Goal: Task Accomplishment & Management: Manage account settings

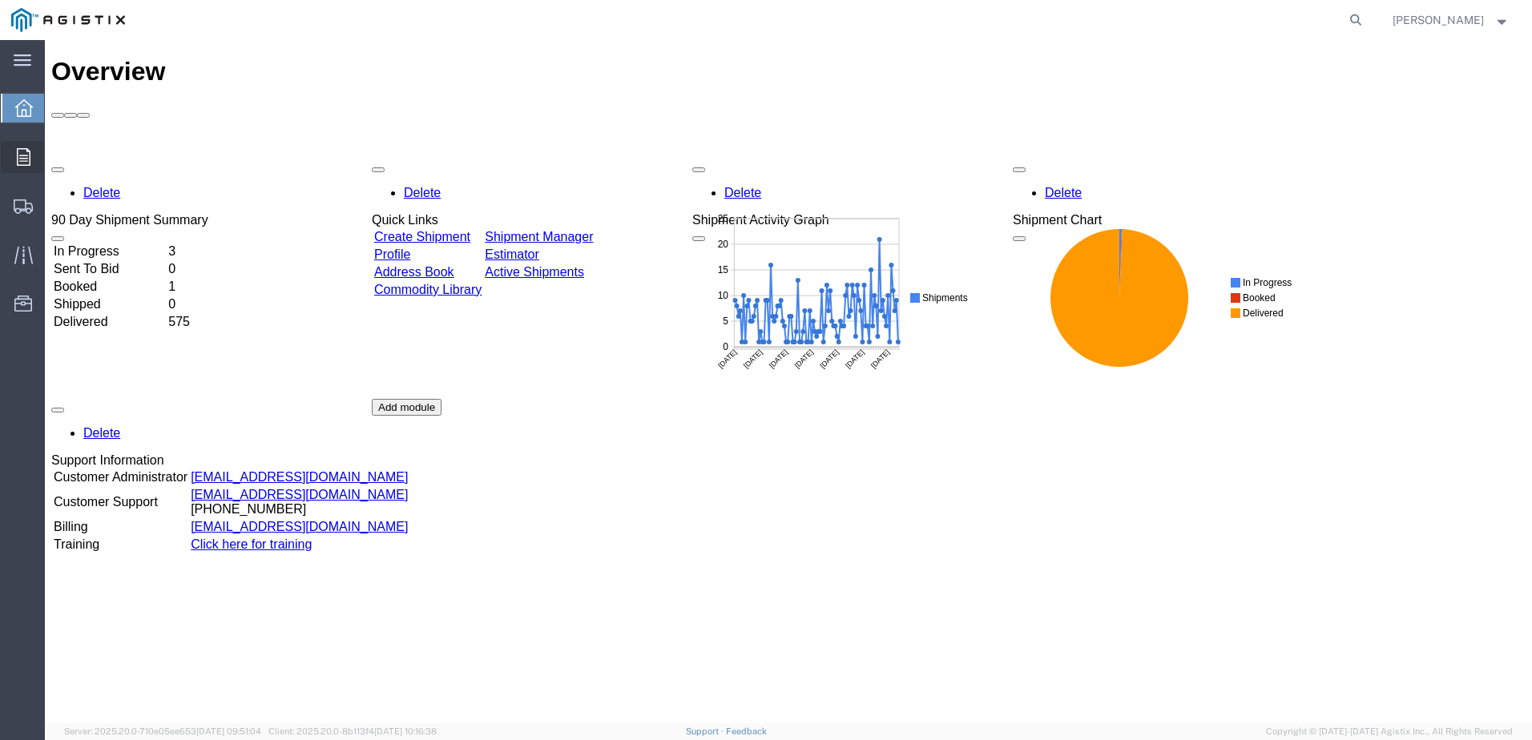
click at [10, 159] on div at bounding box center [23, 157] width 45 height 32
click at [55, 154] on span "Orders" at bounding box center [49, 157] width 11 height 32
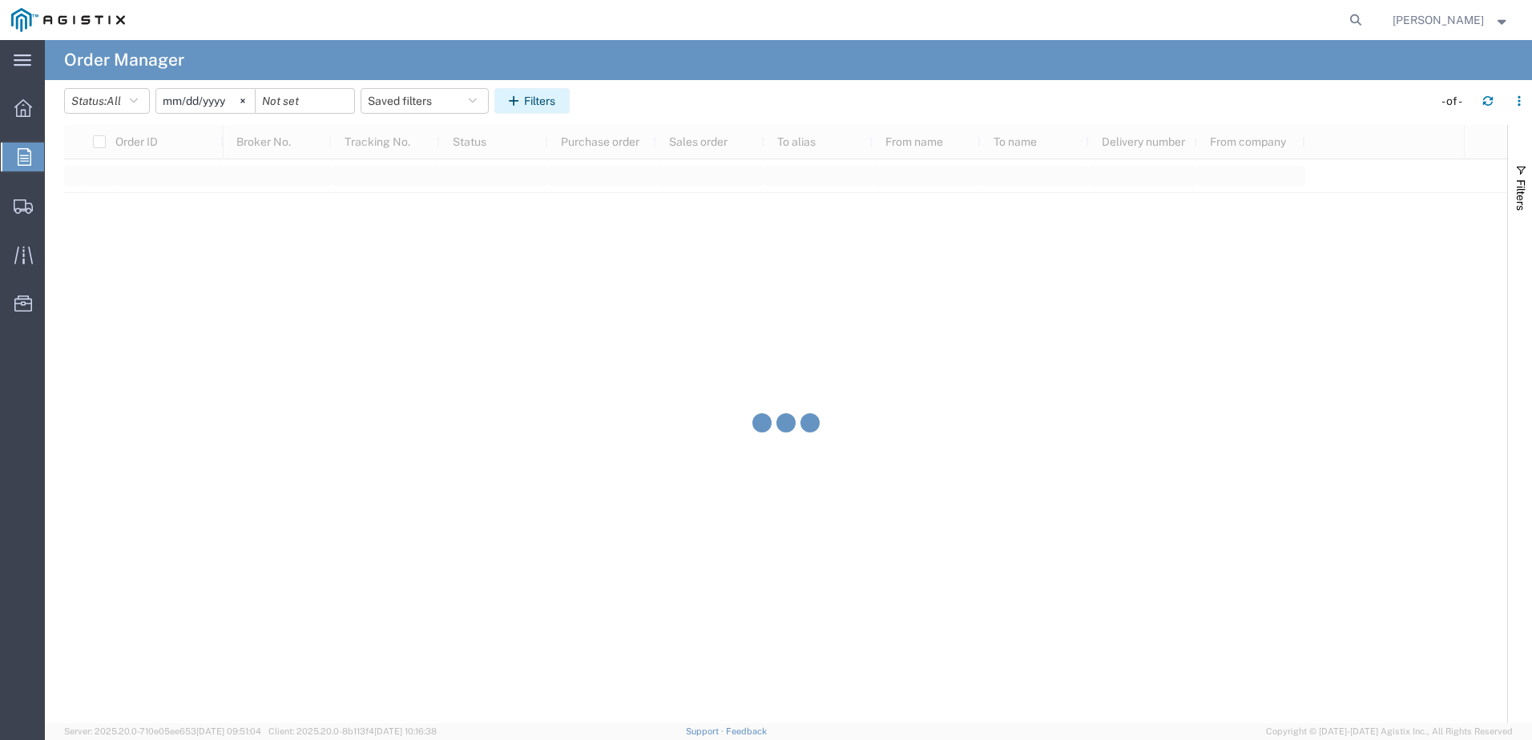
click at [533, 103] on button "Filters" at bounding box center [531, 101] width 75 height 26
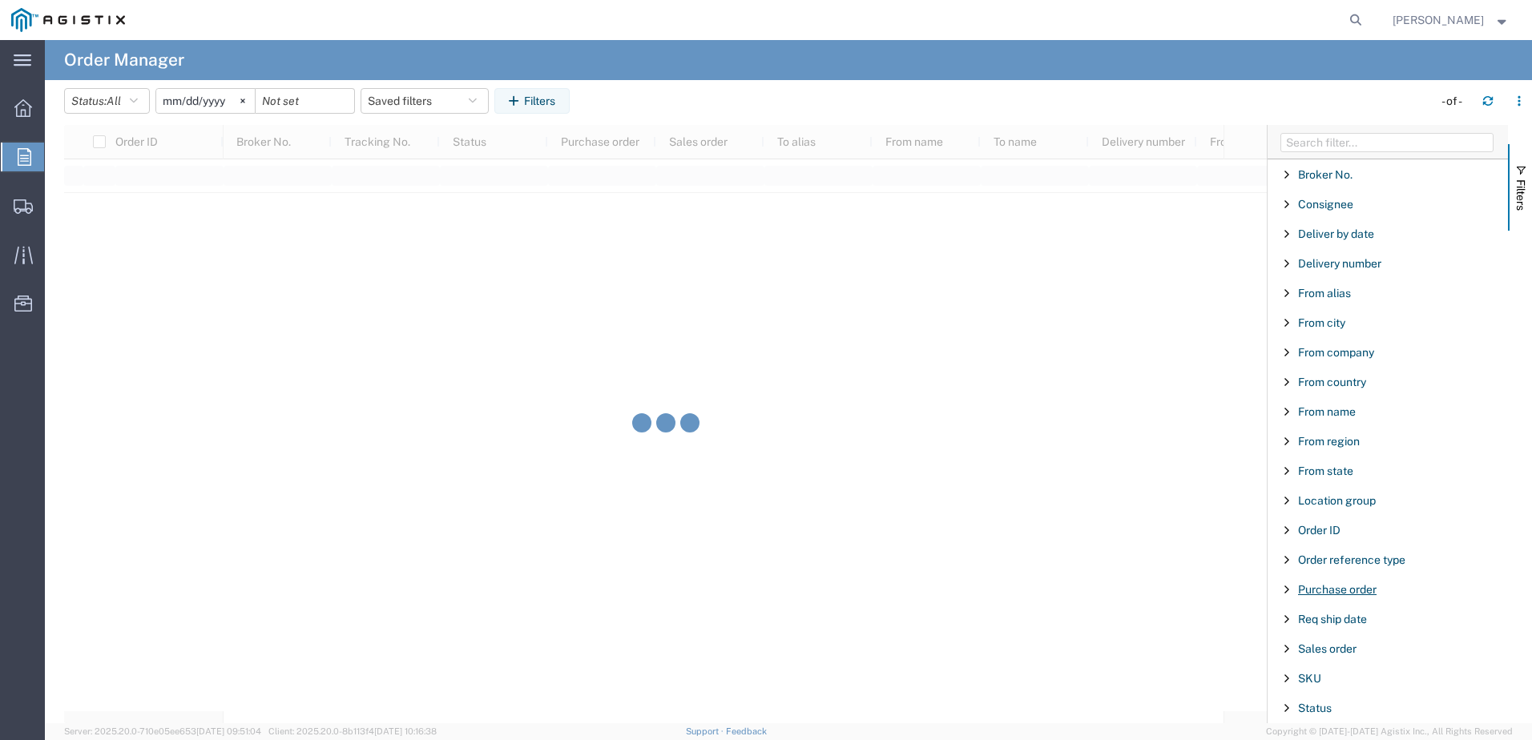
click at [1325, 590] on span "Purchase order" at bounding box center [1337, 589] width 78 height 13
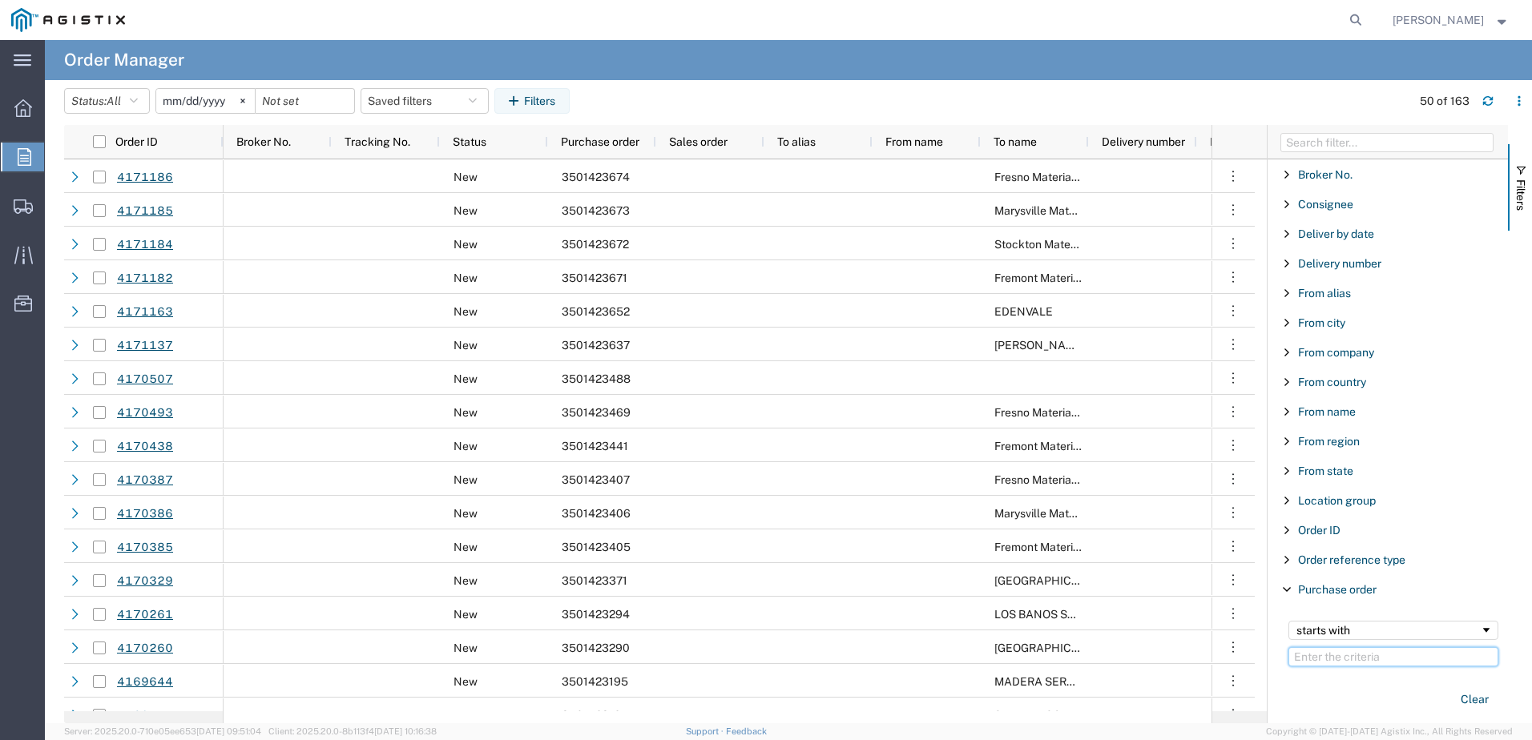
paste input "3501422013"
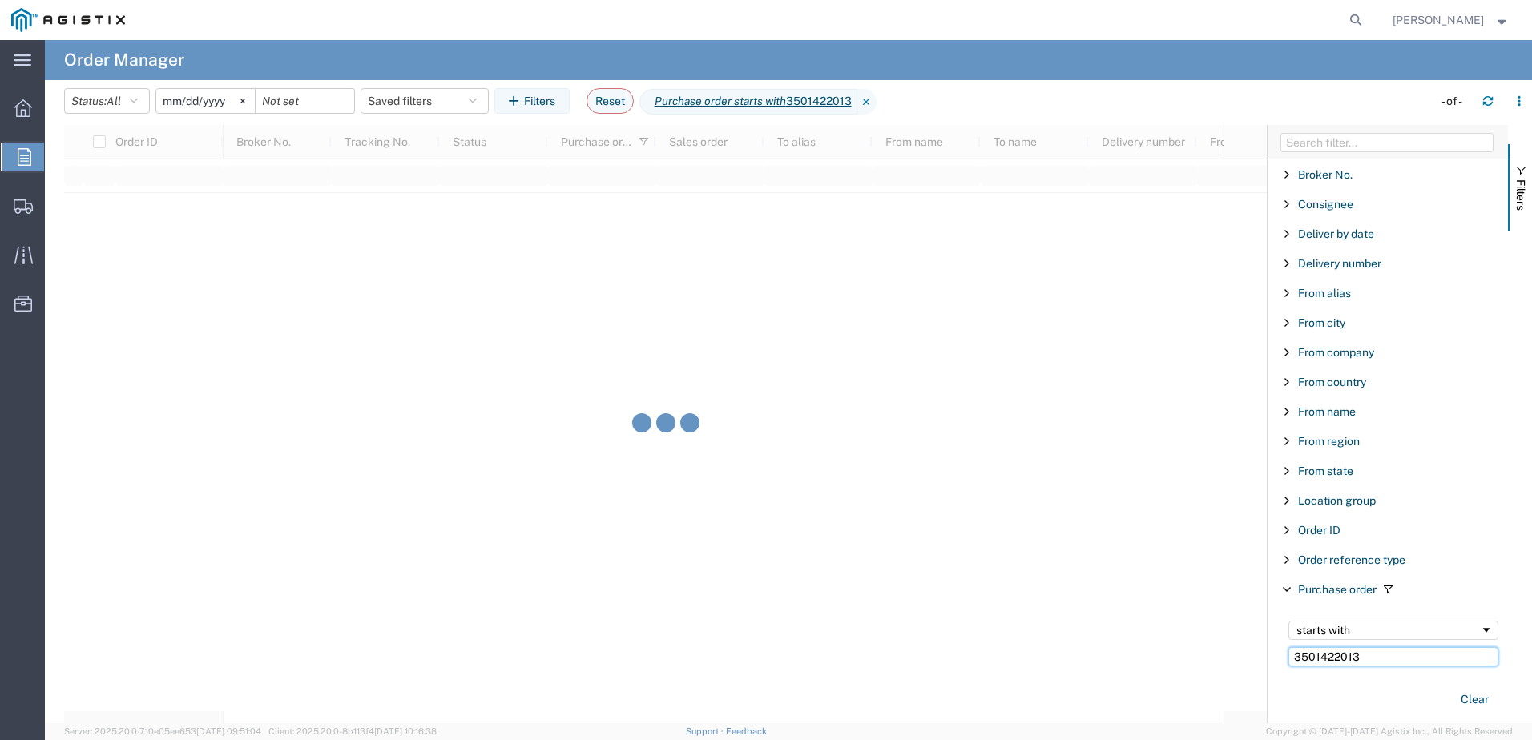
type input "3501422013"
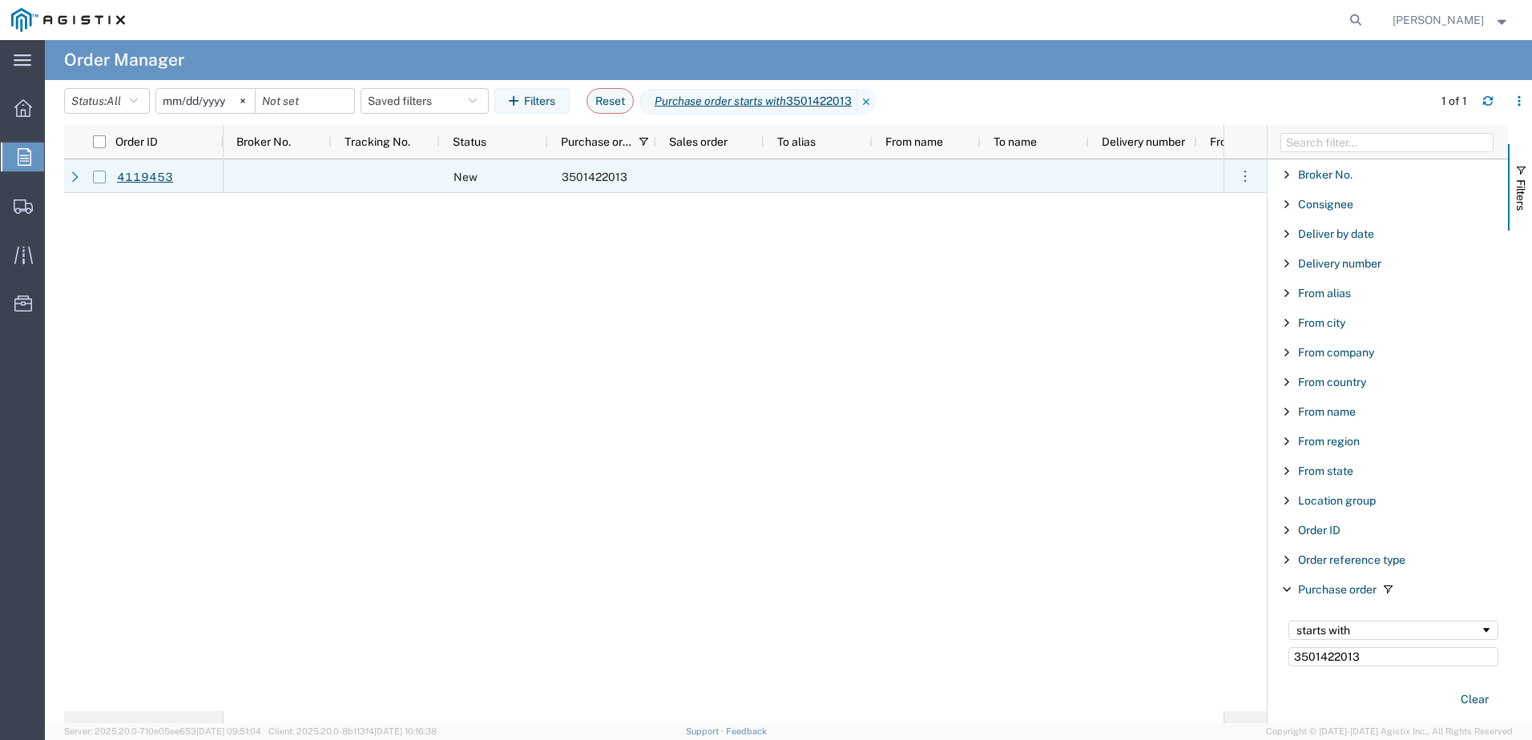
click at [99, 175] on input "Press Space to toggle row selection (unchecked)" at bounding box center [99, 177] width 13 height 13
checkbox input "true"
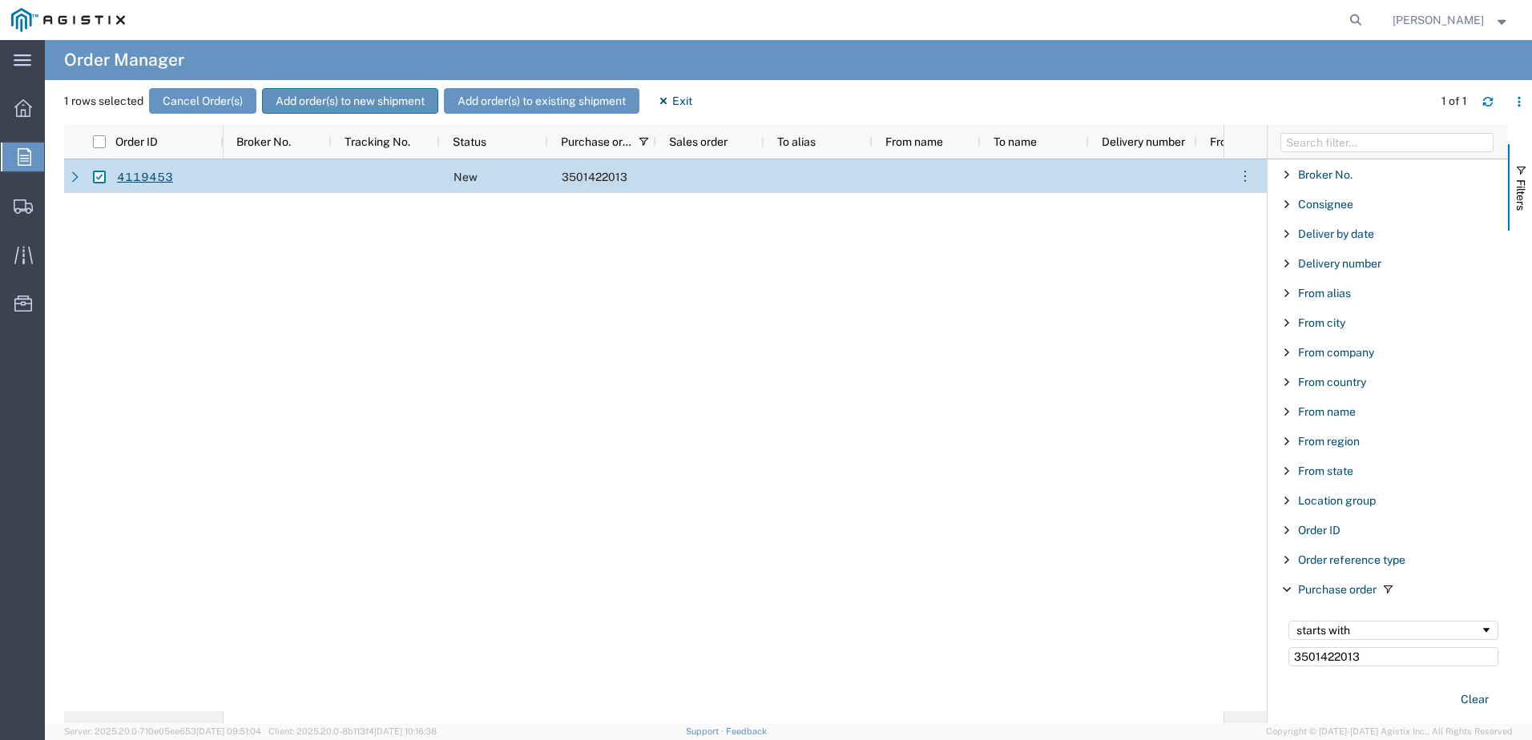
click at [405, 102] on button "Add order(s) to new shipment" at bounding box center [350, 101] width 176 height 26
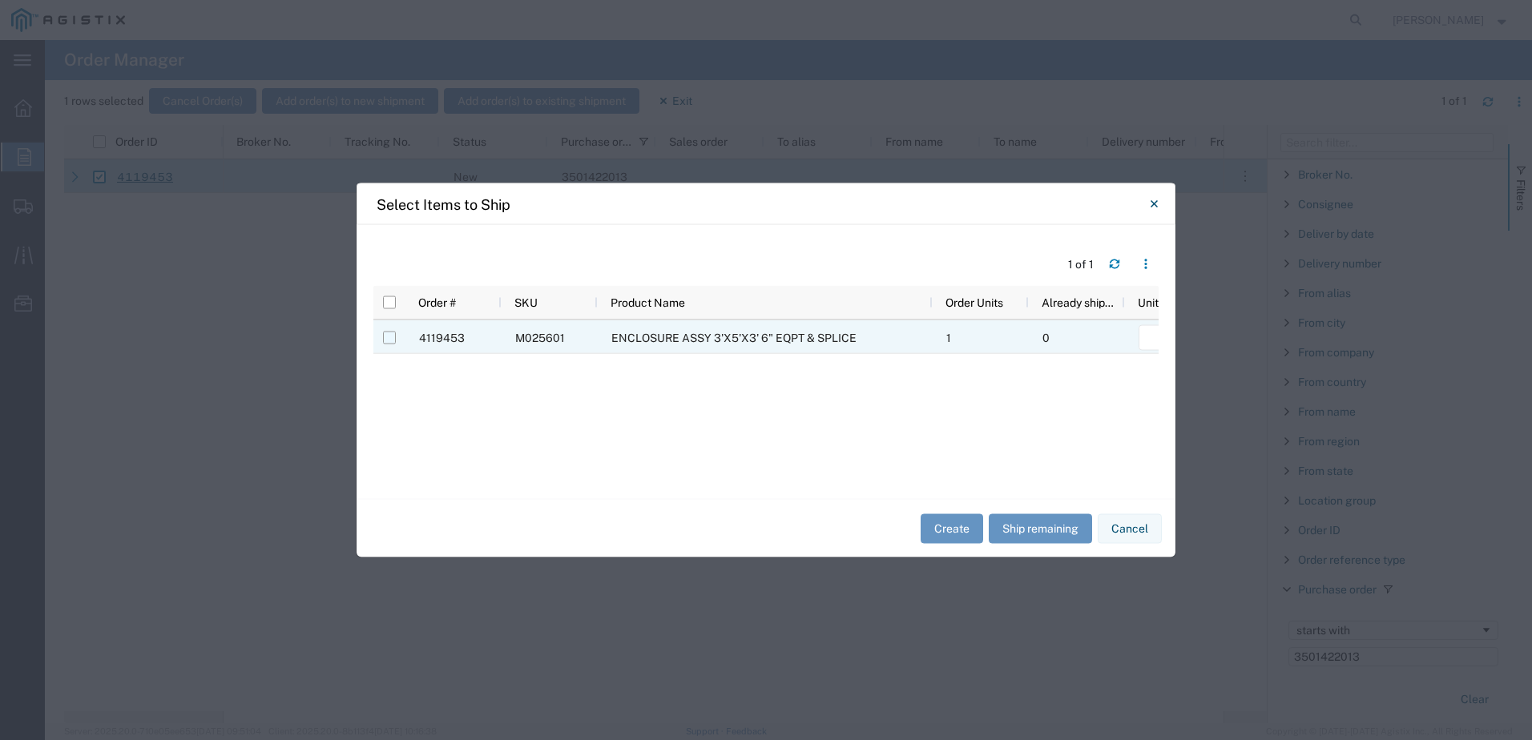
click at [393, 336] on input "Press Space to toggle row selection (unchecked)" at bounding box center [389, 338] width 13 height 13
checkbox input "true"
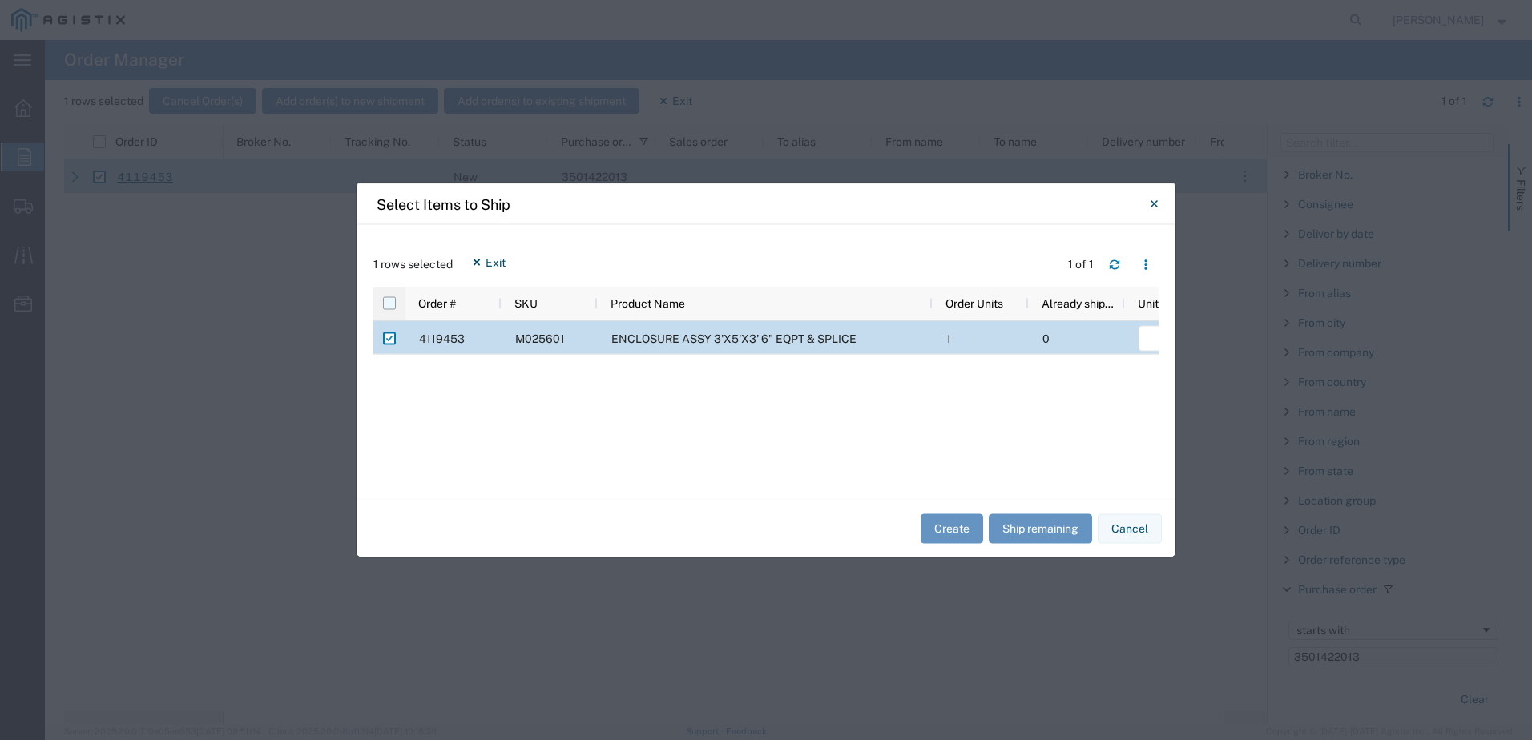
click at [393, 300] on input "checkbox" at bounding box center [389, 303] width 13 height 13
checkbox input "true"
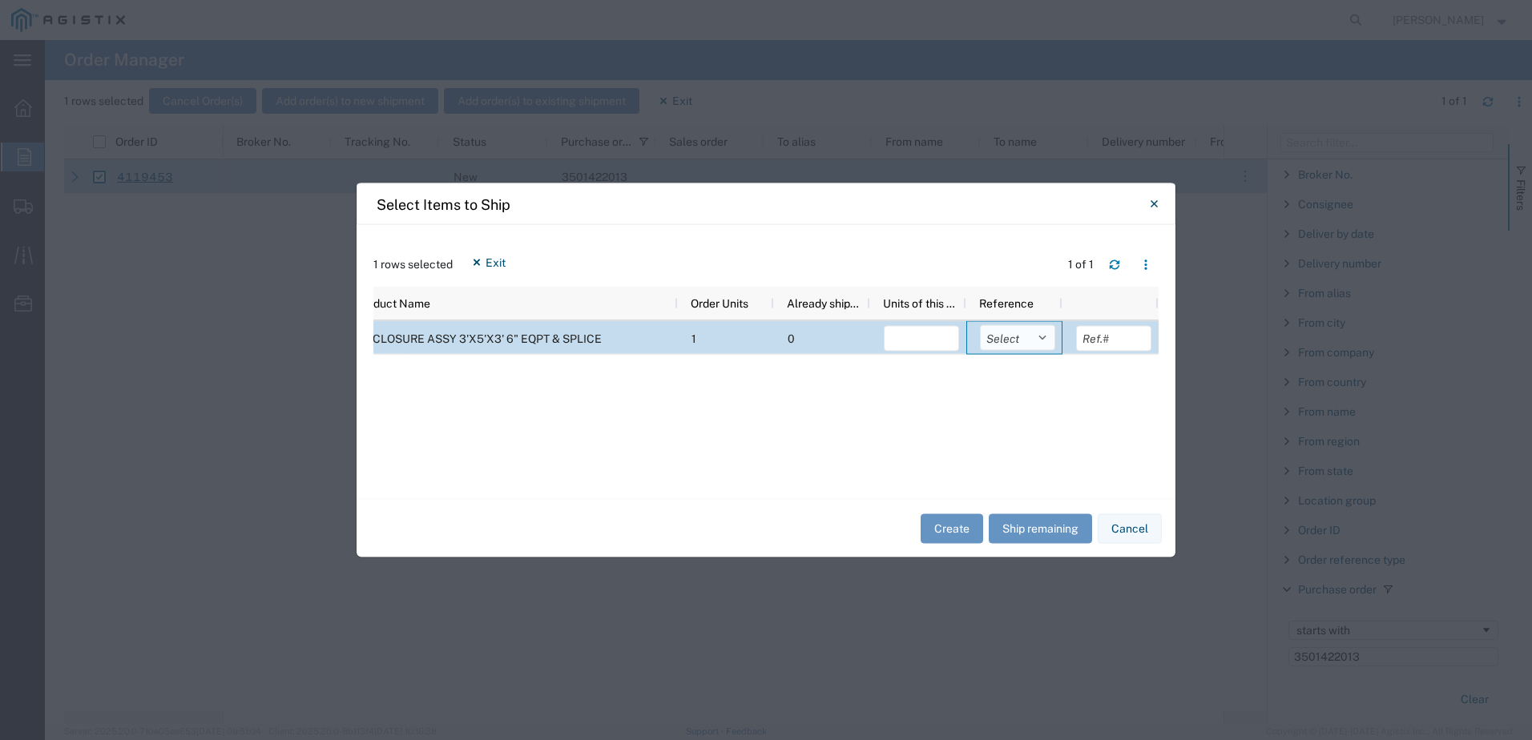
click at [1030, 340] on select "Select Purchase Order Delivery Number" at bounding box center [1017, 338] width 75 height 26
select select "PURCHORD"
click at [980, 325] on select "Select Purchase Order Delivery Number" at bounding box center [1017, 338] width 75 height 26
click at [1008, 523] on button "Ship remaining" at bounding box center [1039, 528] width 103 height 30
type input "1"
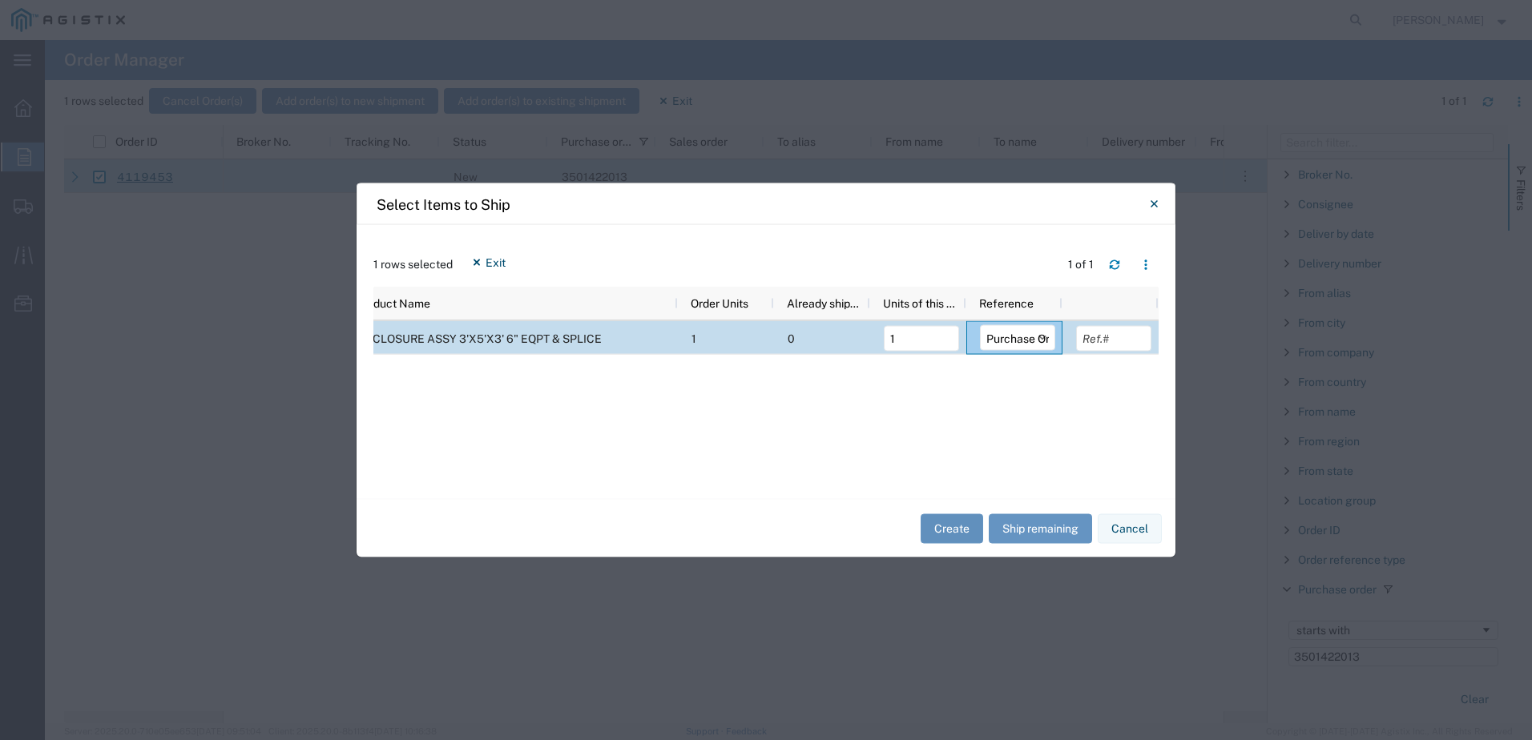
click at [964, 531] on button "Create" at bounding box center [951, 528] width 62 height 30
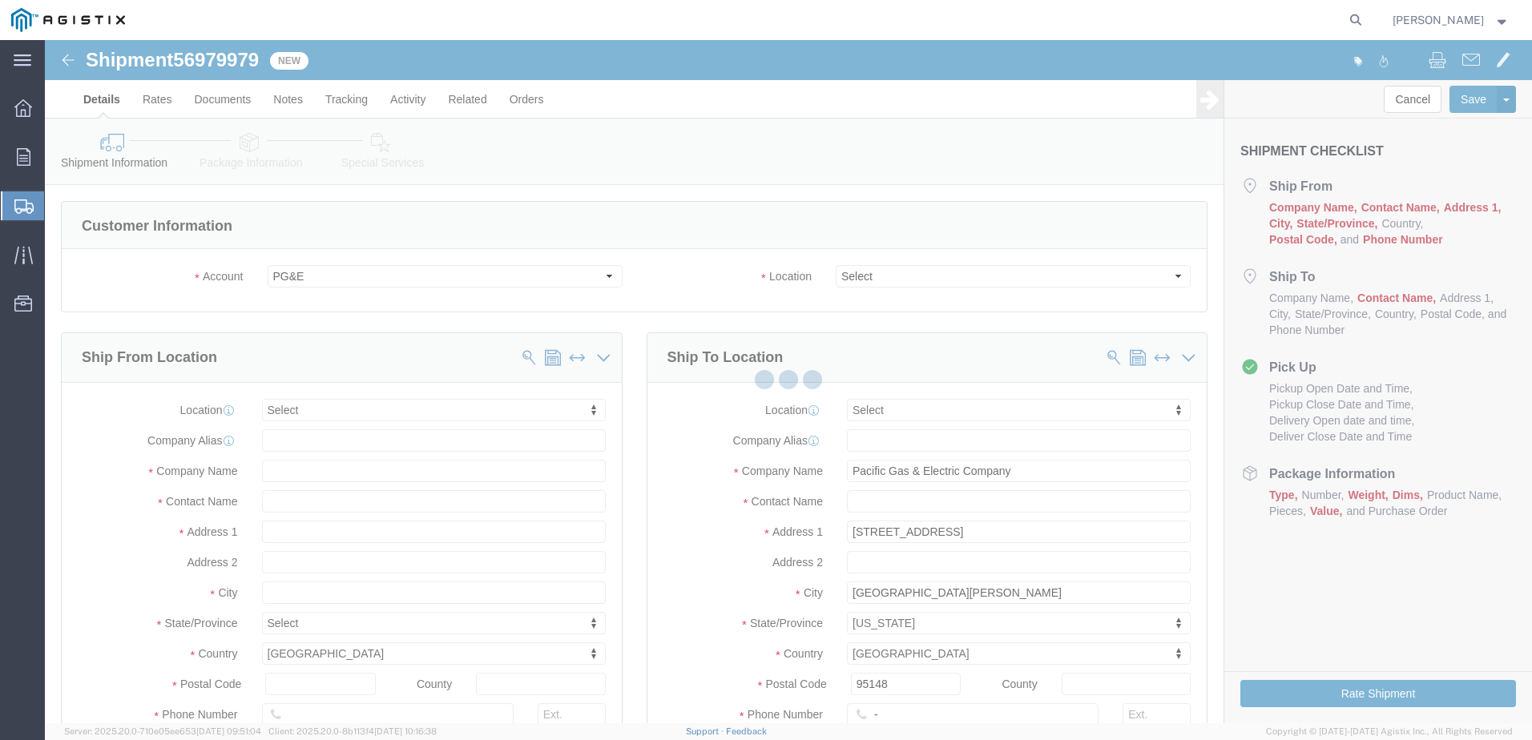
select select
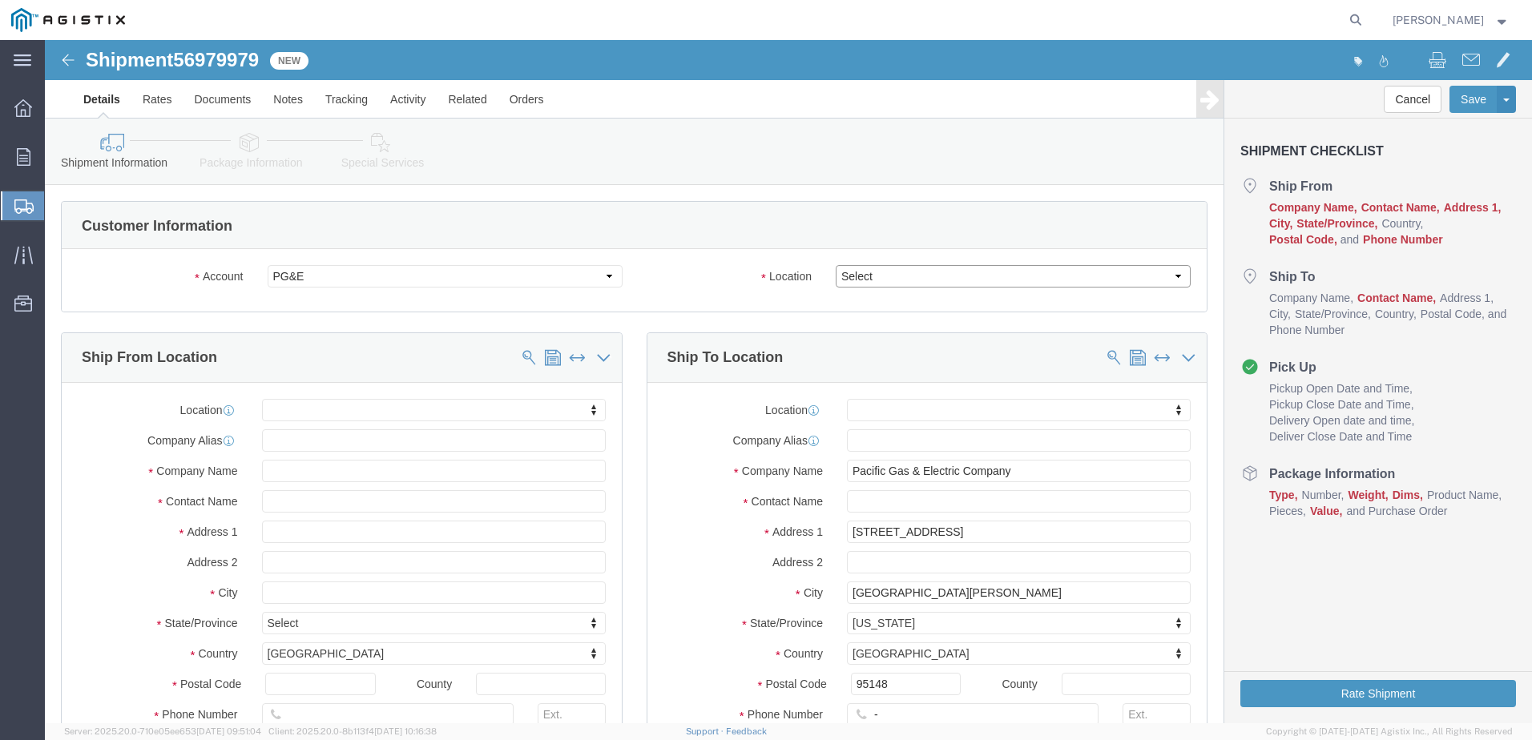
click select "Select All Others [GEOGRAPHIC_DATA] [GEOGRAPHIC_DATA] [GEOGRAPHIC_DATA] [GEOGRA…"
select select "23082"
click select "Select All Others [GEOGRAPHIC_DATA] [GEOGRAPHIC_DATA] [GEOGRAPHIC_DATA] [GEOGRA…"
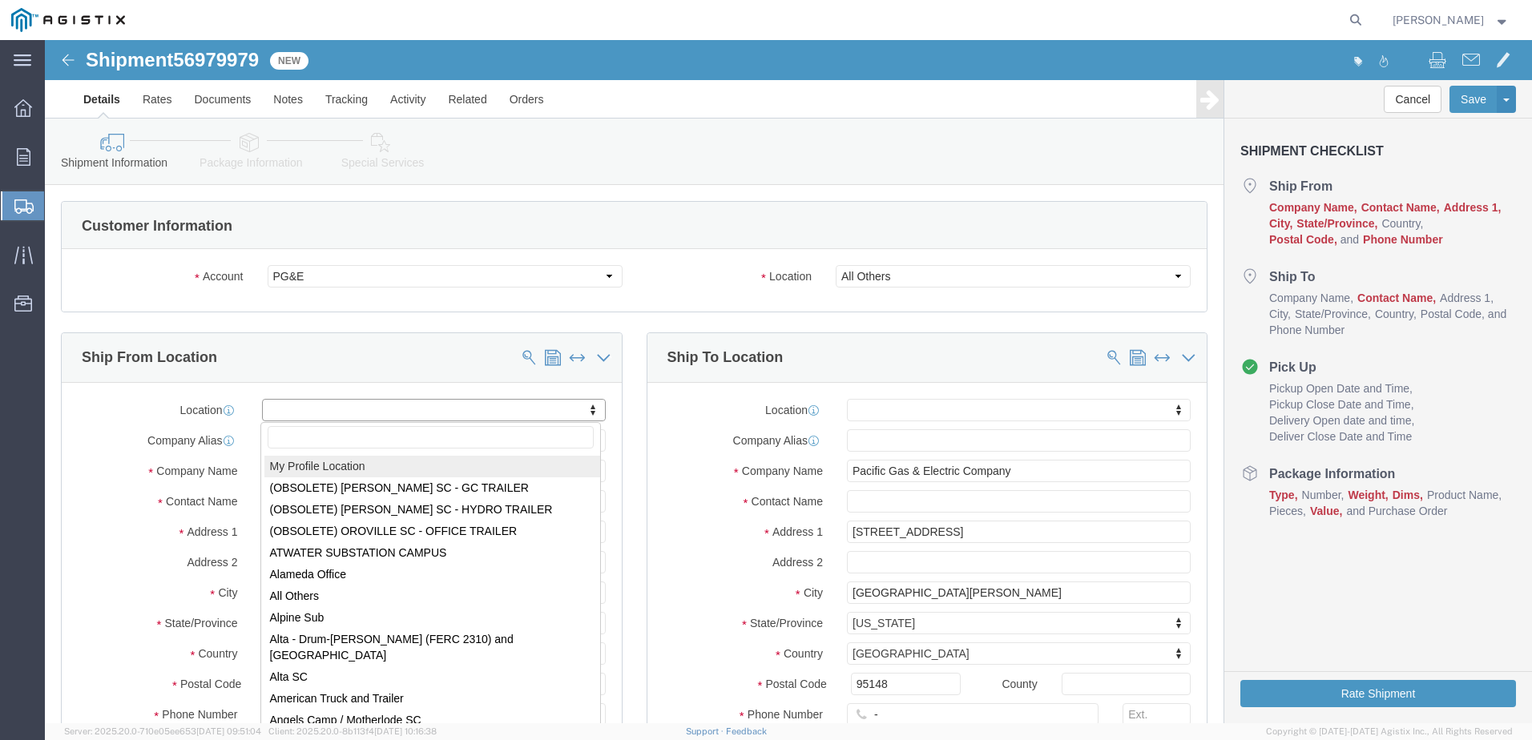
select select "MYPROFILE"
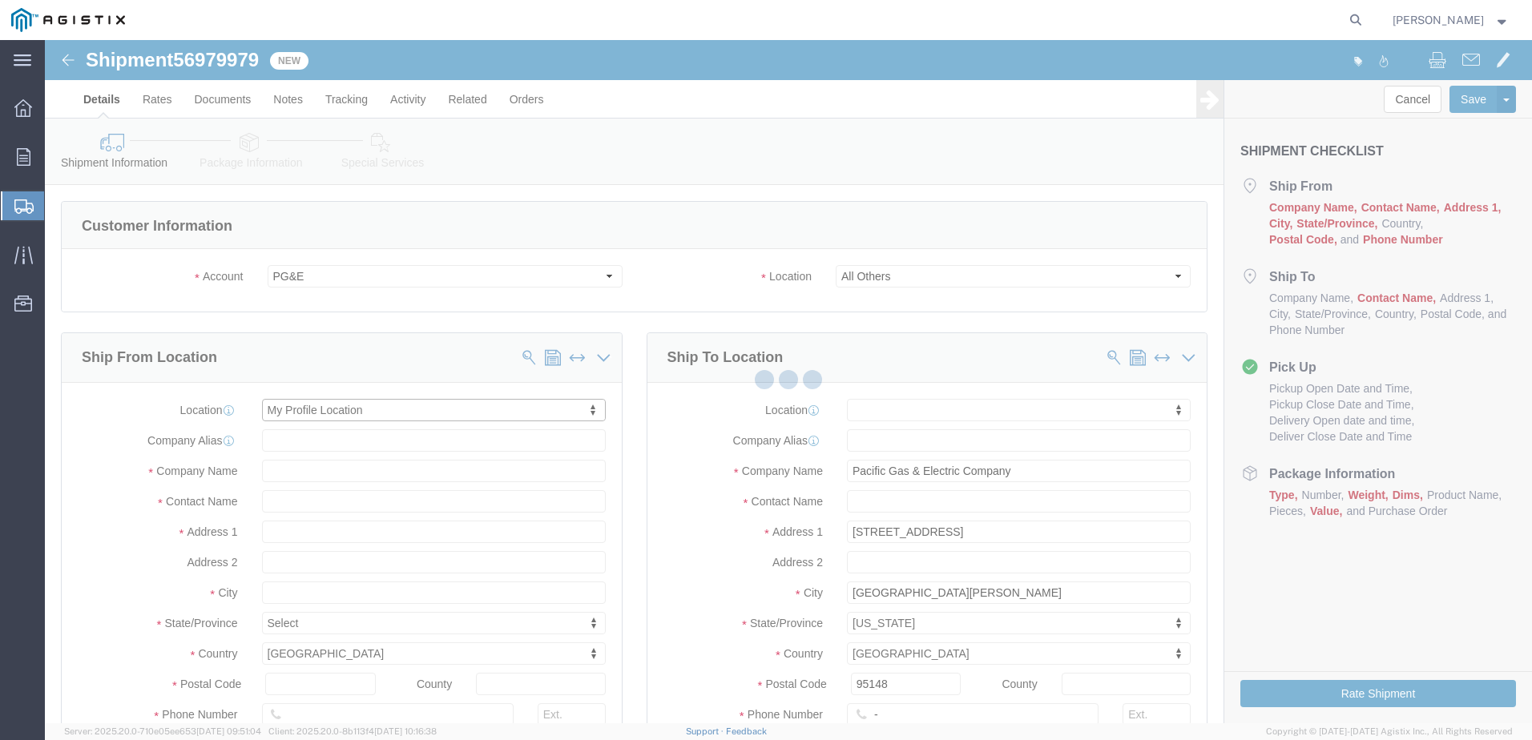
select select "CA"
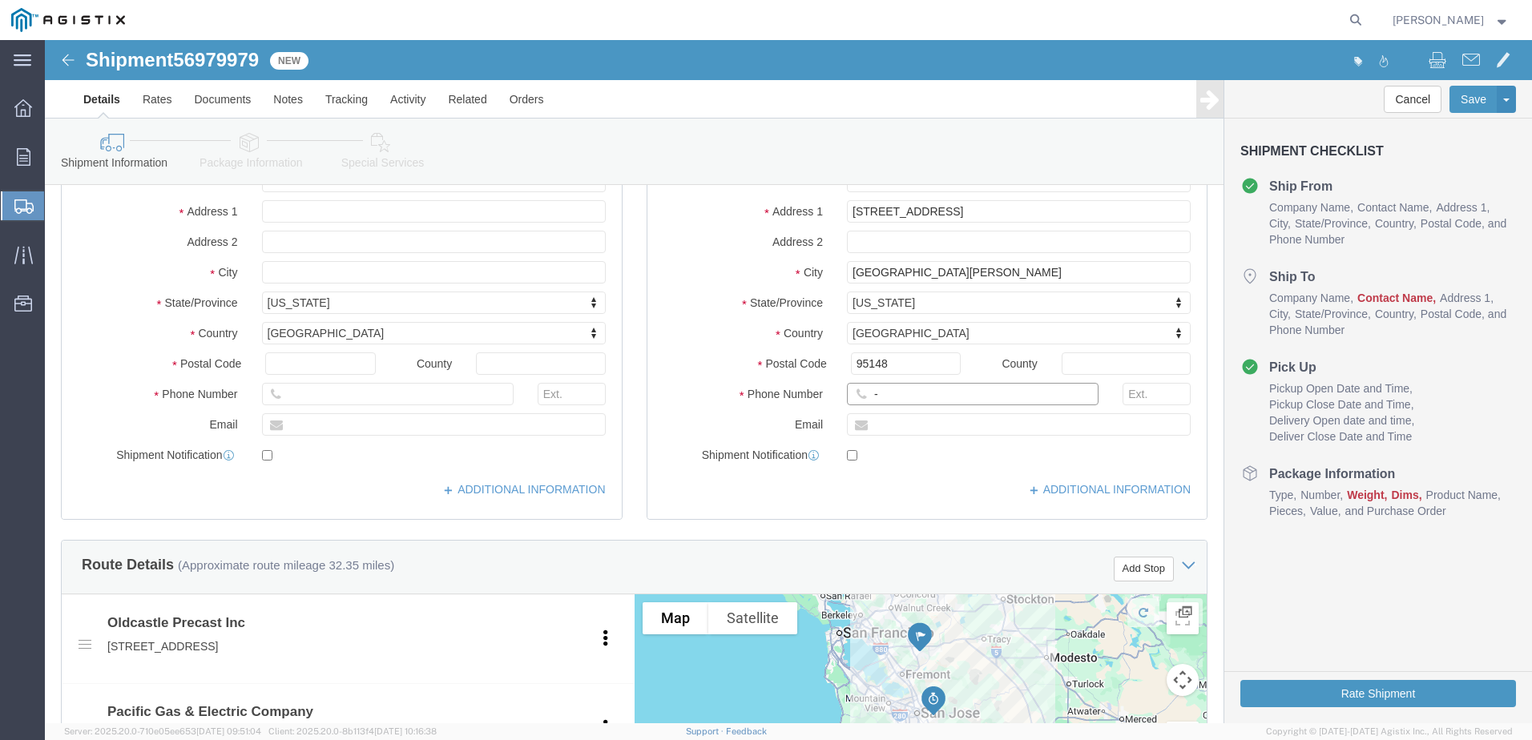
click input "-"
type input "9257852597"
click div "Location My Profile Location (OBSOLETE) [PERSON_NAME] SC - GC TRAILER (OBSOLETE…"
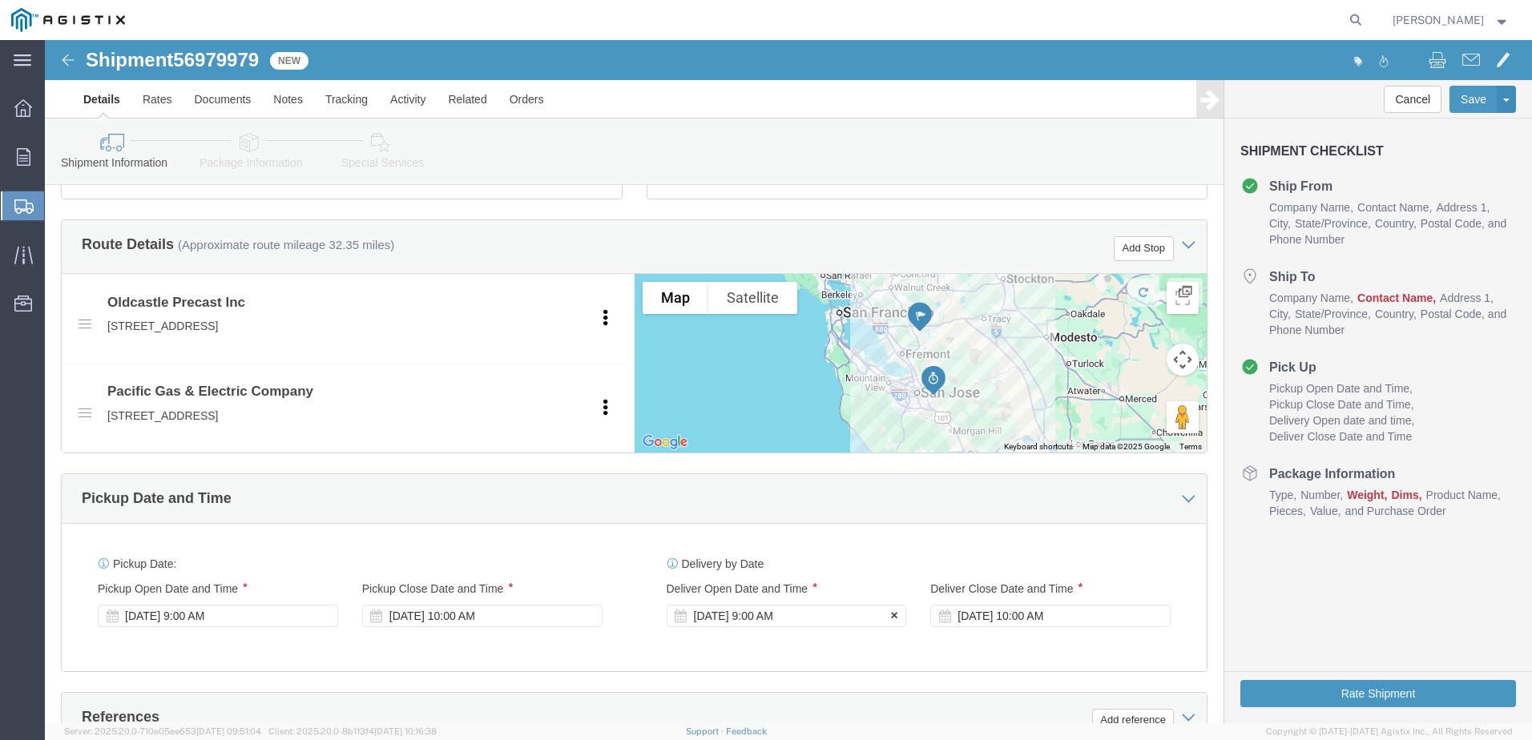
click div "[DATE] 9:00 AM"
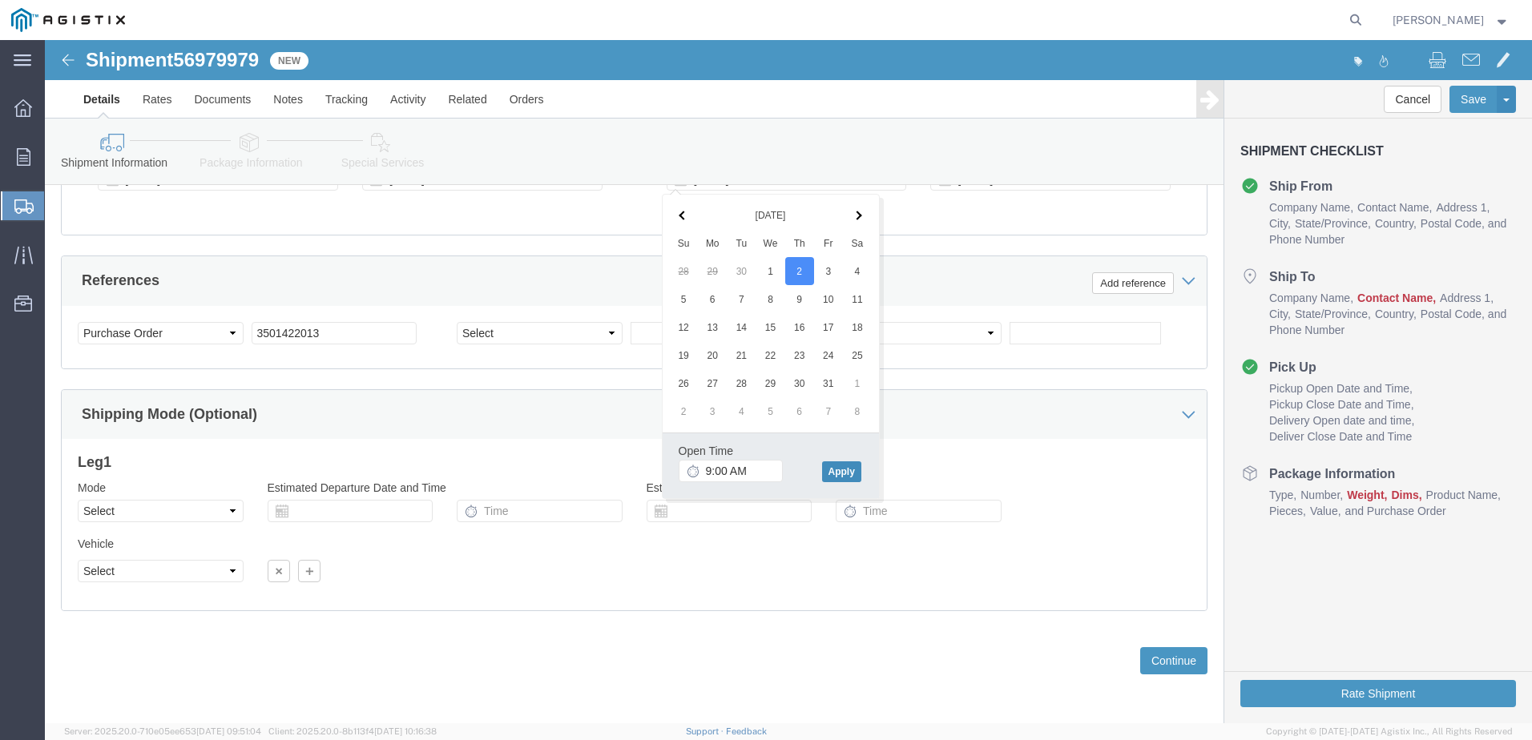
click button "Apply"
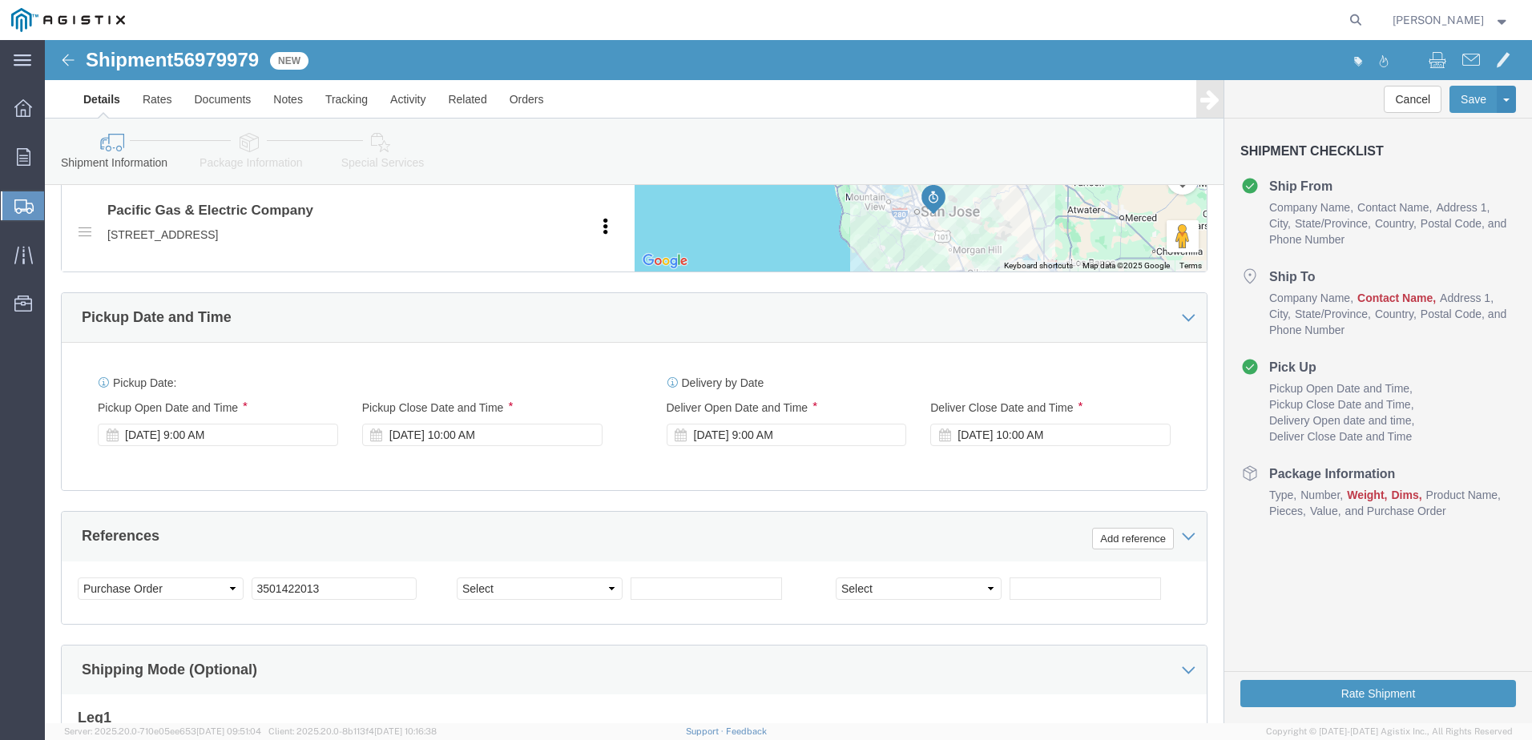
scroll to position [1077, 0]
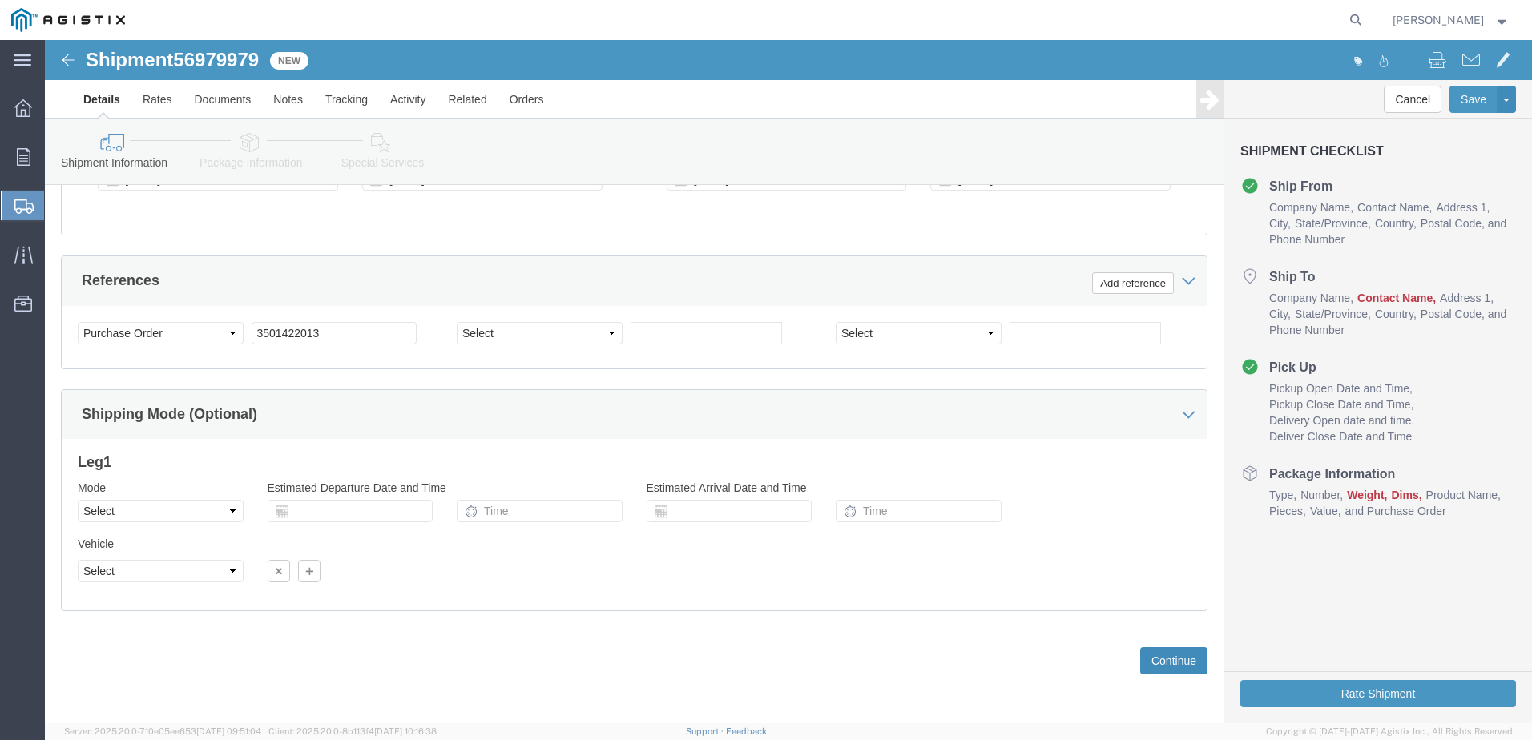
click button "Continue"
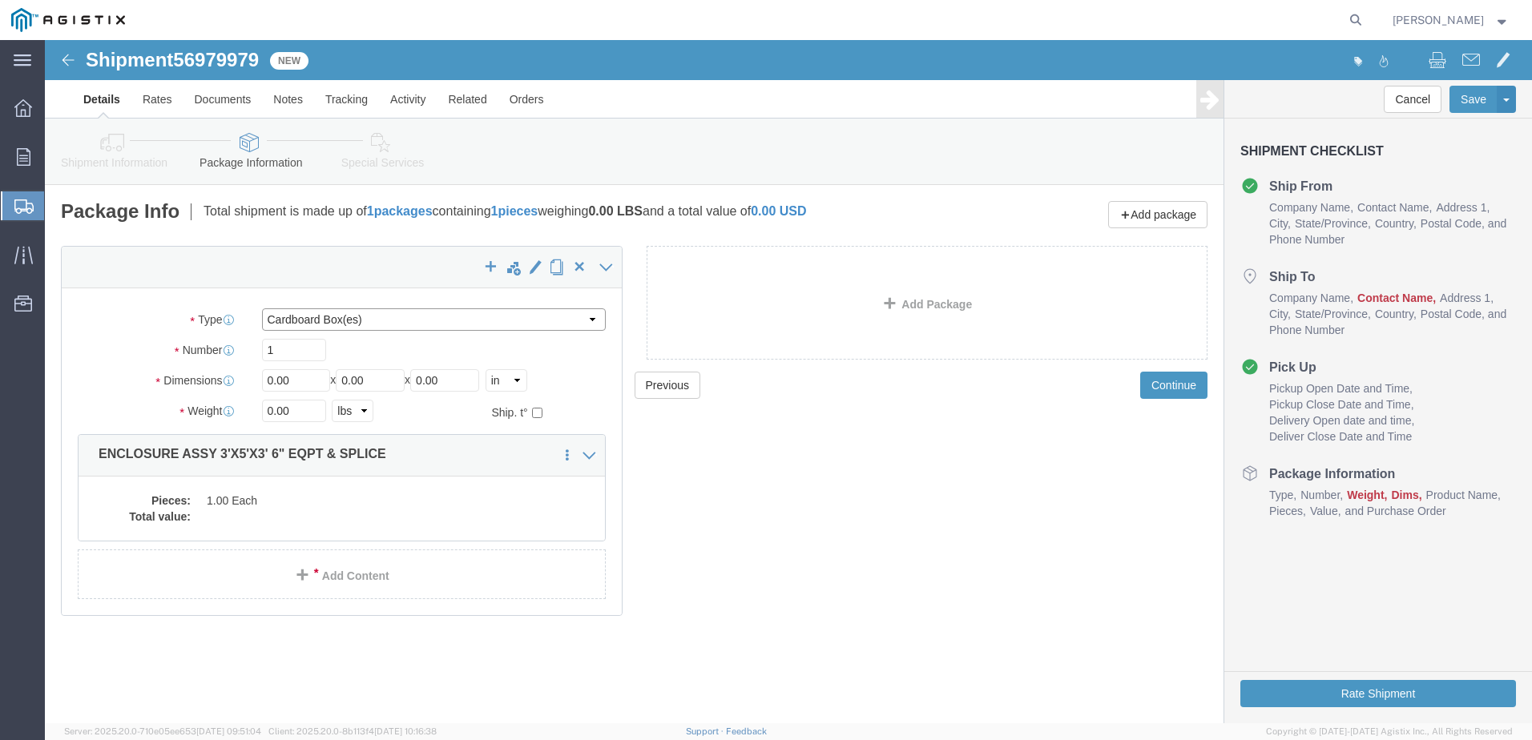
click select "Select Bulk Bundle(s) Cardboard Box(es) Carton(s) Crate(s) Drum(s) (Fiberboard)…"
select select "YRPK"
click select "Select Bulk Bundle(s) Cardboard Box(es) Carton(s) Crate(s) Drum(s) (Fiberboard)…"
click input "0.00"
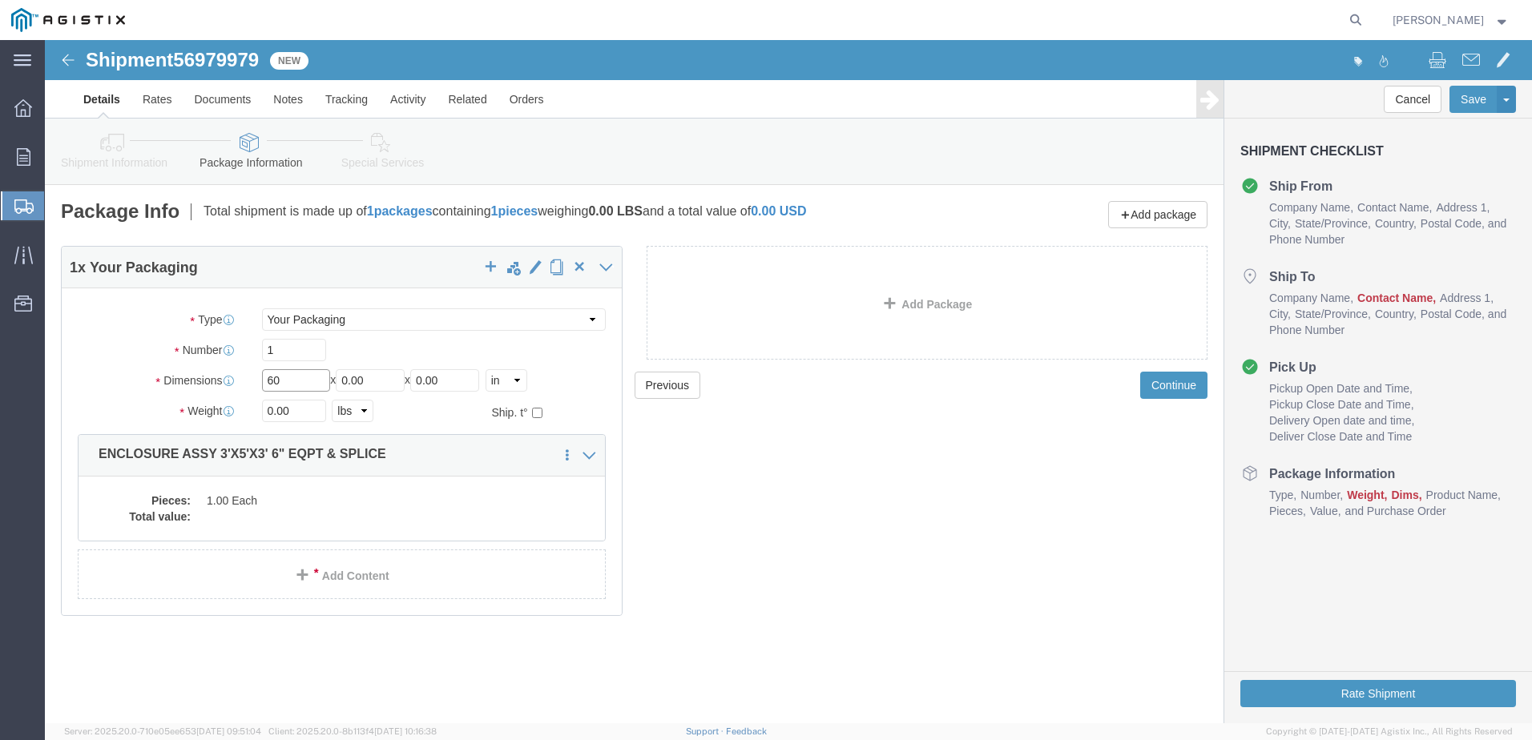
type input "60"
type input "36"
type input "42"
type input "5926"
click div "Pieces: 1.00 Each Total value:"
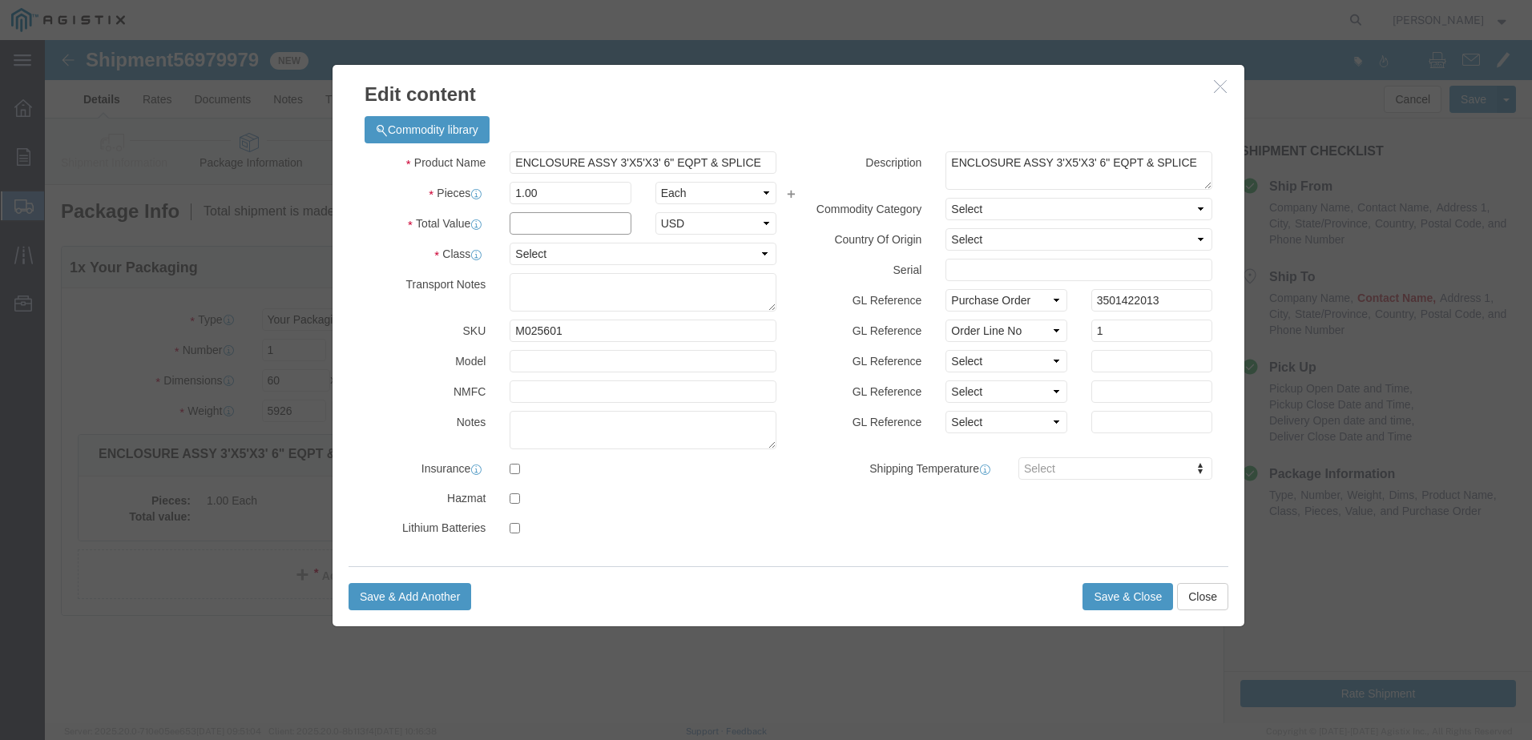
click input "text"
type input "1.00"
click select "Select 50 55 60 65 70 85 92.5 100 125 175 250 300 400"
select select "55"
click select "Select 50 55 60 65 70 85 92.5 100 125 175 250 300 400"
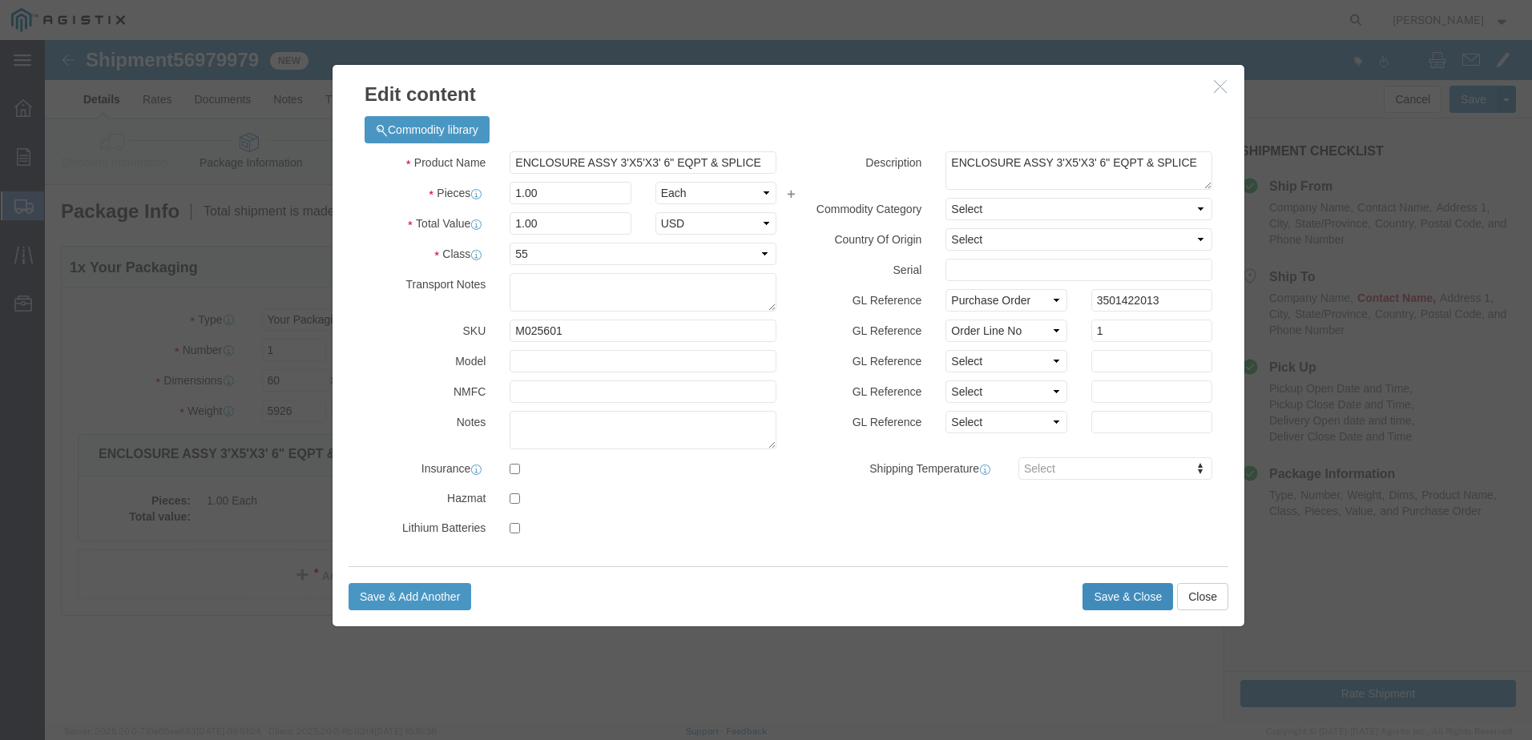
click button "Save & Close"
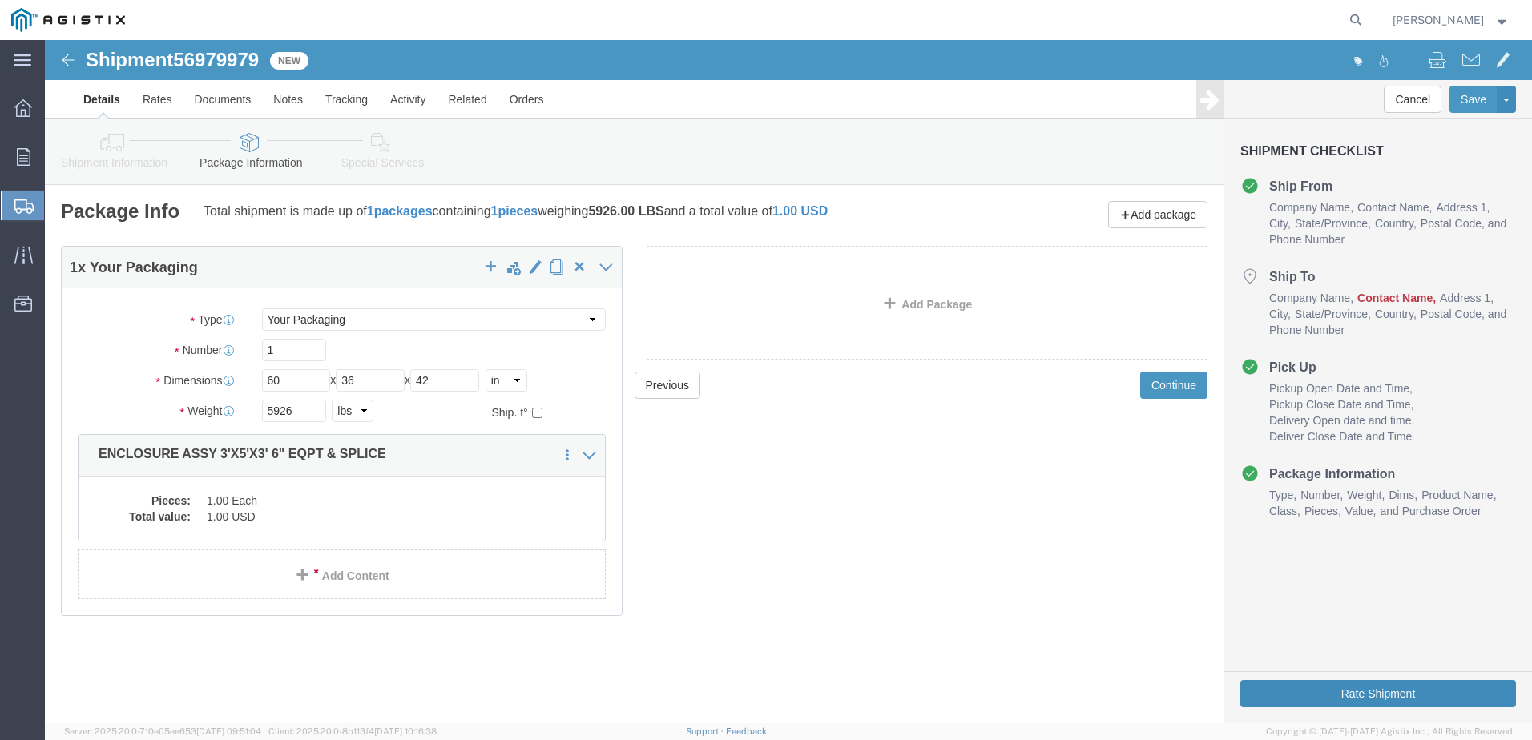
click button "Rate Shipment"
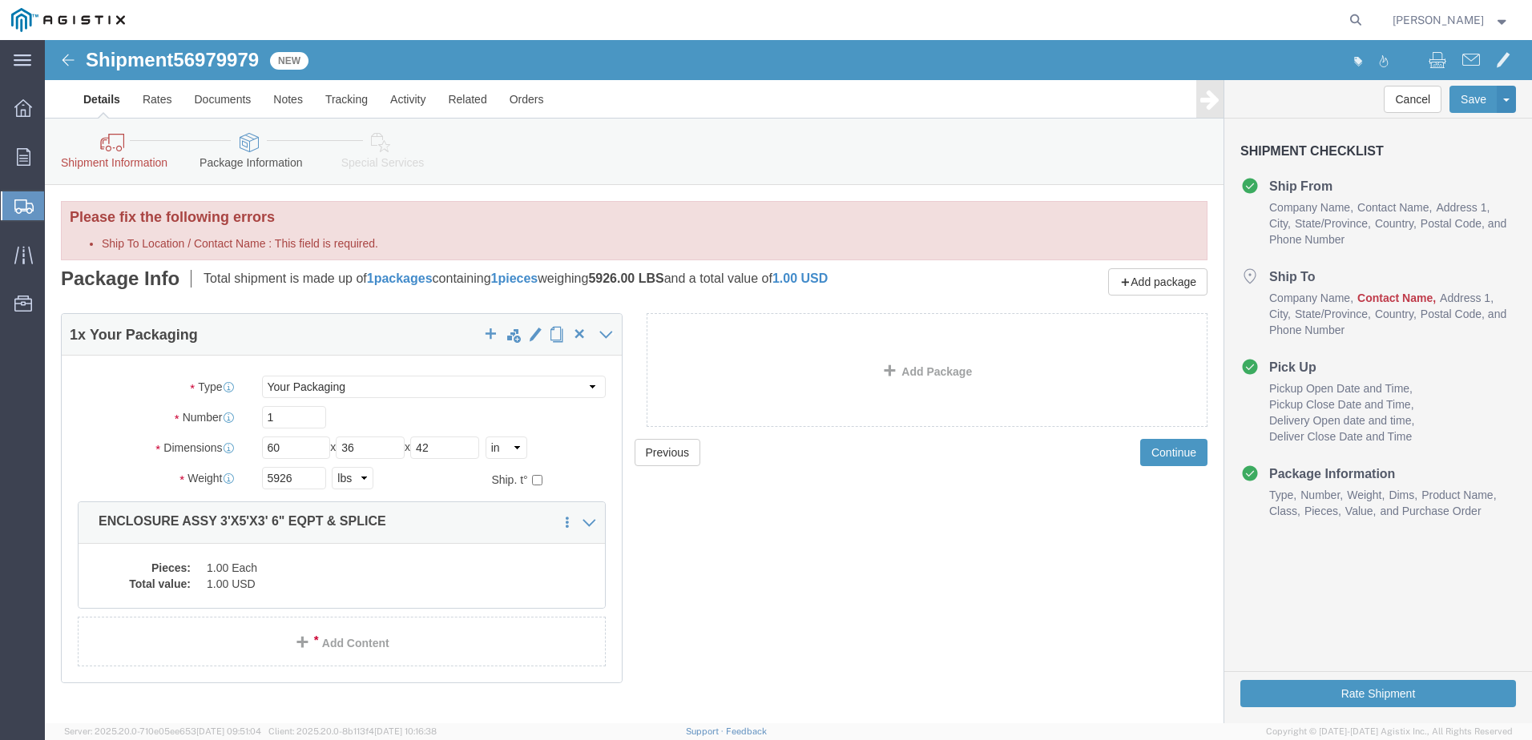
click img
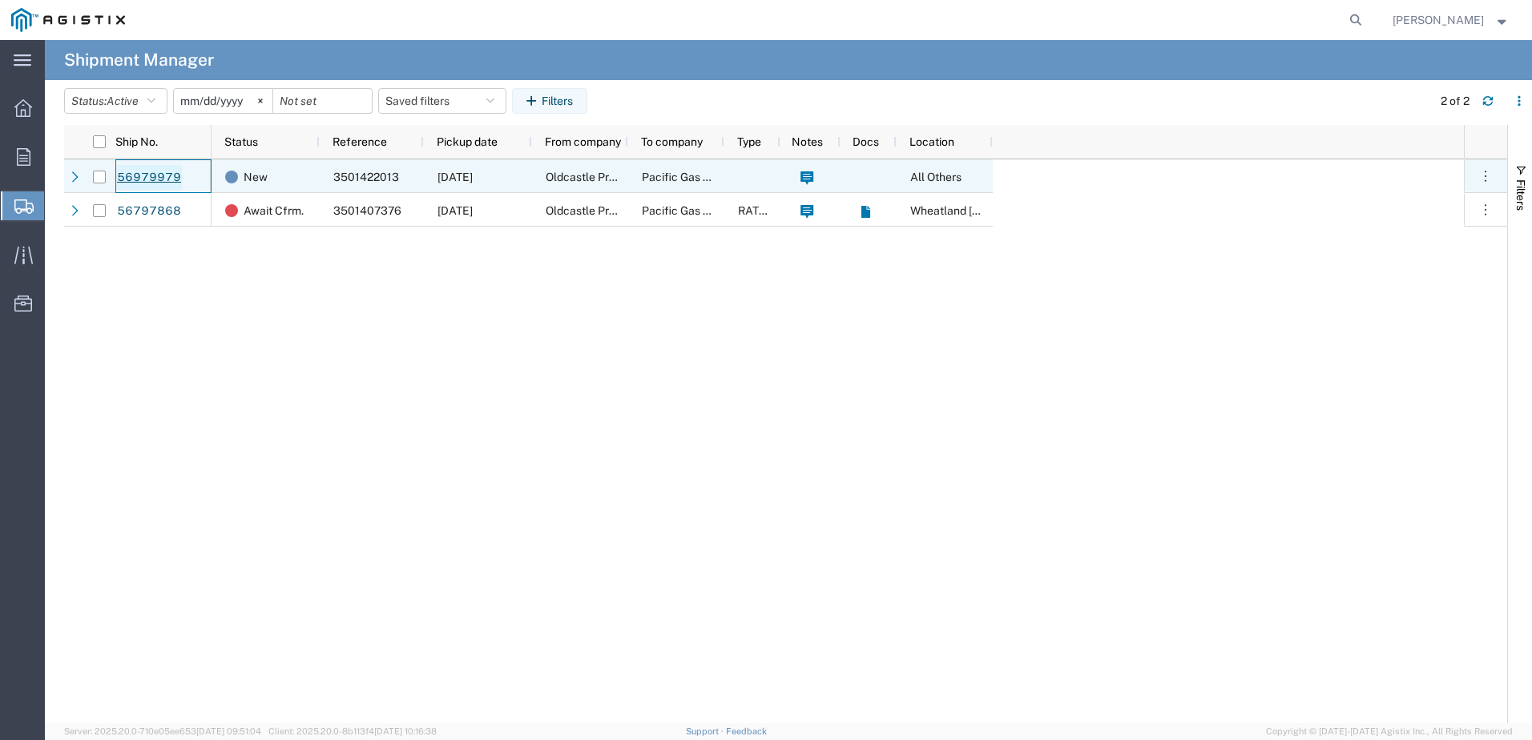
click at [121, 176] on link "56979979" at bounding box center [149, 178] width 66 height 26
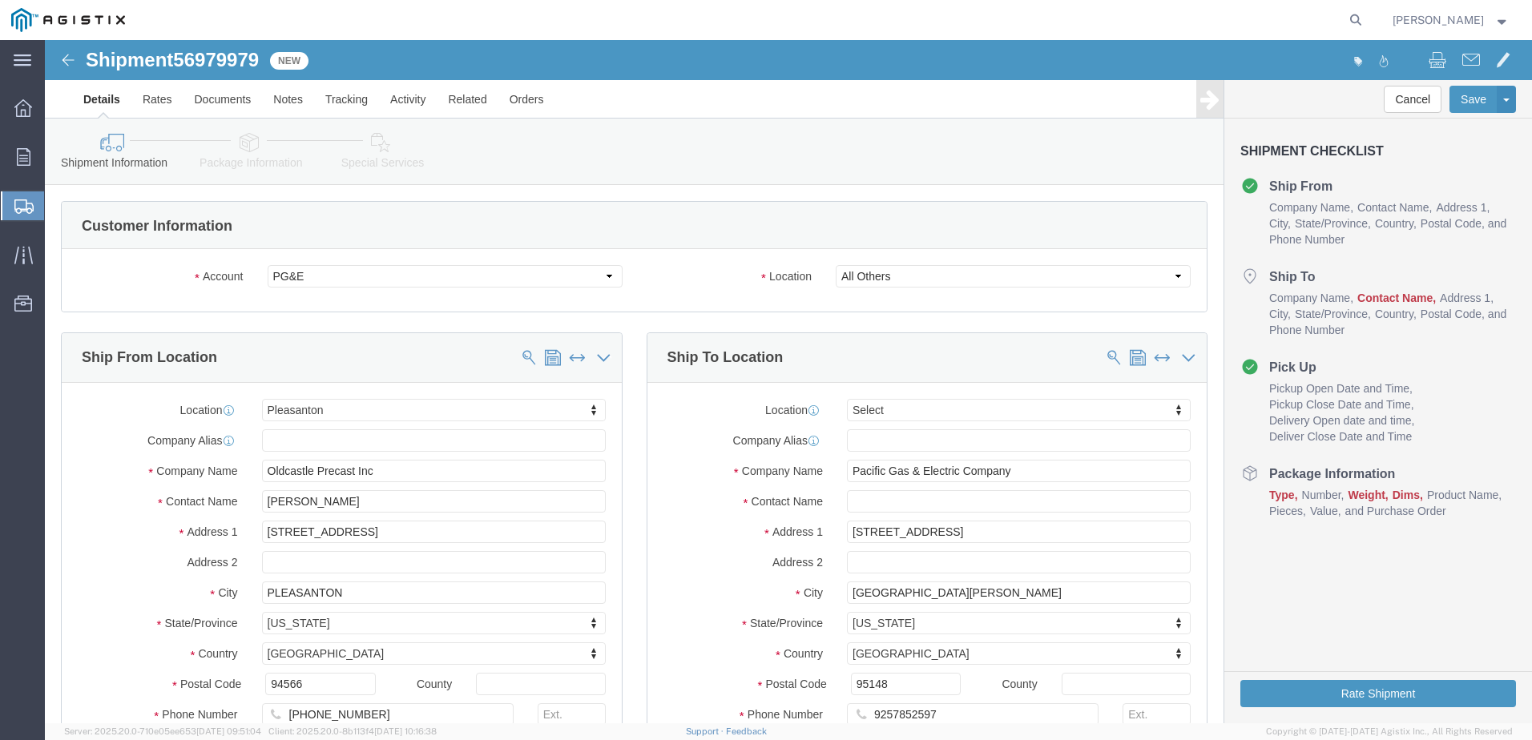
select select "22122"
select select
click input "text"
click input "[PERSON_NAME]"
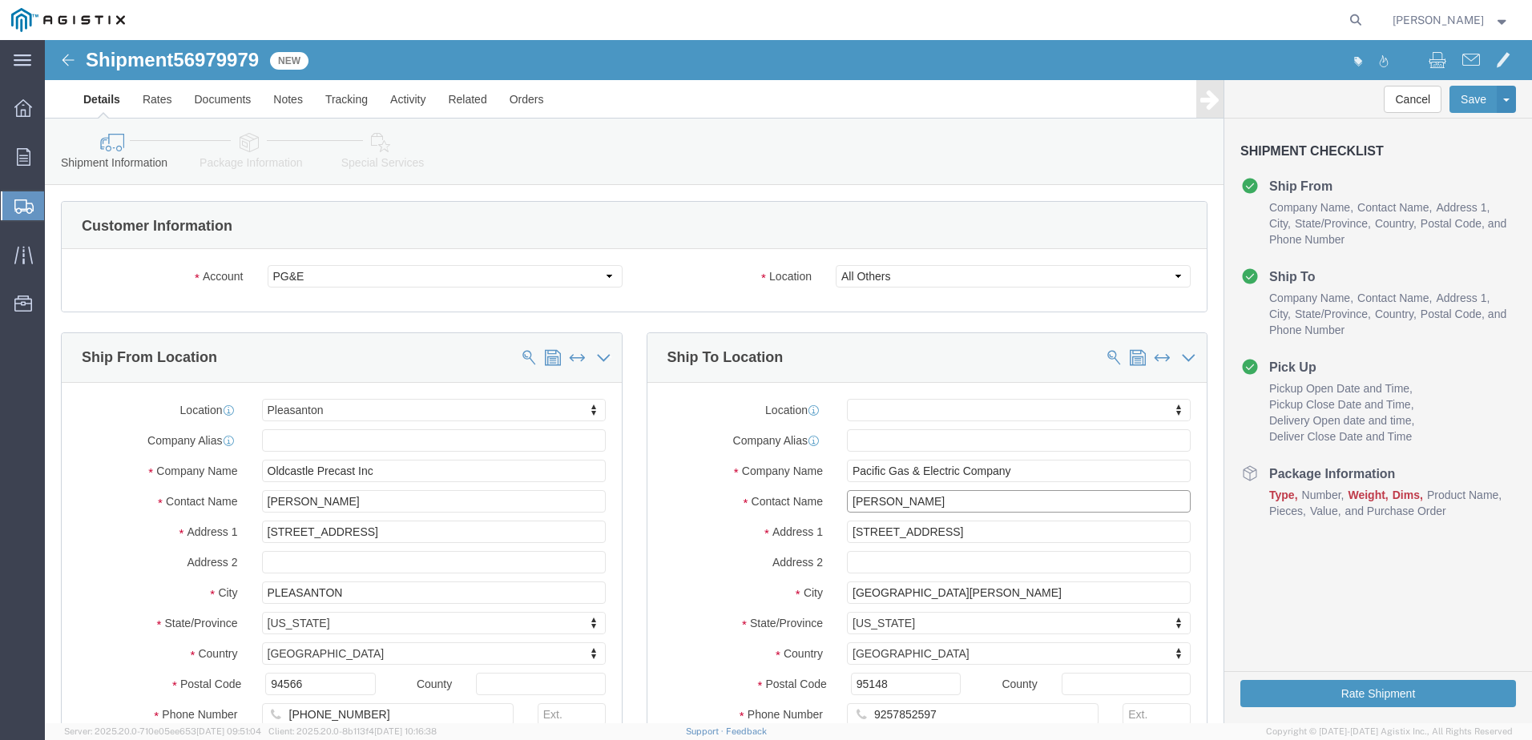
click input "[PERSON_NAME]"
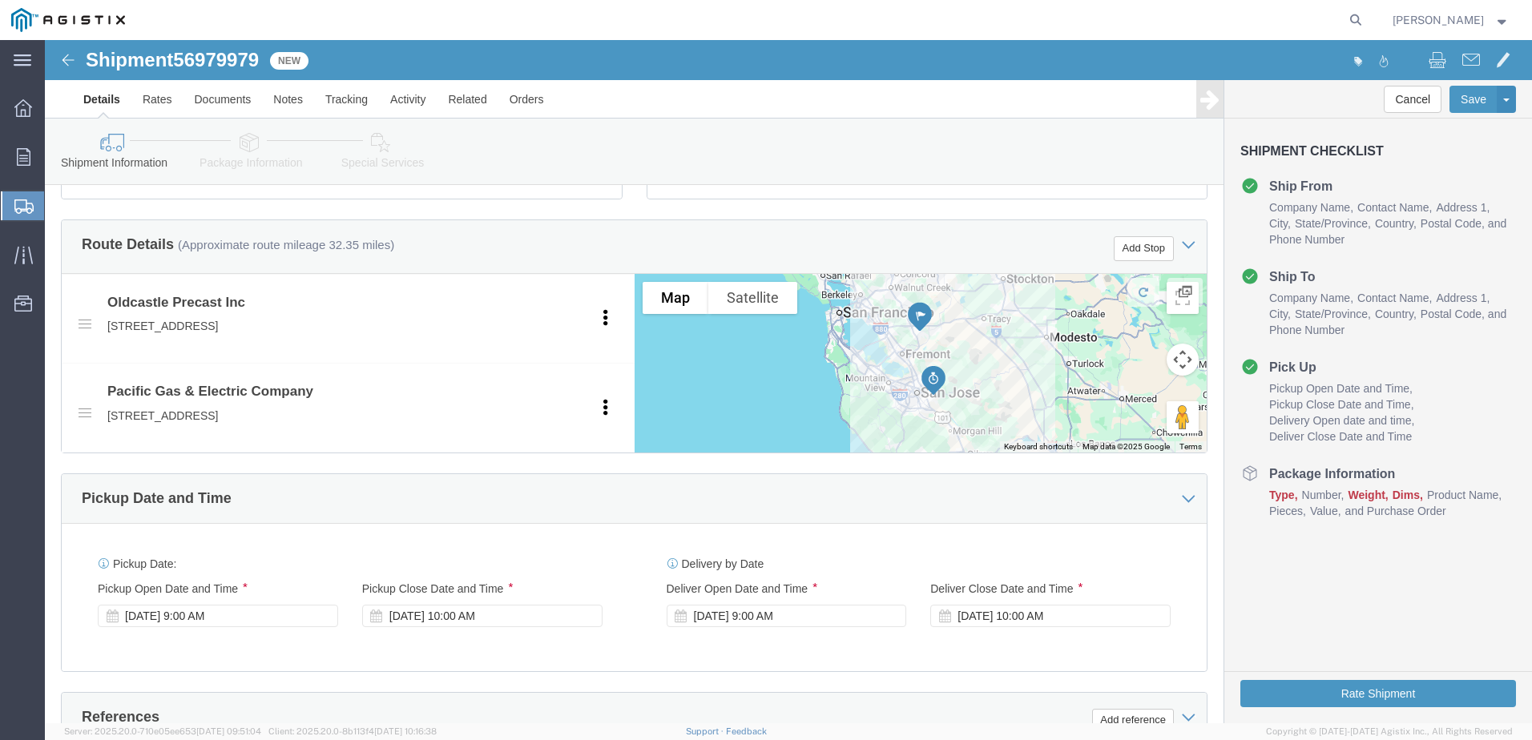
scroll to position [1077, 0]
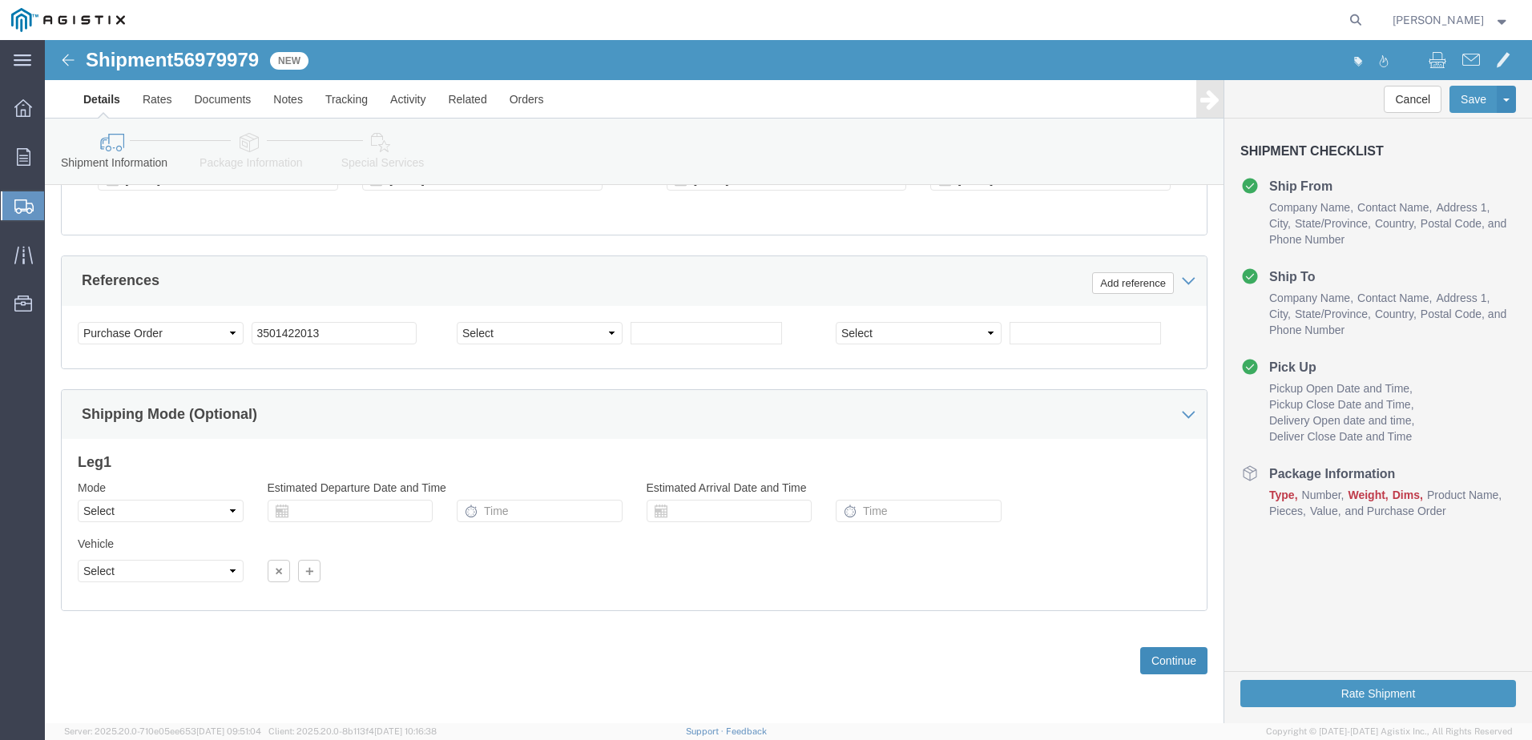
type input "[PERSON_NAME]"
click button "Continue"
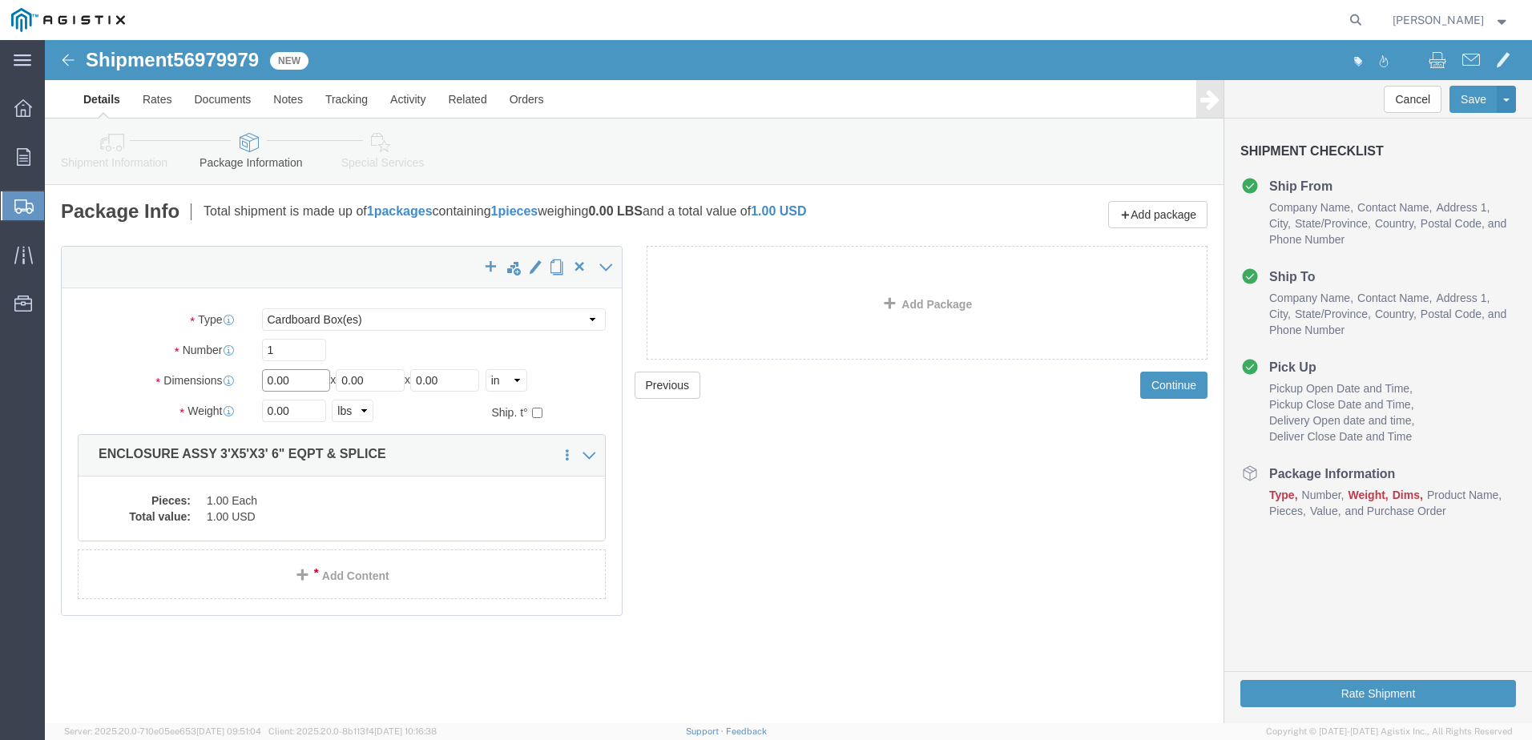
click input "0.00"
type input "60"
type input "36"
type input "52"
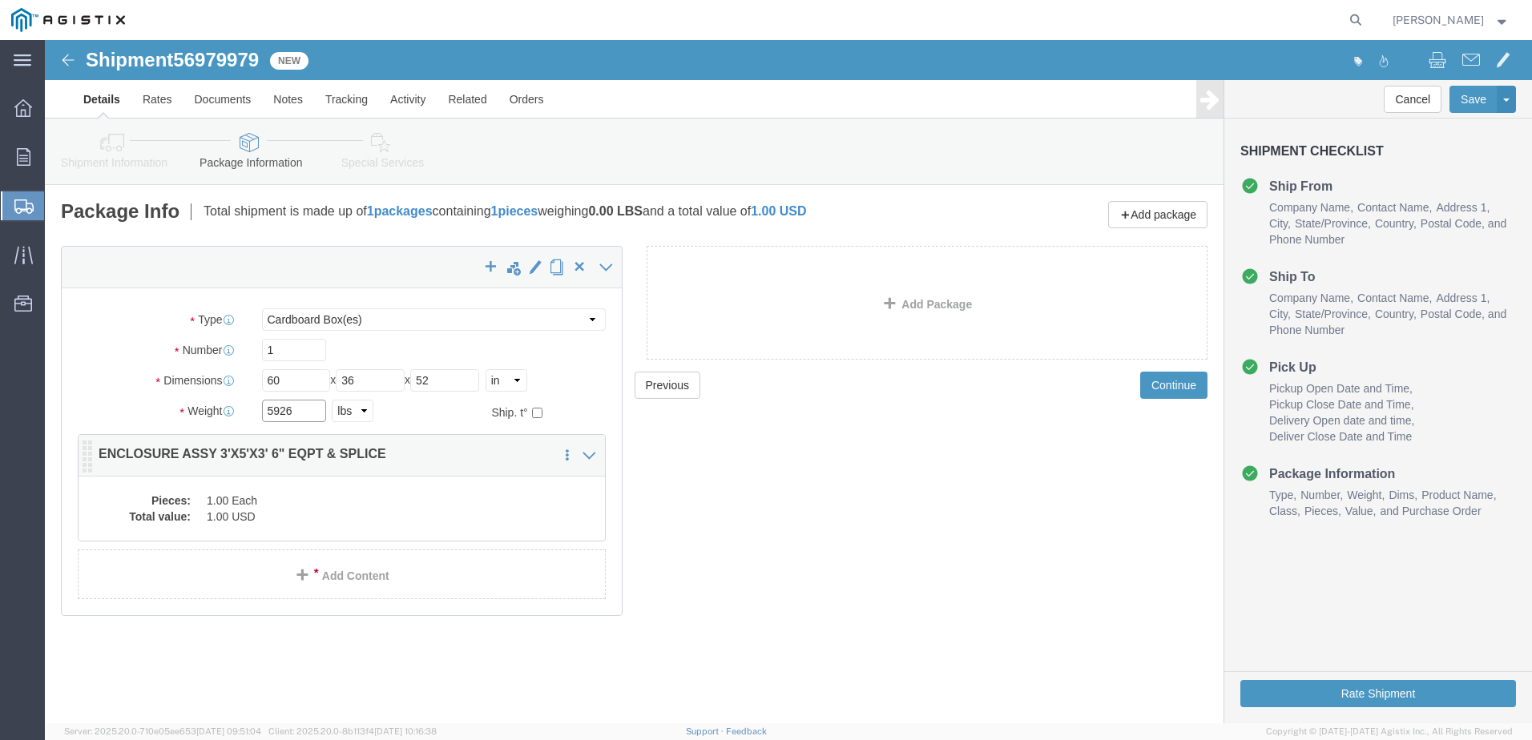
type input "5926"
click dd "1.00 USD"
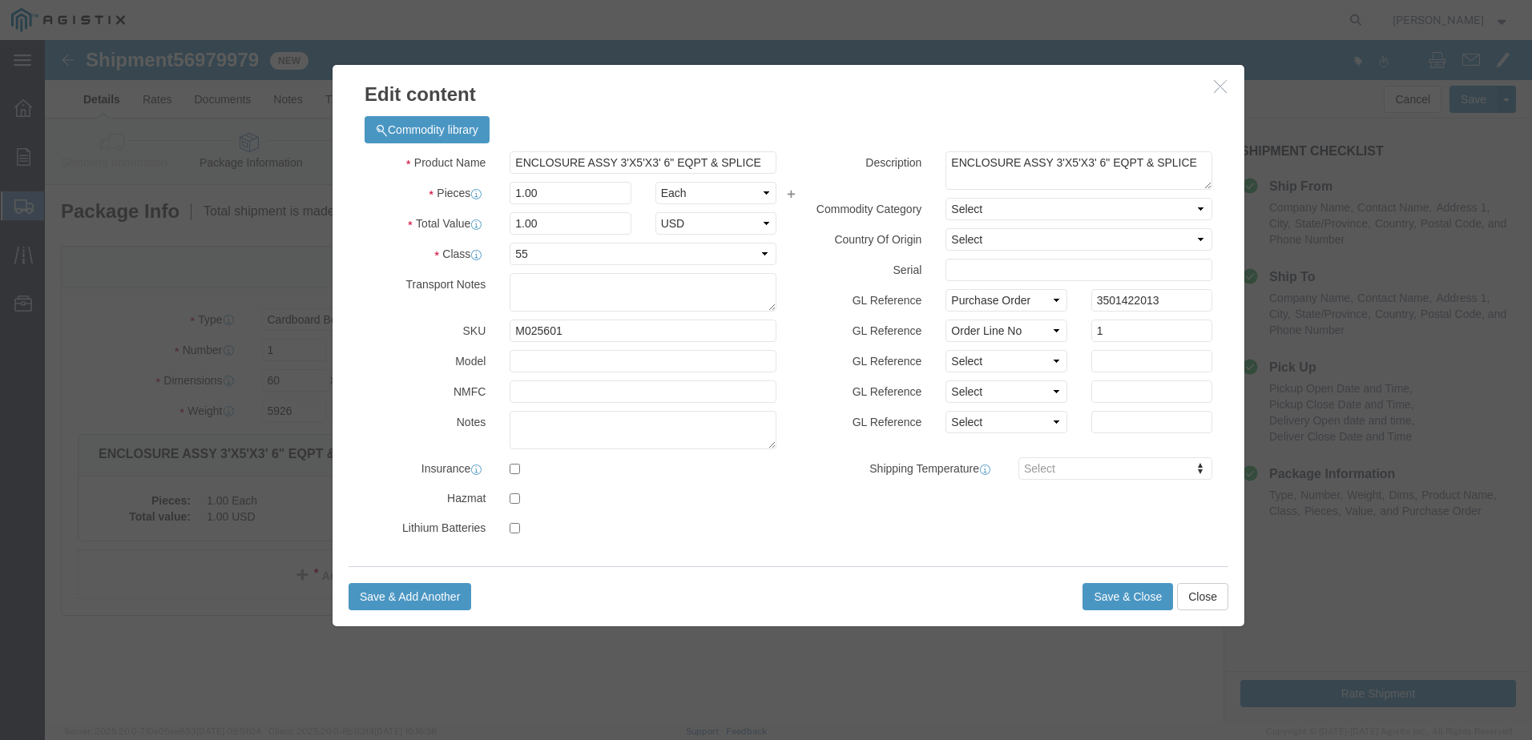
click button "button"
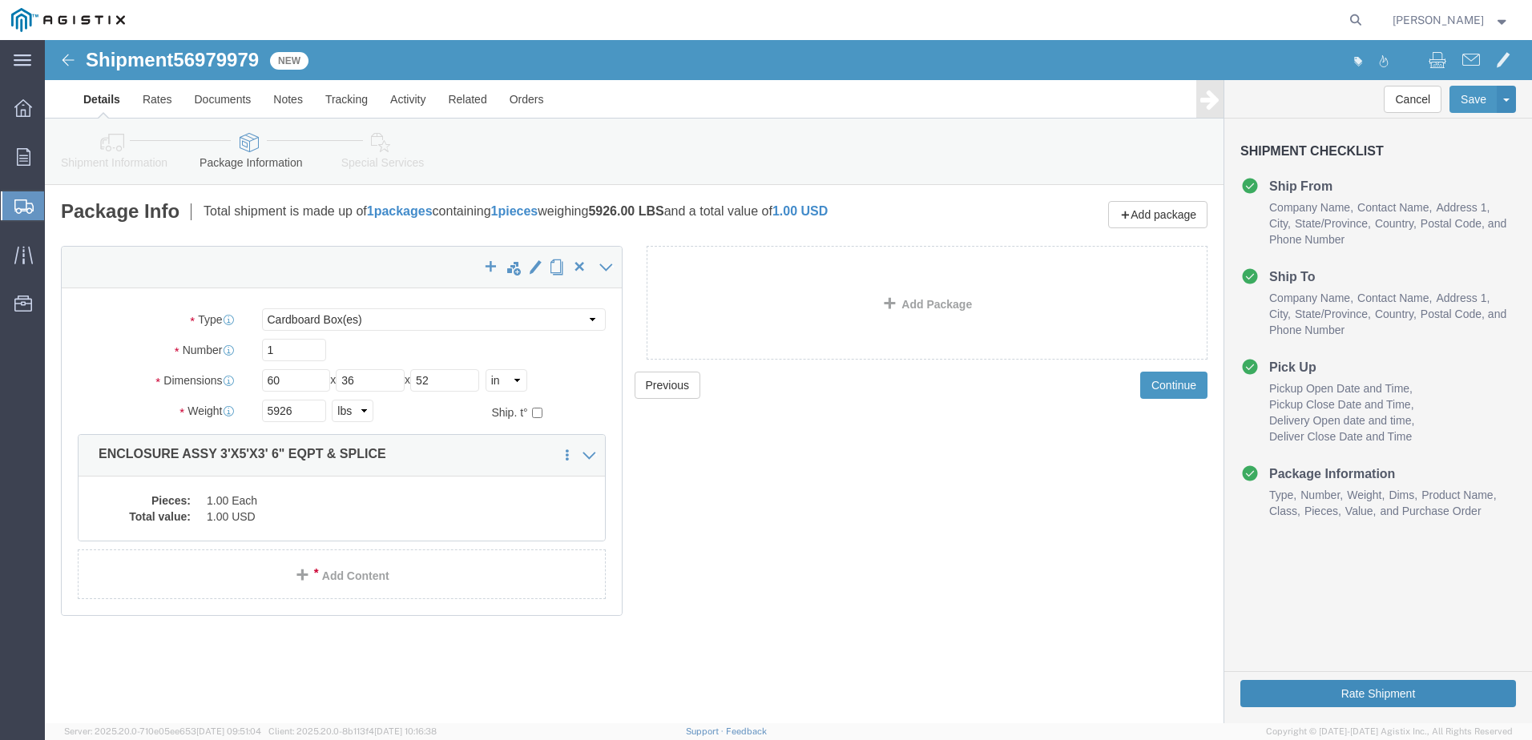
click button "Rate Shipment"
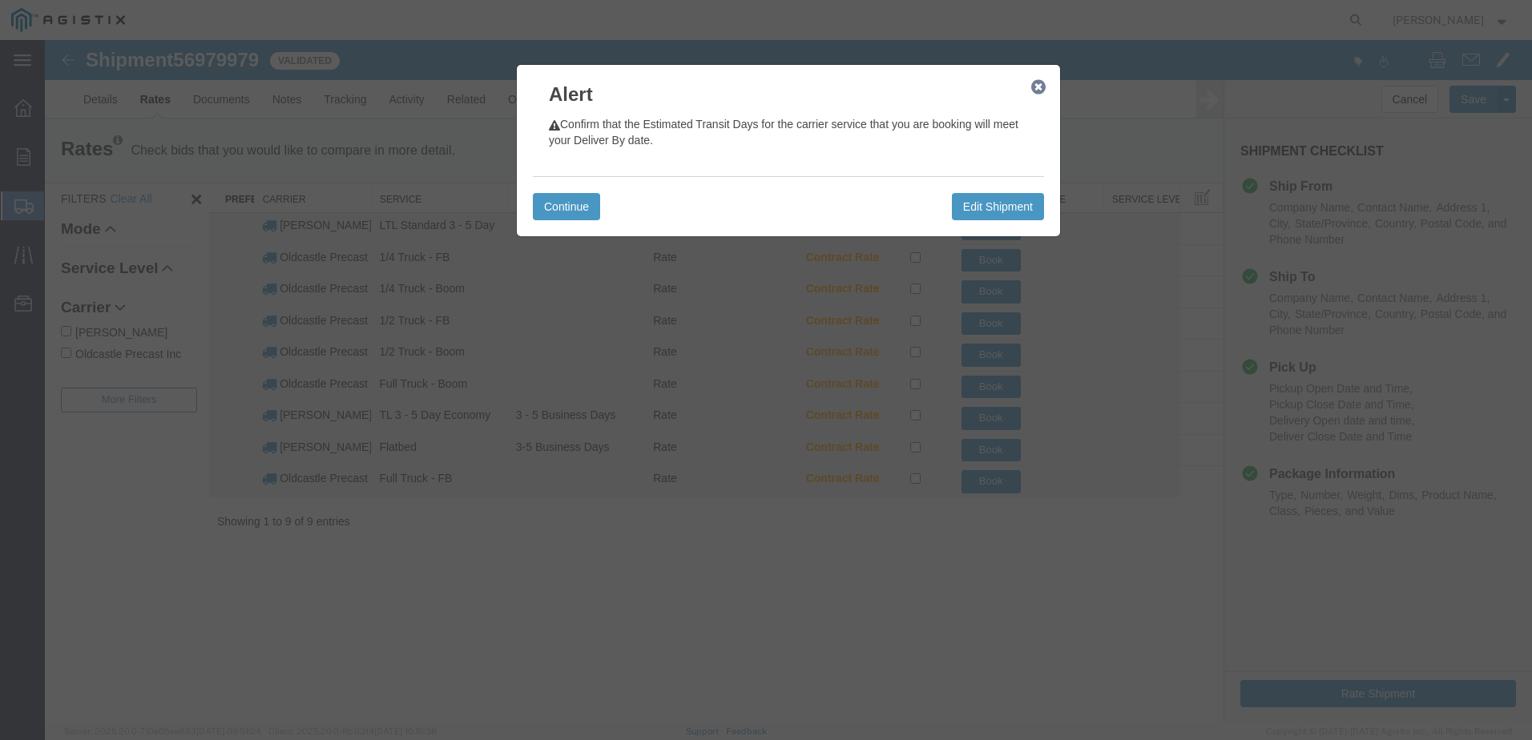
click at [1042, 95] on button "button" at bounding box center [1038, 87] width 20 height 20
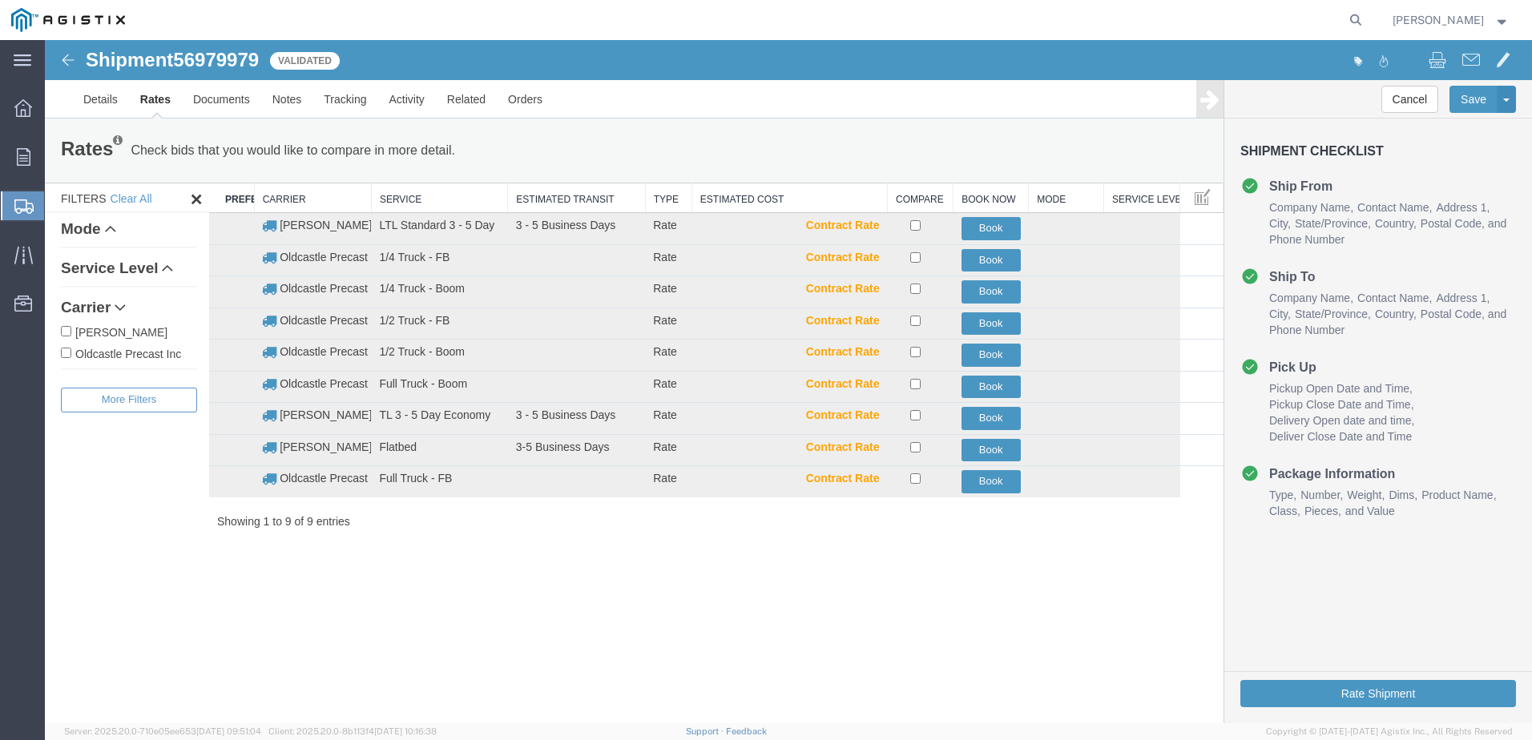
click at [142, 360] on label "Oldcastle Precast Inc" at bounding box center [129, 353] width 136 height 18
click at [71, 358] on input "Oldcastle Precast Inc" at bounding box center [66, 353] width 10 height 10
checkbox input "true"
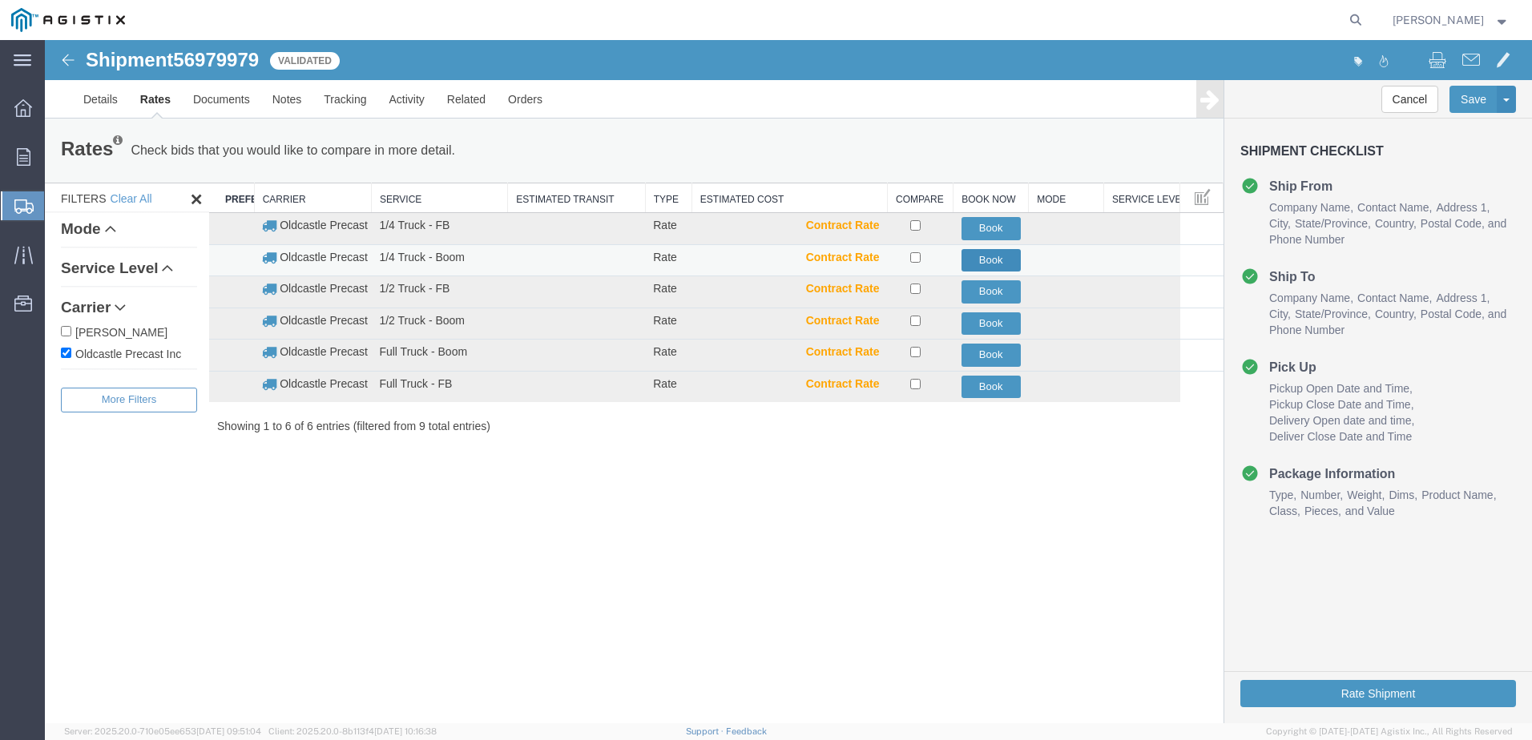
click at [990, 259] on button "Book" at bounding box center [990, 260] width 59 height 23
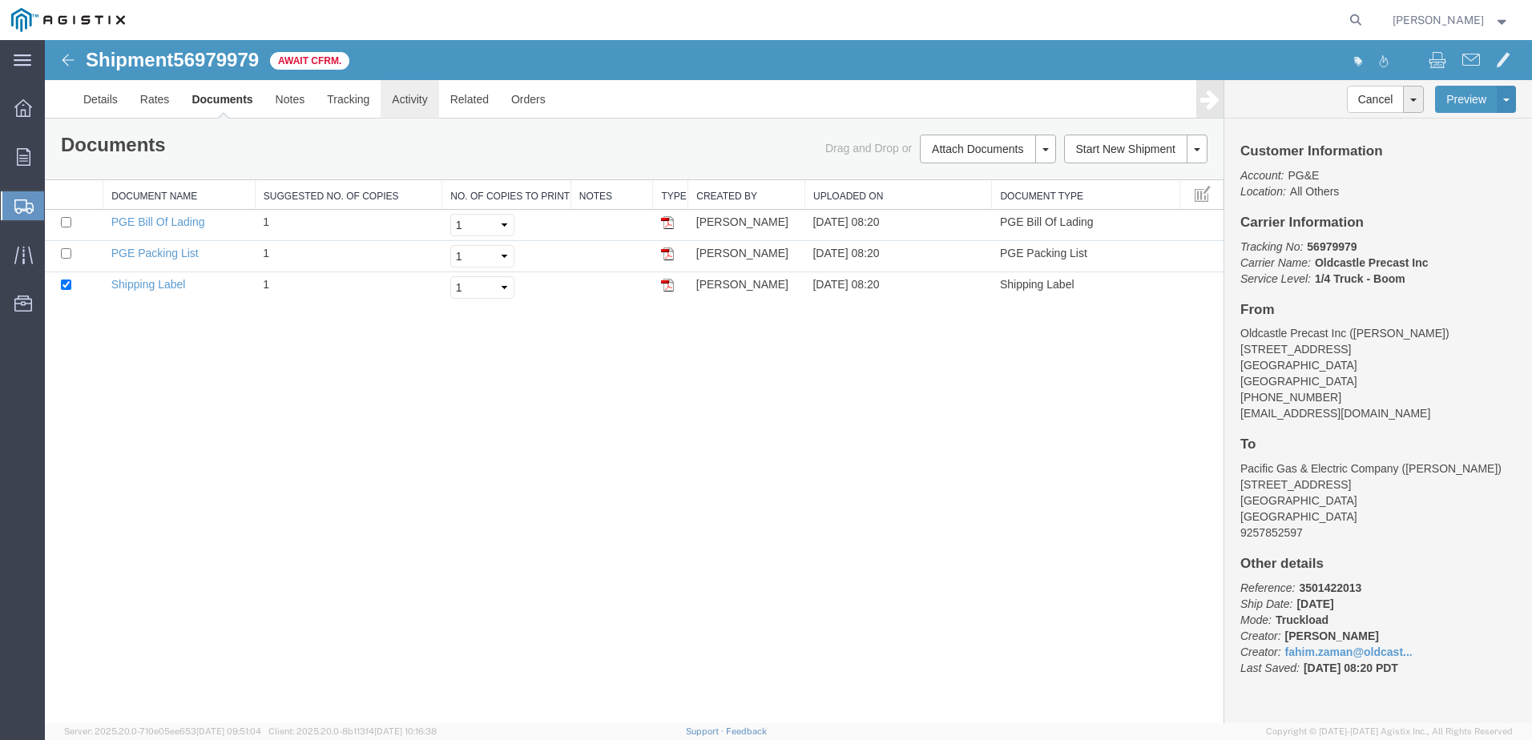
click at [417, 98] on link "Activity" at bounding box center [409, 99] width 58 height 38
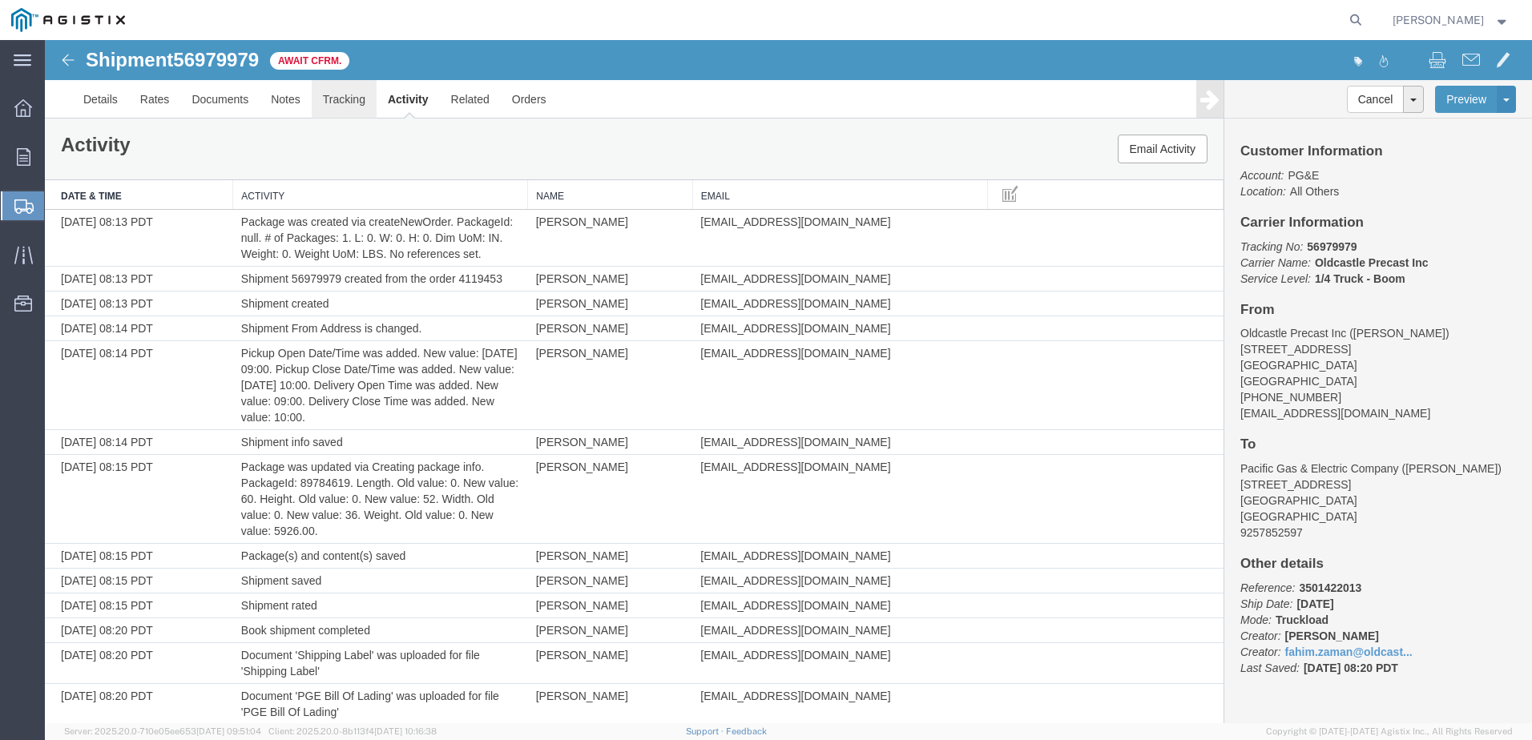
click at [362, 100] on link "Tracking" at bounding box center [344, 99] width 65 height 38
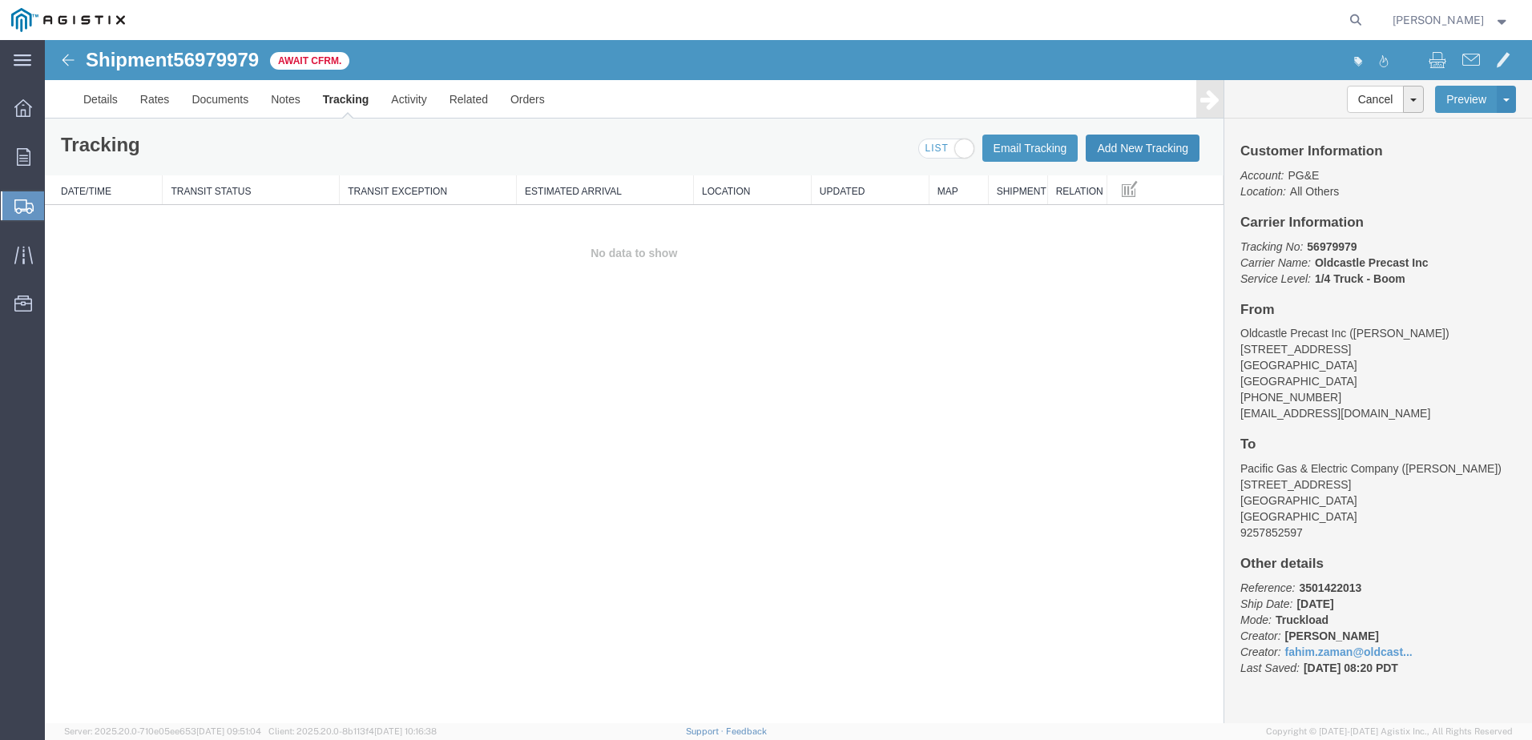
click at [1141, 150] on button "Add New Tracking" at bounding box center [1142, 148] width 114 height 27
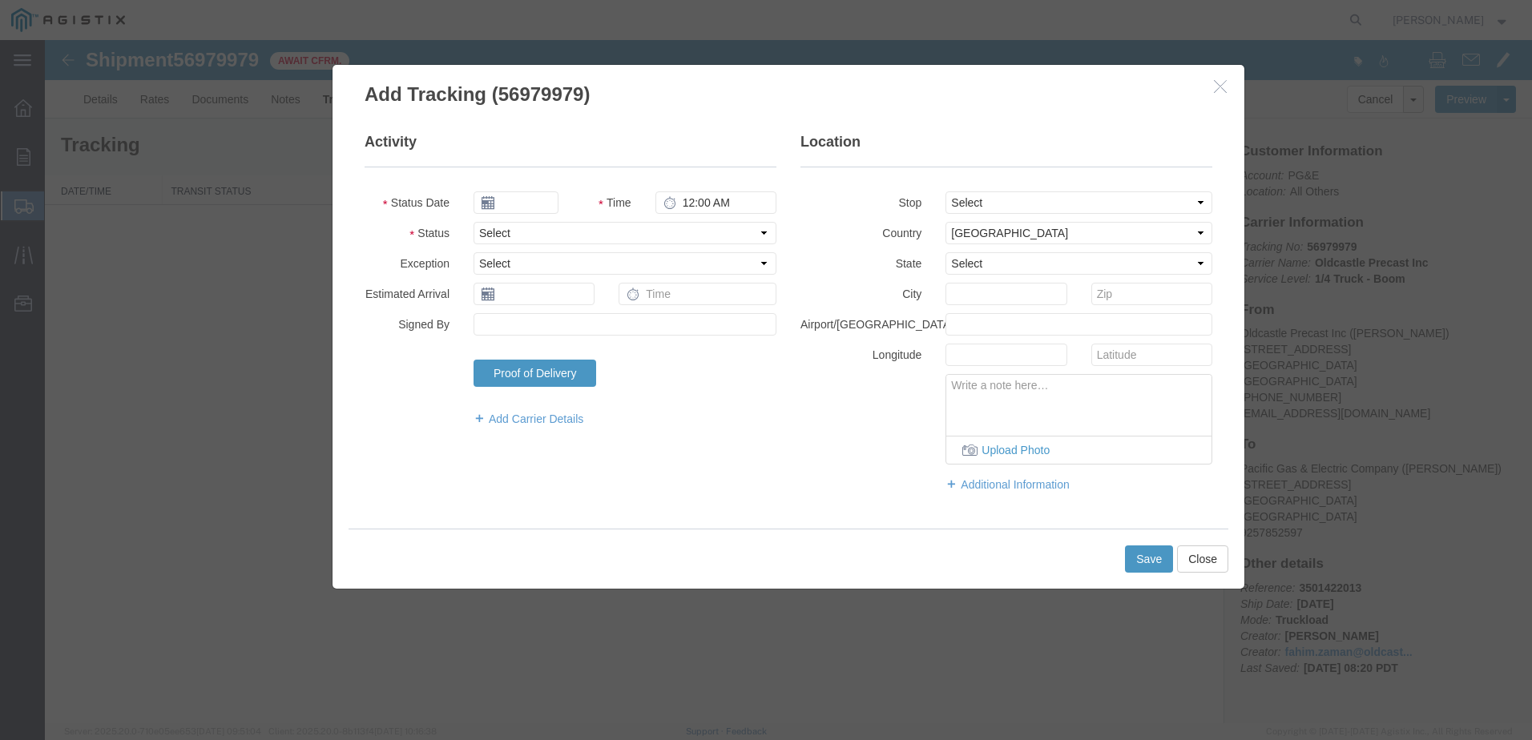
type input "[DATE]"
type input "9:00 AM"
click at [587, 230] on select "Select Arrival Notice Available Arrival Notice Imported Arrive at Delivery Loca…" at bounding box center [624, 233] width 303 height 22
select select "DELIVRED"
click at [473, 222] on select "Select Arrival Notice Available Arrival Notice Imported Arrive at Delivery Loca…" at bounding box center [624, 233] width 303 height 22
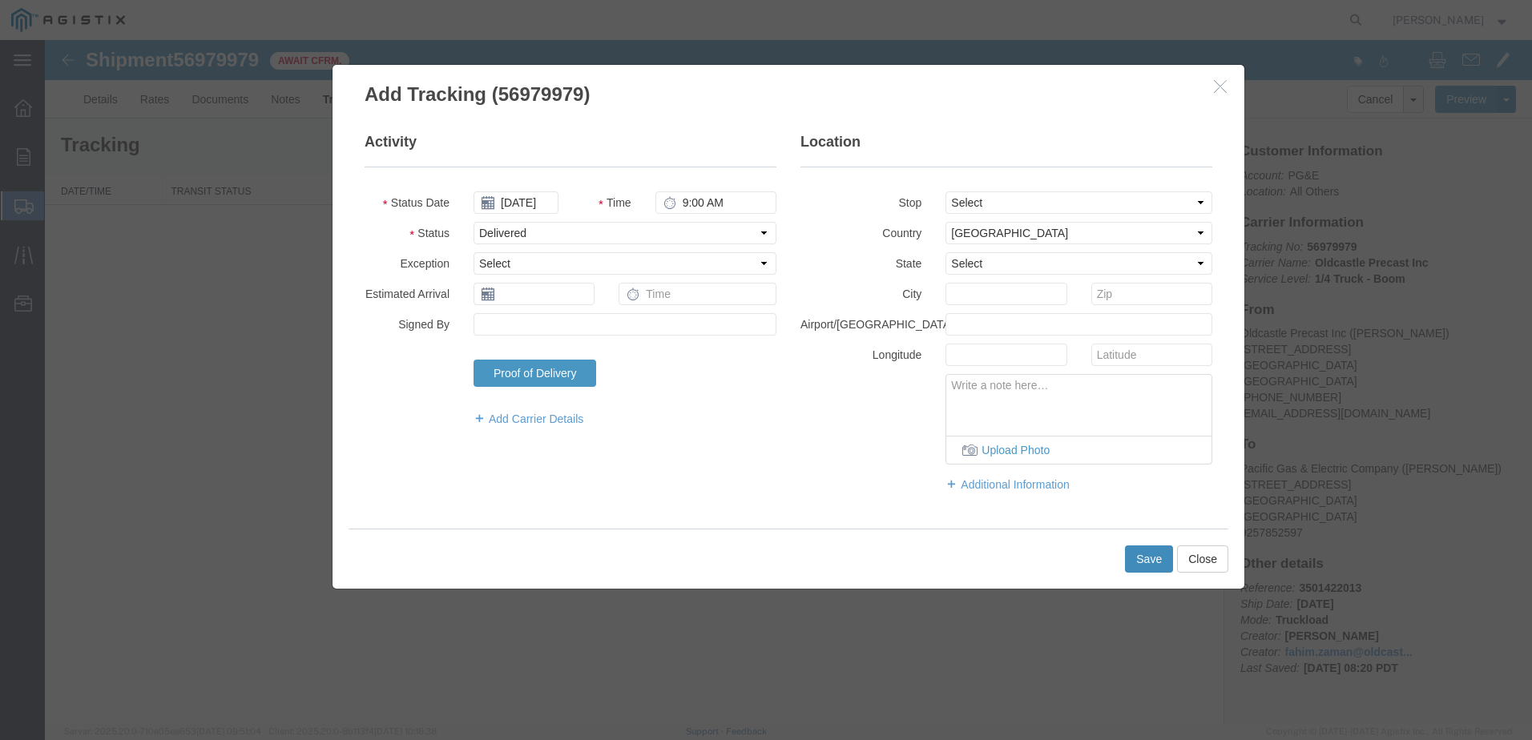
click at [1126, 552] on button "Save" at bounding box center [1149, 558] width 48 height 27
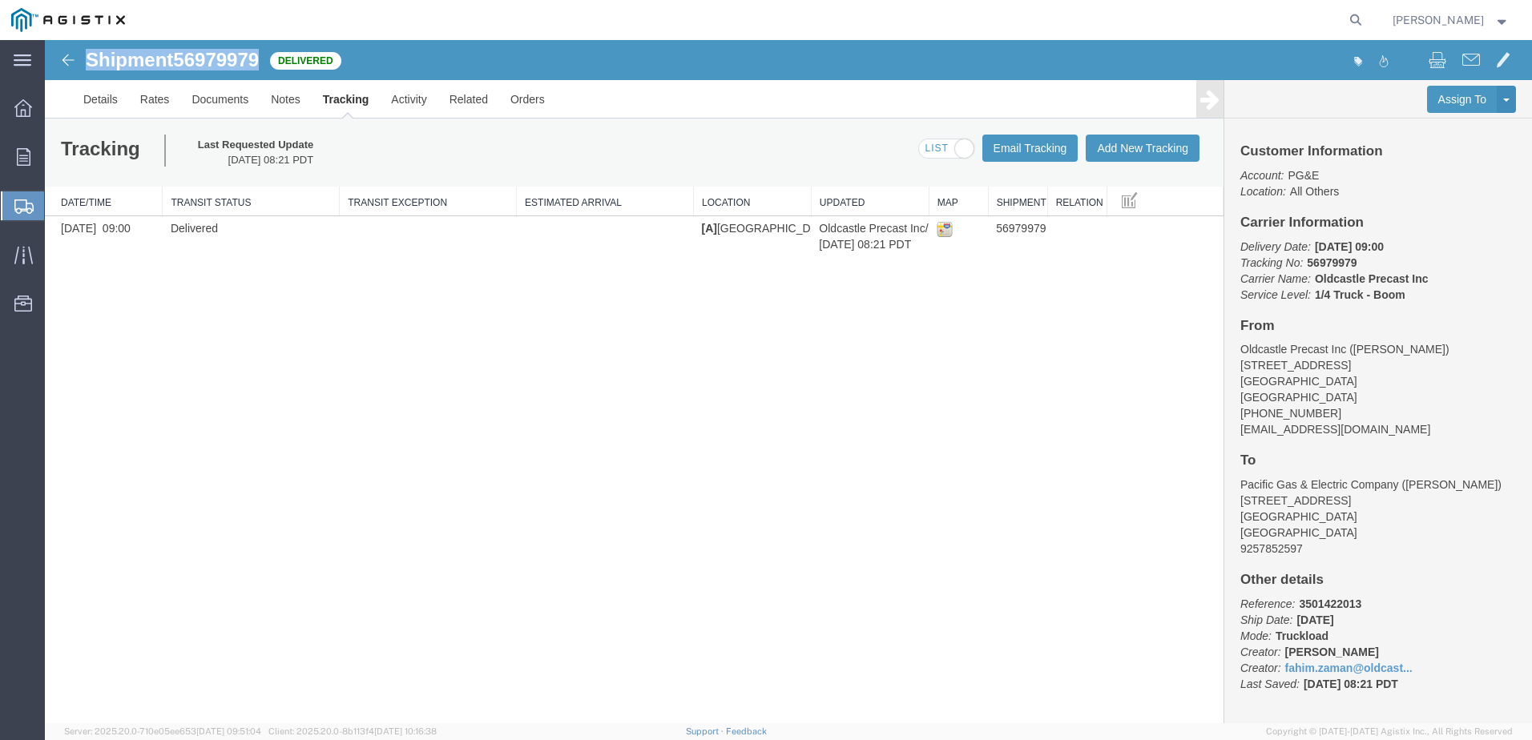
drag, startPoint x: 268, startPoint y: 57, endPoint x: 86, endPoint y: 58, distance: 181.8
click at [86, 58] on div "Shipment 56979979 1 of 1 Delivered" at bounding box center [417, 65] width 742 height 30
copy h1 "Shipment 56979979"
drag, startPoint x: 29, startPoint y: 164, endPoint x: 59, endPoint y: 160, distance: 30.7
click at [29, 164] on icon at bounding box center [24, 157] width 14 height 18
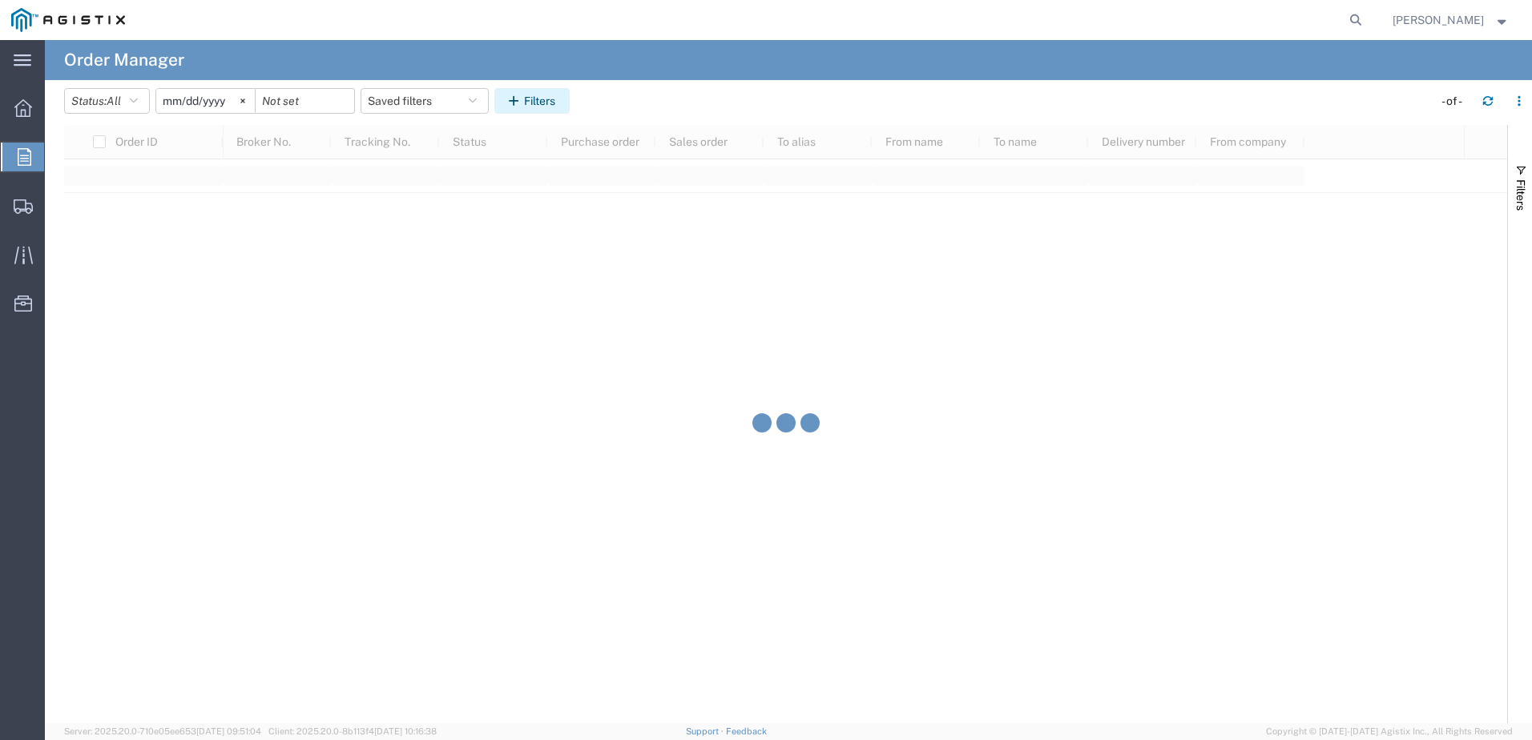
click at [521, 97] on icon "button" at bounding box center [516, 100] width 15 height 11
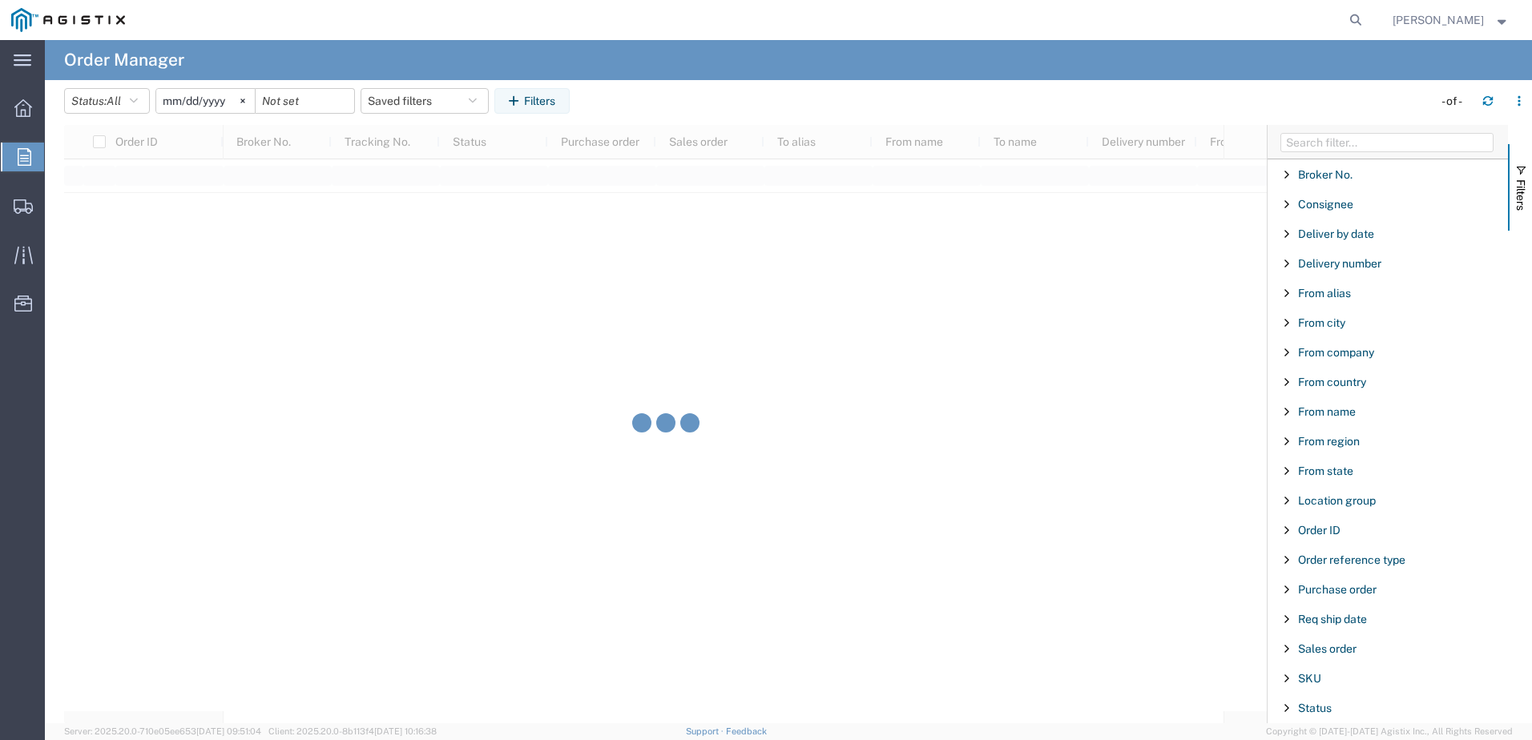
click at [1340, 598] on div "Purchase order" at bounding box center [1387, 589] width 240 height 29
click at [1340, 649] on input "Filter Value" at bounding box center [1393, 656] width 210 height 19
type input "3501422961"
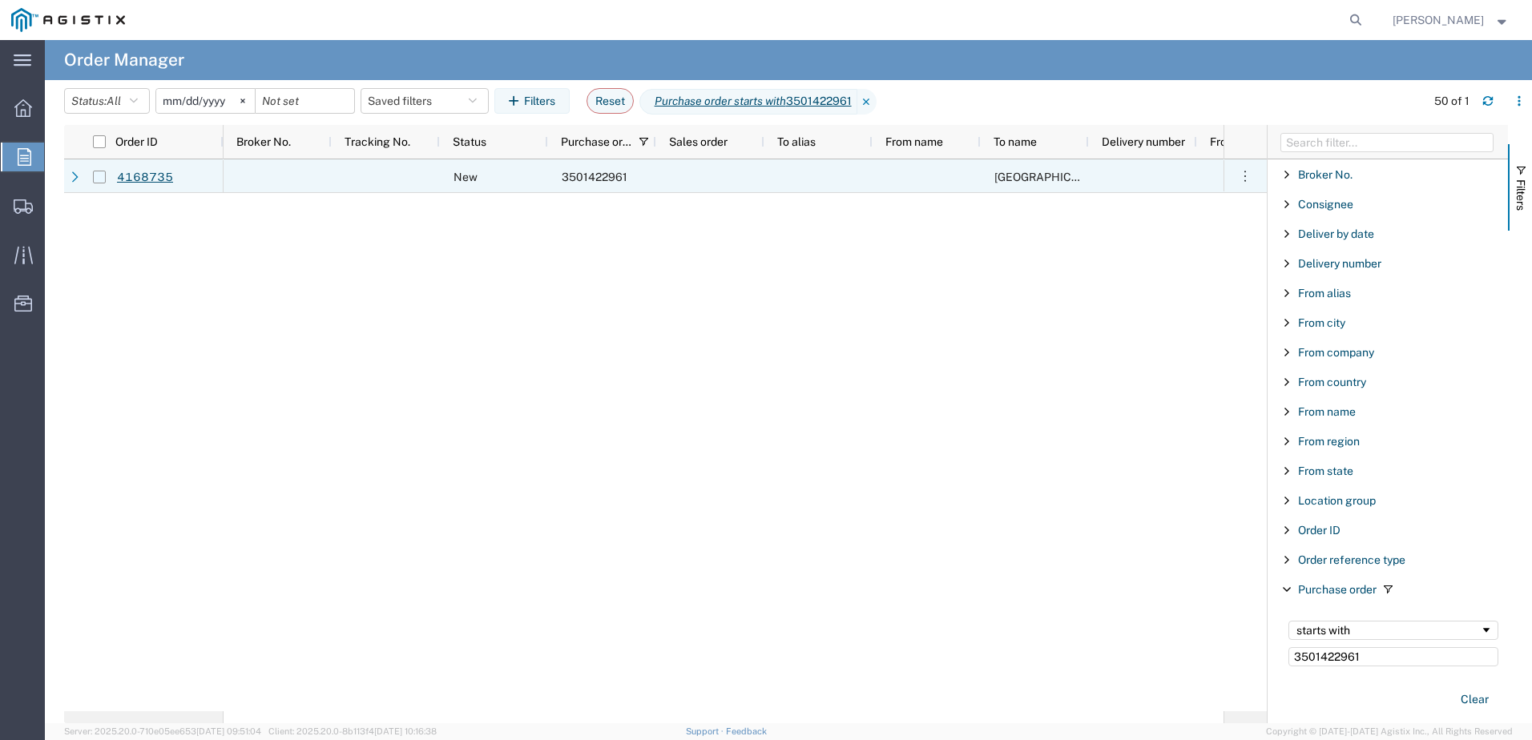
click at [98, 177] on input "Press Space to toggle row selection (unchecked)" at bounding box center [99, 177] width 13 height 13
checkbox input "true"
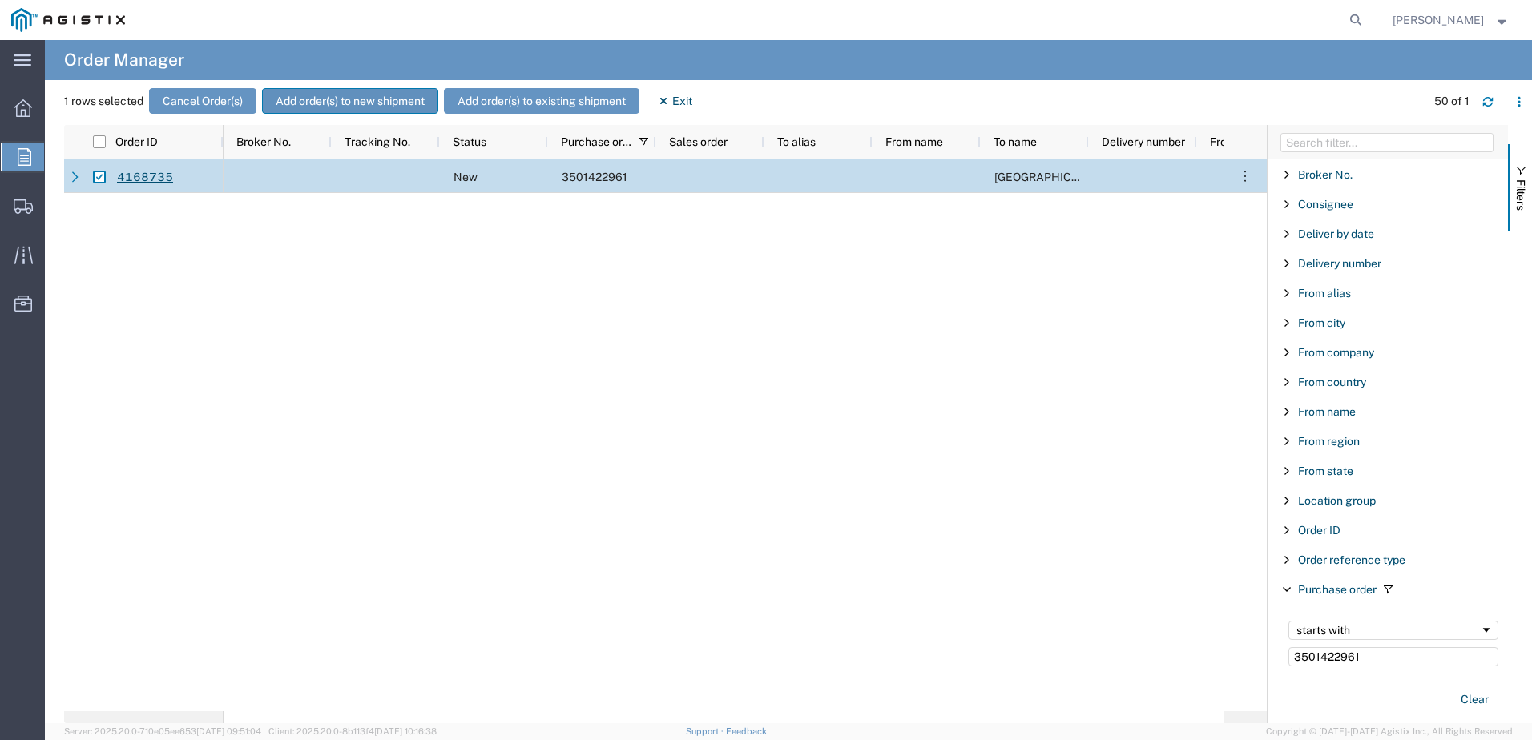
click at [362, 113] on button "Add order(s) to new shipment" at bounding box center [350, 101] width 176 height 26
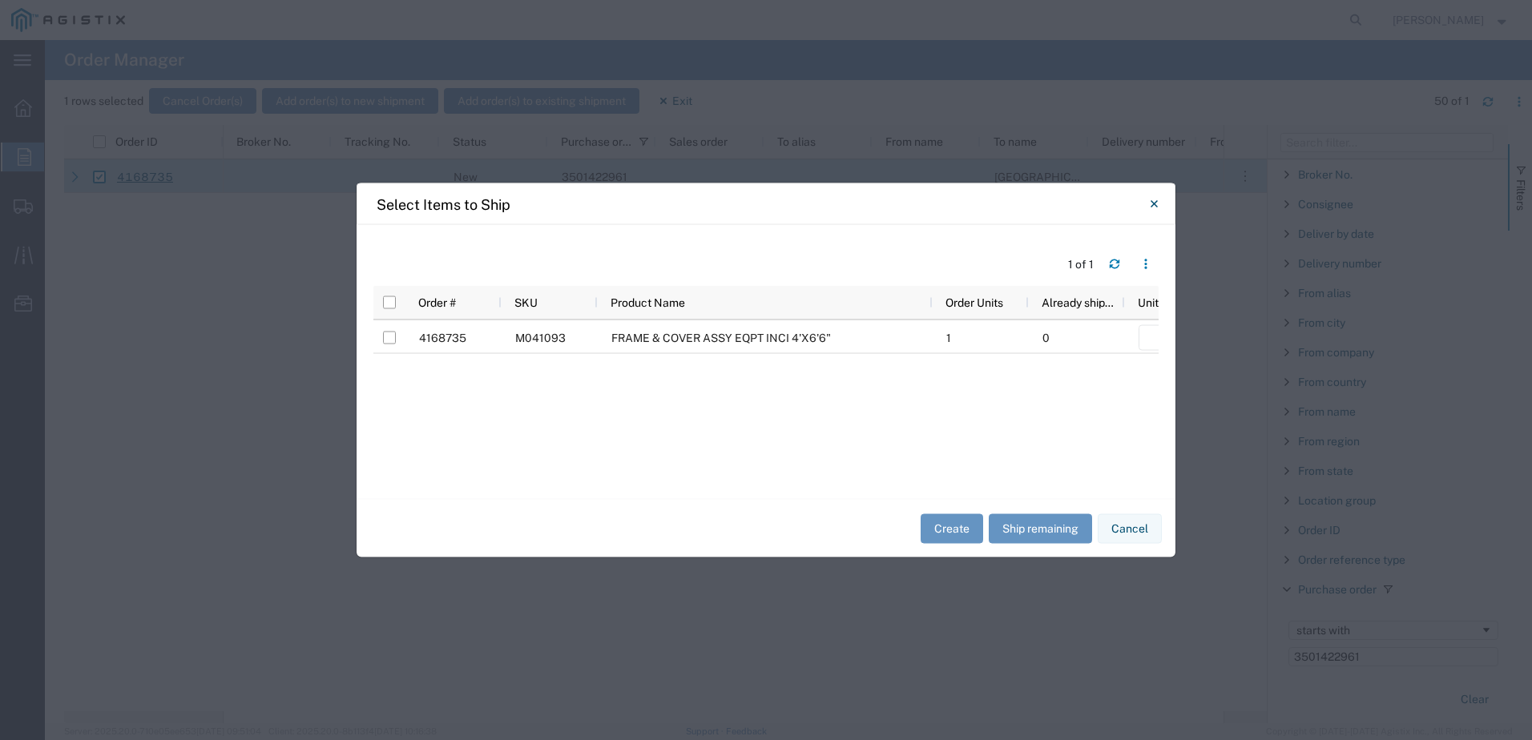
drag, startPoint x: 703, startPoint y: 489, endPoint x: 810, endPoint y: 479, distance: 107.0
click at [810, 479] on div "1 of 1 Order # SKU Product Name Order Units Already shipped Units of this shipm…" at bounding box center [765, 362] width 819 height 274
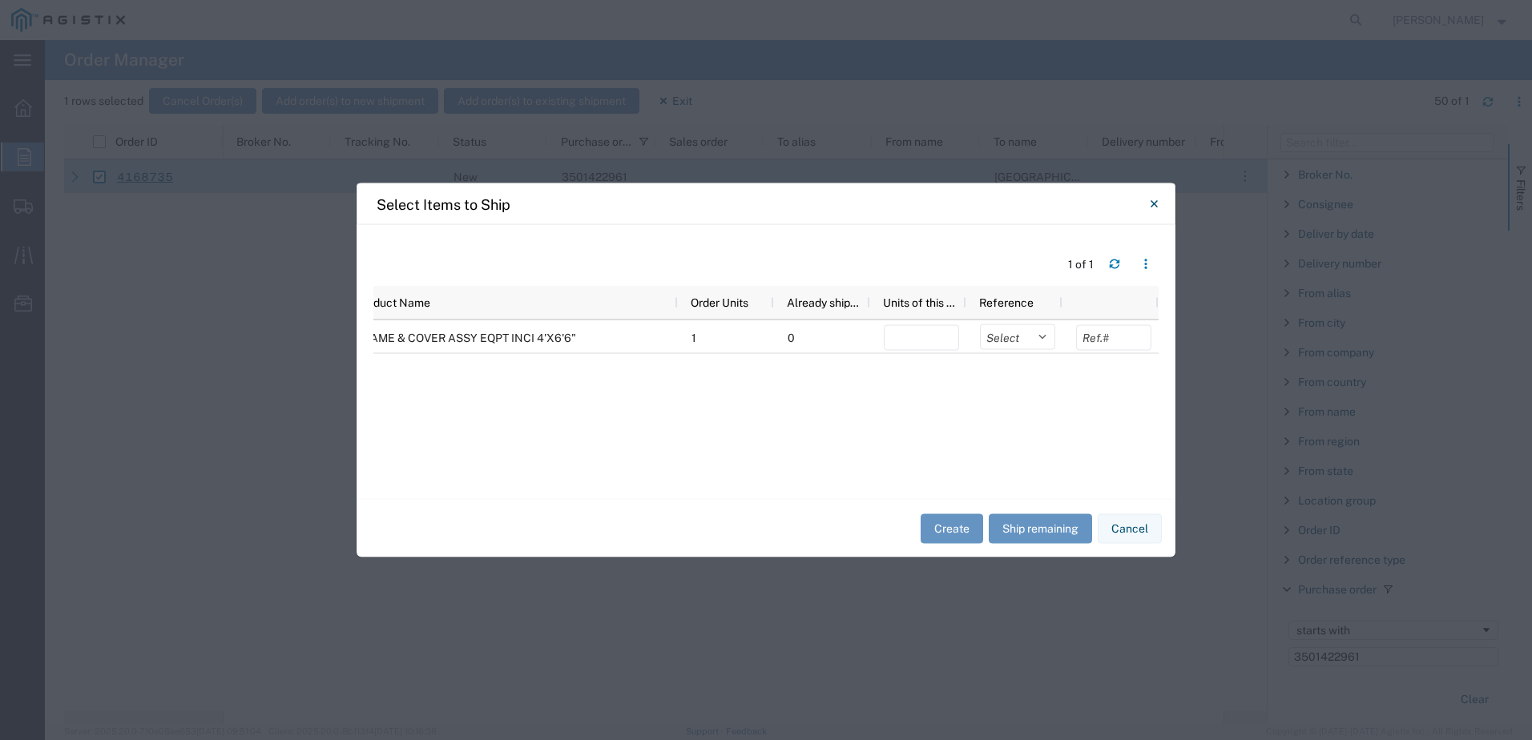
click at [1043, 441] on div "4168735 M041093 FRAME & COVER ASSY EQPT INCI 4'X6'6" 1 0 Select Purchase Order …" at bounding box center [765, 395] width 785 height 150
drag, startPoint x: 899, startPoint y: 468, endPoint x: 639, endPoint y: 457, distance: 259.7
click at [640, 457] on div "4168735 M041093 FRAME & COVER ASSY EQPT INCI 4'X6'6" 1 0 Select Purchase Order …" at bounding box center [765, 395] width 785 height 150
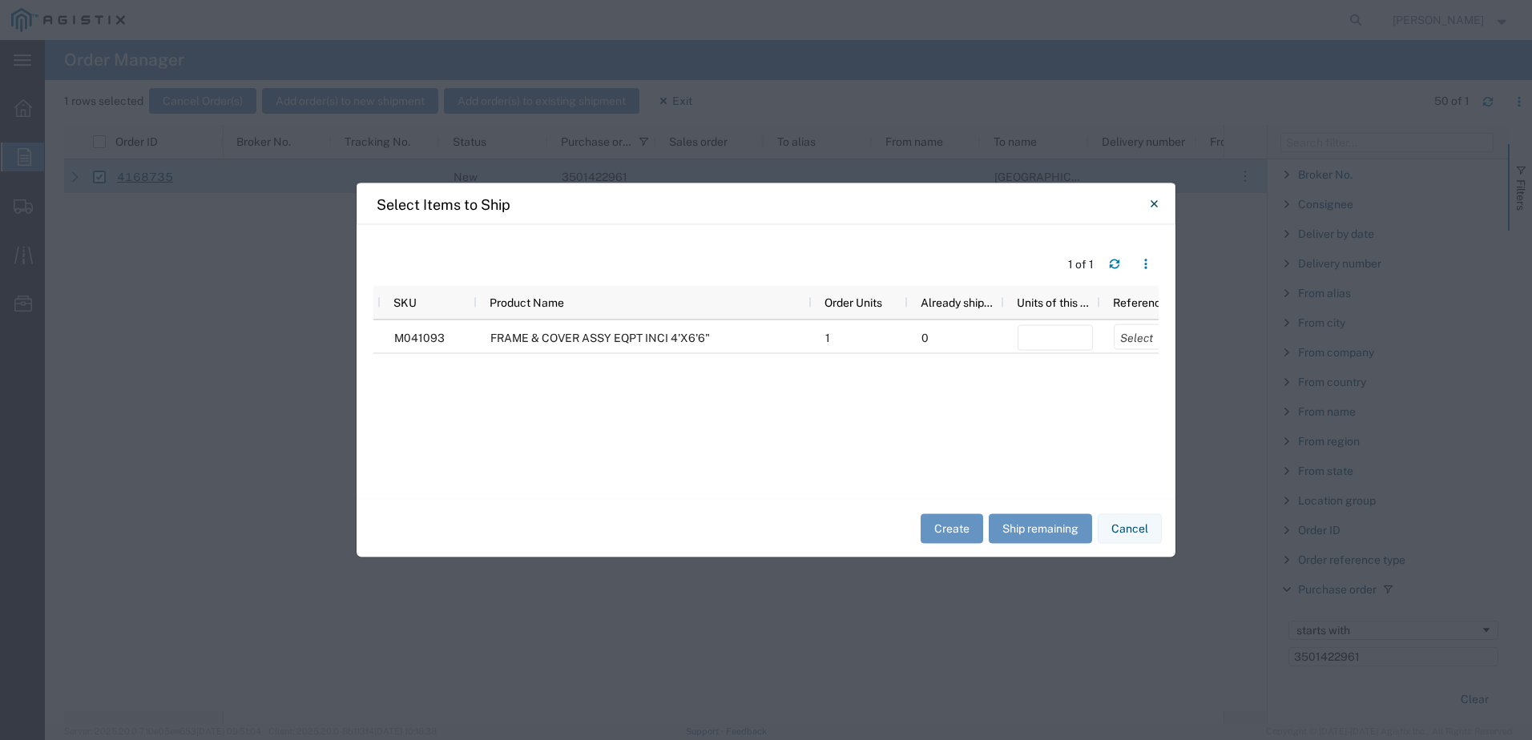
scroll to position [0, 57]
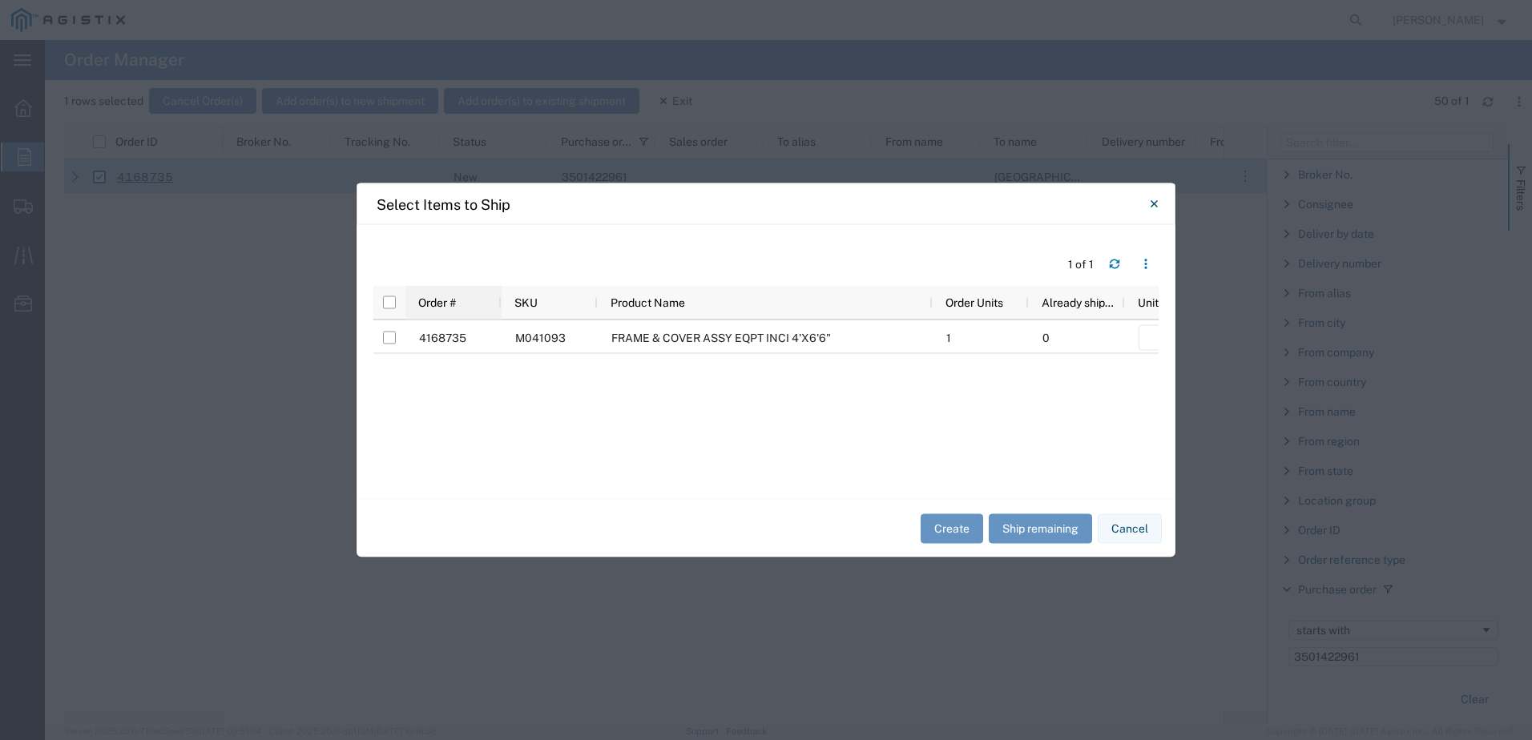
drag, startPoint x: 388, startPoint y: 305, endPoint x: 453, endPoint y: 312, distance: 65.2
click at [388, 305] on input "checkbox" at bounding box center [389, 302] width 13 height 13
checkbox input "true"
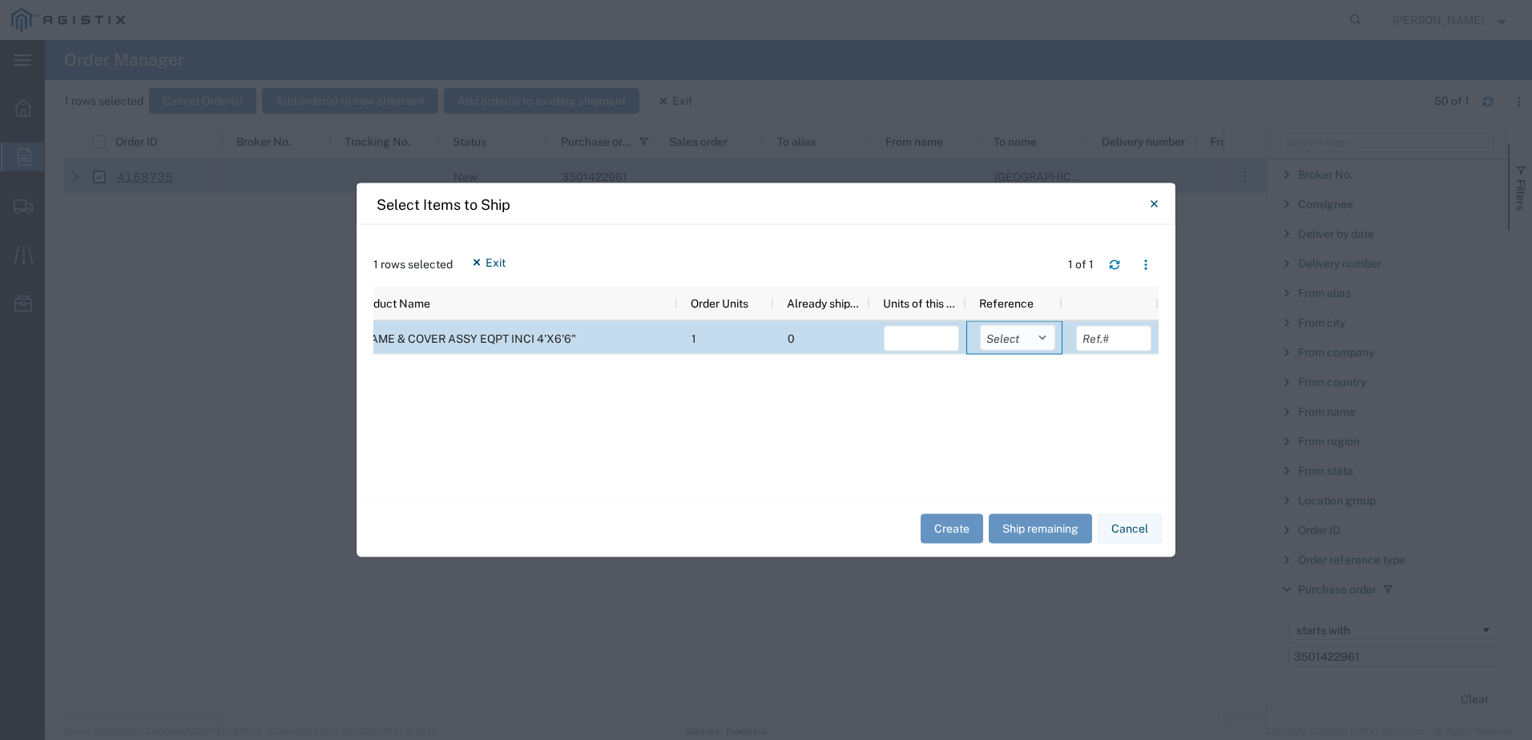
click at [1031, 344] on select "Select Purchase Order Delivery Number" at bounding box center [1017, 338] width 75 height 26
select select "PURCHORD"
click at [980, 325] on select "Select Purchase Order Delivery Number" at bounding box center [1017, 338] width 75 height 26
click at [1040, 526] on button "Ship remaining" at bounding box center [1039, 528] width 103 height 30
type input "1"
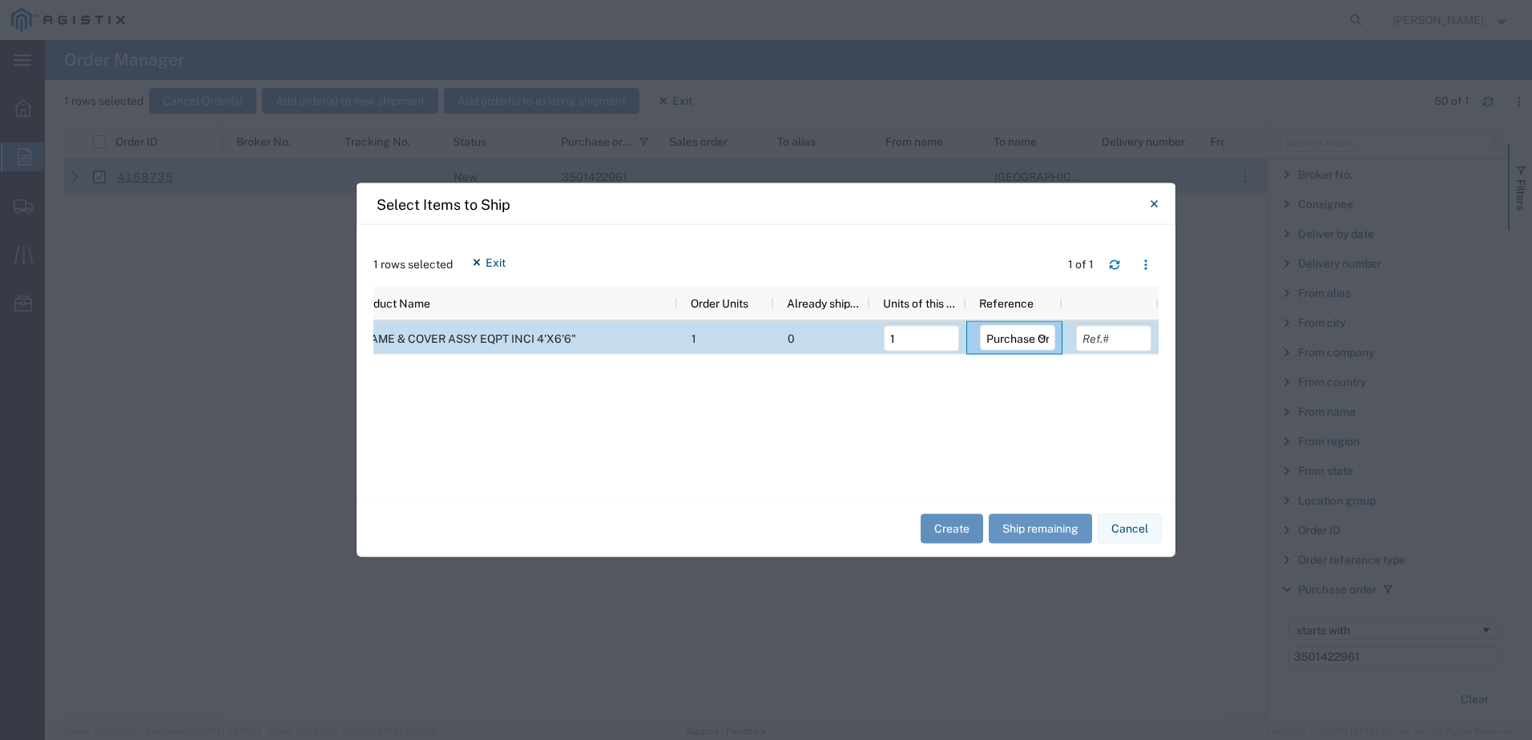
click at [950, 522] on button "Create" at bounding box center [951, 528] width 62 height 30
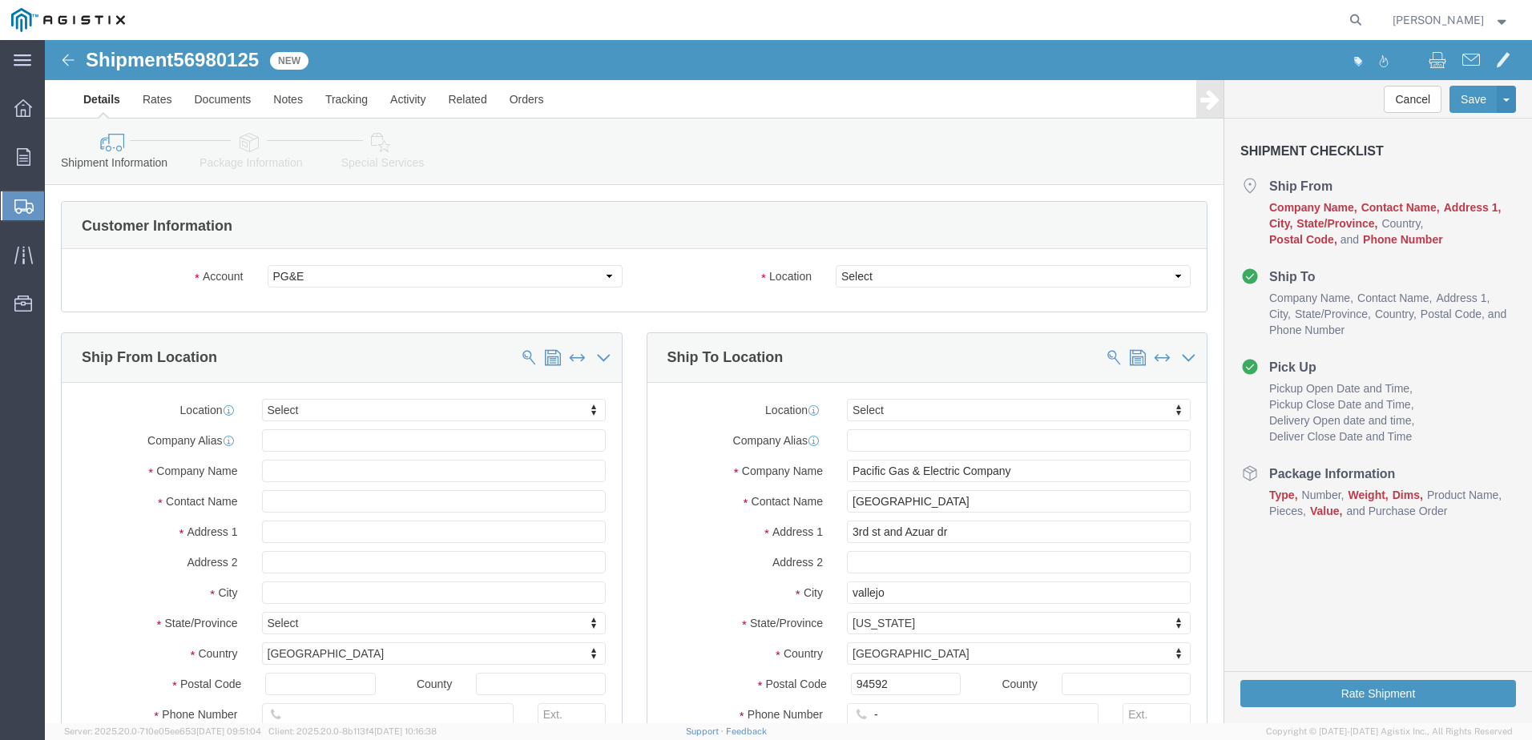
select select
drag, startPoint x: 908, startPoint y: 274, endPoint x: 863, endPoint y: 234, distance: 60.1
click select "Select All Others [GEOGRAPHIC_DATA] [GEOGRAPHIC_DATA] [GEOGRAPHIC_DATA] [GEOGRA…"
select select "23082"
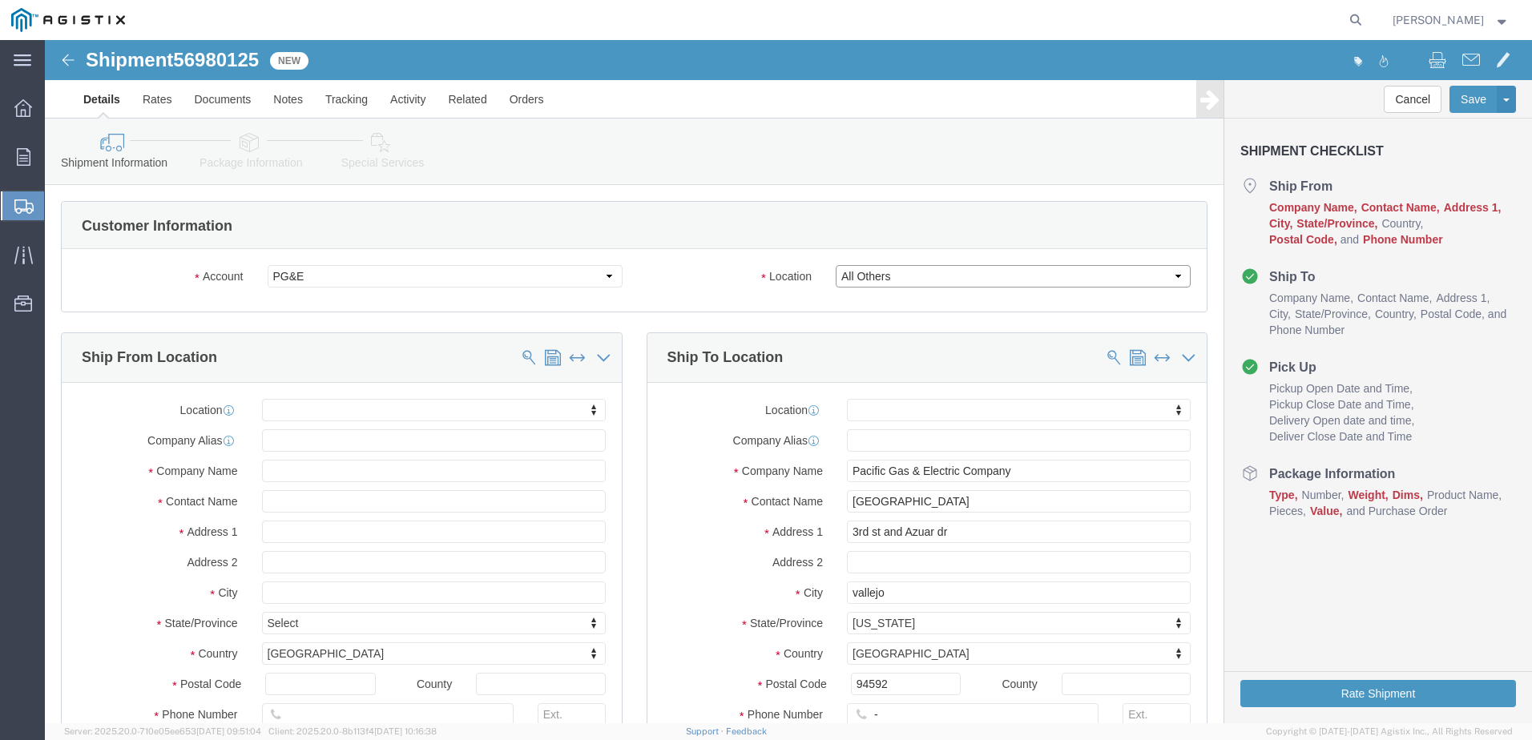
click select "Select All Others [GEOGRAPHIC_DATA] [GEOGRAPHIC_DATA] [GEOGRAPHIC_DATA] [GEOGRA…"
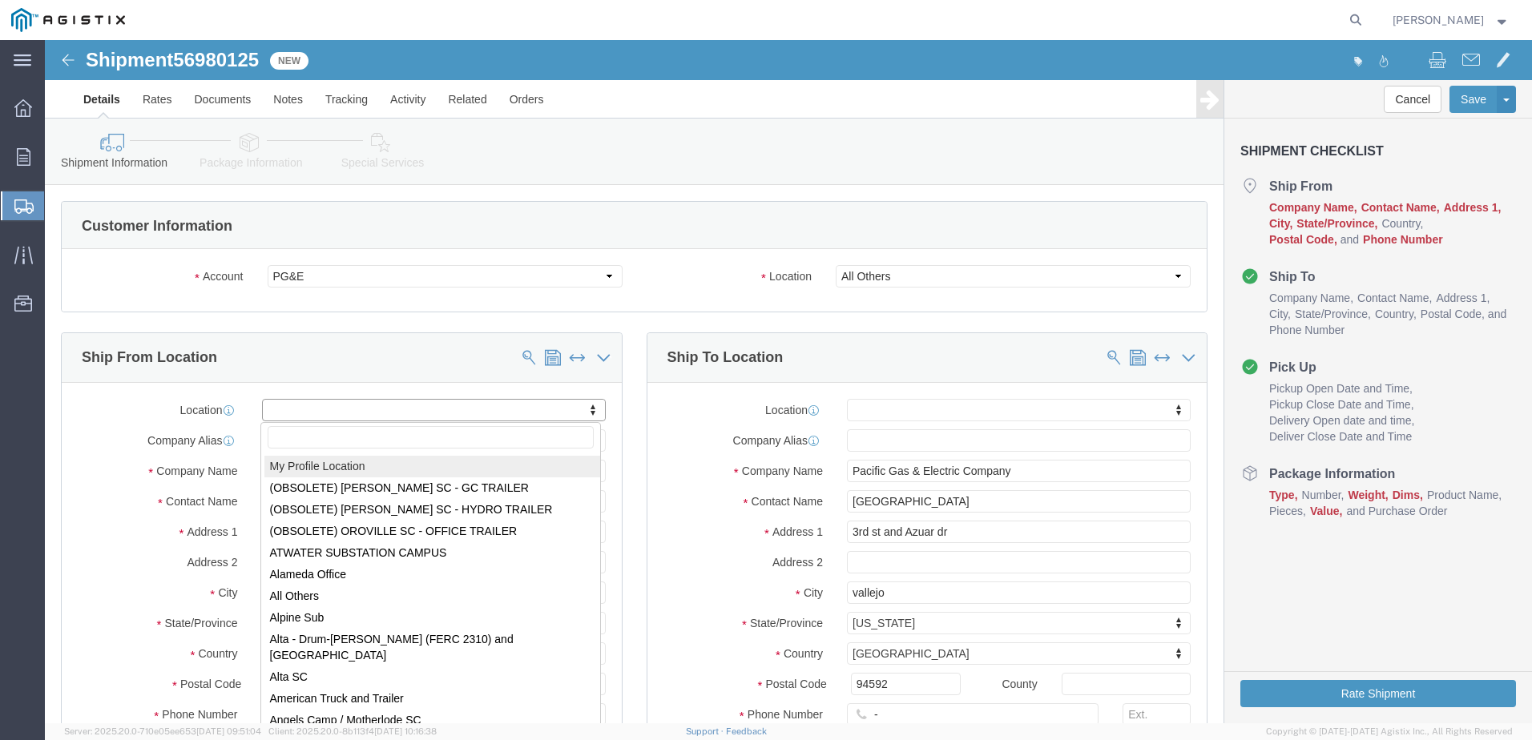
select select "MYPROFILE"
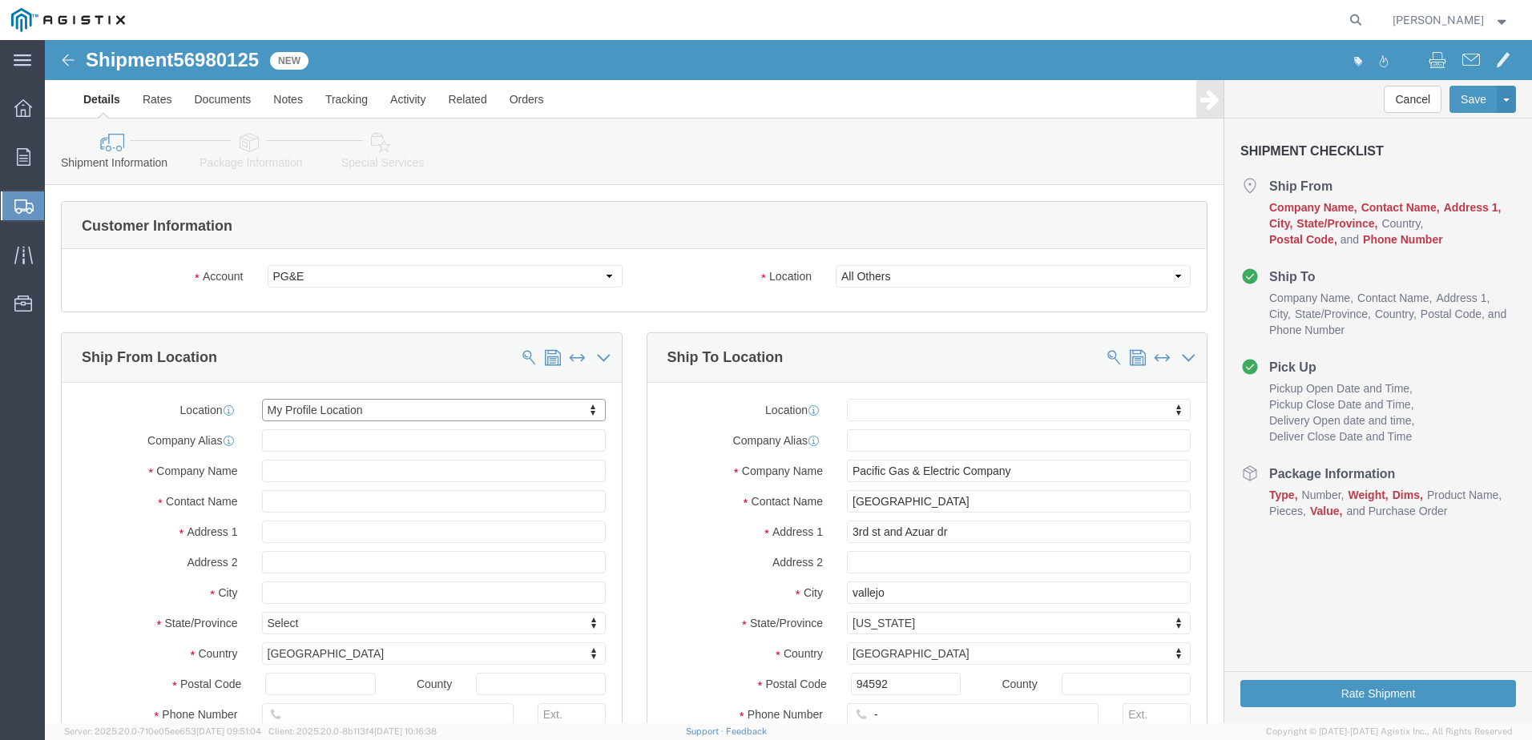
select select "CA"
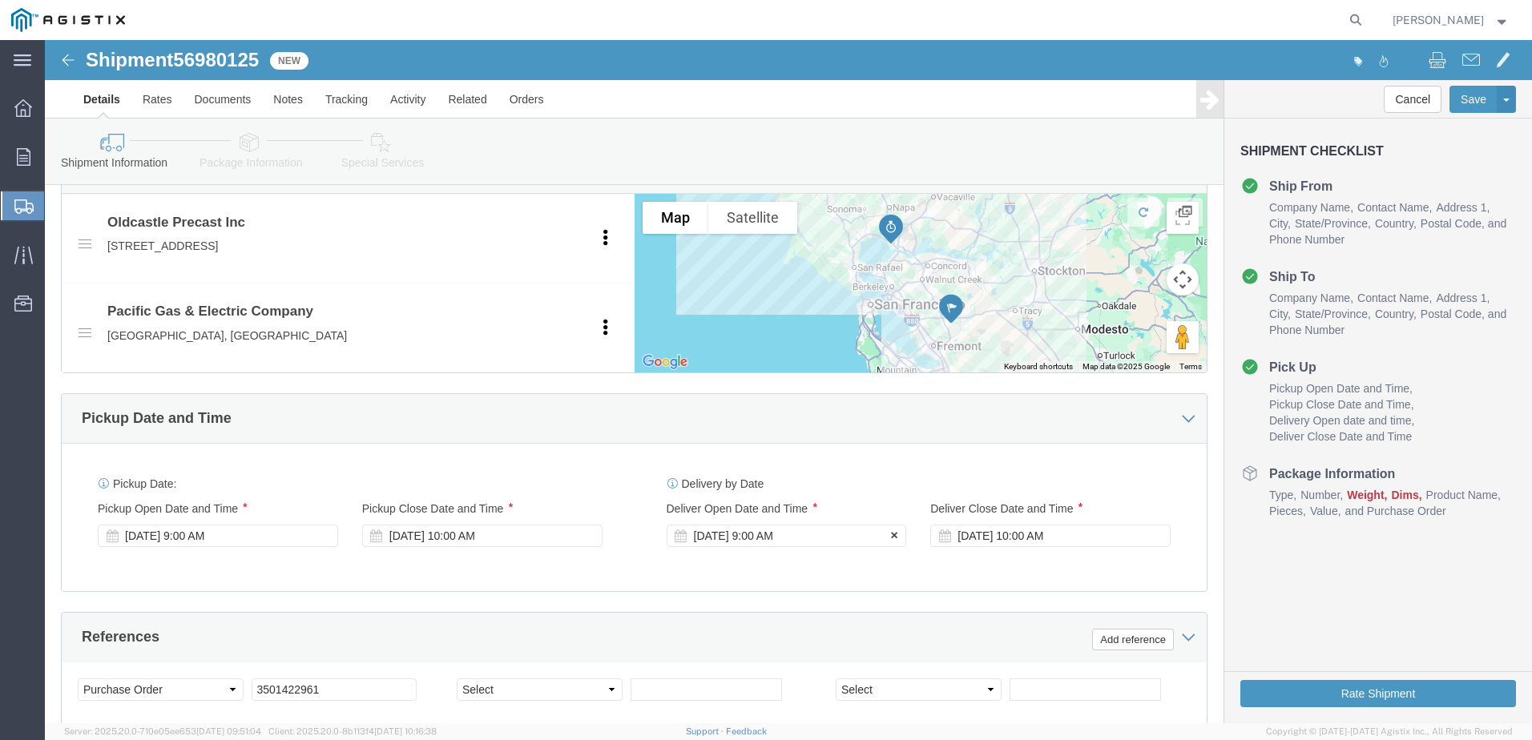
click div "[DATE] 9:00 AM"
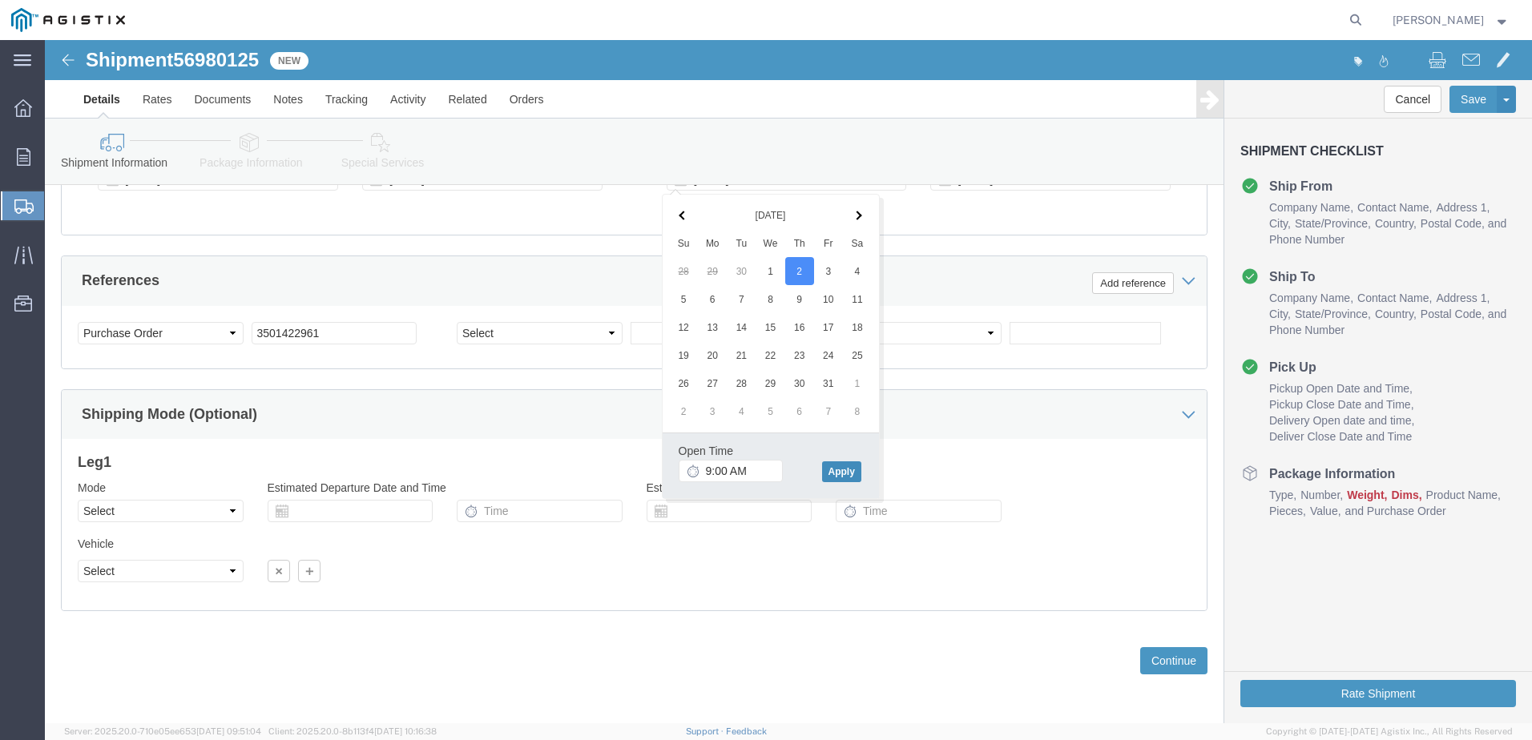
click button "Apply"
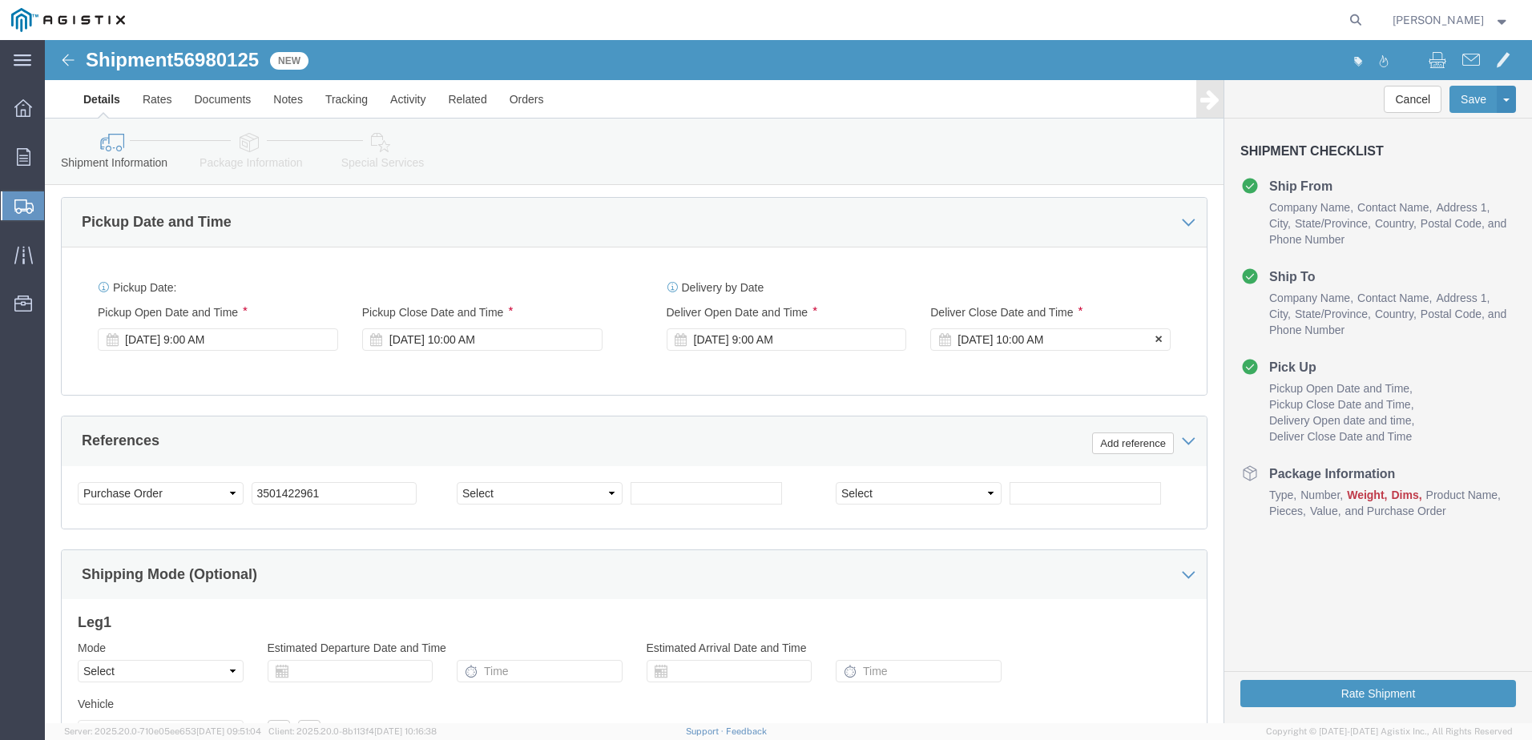
click div "[DATE] 10:00 AM"
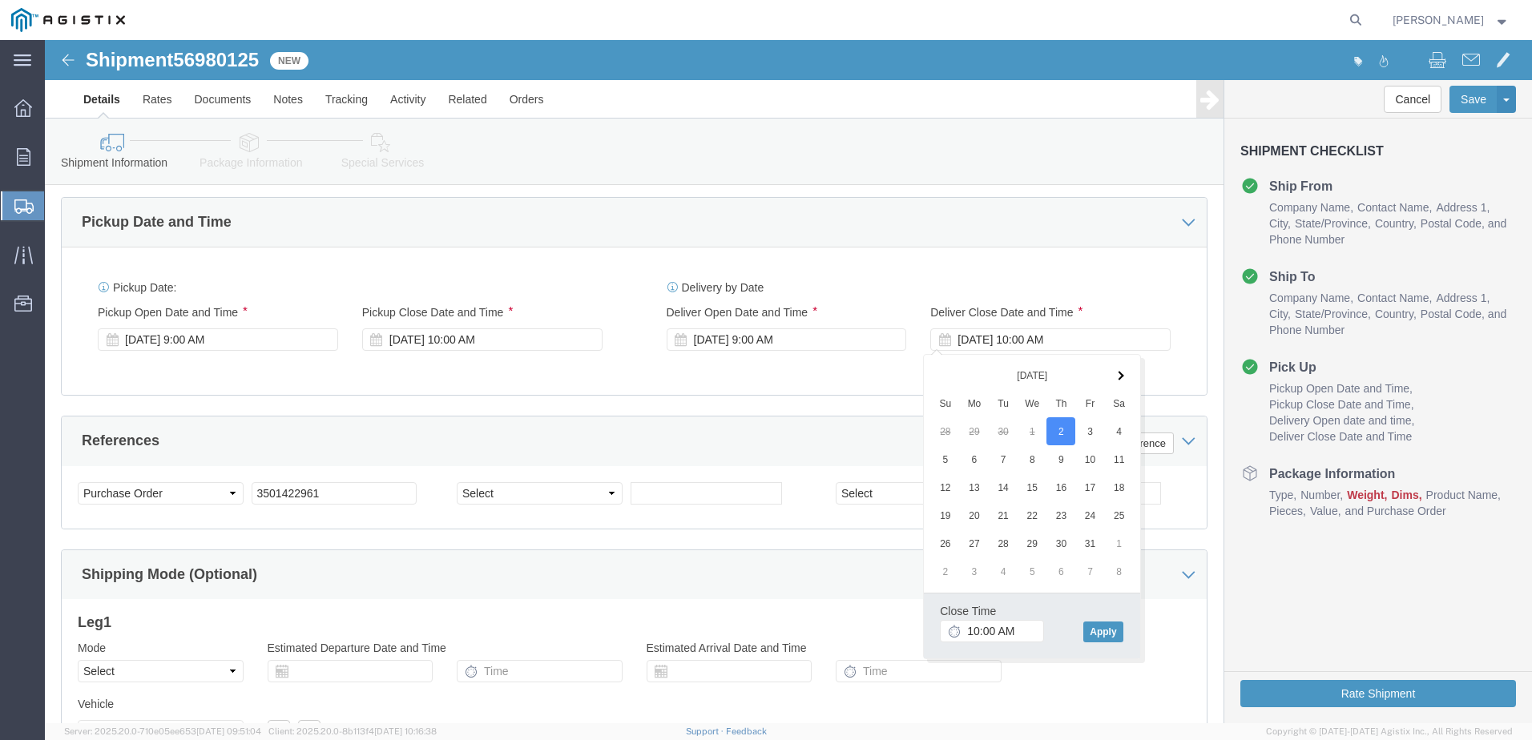
click div "Customer Information Account Select Oldcastle Precast Inc PG&E Location Select …"
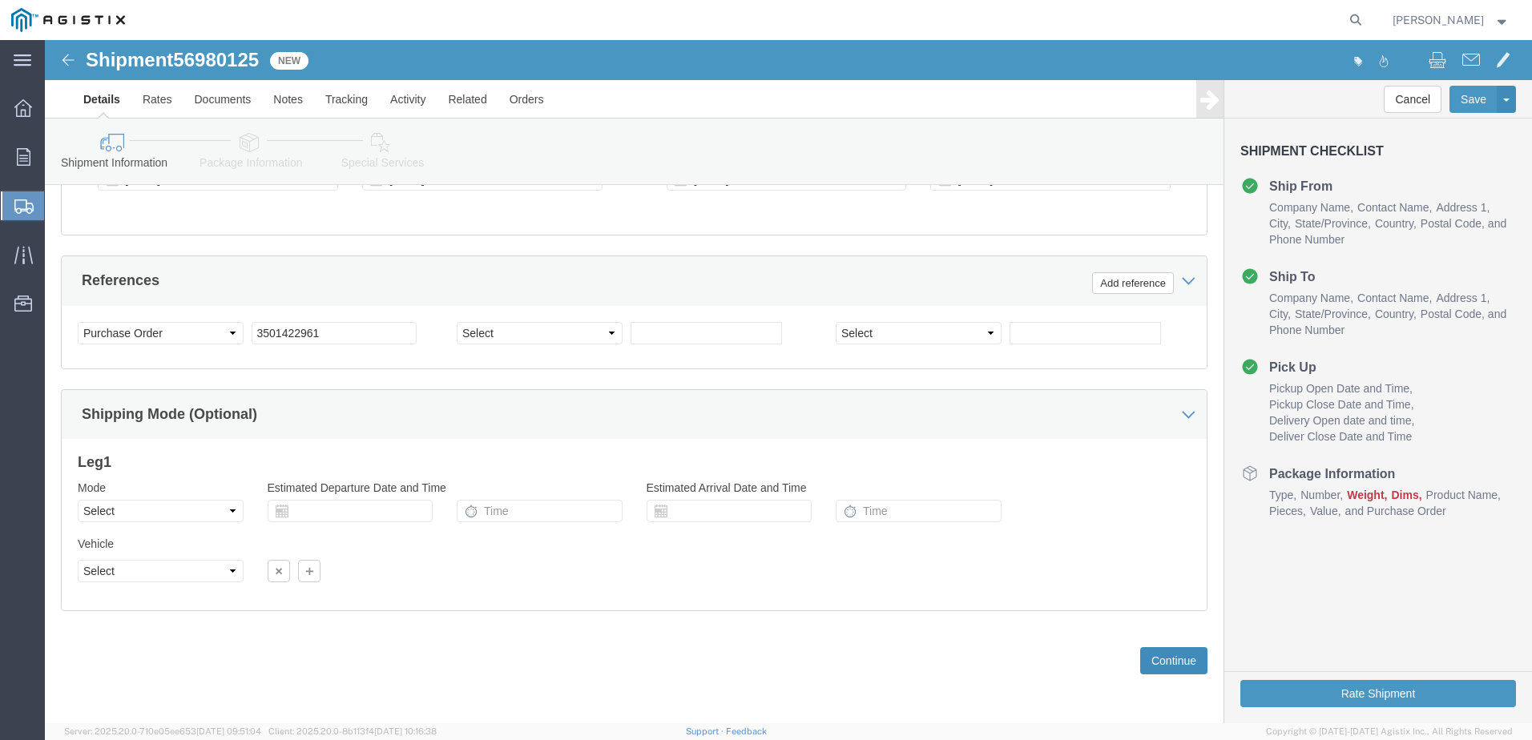
click button "Continue"
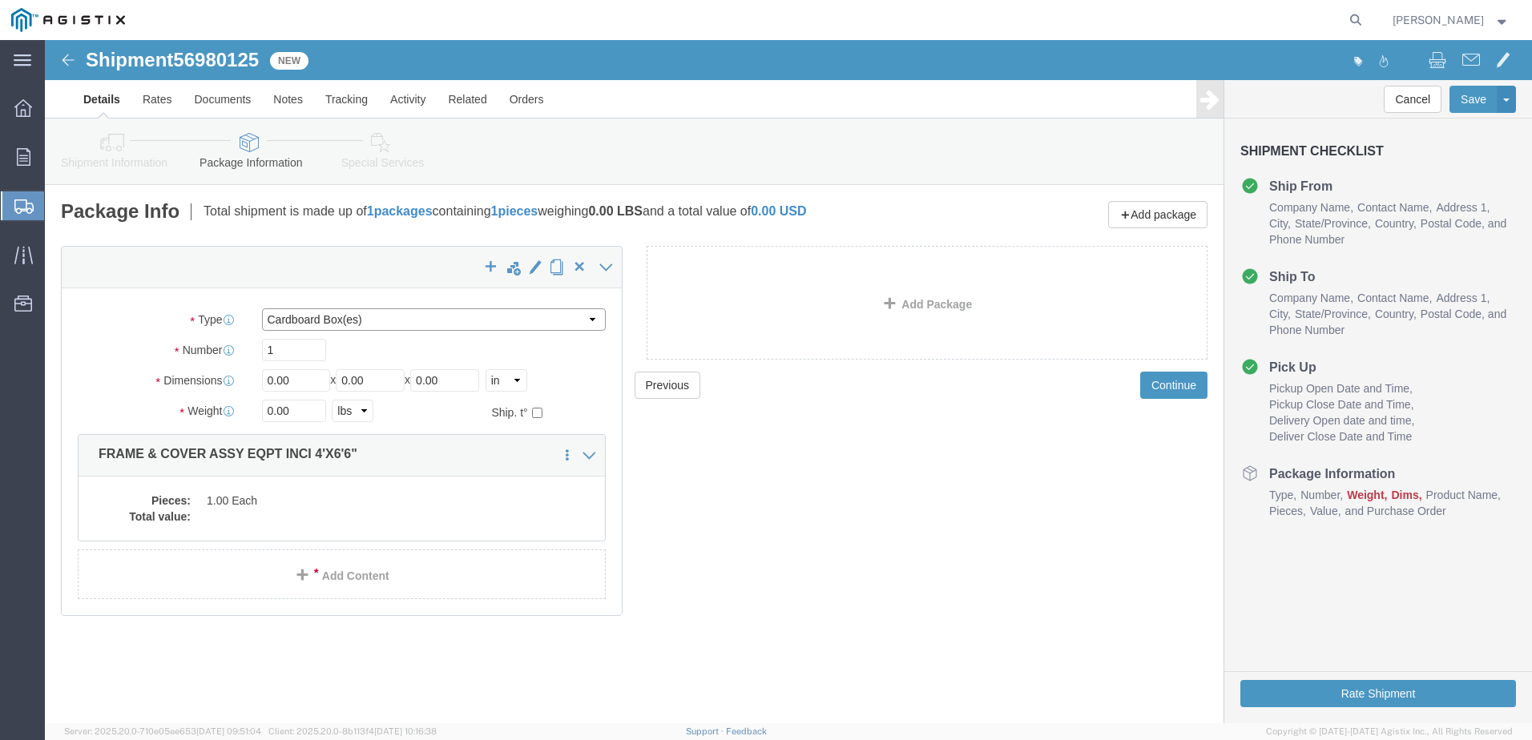
click select "Select Bulk Bundle(s) Cardboard Box(es) Carton(s) Crate(s) Drum(s) (Fiberboard)…"
select select "YRPK"
click select "Select Bulk Bundle(s) Cardboard Box(es) Carton(s) Crate(s) Drum(s) (Fiberboard)…"
click input "0.00"
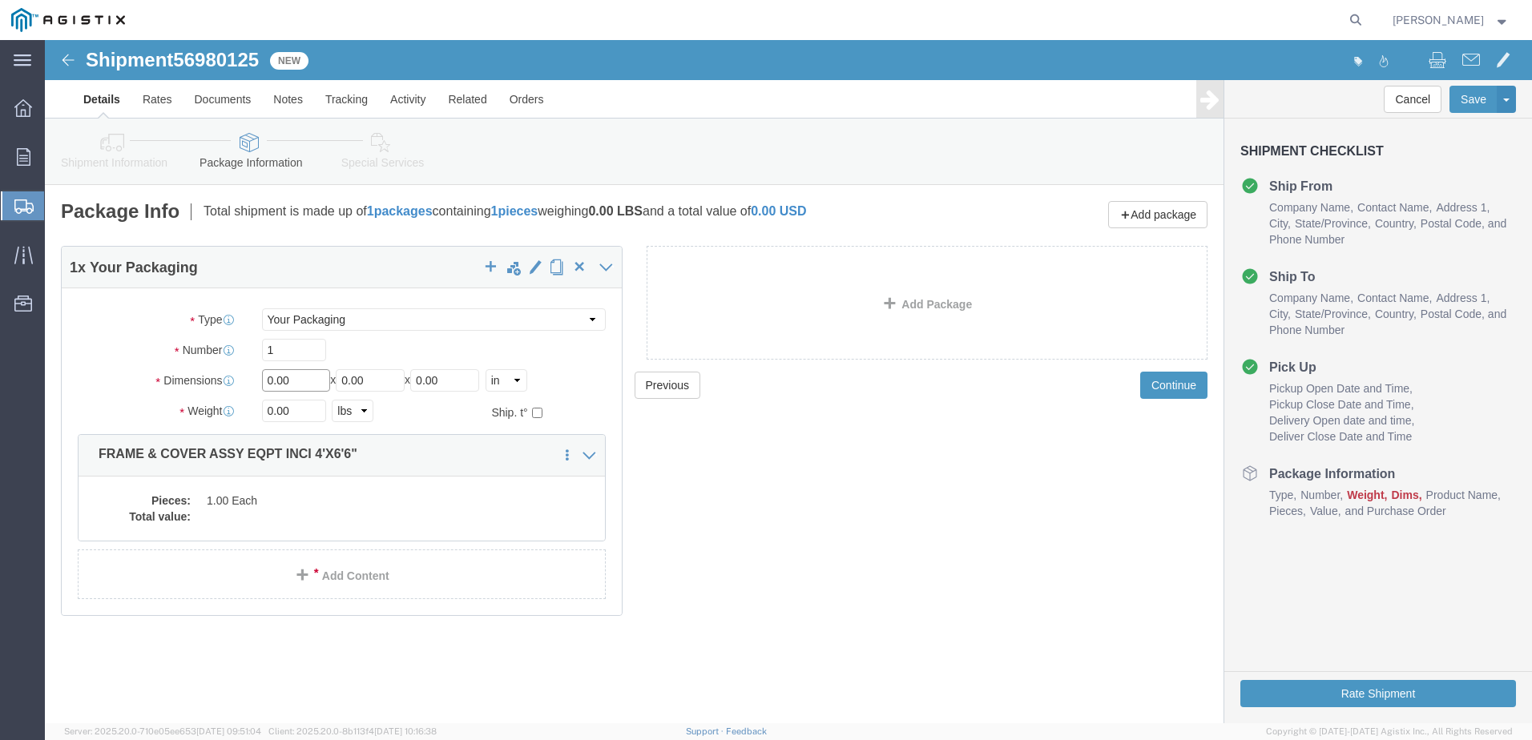
click input "0.00"
type input "48"
type input "60"
type input "12"
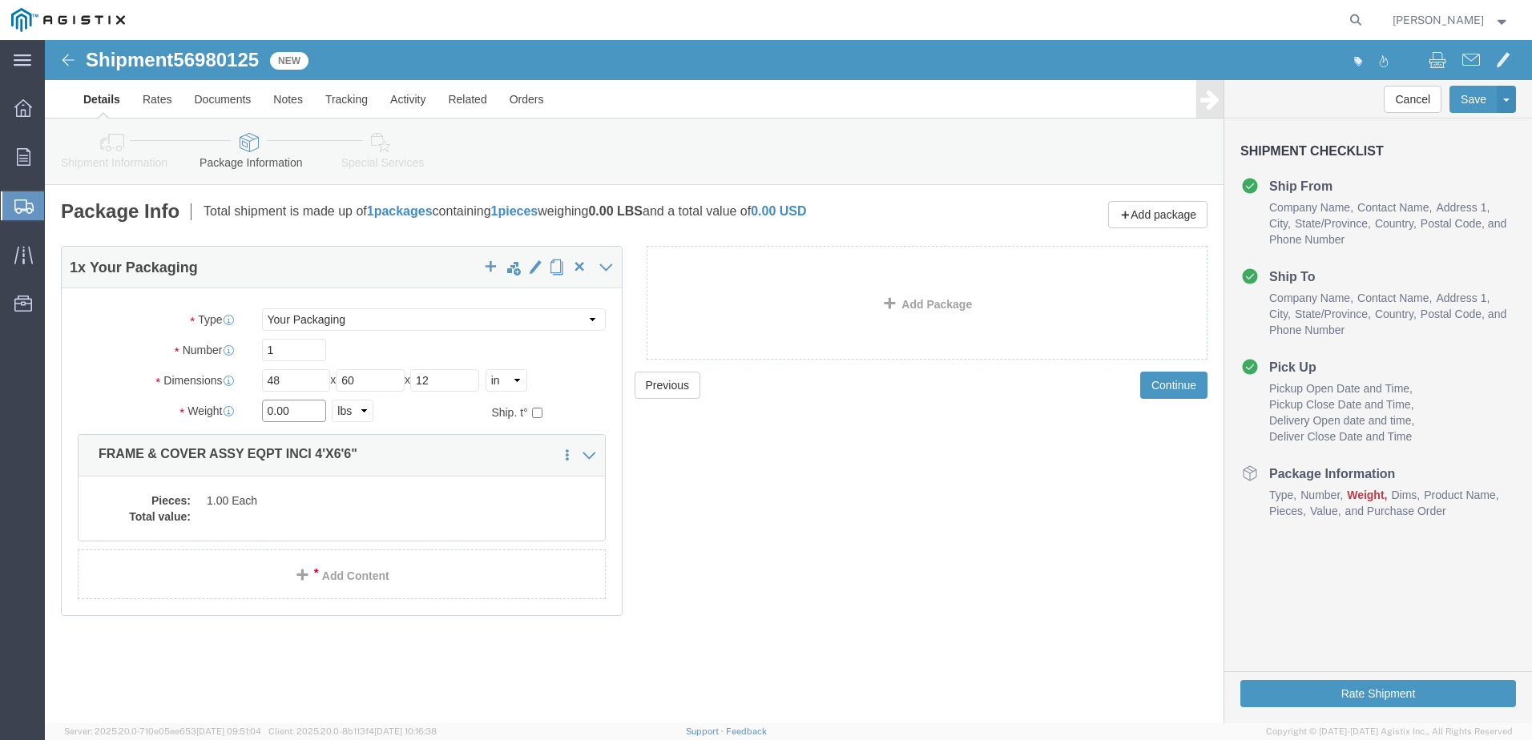
click input "0.00"
type input "187"
click dd "1.00 Each"
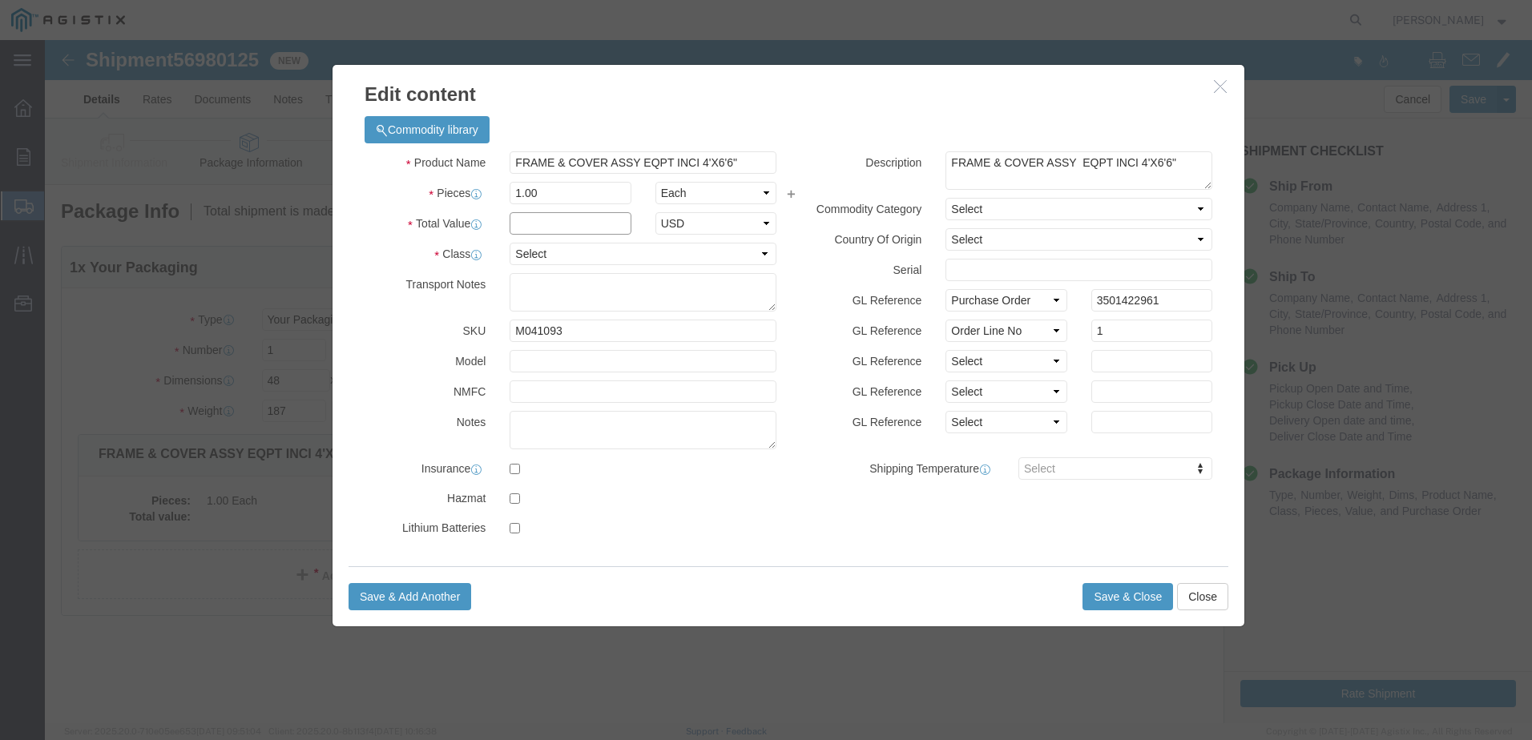
click input "text"
type input "1.00"
click select "Select 50 55 60 65 70 85 92.5 100 125 175 250 300 400"
select select "55"
click select "Select 50 55 60 65 70 85 92.5 100 125 175 250 300 400"
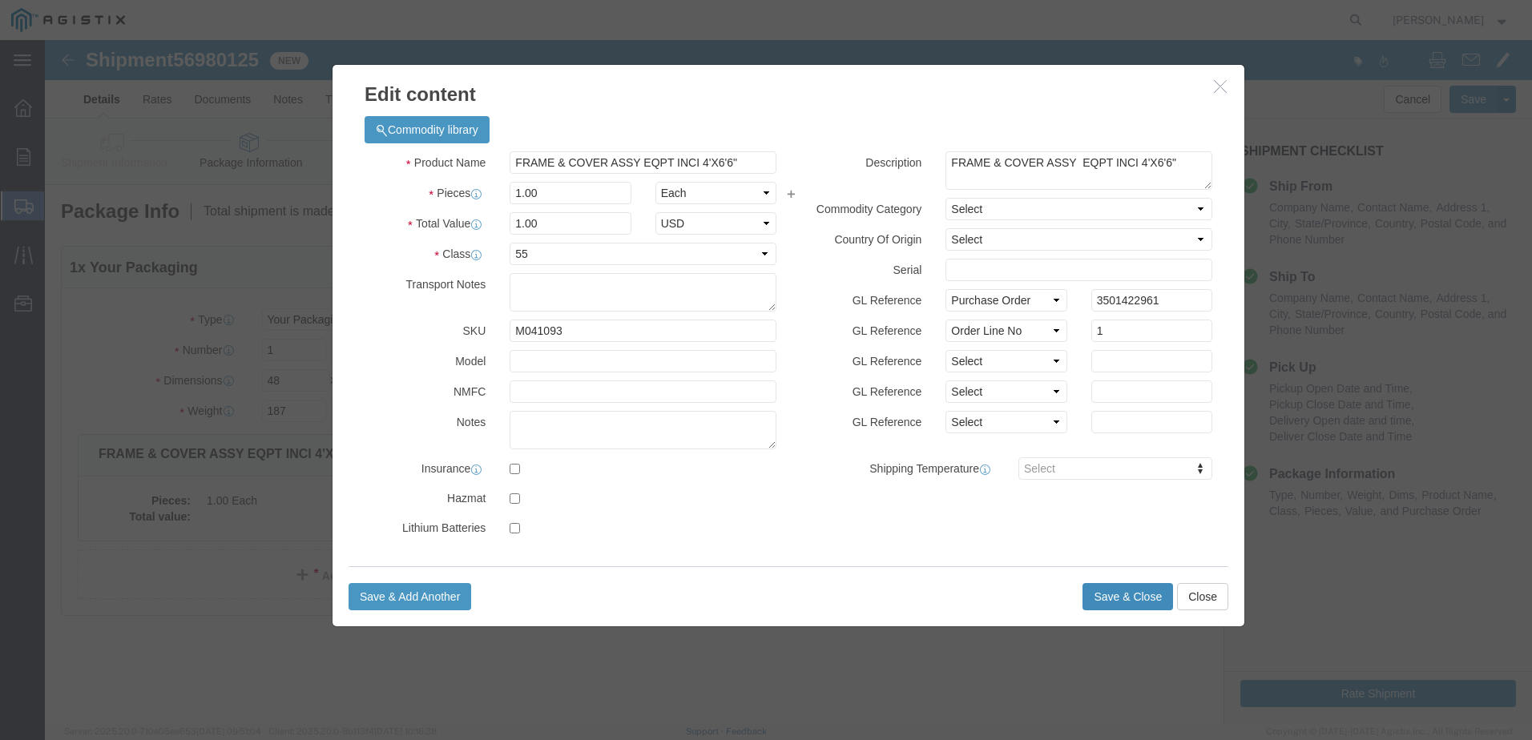
click button "Save & Close"
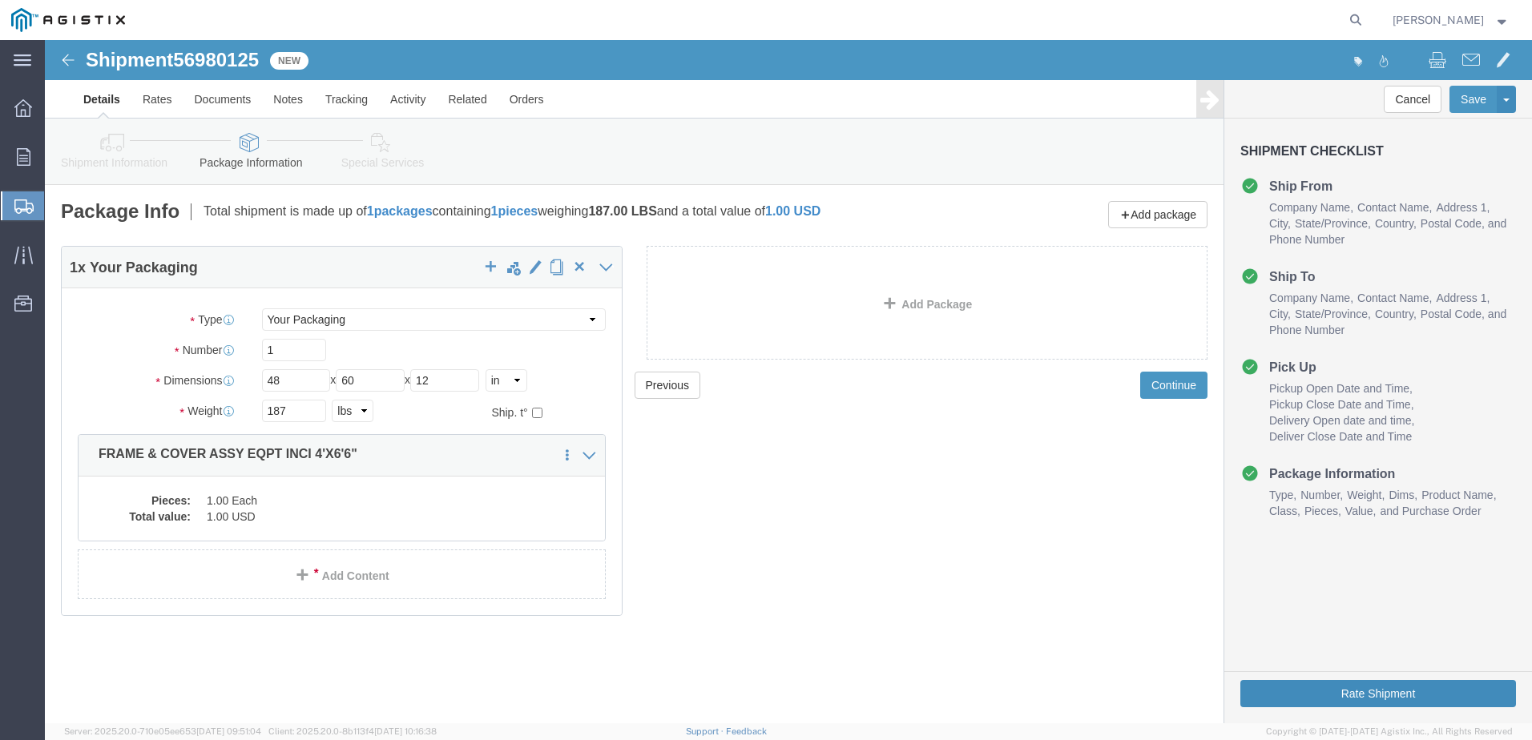
click button "Rate Shipment"
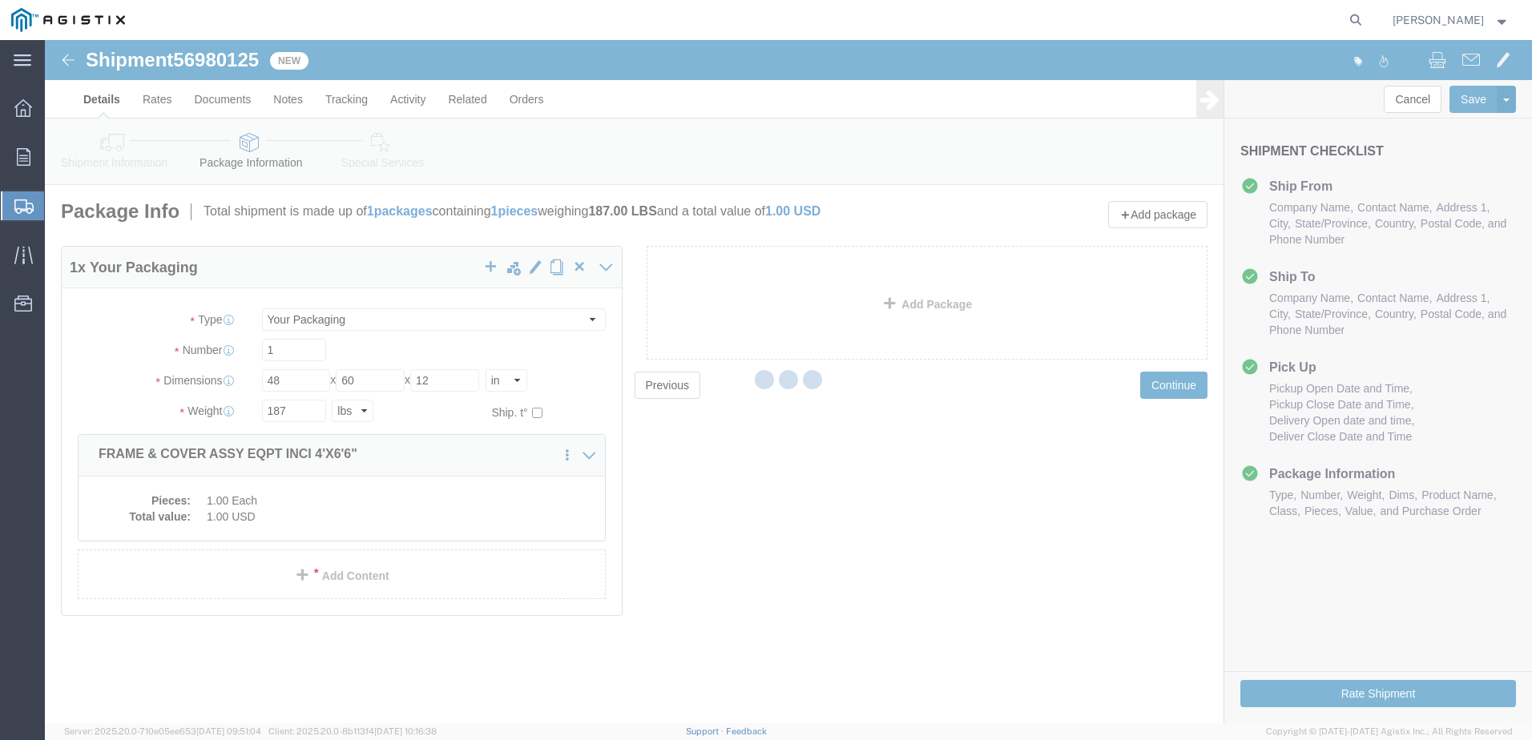
select select "22122"
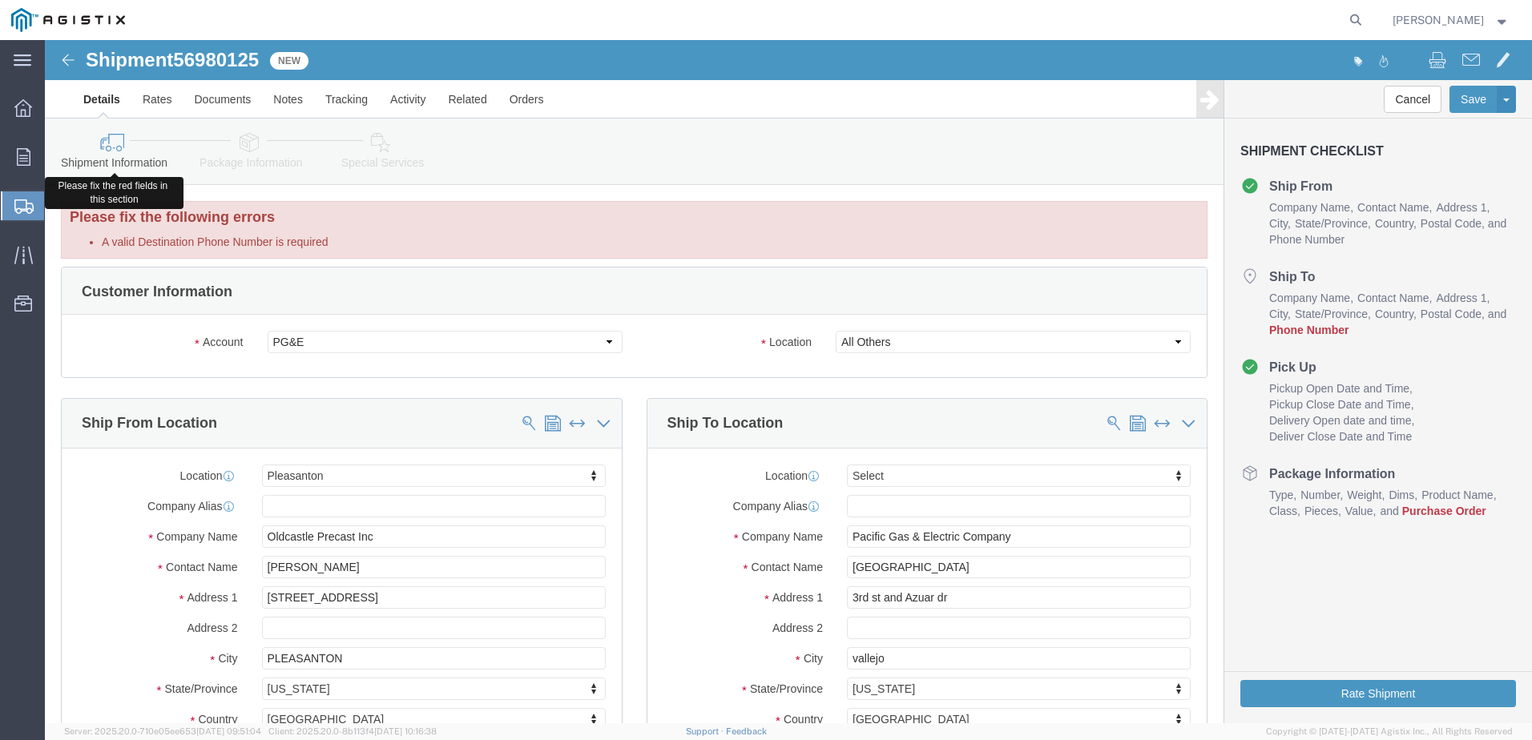
click icon
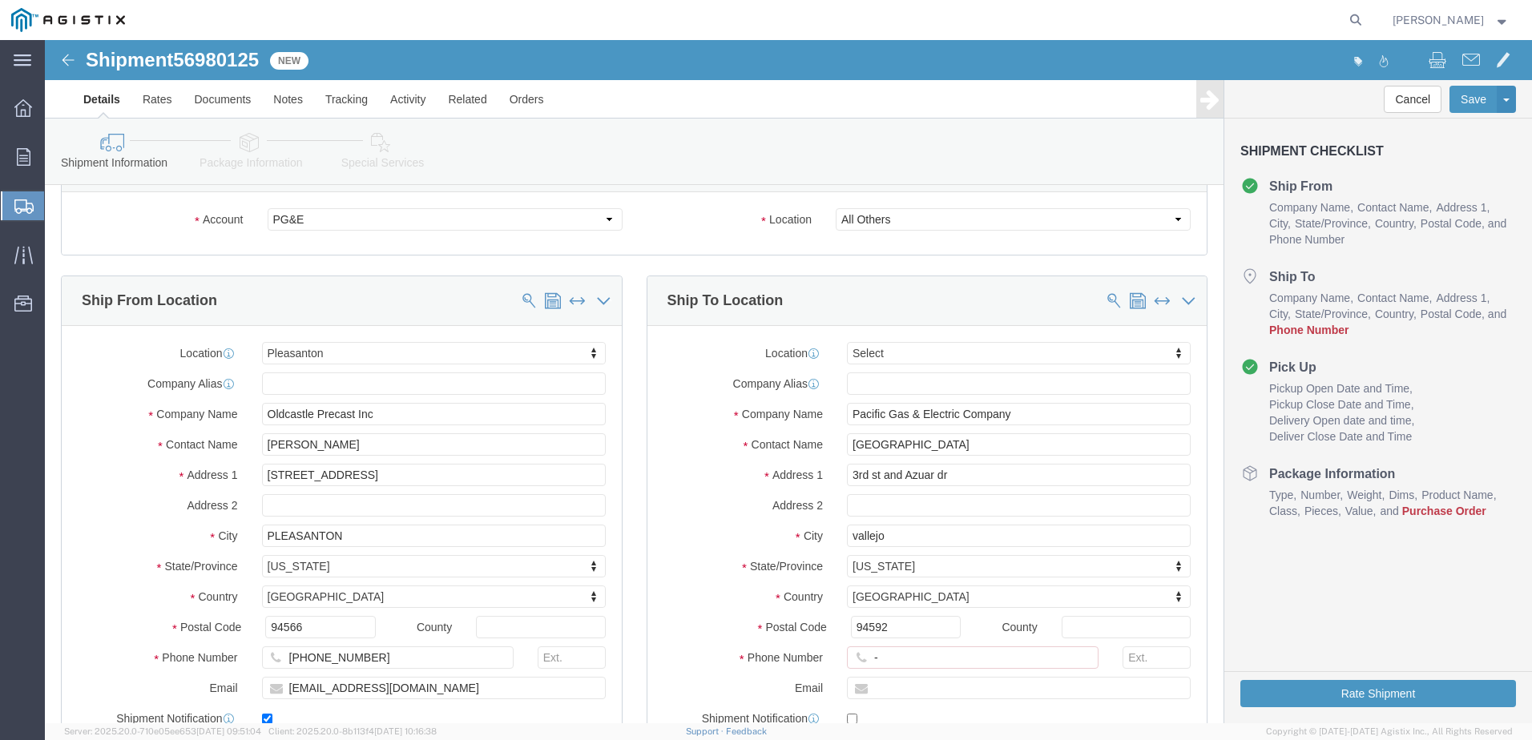
scroll to position [401, 0]
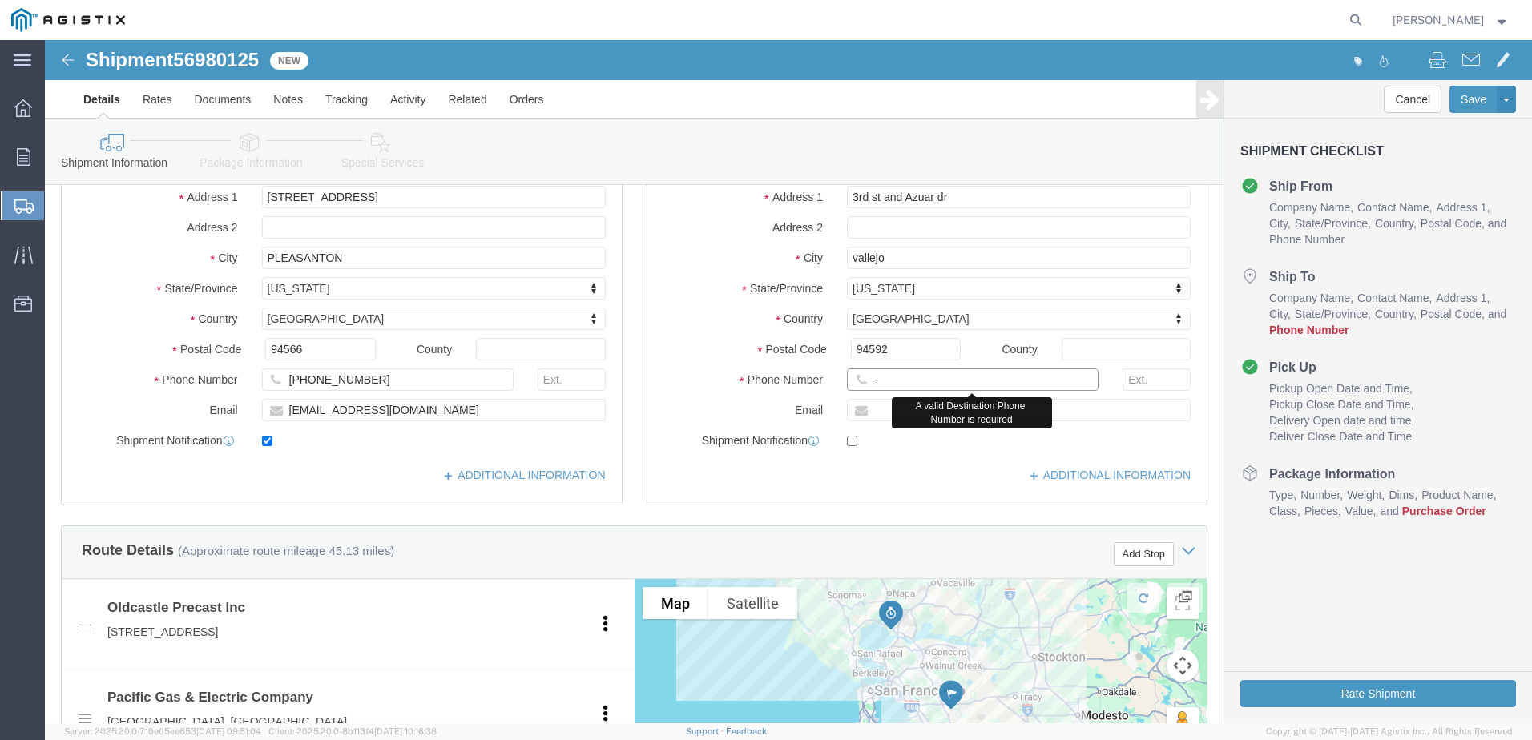
click input "-"
type input "4082424912"
click button "Rate Shipment"
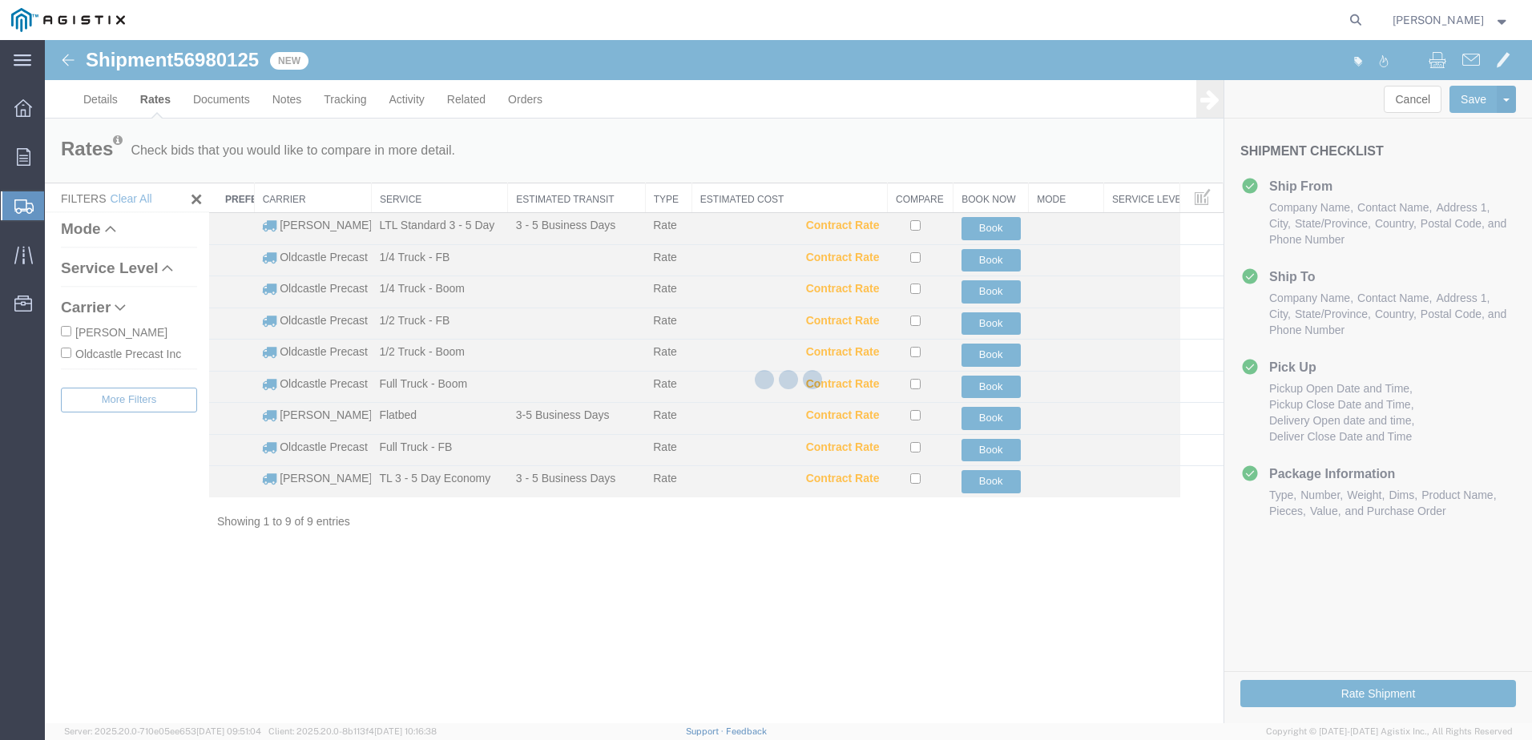
scroll to position [0, 0]
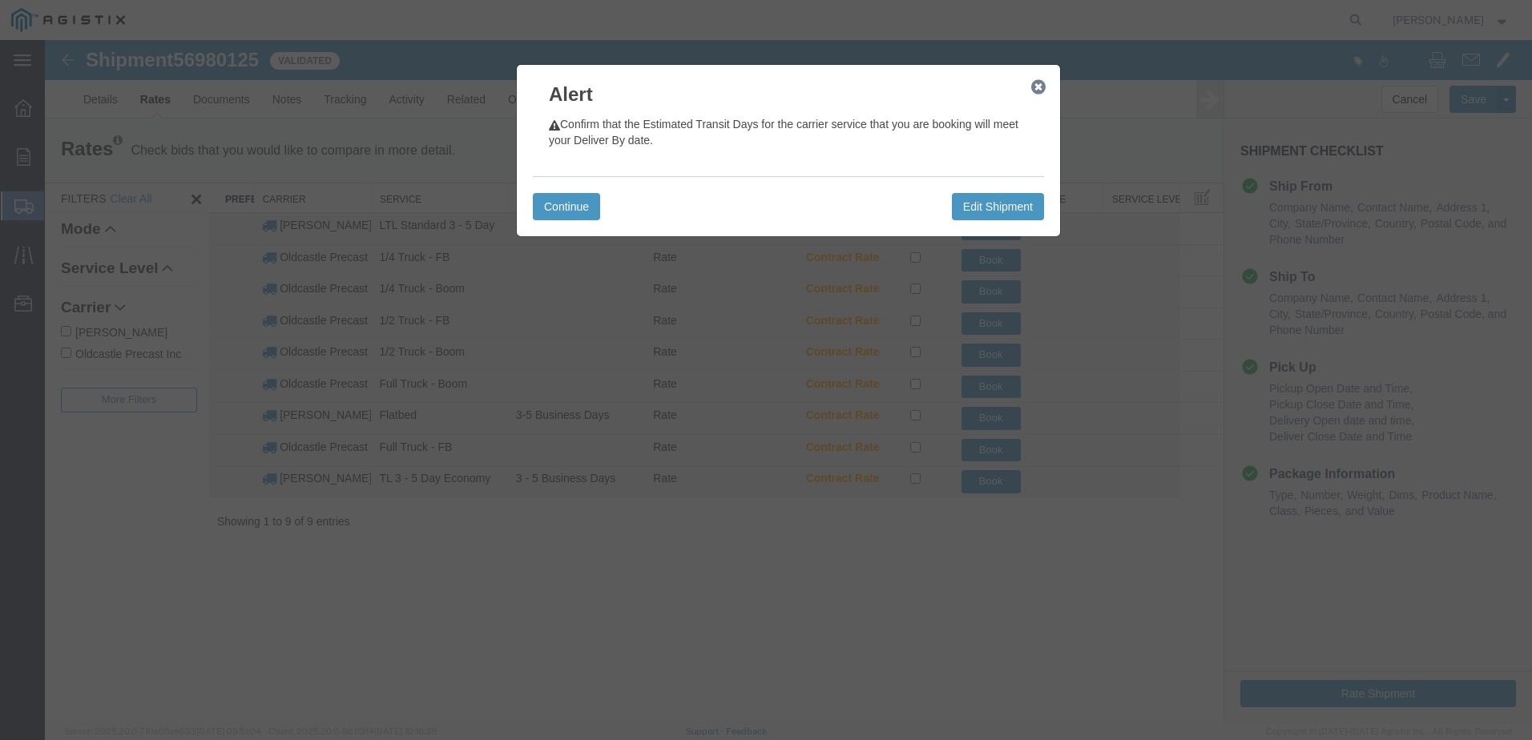
click at [1039, 90] on icon "button" at bounding box center [1038, 87] width 14 height 13
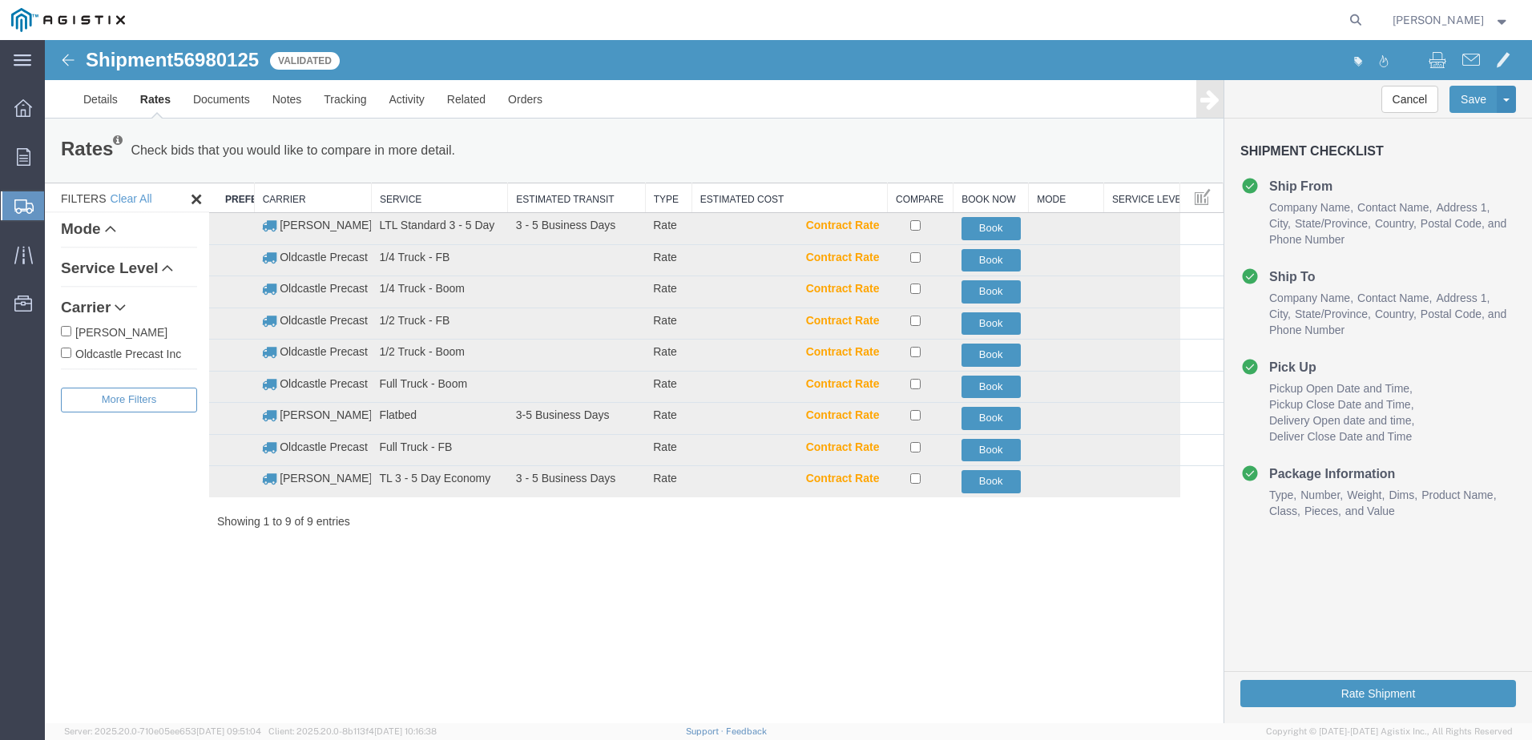
click at [87, 352] on label "Oldcastle Precast Inc" at bounding box center [129, 353] width 136 height 18
click at [71, 352] on input "Oldcastle Precast Inc" at bounding box center [66, 353] width 10 height 10
checkbox input "true"
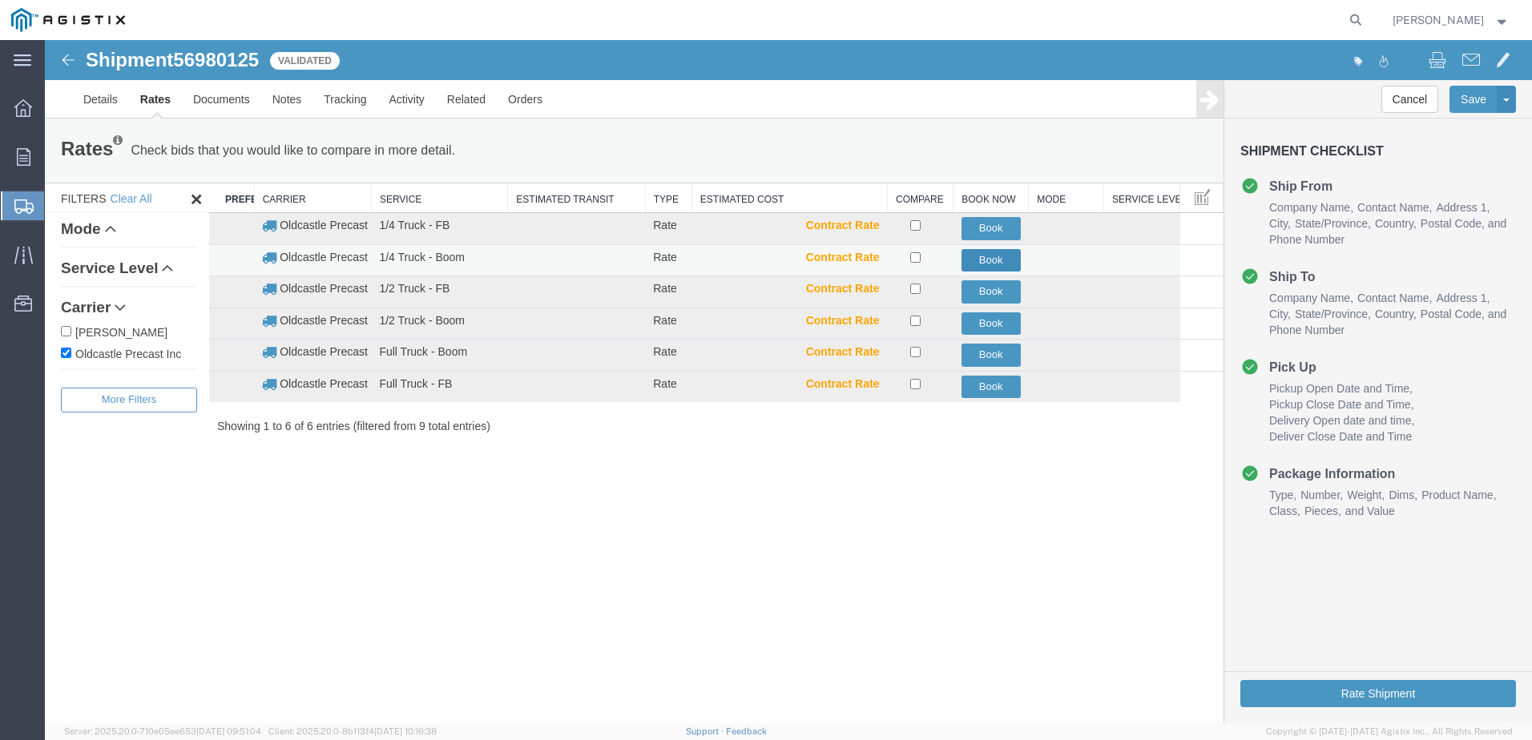
click at [976, 255] on button "Book" at bounding box center [990, 260] width 59 height 23
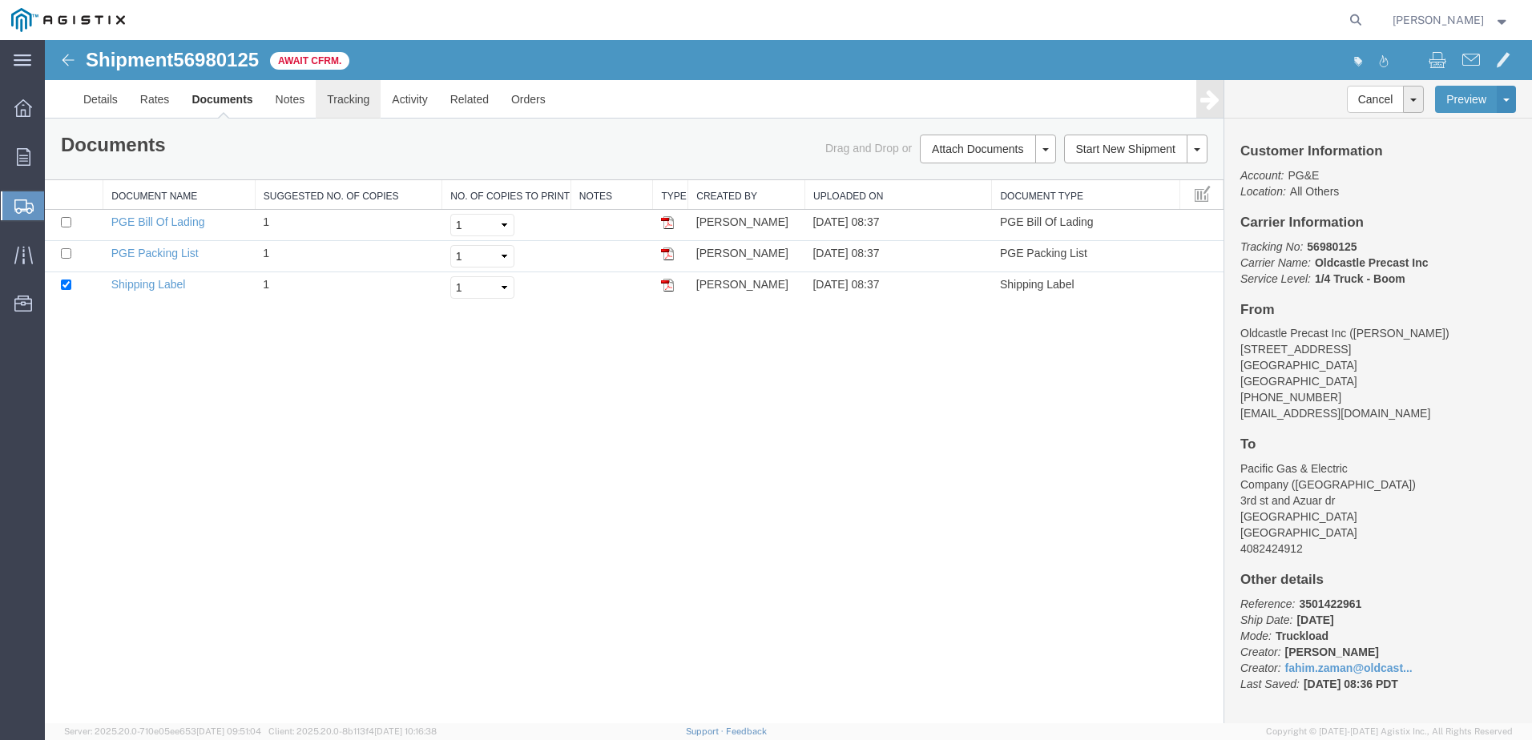
click at [356, 95] on link "Tracking" at bounding box center [348, 99] width 65 height 38
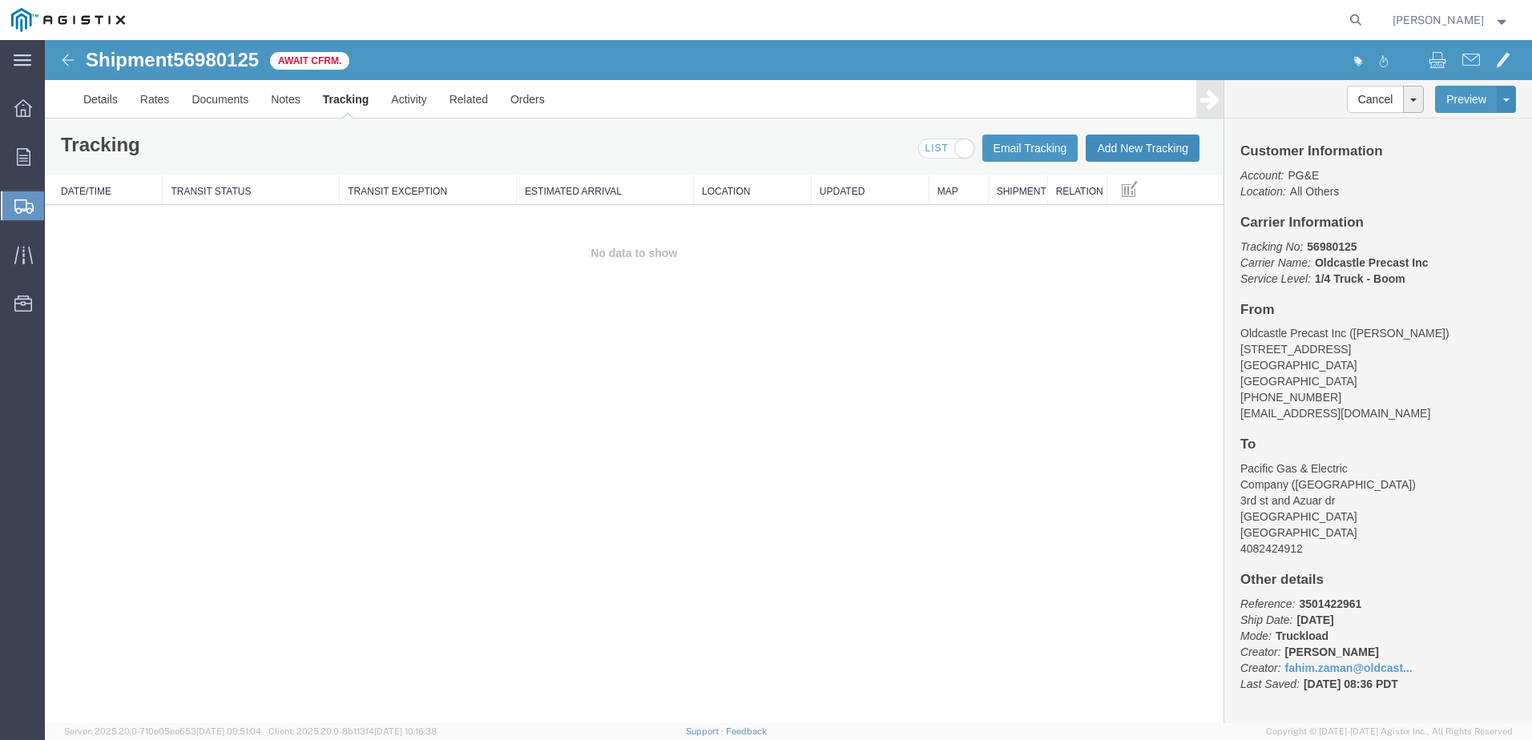
click at [1125, 153] on button "Add New Tracking" at bounding box center [1142, 148] width 114 height 27
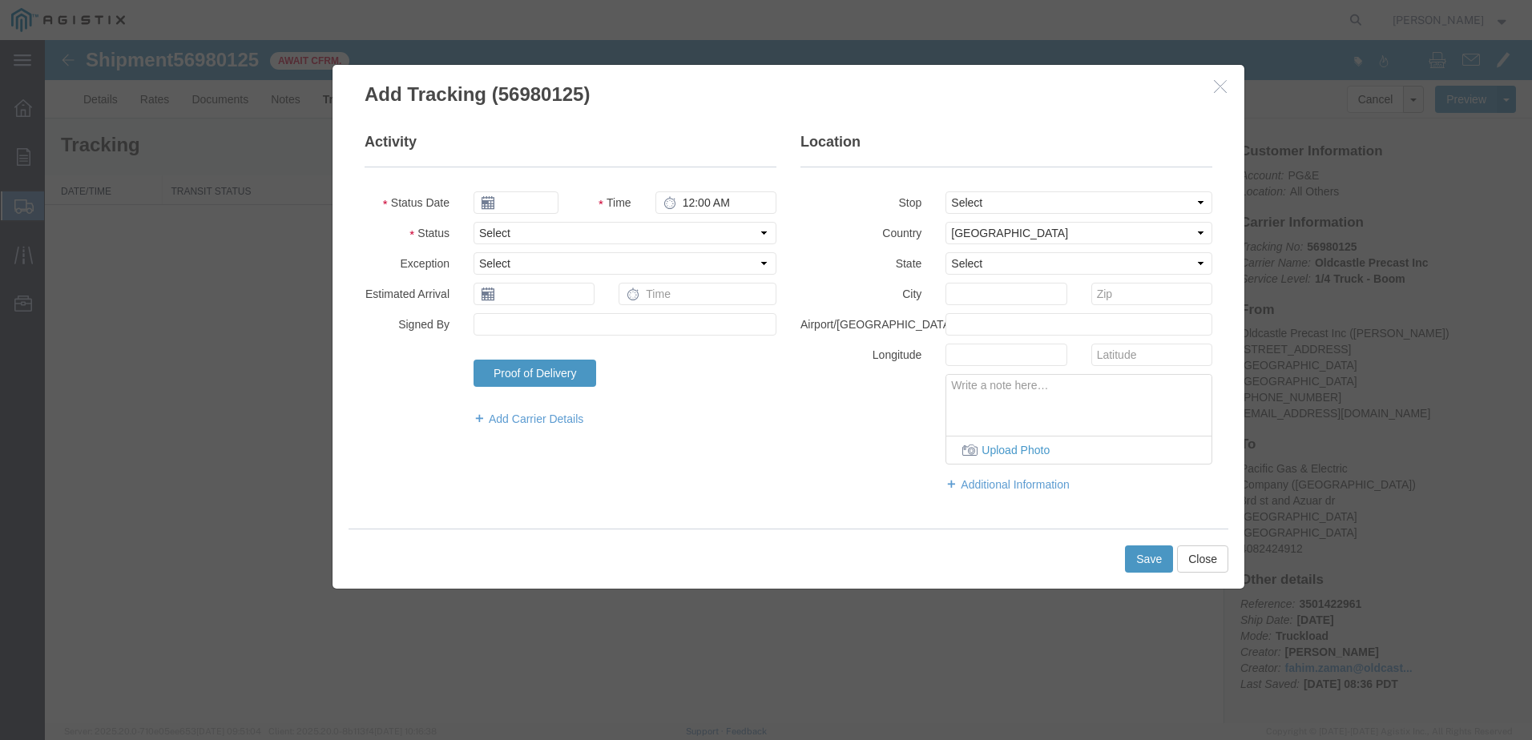
type input "[DATE]"
type input "9:00 AM"
click at [562, 235] on select "Select Arrival Notice Available Arrival Notice Imported Arrive at Delivery Loca…" at bounding box center [624, 233] width 303 height 22
select select "DELIVRED"
click at [473, 222] on select "Select Arrival Notice Available Arrival Notice Imported Arrive at Delivery Loca…" at bounding box center [624, 233] width 303 height 22
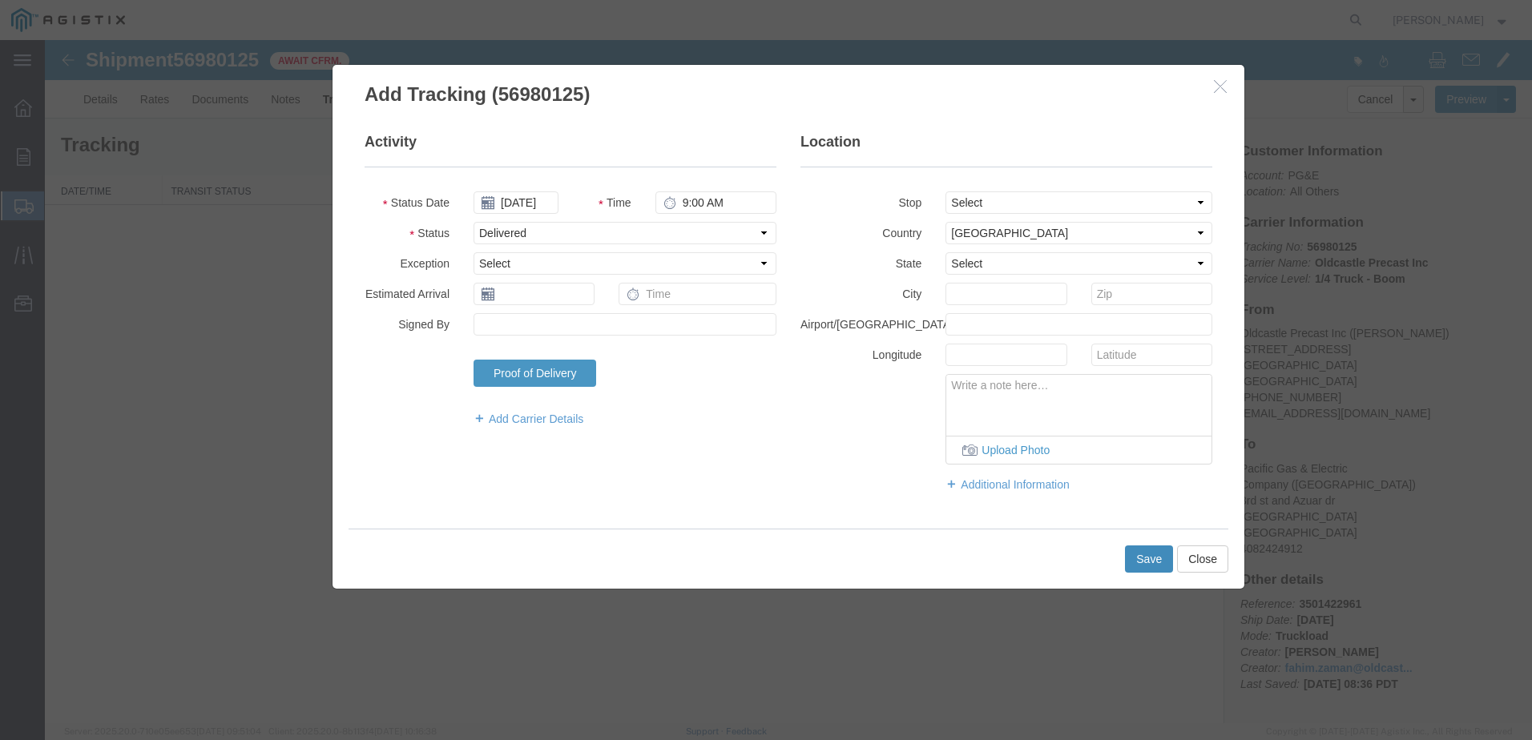
click at [1157, 562] on button "Save" at bounding box center [1149, 558] width 48 height 27
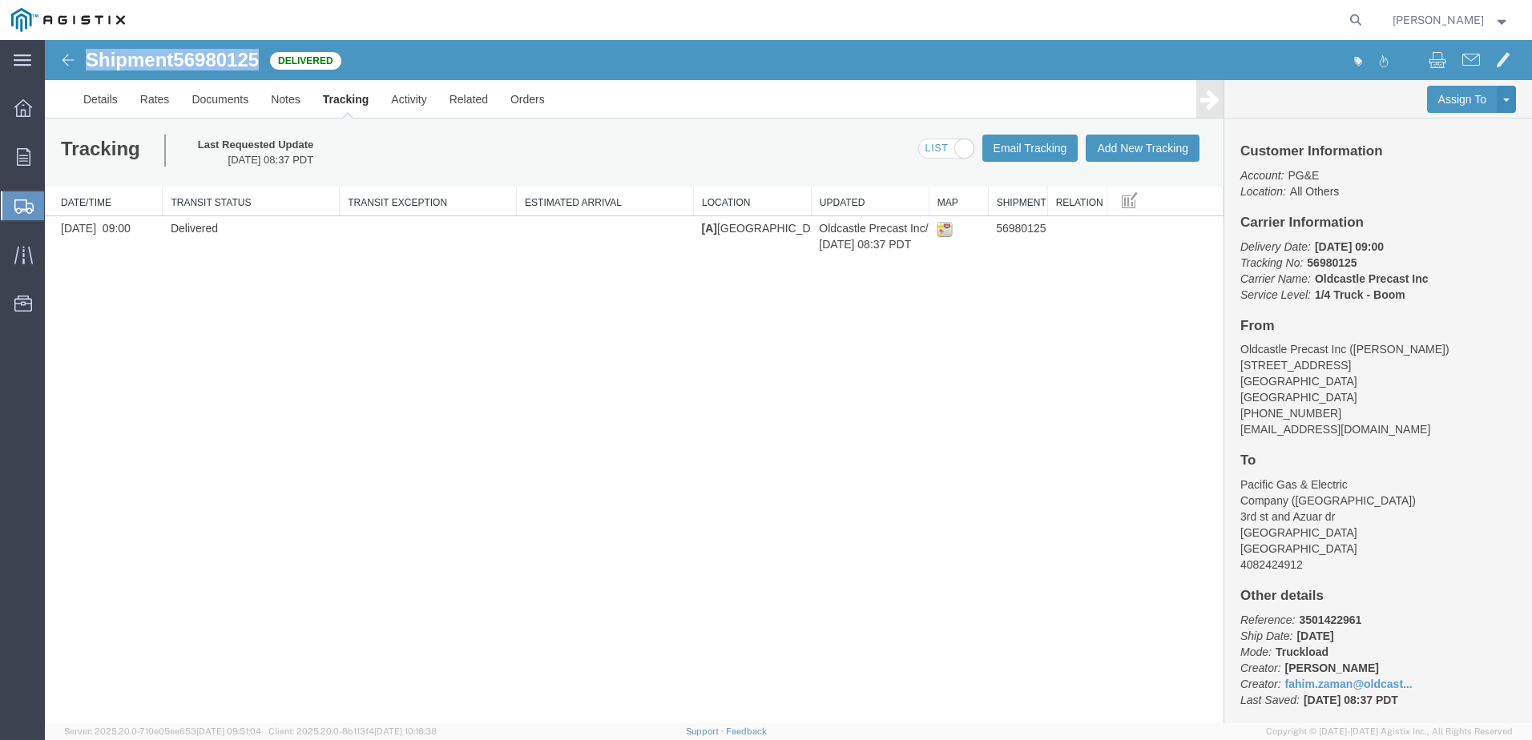
drag, startPoint x: 262, startPoint y: 57, endPoint x: 91, endPoint y: 58, distance: 171.4
click at [91, 58] on h1 "Shipment 56980125" at bounding box center [172, 60] width 173 height 21
copy h1 "Shipment 56980125"
click at [1133, 150] on button "Add New Tracking" at bounding box center [1142, 148] width 114 height 27
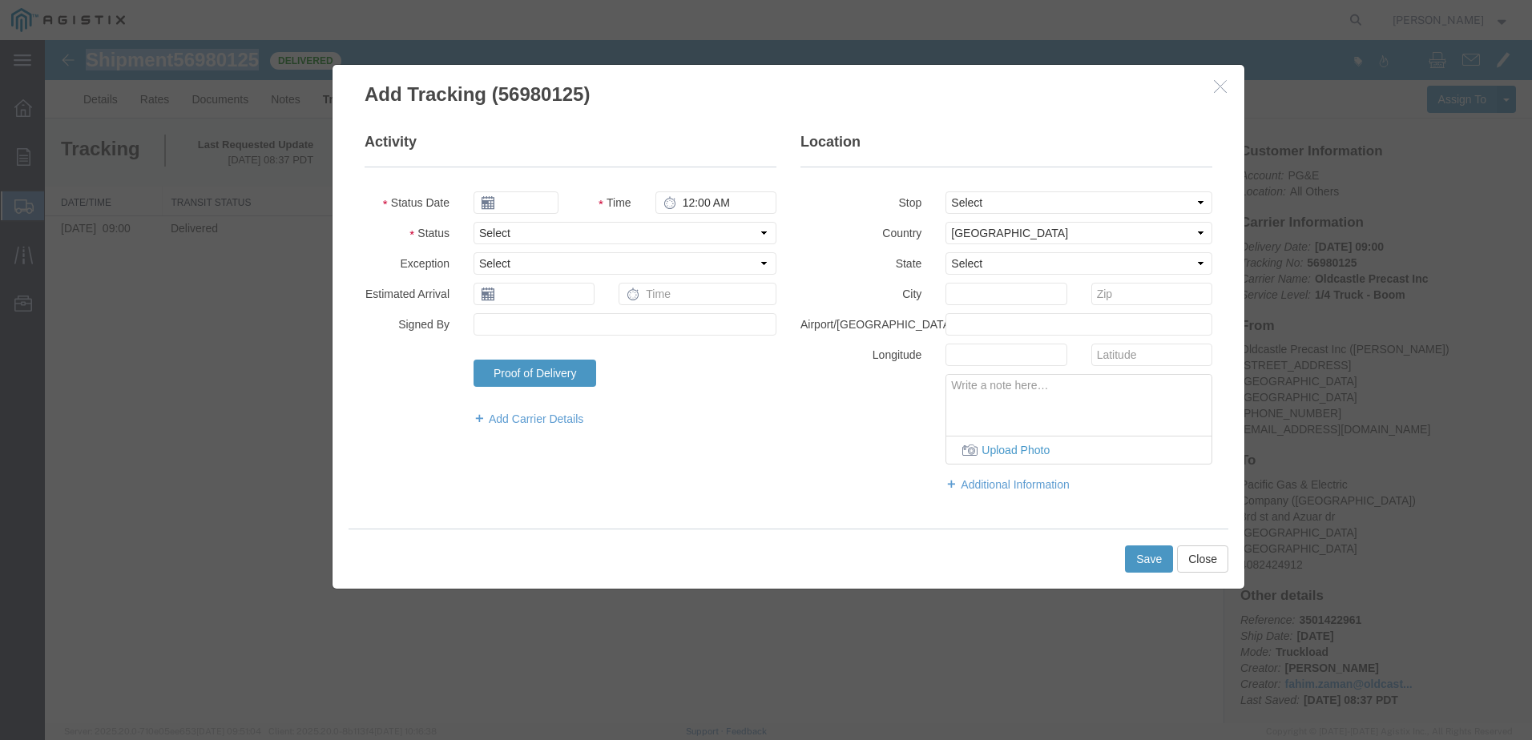
type input "[DATE]"
type input "10:00 AM"
click at [532, 235] on select "Select Arrival Notice Available Arrival Notice Imported Arrive at Delivery Loca…" at bounding box center [624, 233] width 303 height 22
select select "DELIVRED"
click at [473, 222] on select "Select Arrival Notice Available Arrival Notice Imported Arrive at Delivery Loca…" at bounding box center [624, 233] width 303 height 22
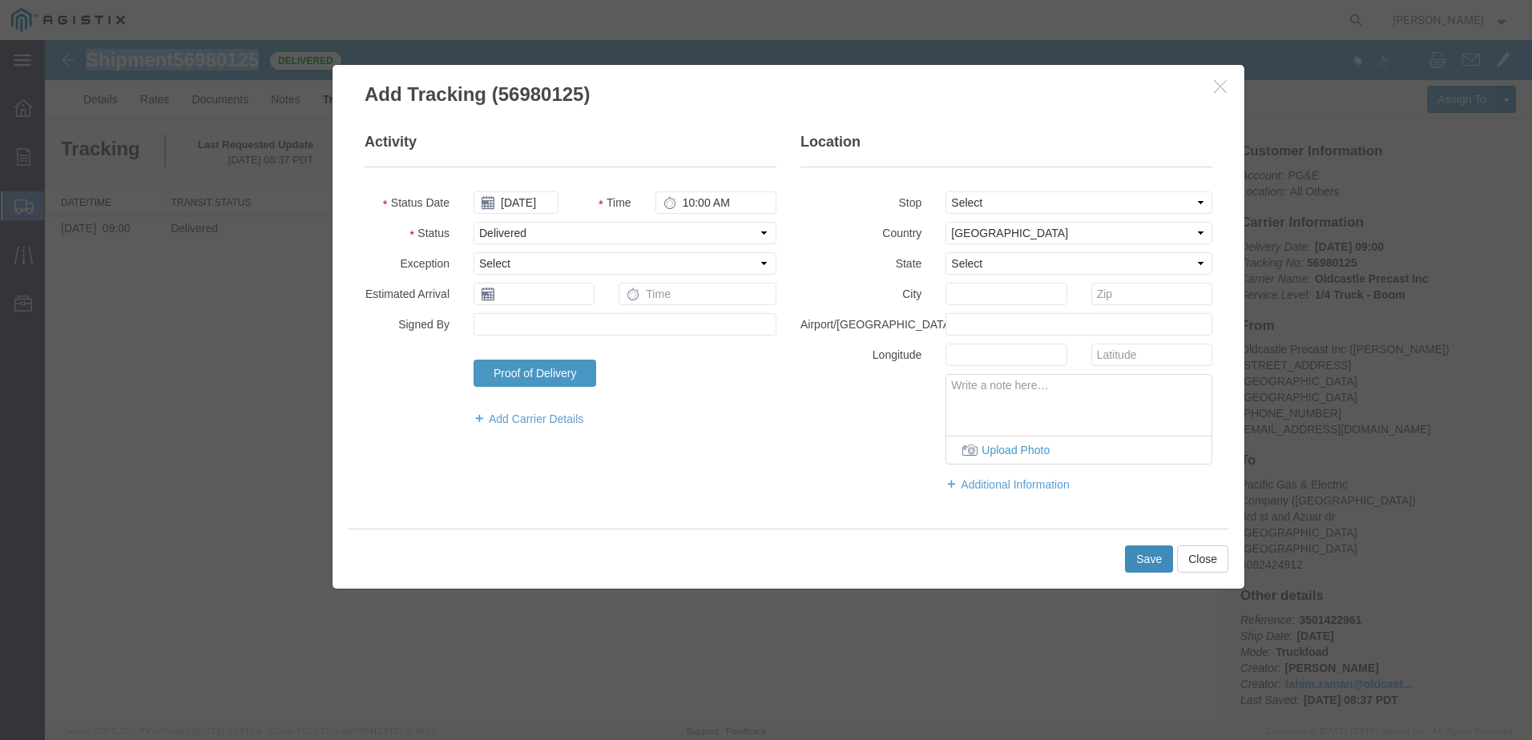
click at [1144, 554] on button "Save" at bounding box center [1149, 558] width 48 height 27
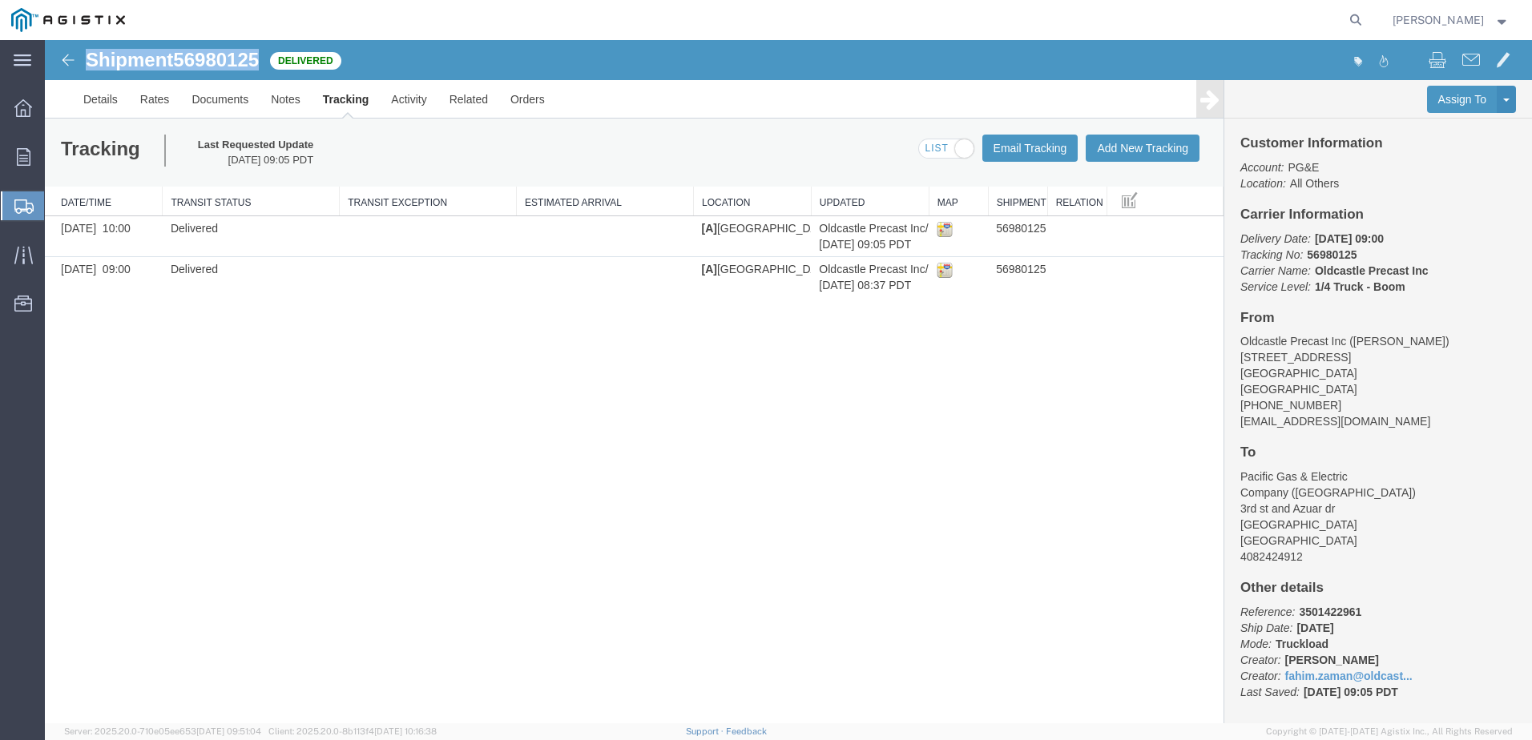
scroll to position [10, 0]
copy h1 "Shipment 56980125"
click at [19, 140] on ul "Overview Orders Shipments Shipment Manager Create Shipment Create from Template…" at bounding box center [22, 214] width 45 height 244
click at [22, 152] on icon at bounding box center [24, 157] width 14 height 18
click at [55, 152] on span "Orders" at bounding box center [49, 157] width 11 height 32
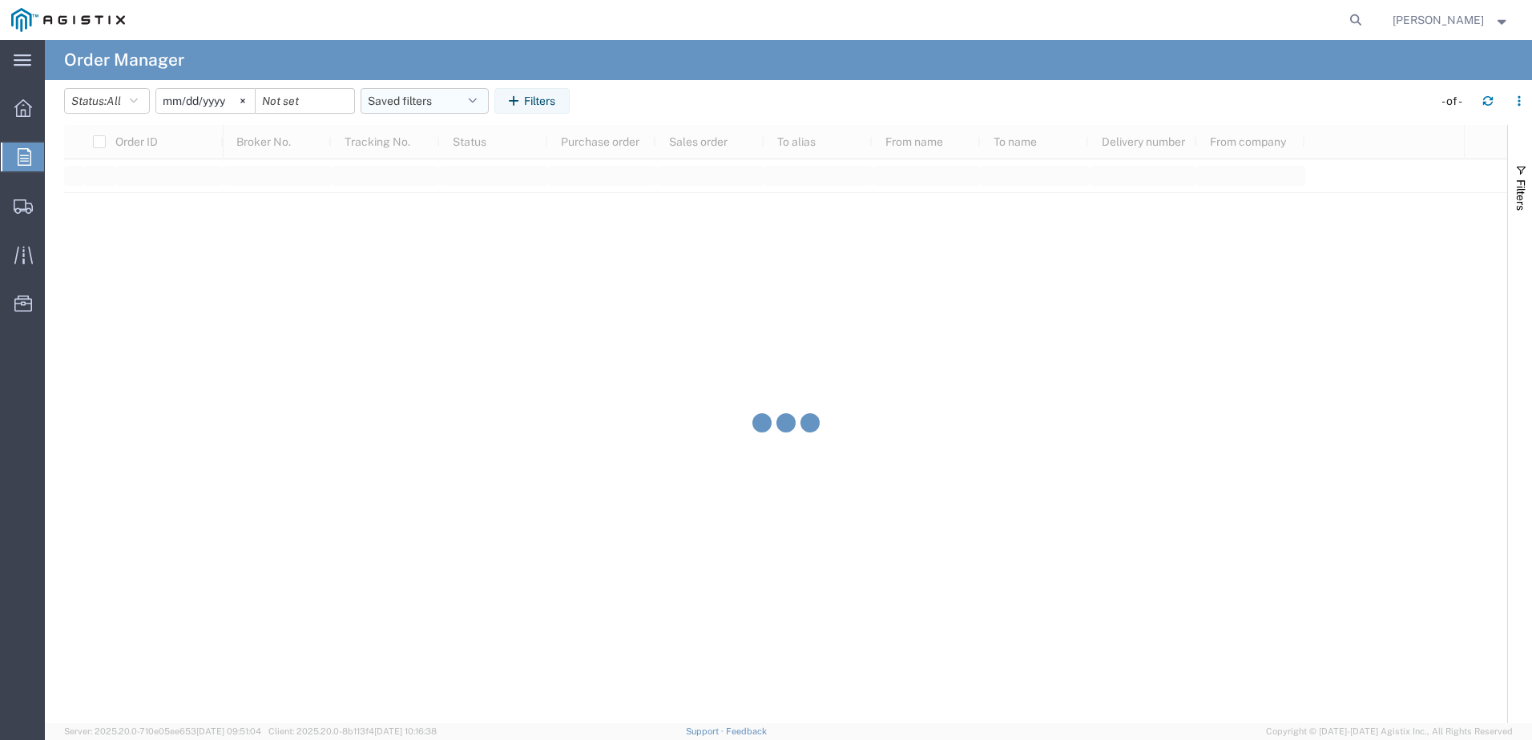
click at [432, 103] on button "Saved filters" at bounding box center [424, 101] width 128 height 26
click at [524, 103] on icon "button" at bounding box center [516, 100] width 15 height 11
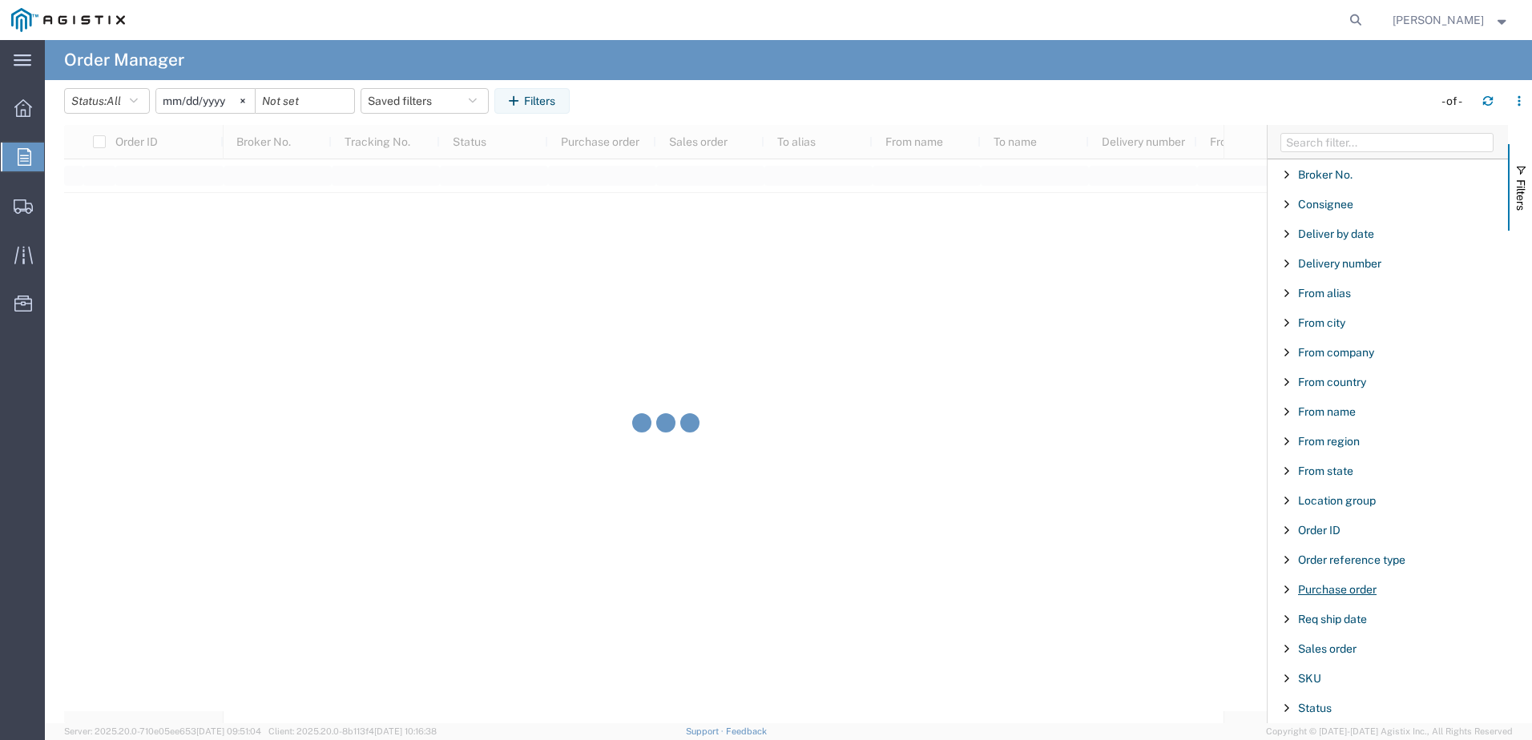
click at [1355, 590] on span "Purchase order" at bounding box center [1337, 589] width 78 height 13
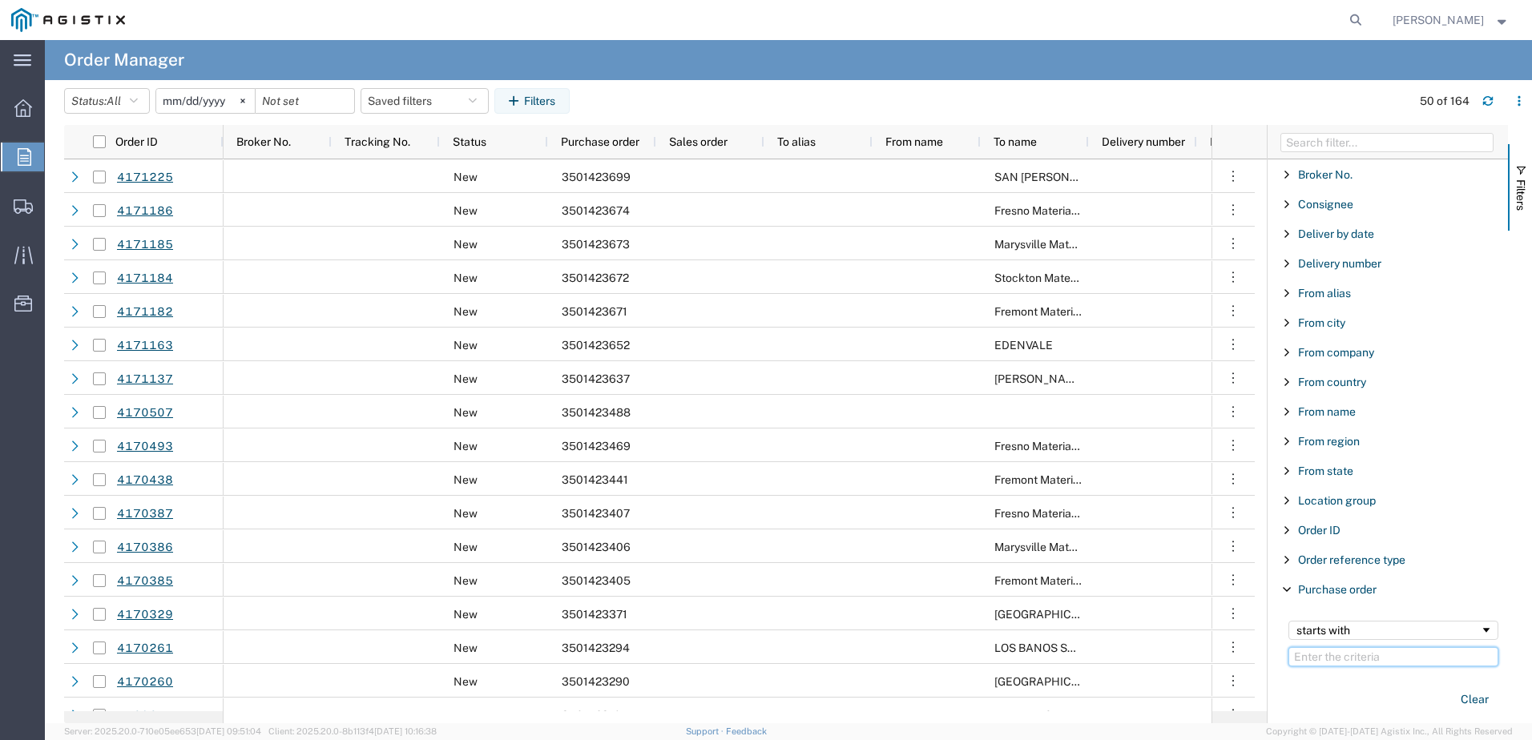
paste input "3501423290"
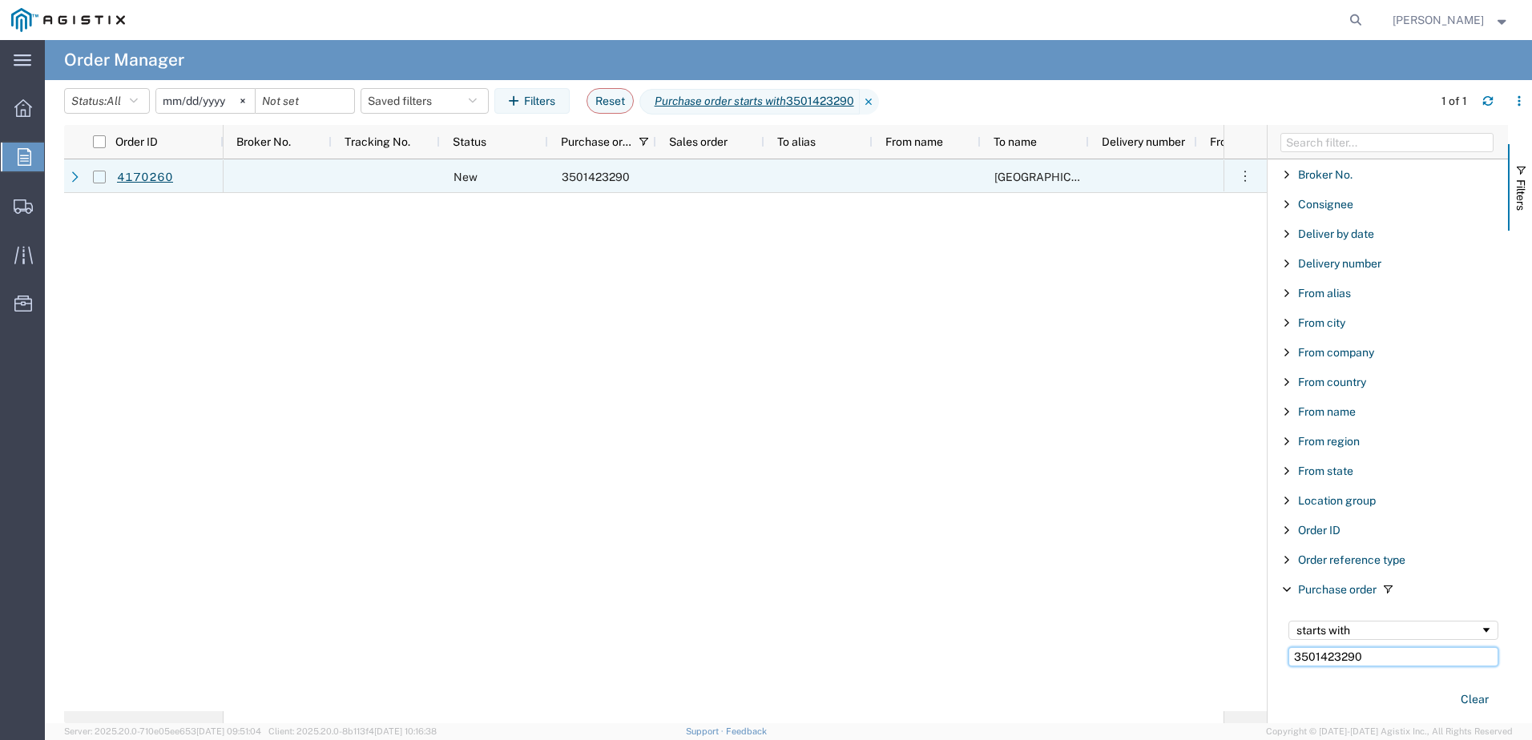
type input "3501423290"
click at [99, 179] on input "Press Space to toggle row selection (unchecked)" at bounding box center [99, 177] width 13 height 13
checkbox input "true"
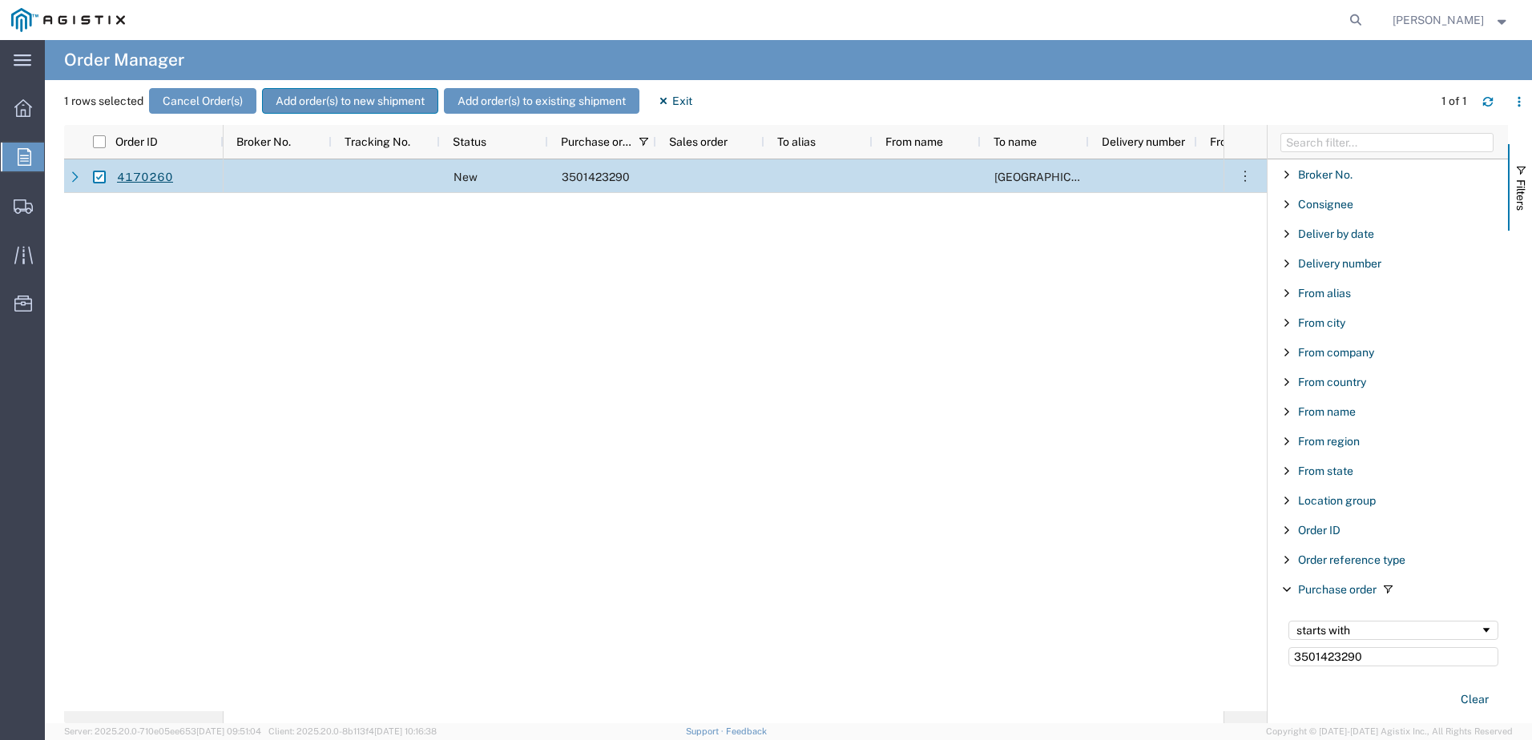
click at [308, 105] on button "Add order(s) to new shipment" at bounding box center [350, 101] width 176 height 26
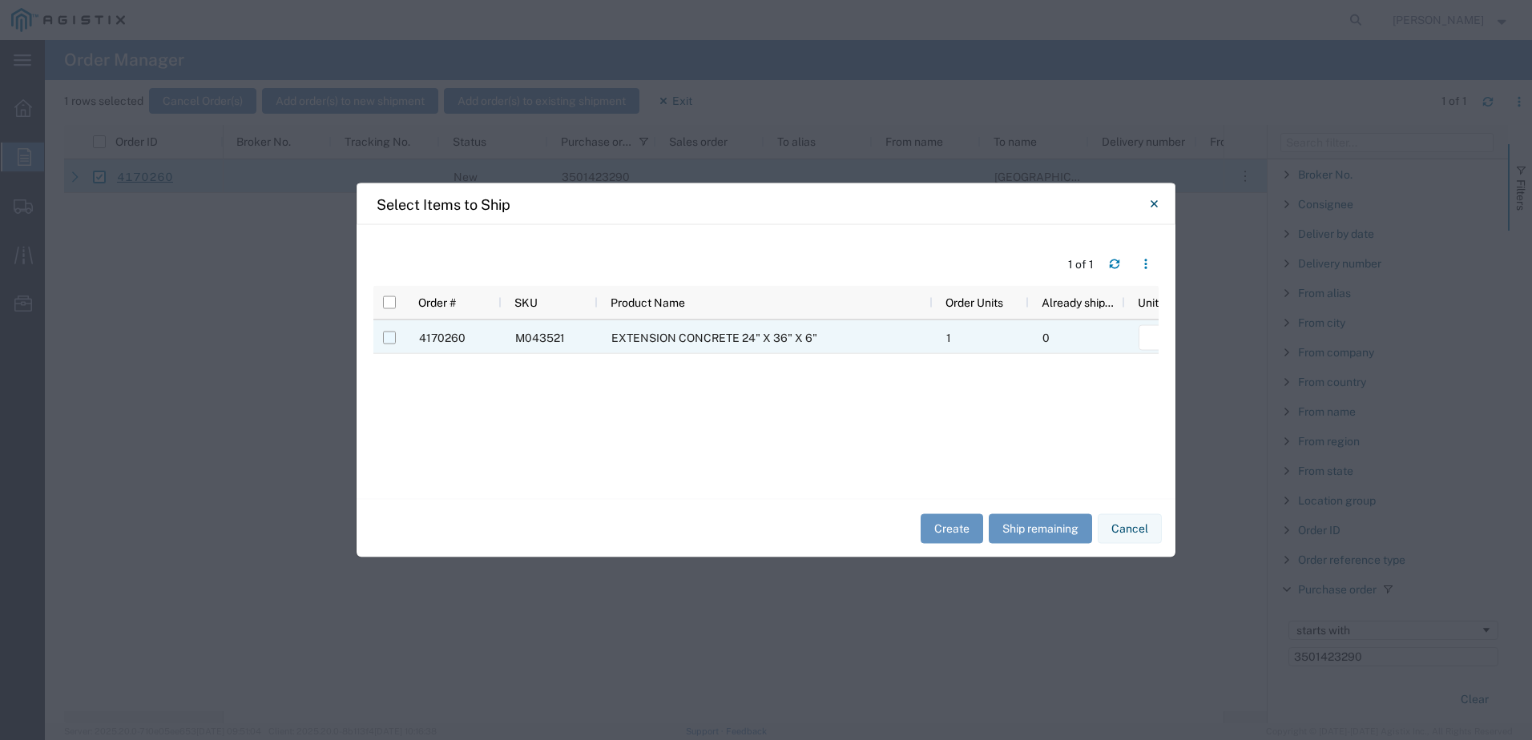
click at [384, 336] on input "Press Space to toggle row selection (unchecked)" at bounding box center [389, 338] width 13 height 13
checkbox input "true"
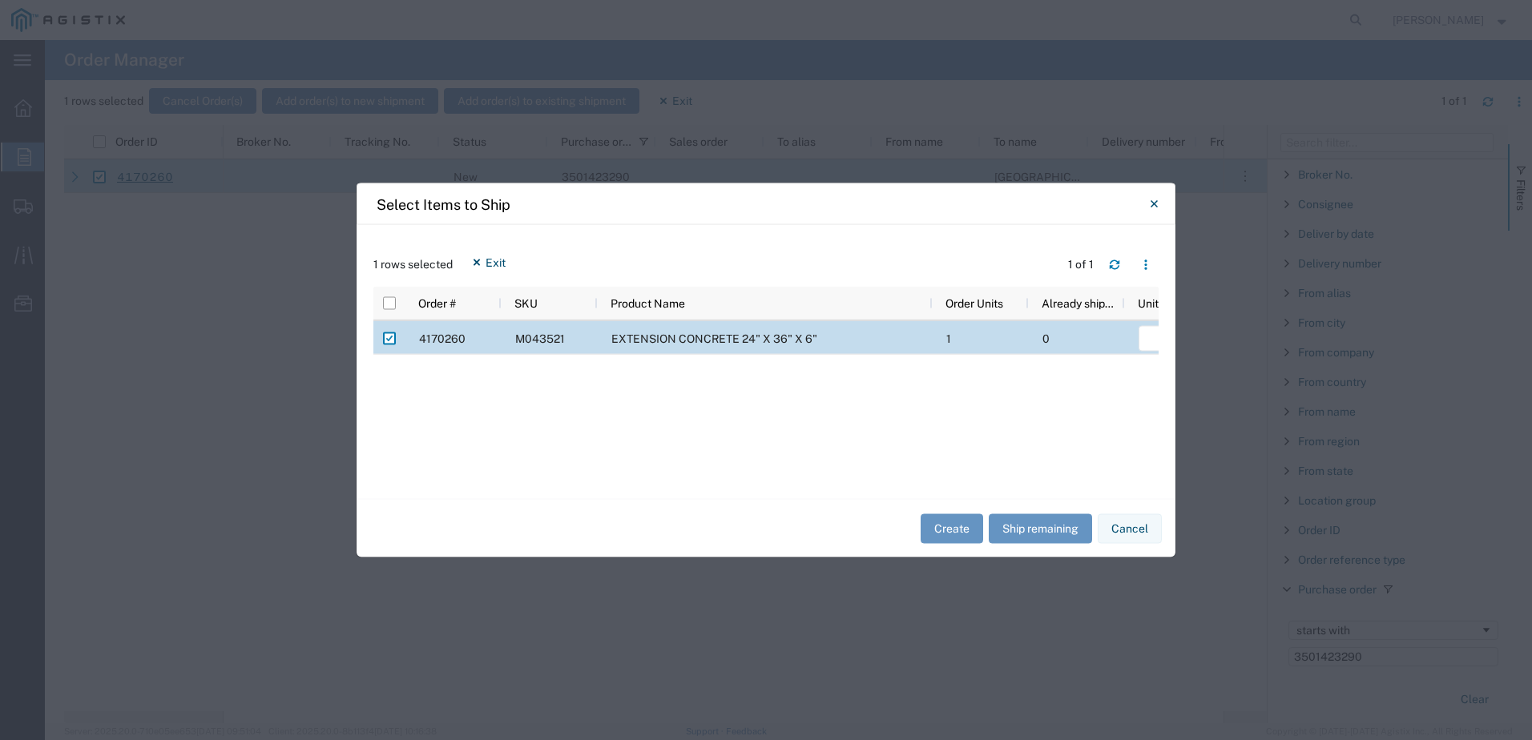
drag, startPoint x: 753, startPoint y: 482, endPoint x: 787, endPoint y: 481, distance: 33.7
click at [787, 481] on div "1 rows selected Exit 1 of 1 Press SPACE to deselect this row Order # SKU Produc…" at bounding box center [765, 362] width 819 height 274
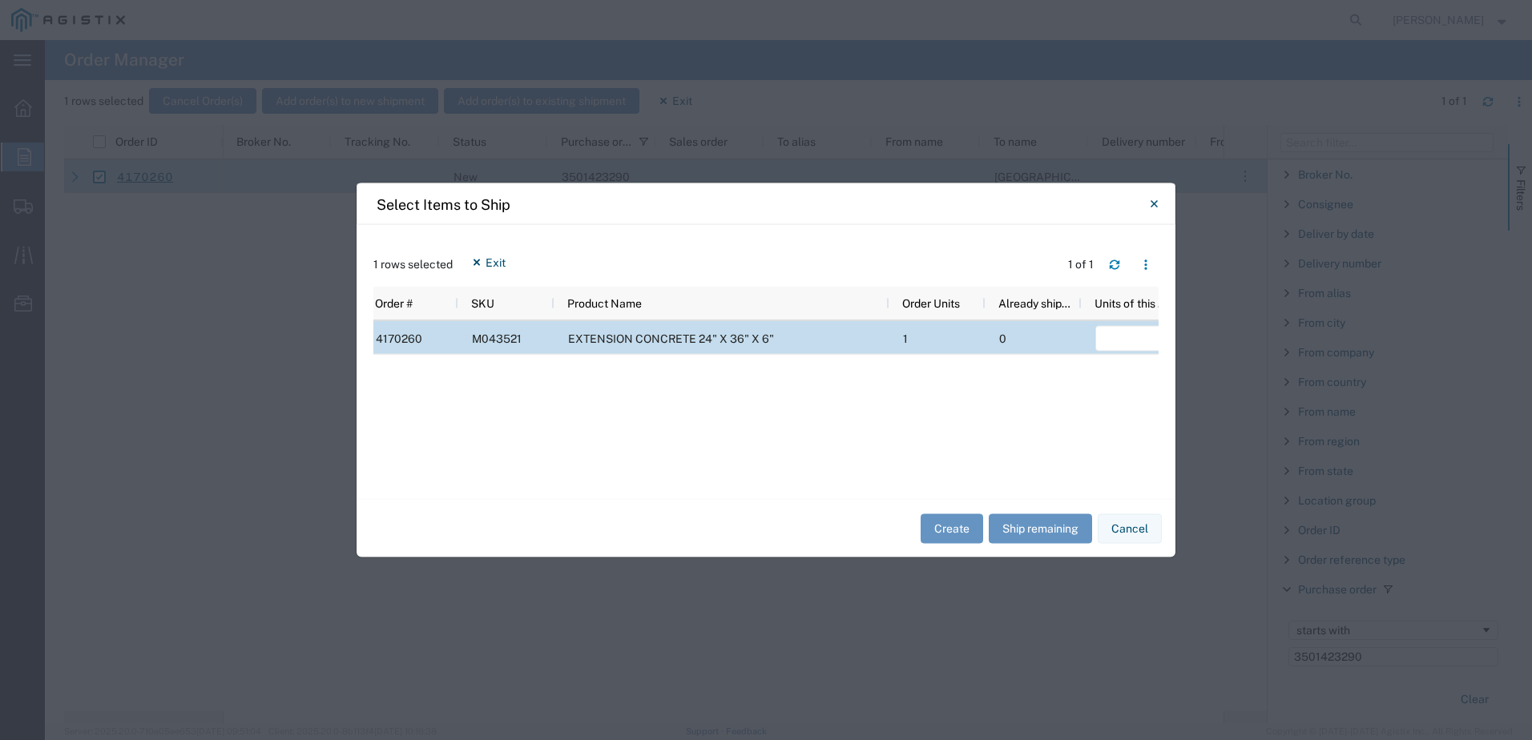
scroll to position [0, 255]
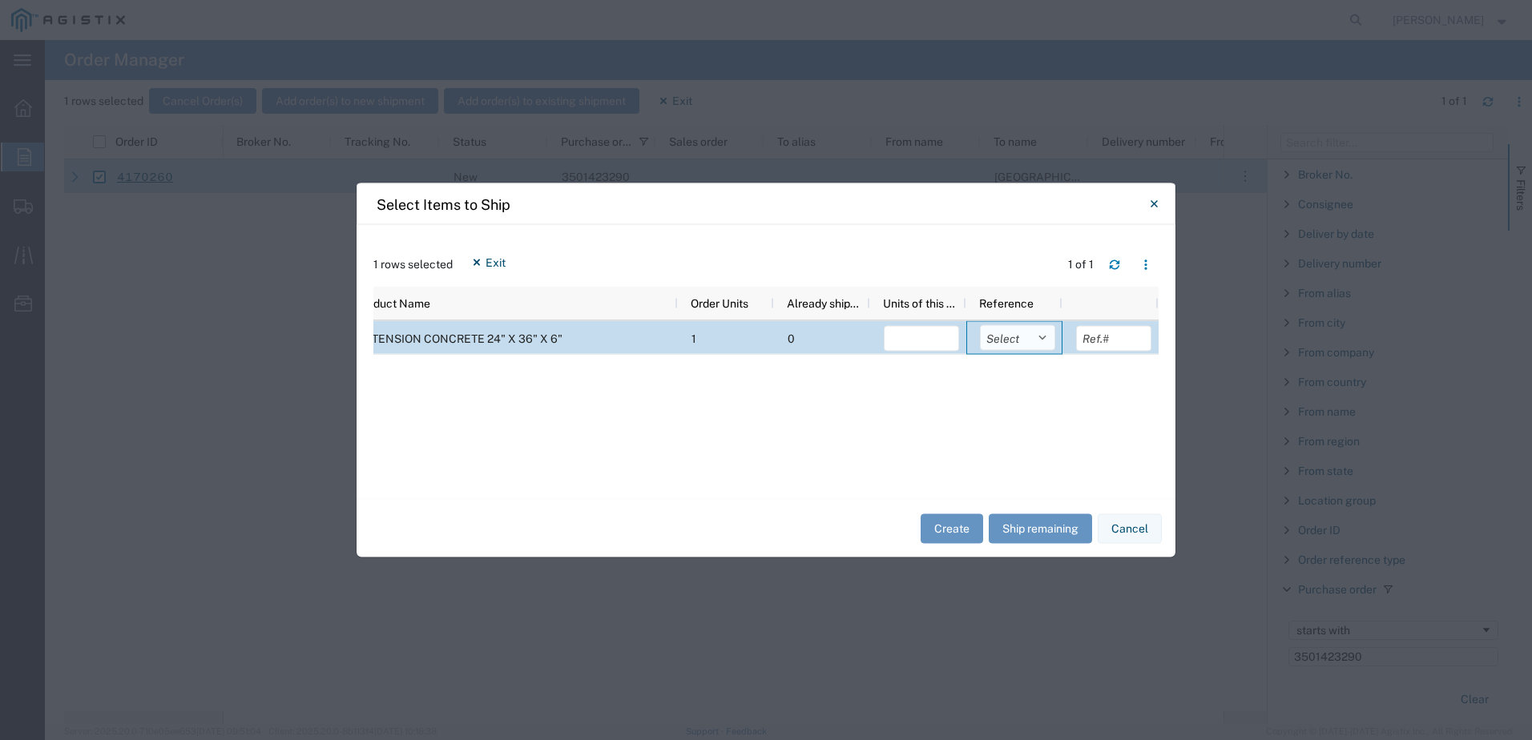
click at [1027, 335] on select "Select Purchase Order Delivery Number" at bounding box center [1017, 338] width 75 height 26
select select "PURCHORD"
click at [980, 325] on select "Select Purchase Order Delivery Number" at bounding box center [1017, 338] width 75 height 26
click at [1027, 517] on button "Ship remaining" at bounding box center [1039, 528] width 103 height 30
type input "1"
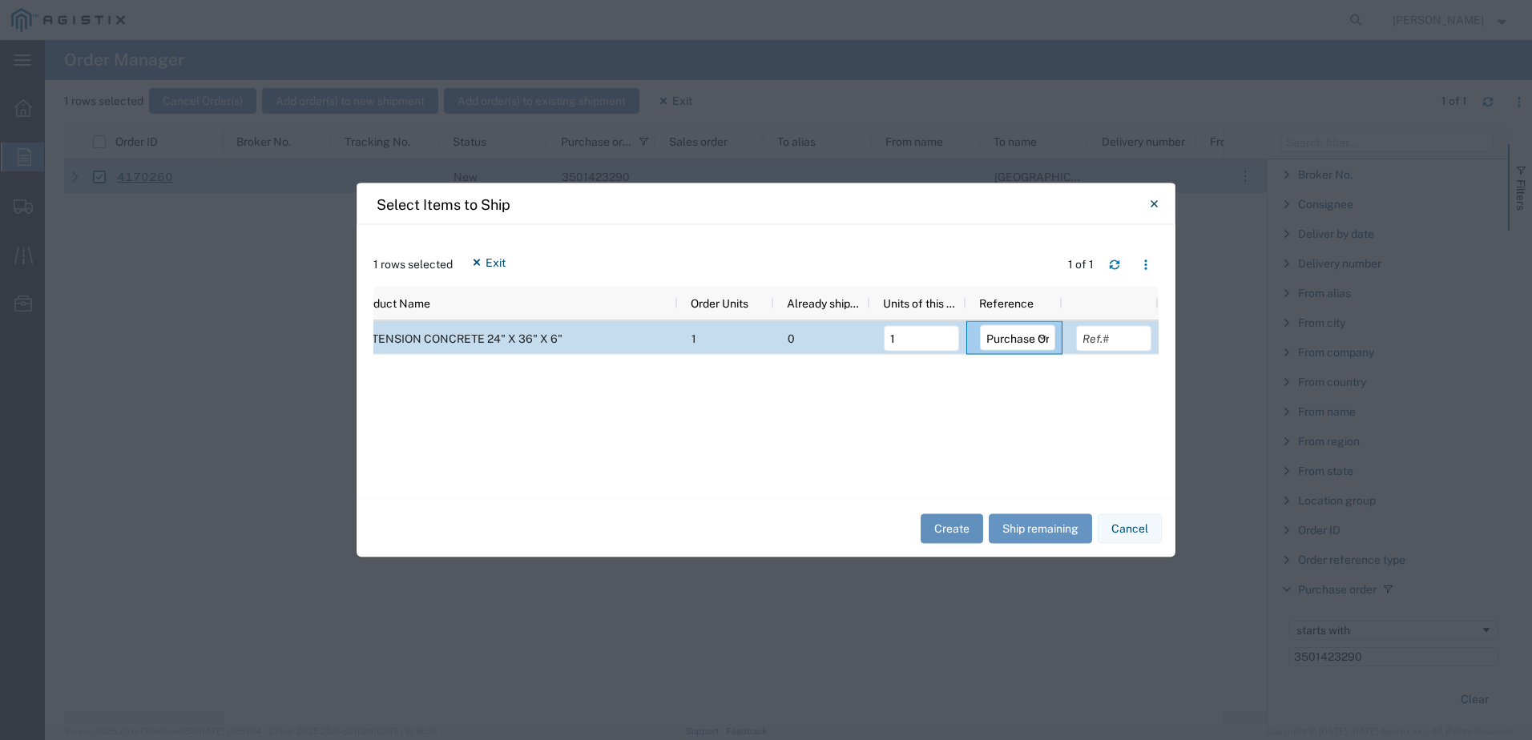
click at [960, 533] on button "Create" at bounding box center [951, 528] width 62 height 30
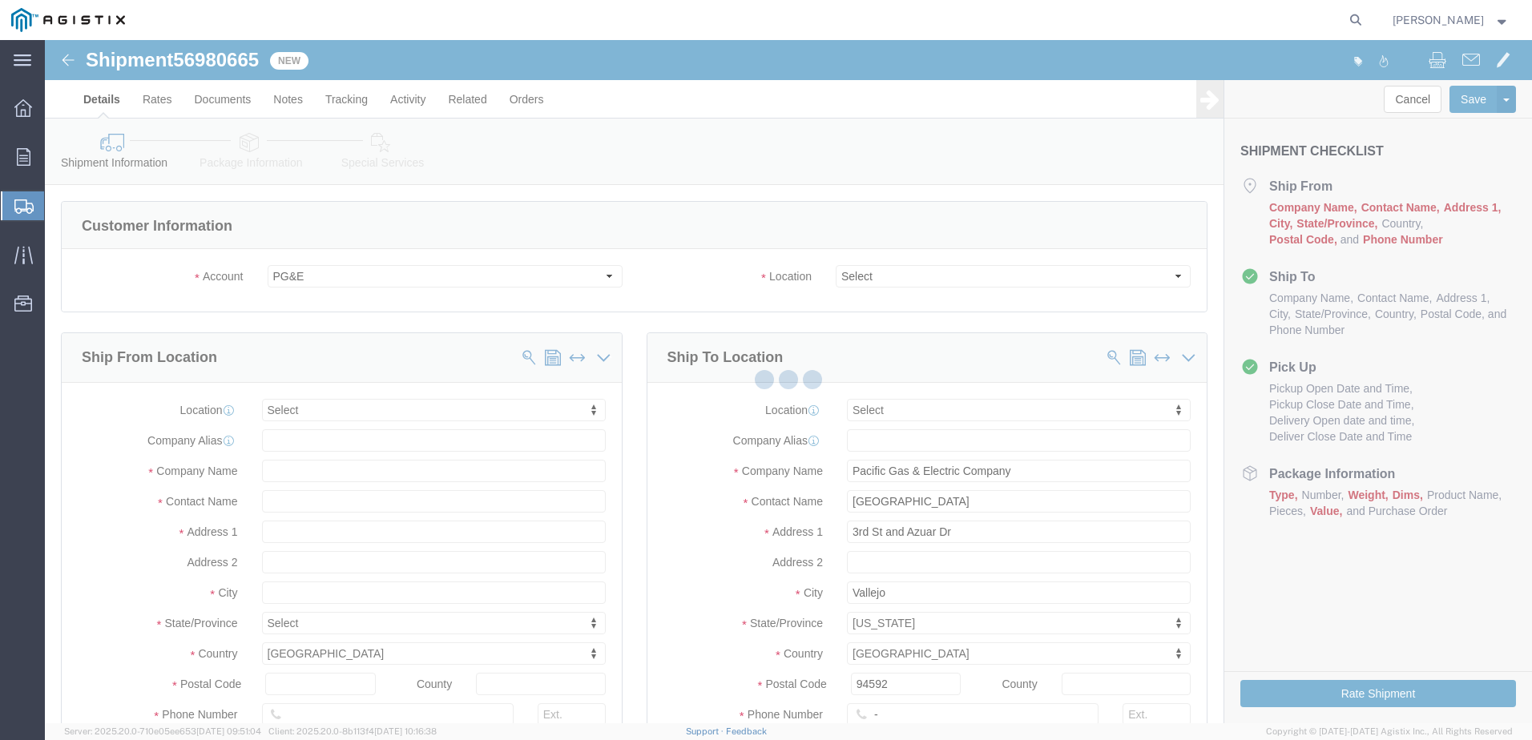
select select
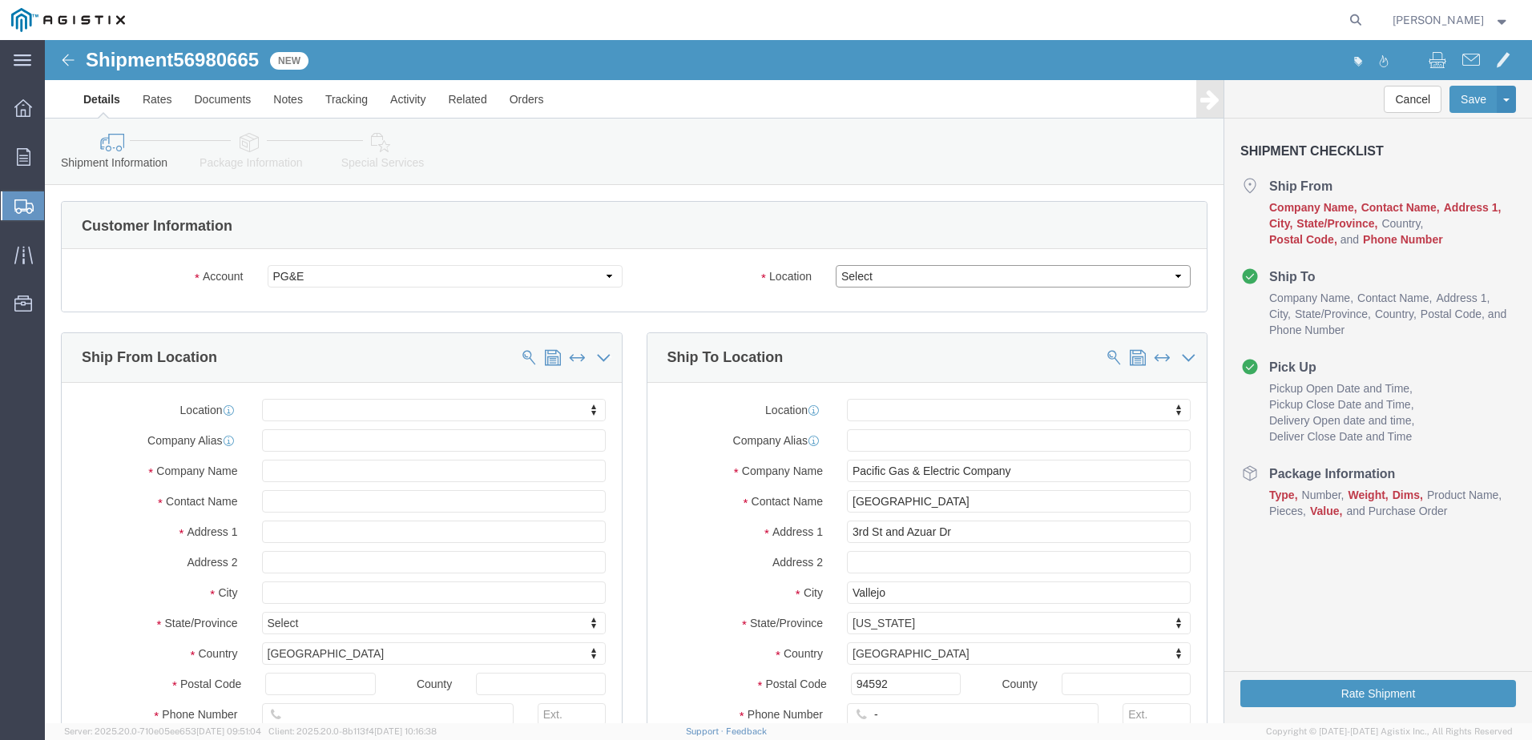
click select "Select All Others [GEOGRAPHIC_DATA] [GEOGRAPHIC_DATA] [GEOGRAPHIC_DATA] [GEOGRA…"
select select "23082"
click select "Select All Others [GEOGRAPHIC_DATA] [GEOGRAPHIC_DATA] [GEOGRAPHIC_DATA] [GEOGRA…"
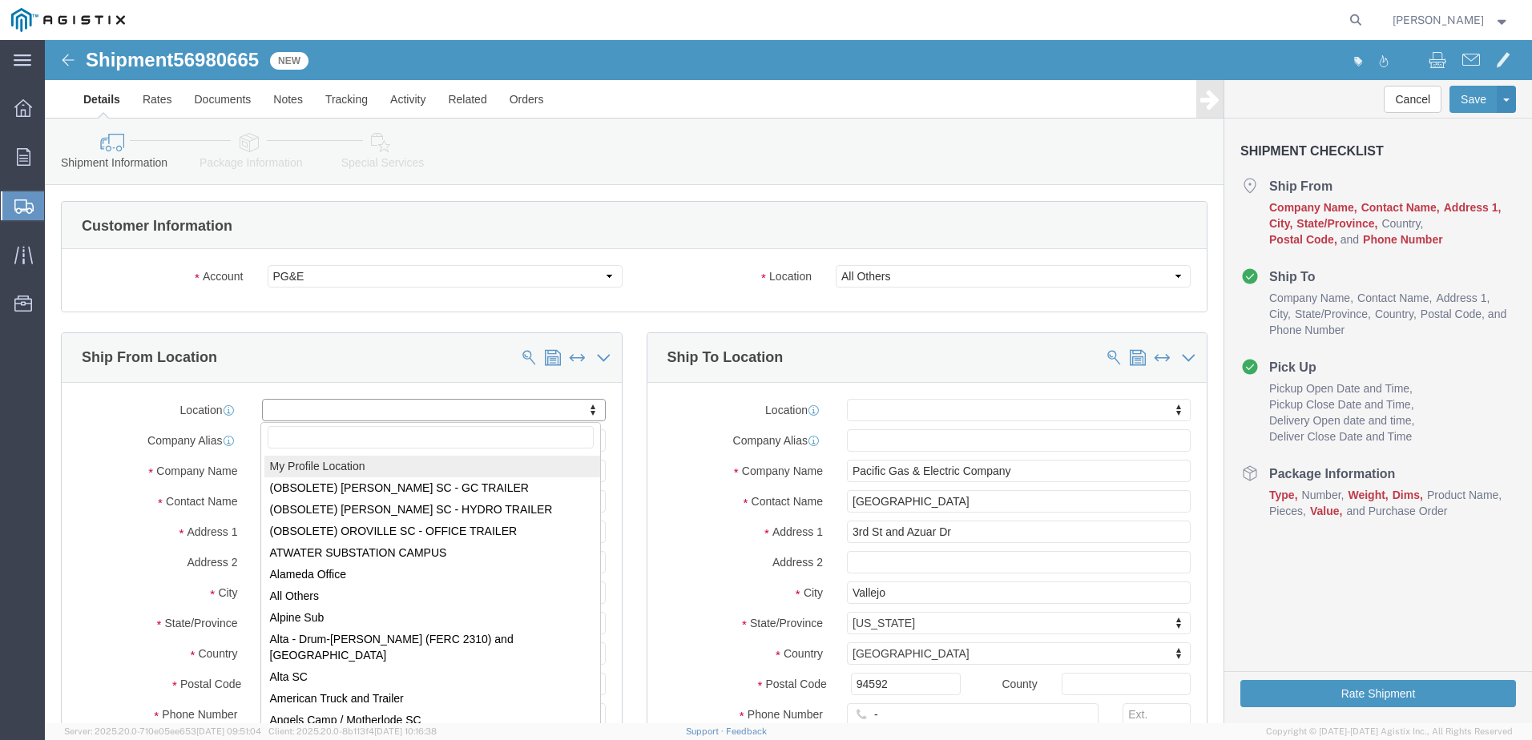
select select "MYPROFILE"
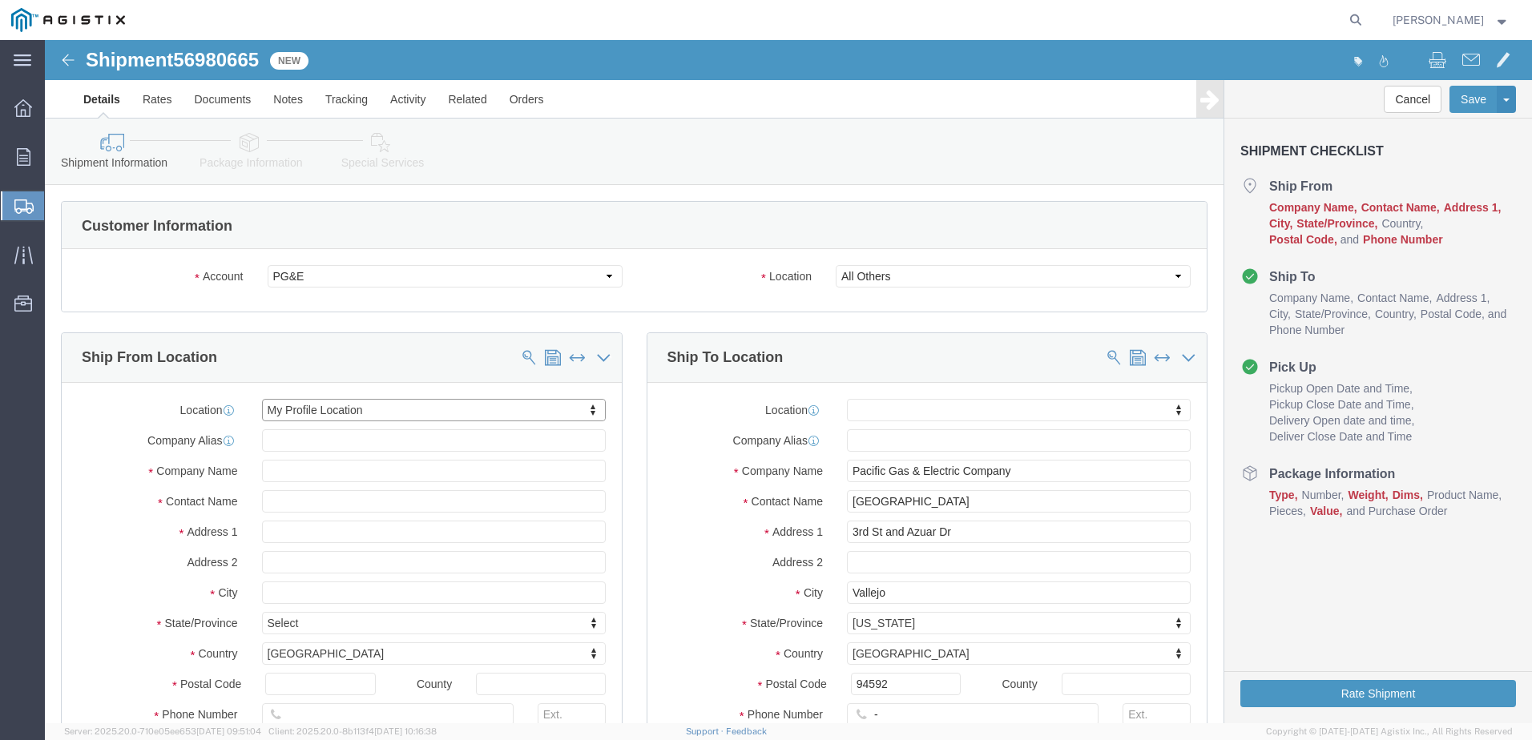
select select "CA"
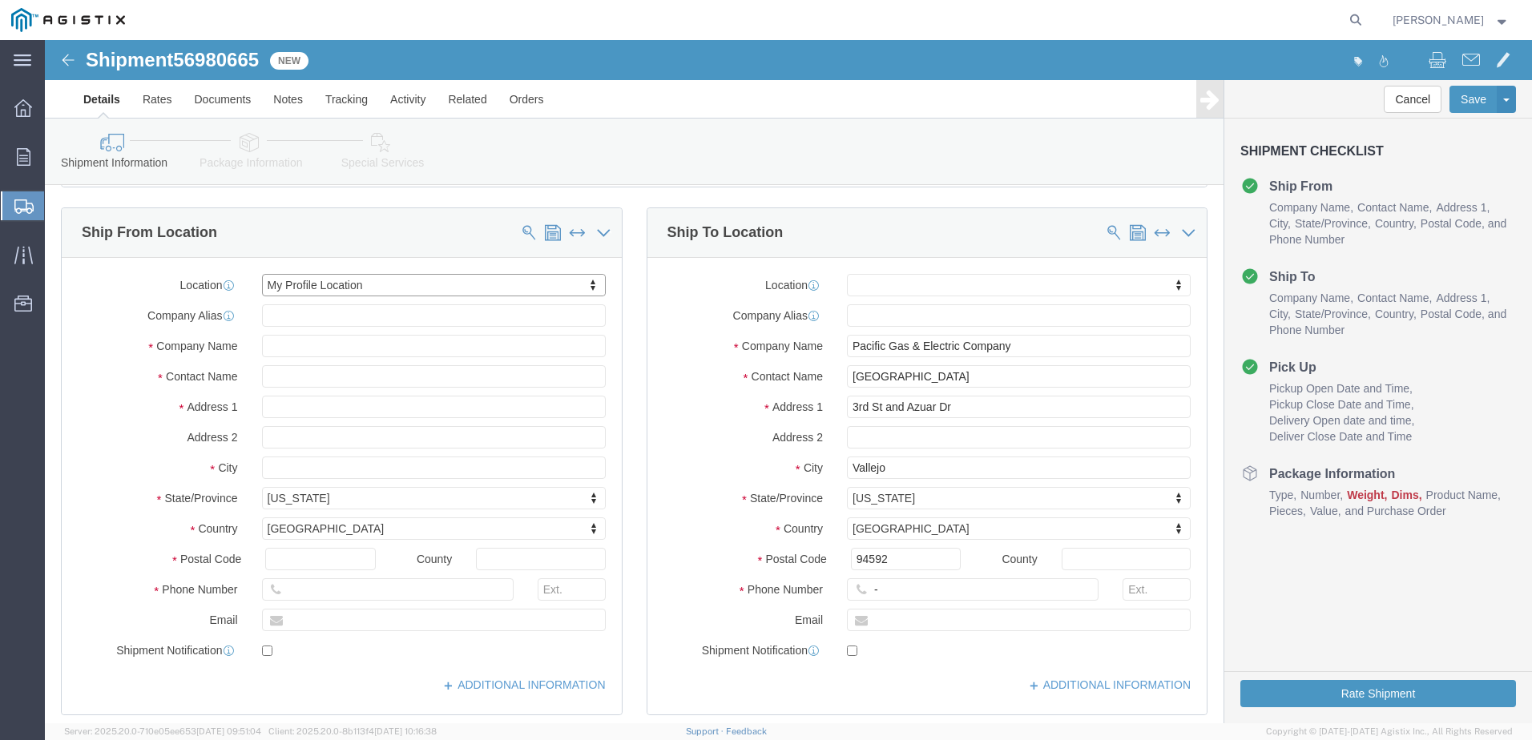
scroll to position [320, 0]
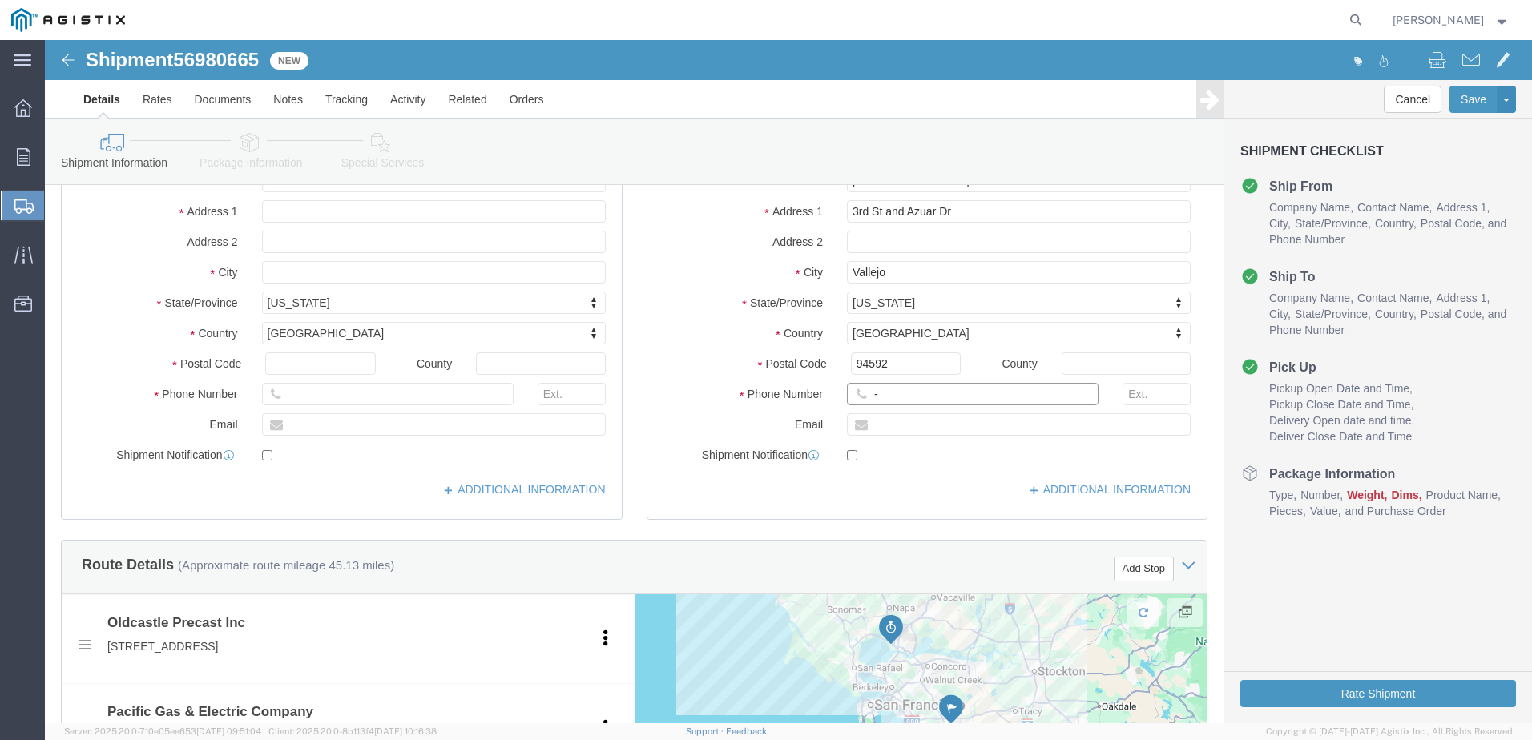
click input "-"
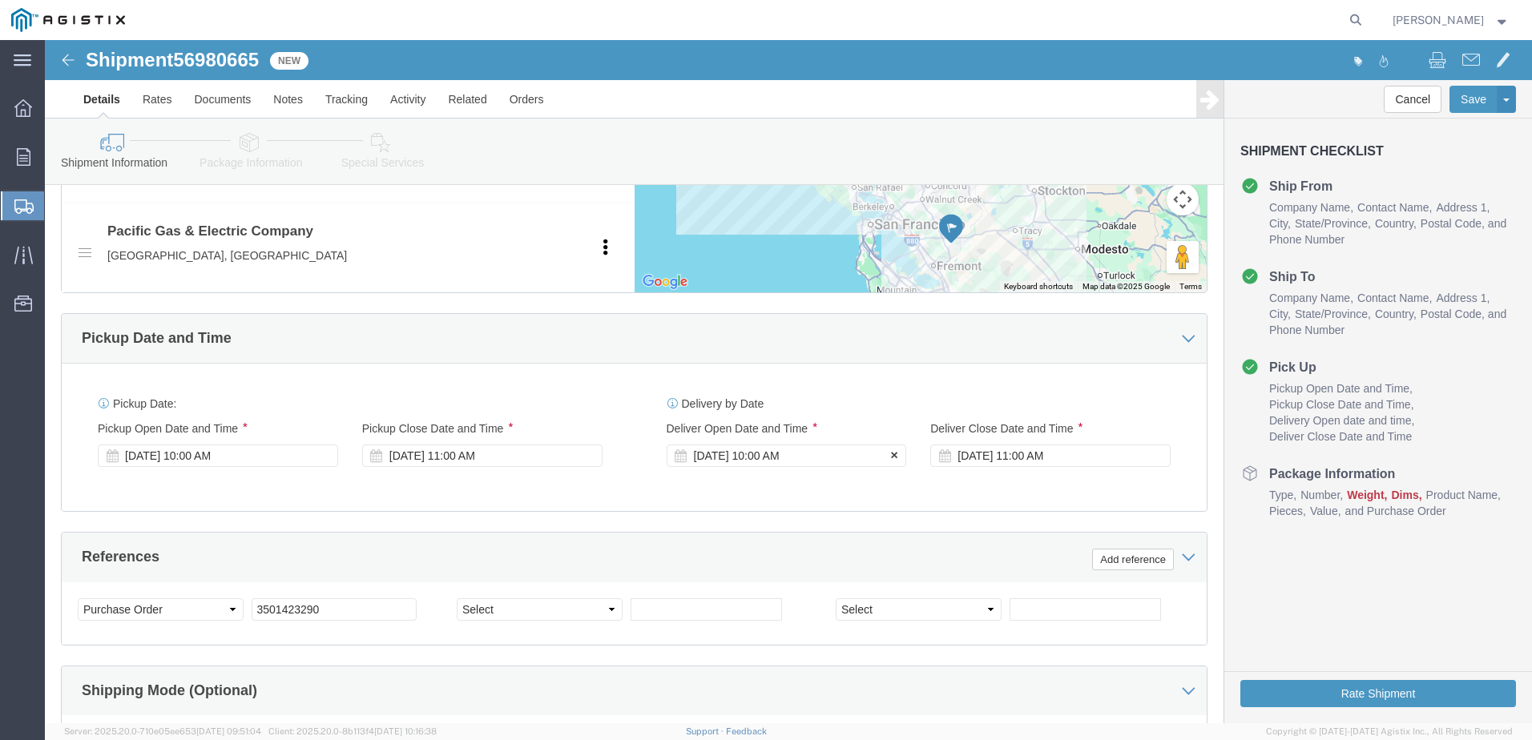
type input "9257852597"
click div "[DATE] 10:00 AM"
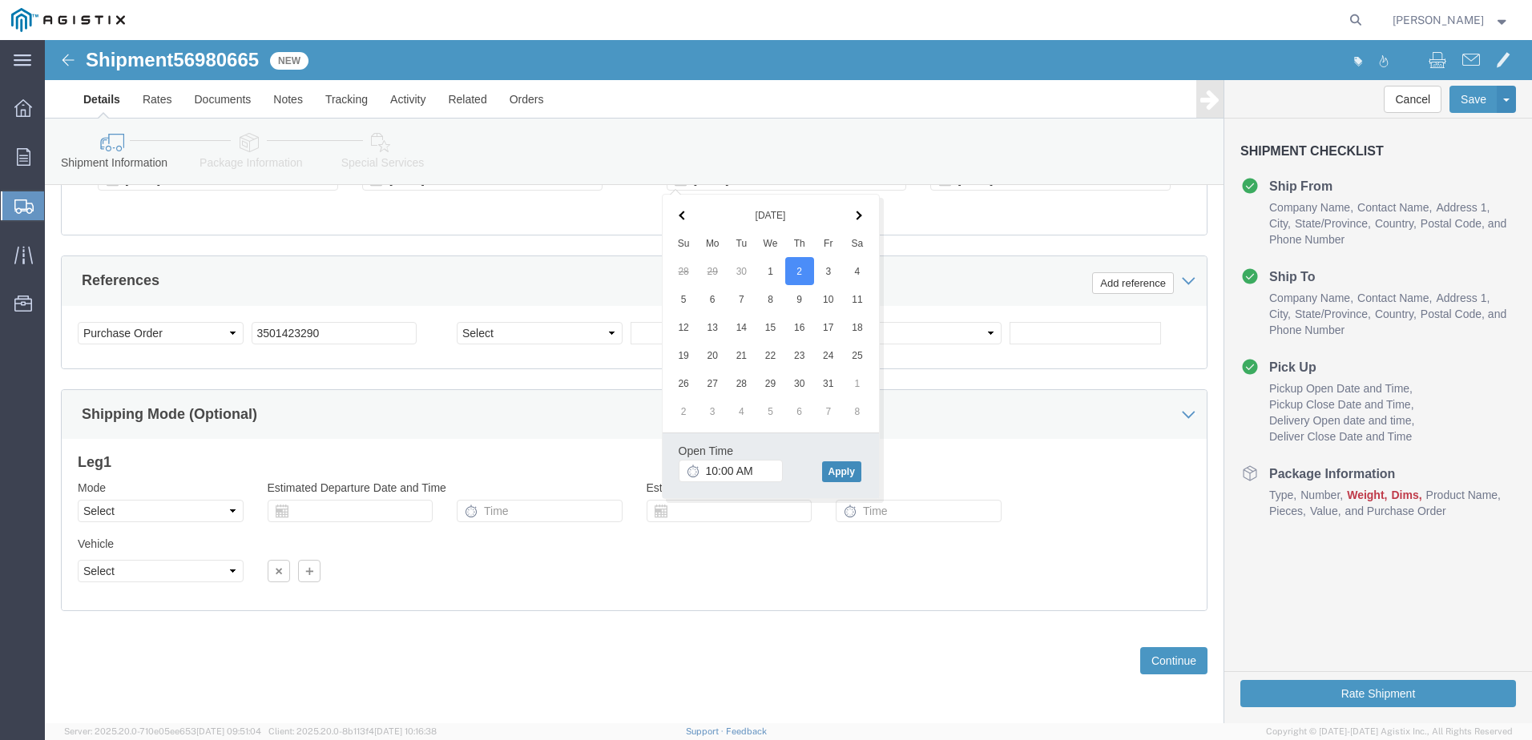
click button "Apply"
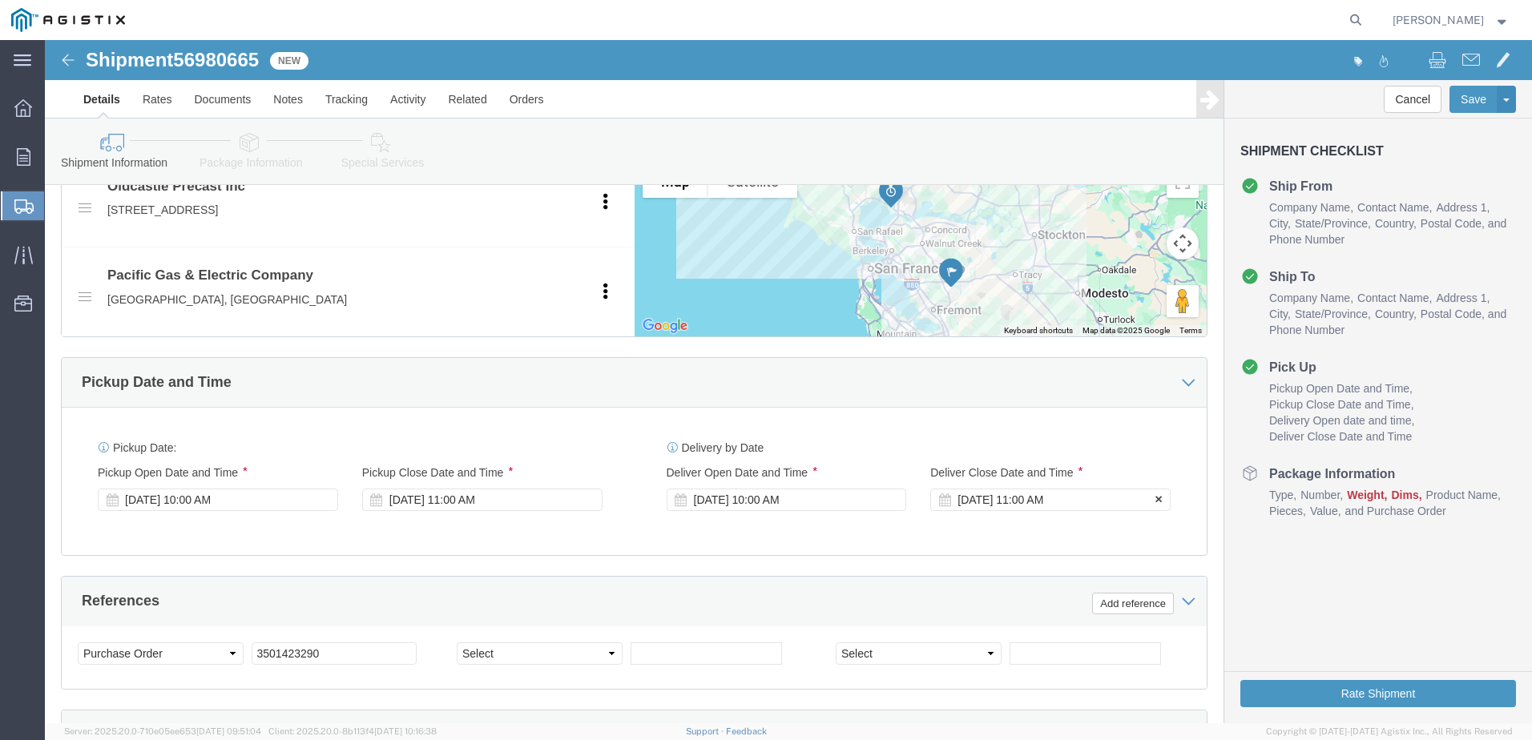
click div "[DATE] 11:00 AM"
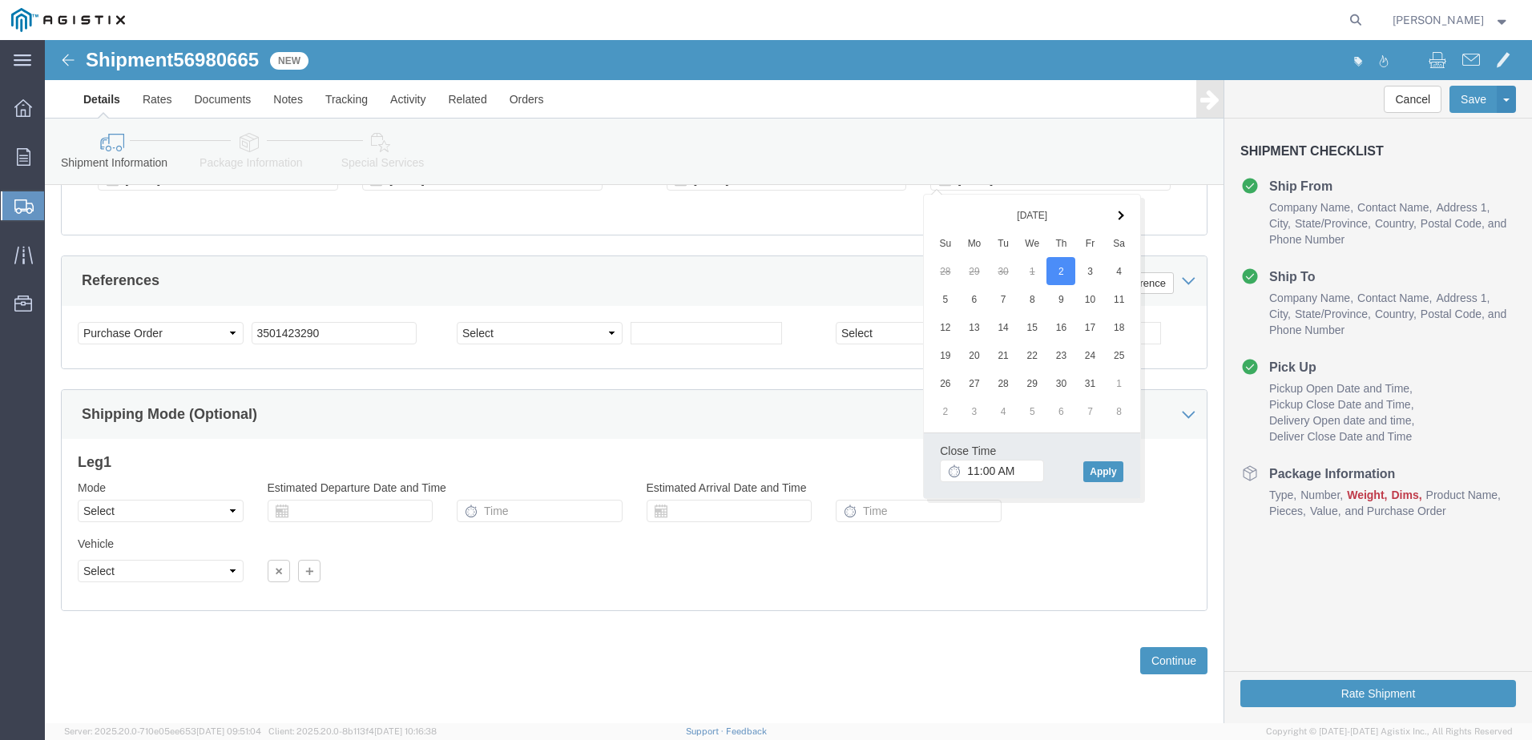
click div "Close Time 11:00 AM [DATE] 11:00 AM - [DATE] 11:00 AM Cancel Apply"
click button "Apply"
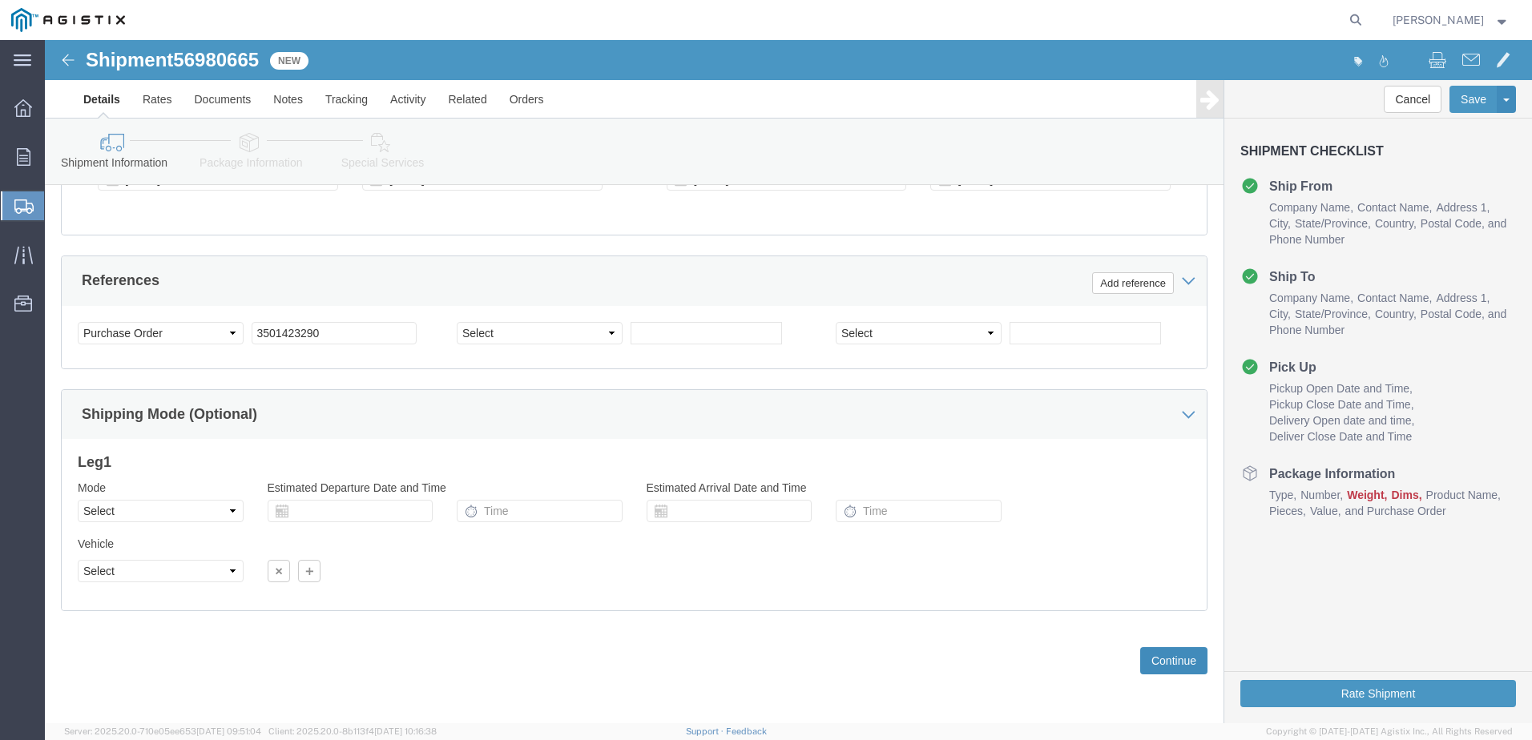
click button "Continue"
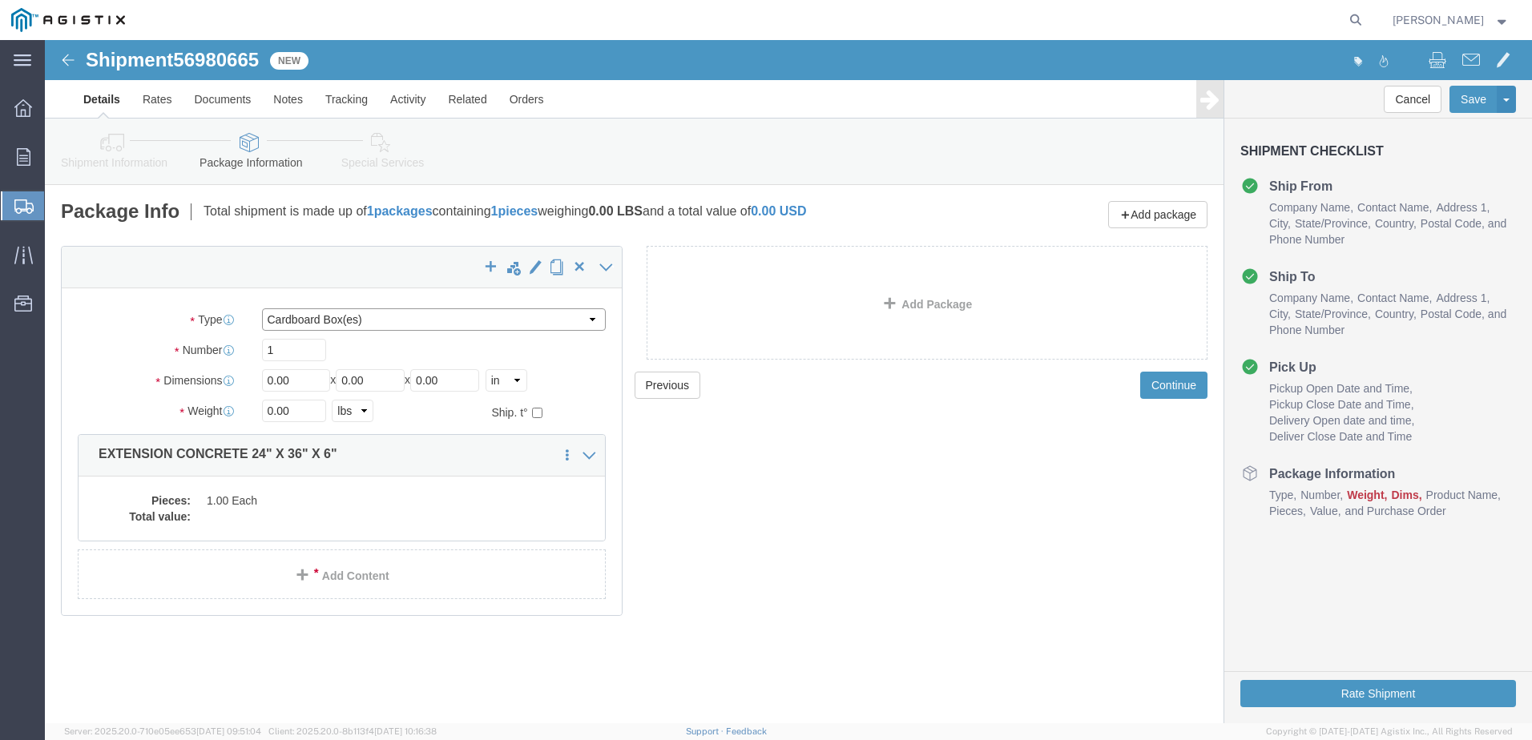
click select "Select Bulk Bundle(s) Cardboard Box(es) Carton(s) Crate(s) Drum(s) (Fiberboard)…"
select select "YRPK"
click select "Select Bulk Bundle(s) Cardboard Box(es) Carton(s) Crate(s) Drum(s) (Fiberboard)…"
click input "0.00"
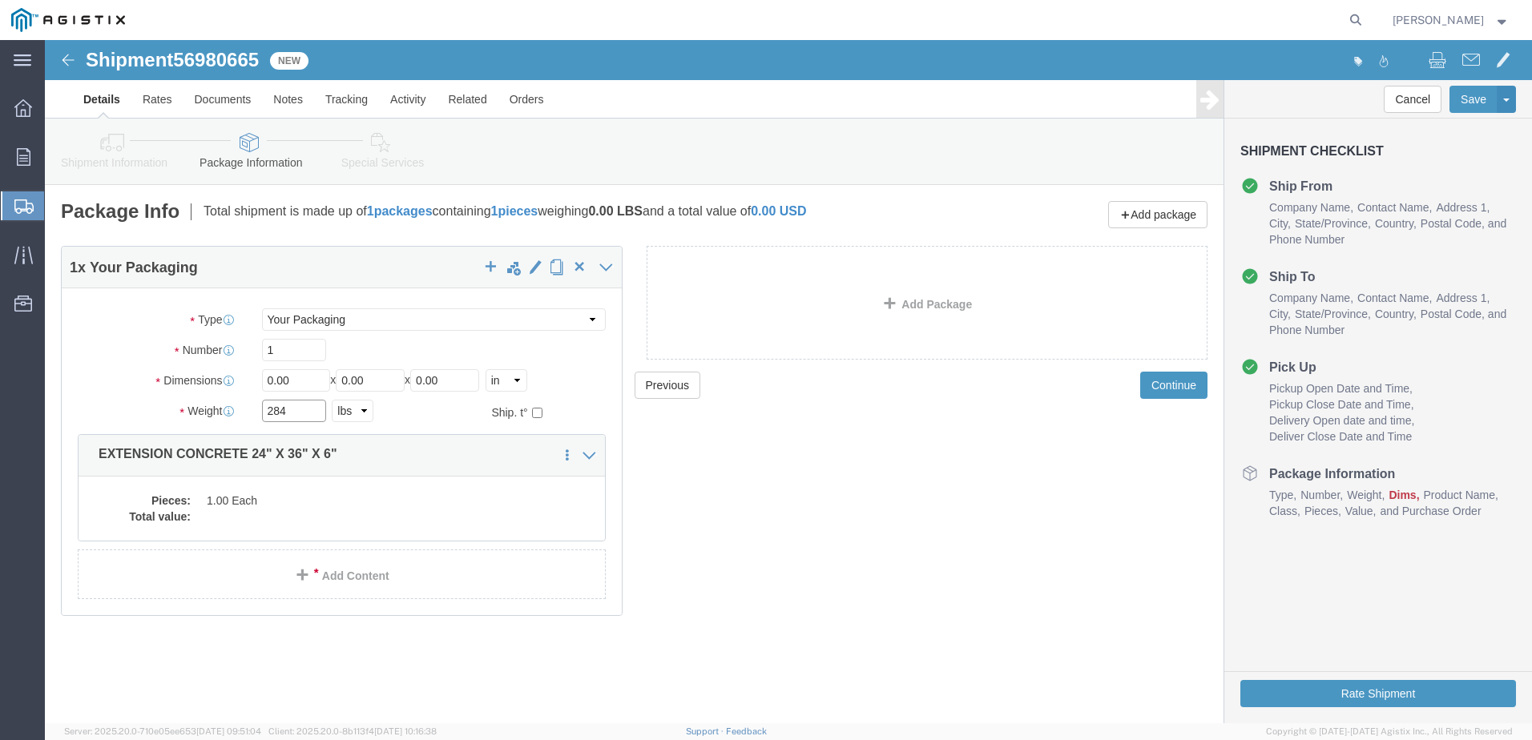
type input "284"
click input "0.00"
type input "36"
type input "24"
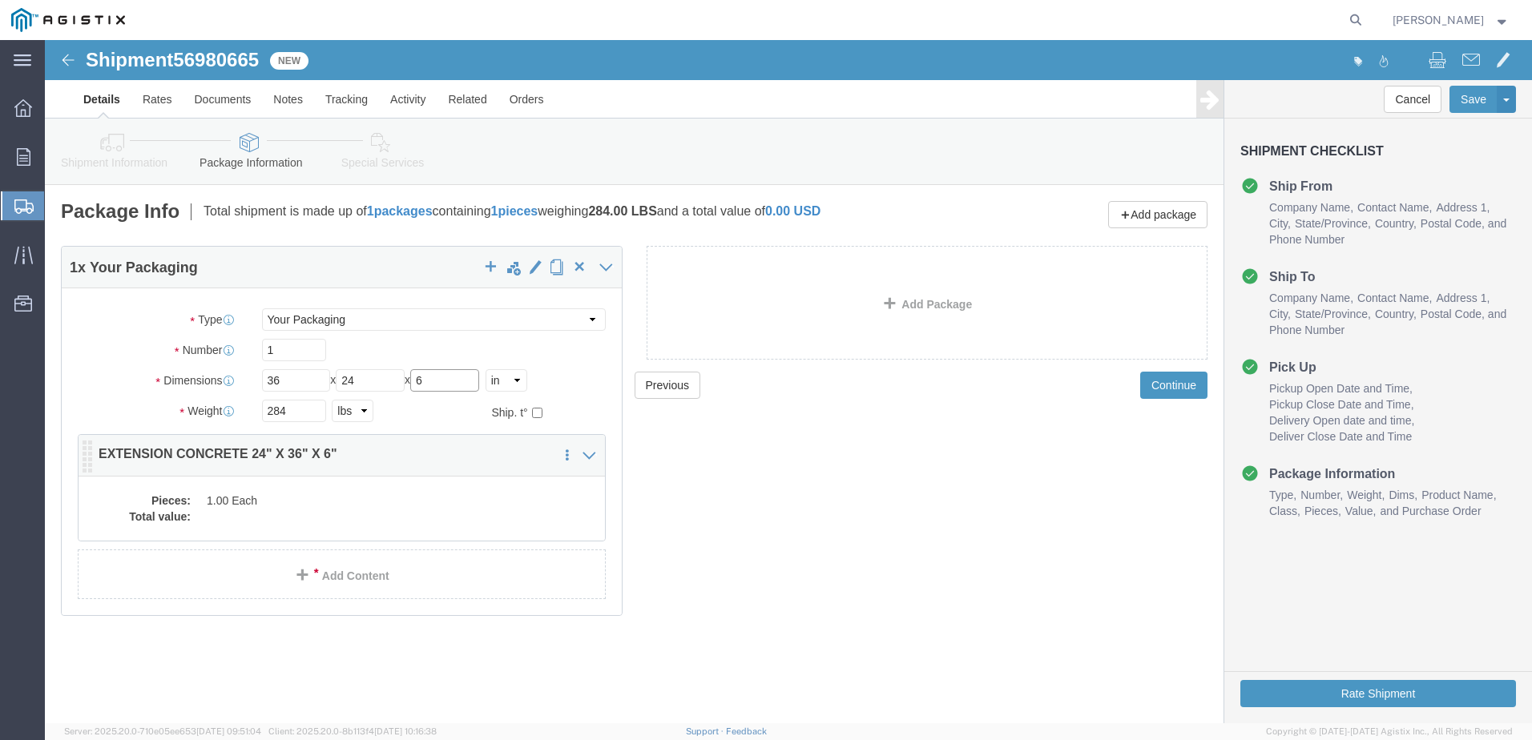
type input "6"
click dd
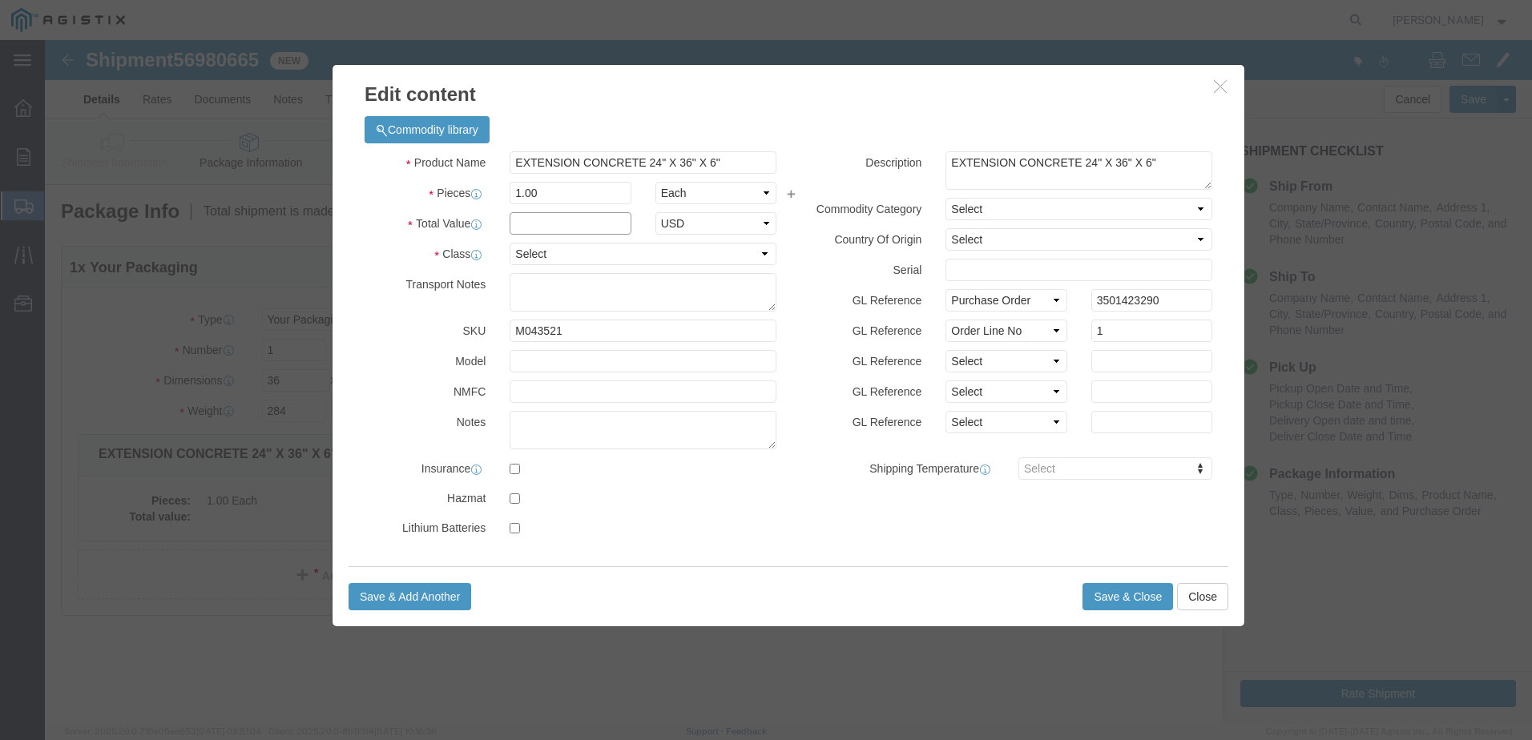
click input "text"
type input "1.00"
drag, startPoint x: 535, startPoint y: 209, endPoint x: 536, endPoint y: 221, distance: 12.0
click select "Select 50 55 60 65 70 85 92.5 100 125 175 250 300 400"
select select "55"
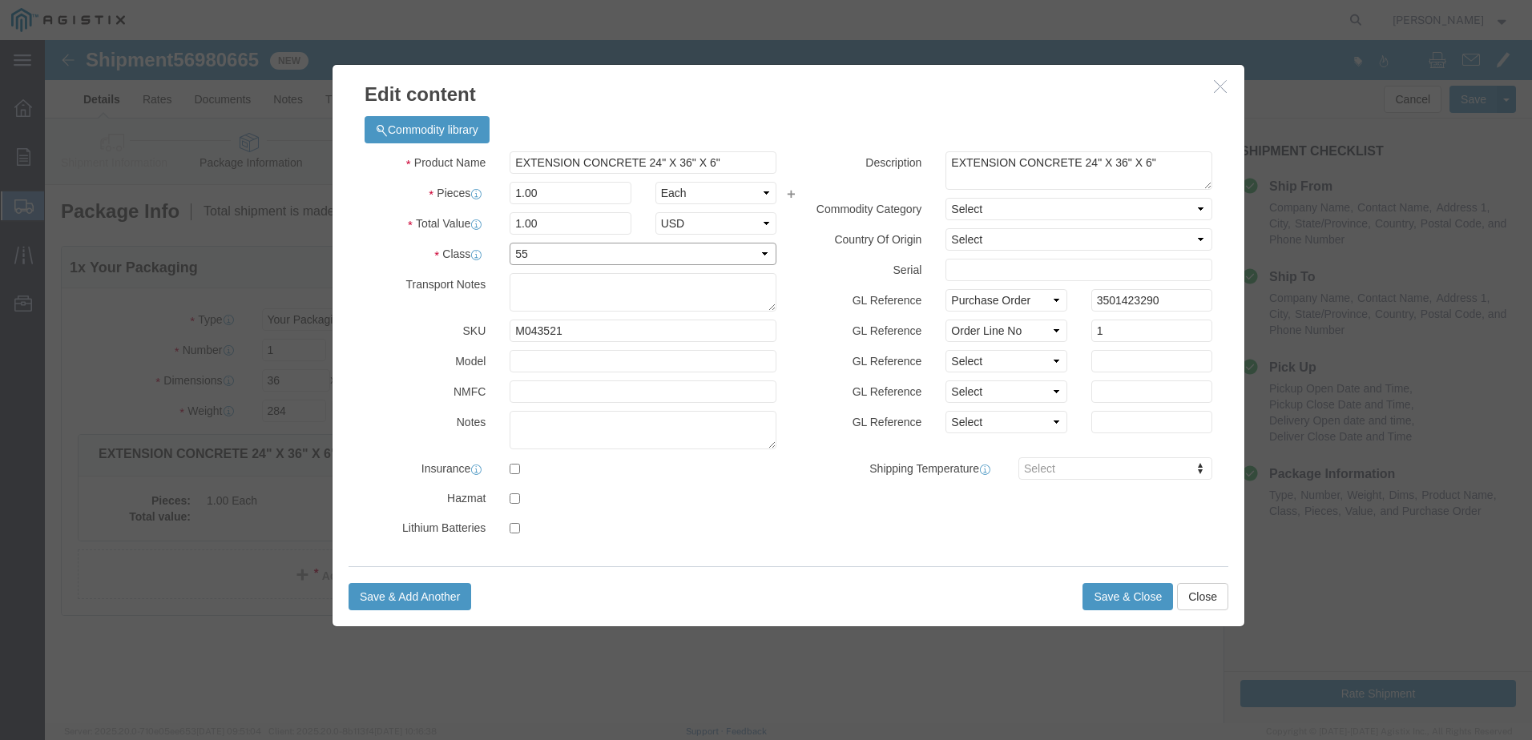
click select "Select 50 55 60 65 70 85 92.5 100 125 175 250 300 400"
click button "Save & Close"
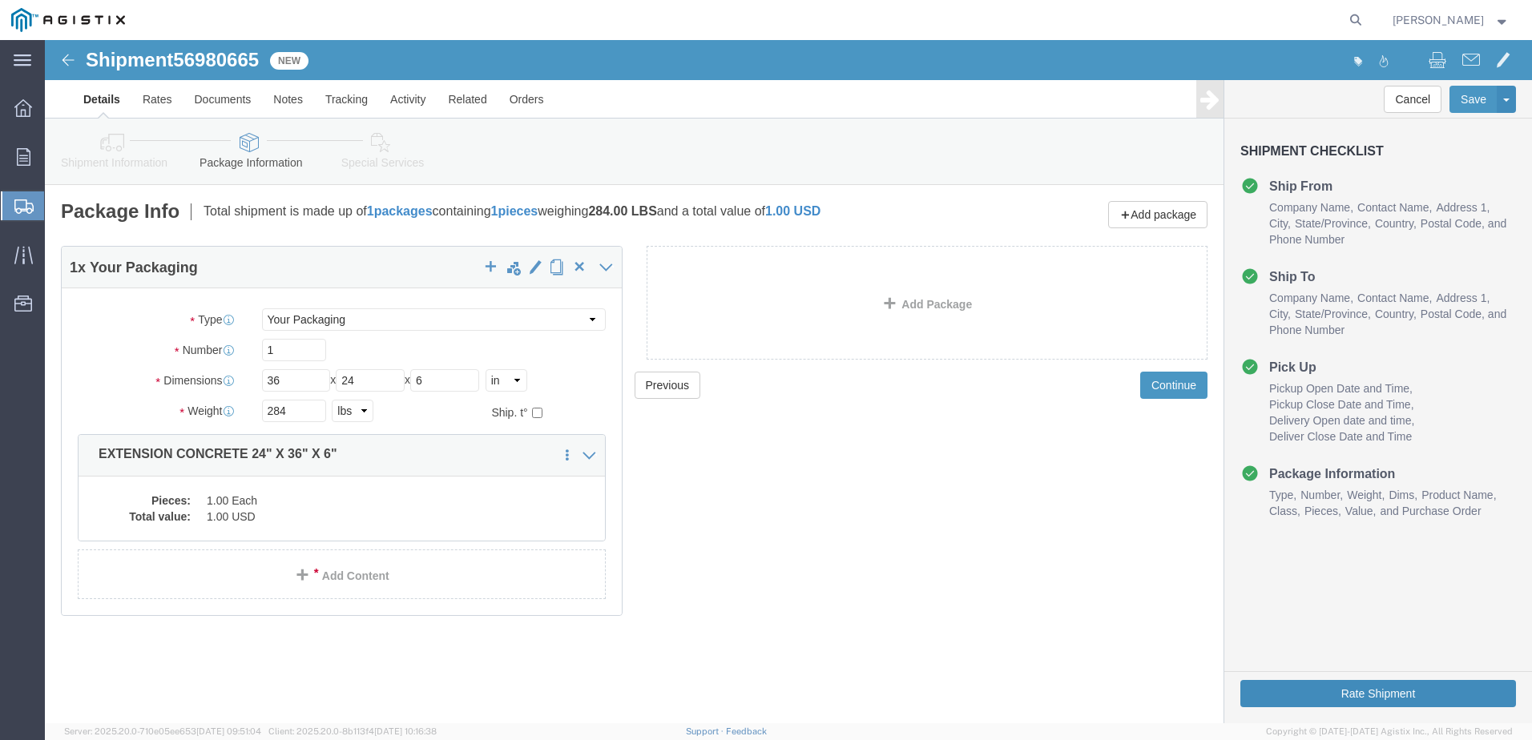
click button "Rate Shipment"
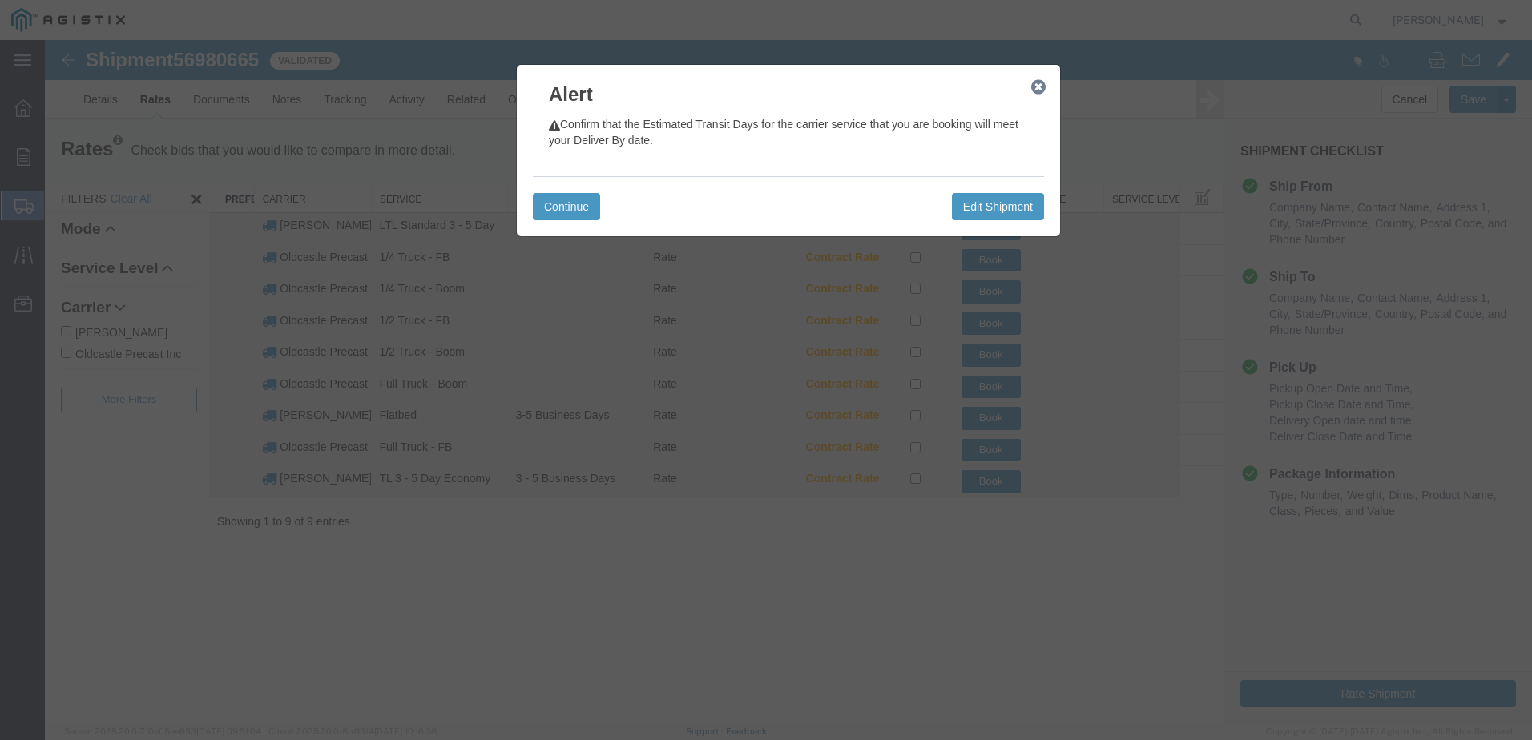
click at [1032, 91] on icon "button" at bounding box center [1038, 87] width 14 height 13
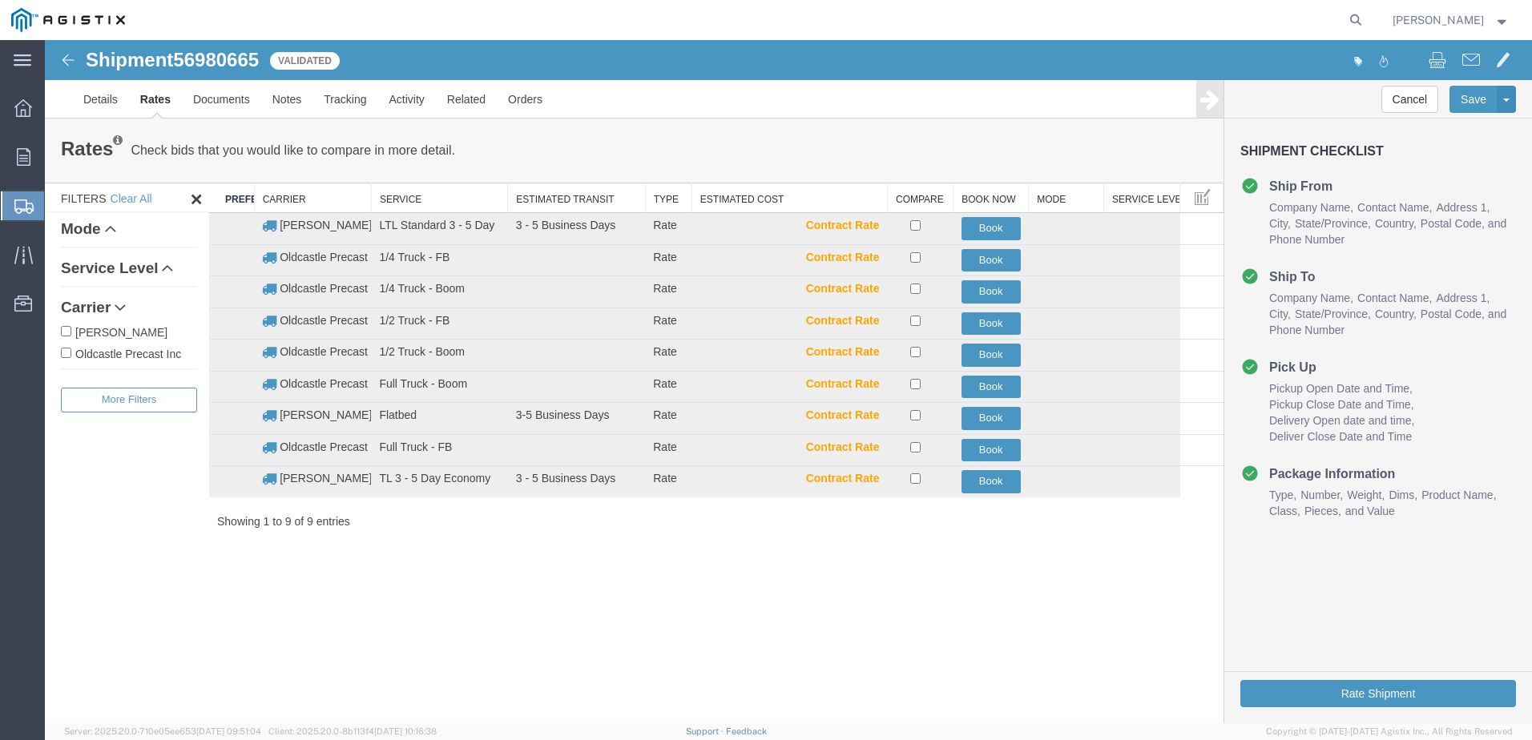
click at [143, 352] on label "Oldcastle Precast Inc" at bounding box center [129, 353] width 136 height 18
click at [71, 352] on input "Oldcastle Precast Inc" at bounding box center [66, 353] width 10 height 10
checkbox input "true"
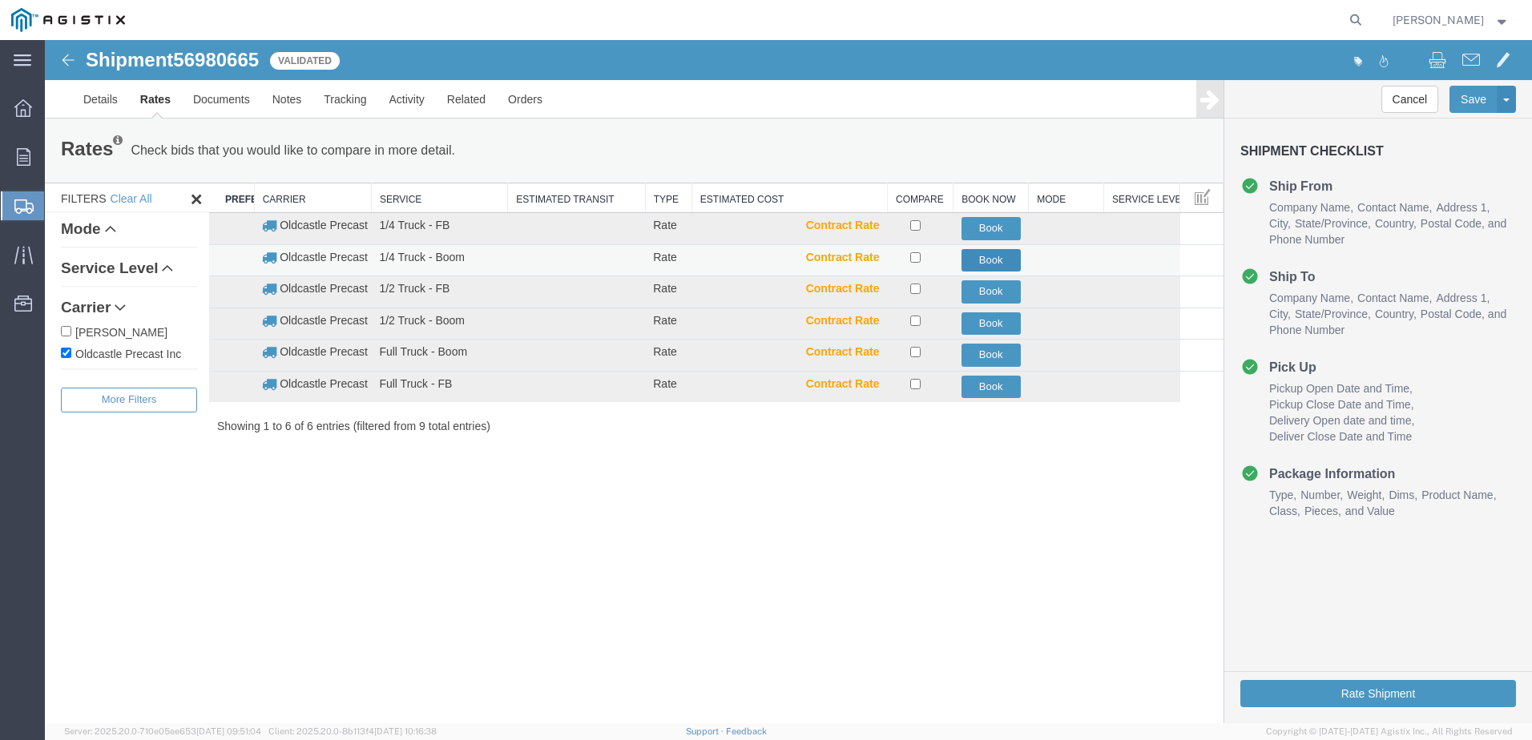
click at [978, 261] on button "Book" at bounding box center [990, 260] width 59 height 23
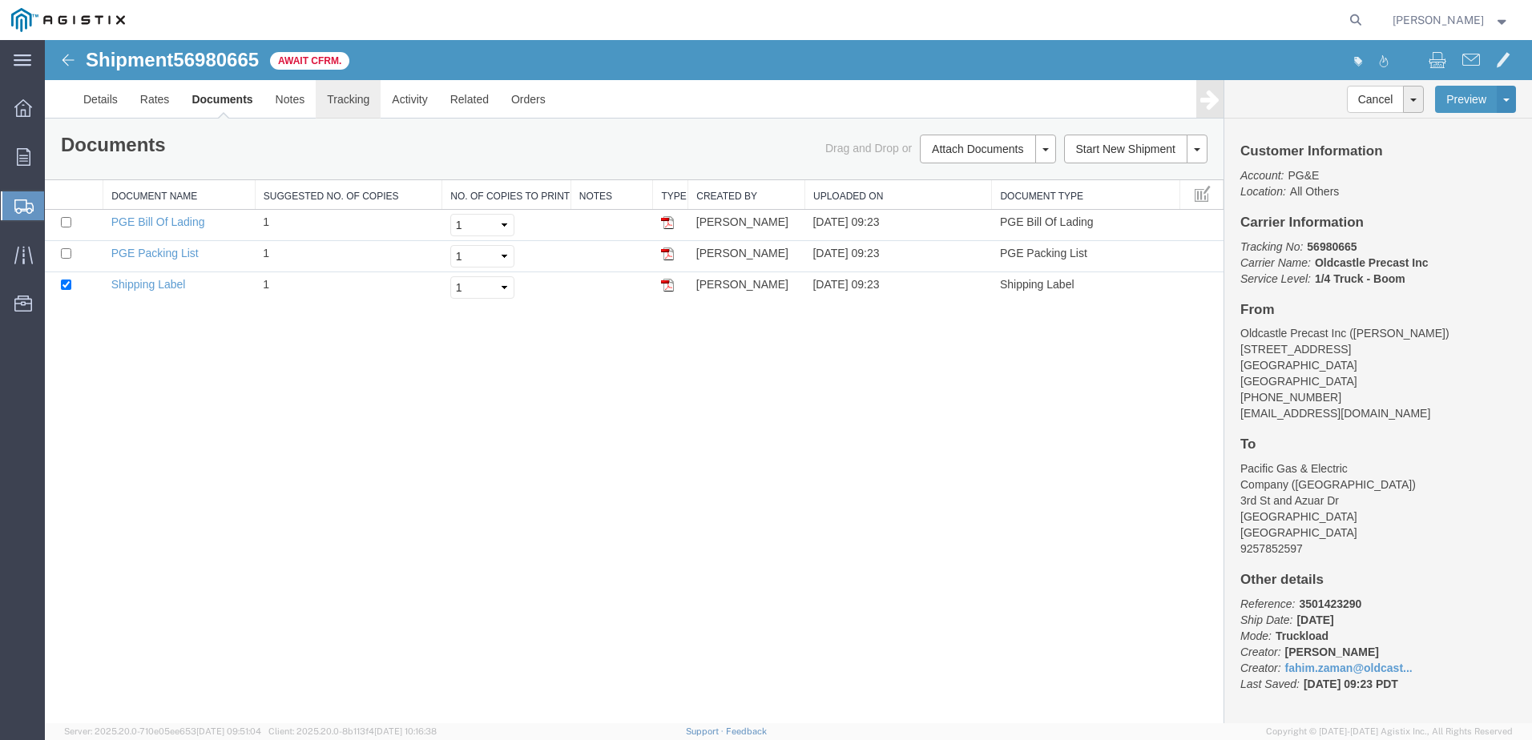
click at [339, 93] on link "Tracking" at bounding box center [348, 99] width 65 height 38
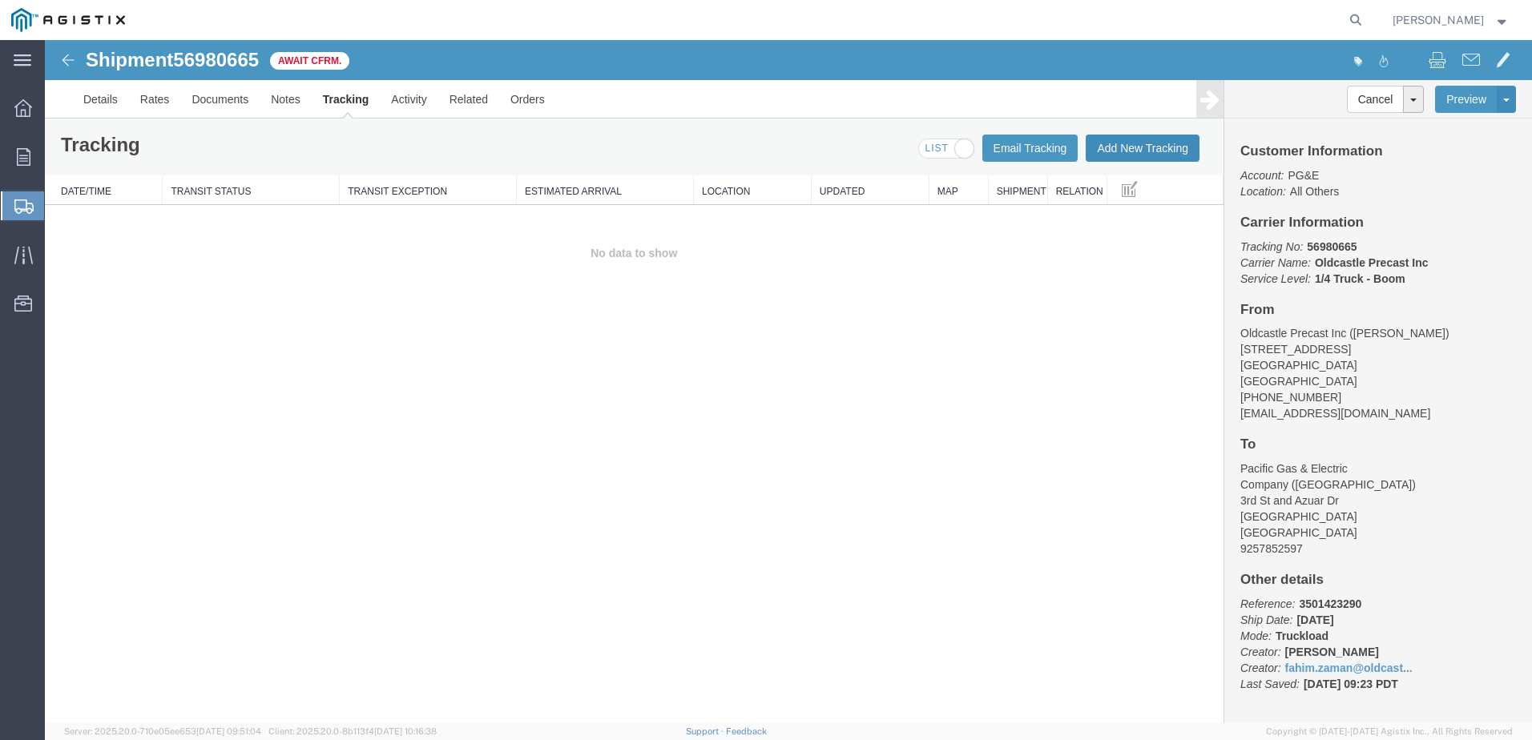
click at [1131, 151] on button "Add New Tracking" at bounding box center [1142, 148] width 114 height 27
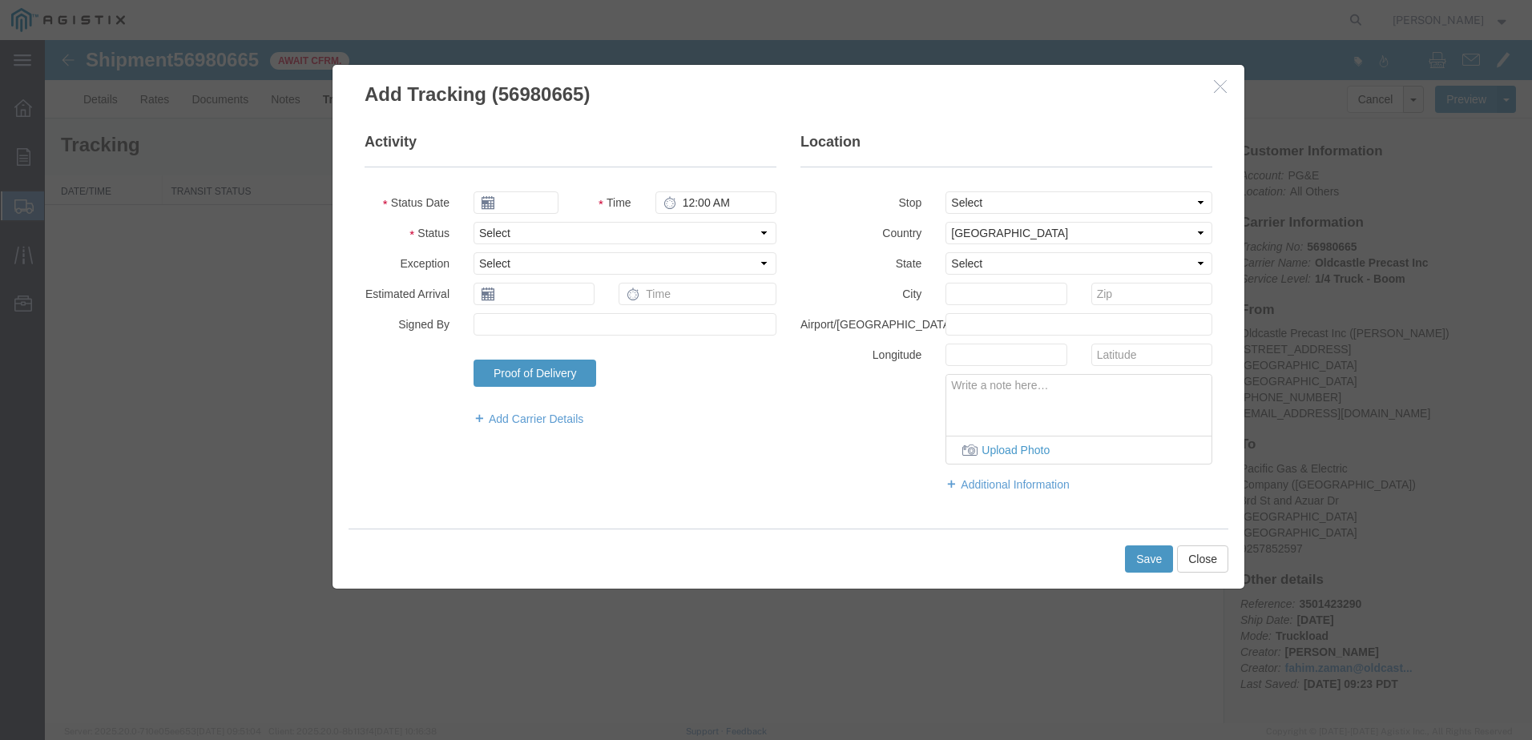
type input "[DATE]"
type input "10:00 AM"
click at [525, 235] on select "Select Arrival Notice Available Arrival Notice Imported Arrive at Delivery Loca…" at bounding box center [624, 233] width 303 height 22
select select "DELIVRED"
click at [473, 222] on select "Select Arrival Notice Available Arrival Notice Imported Arrive at Delivery Loca…" at bounding box center [624, 233] width 303 height 22
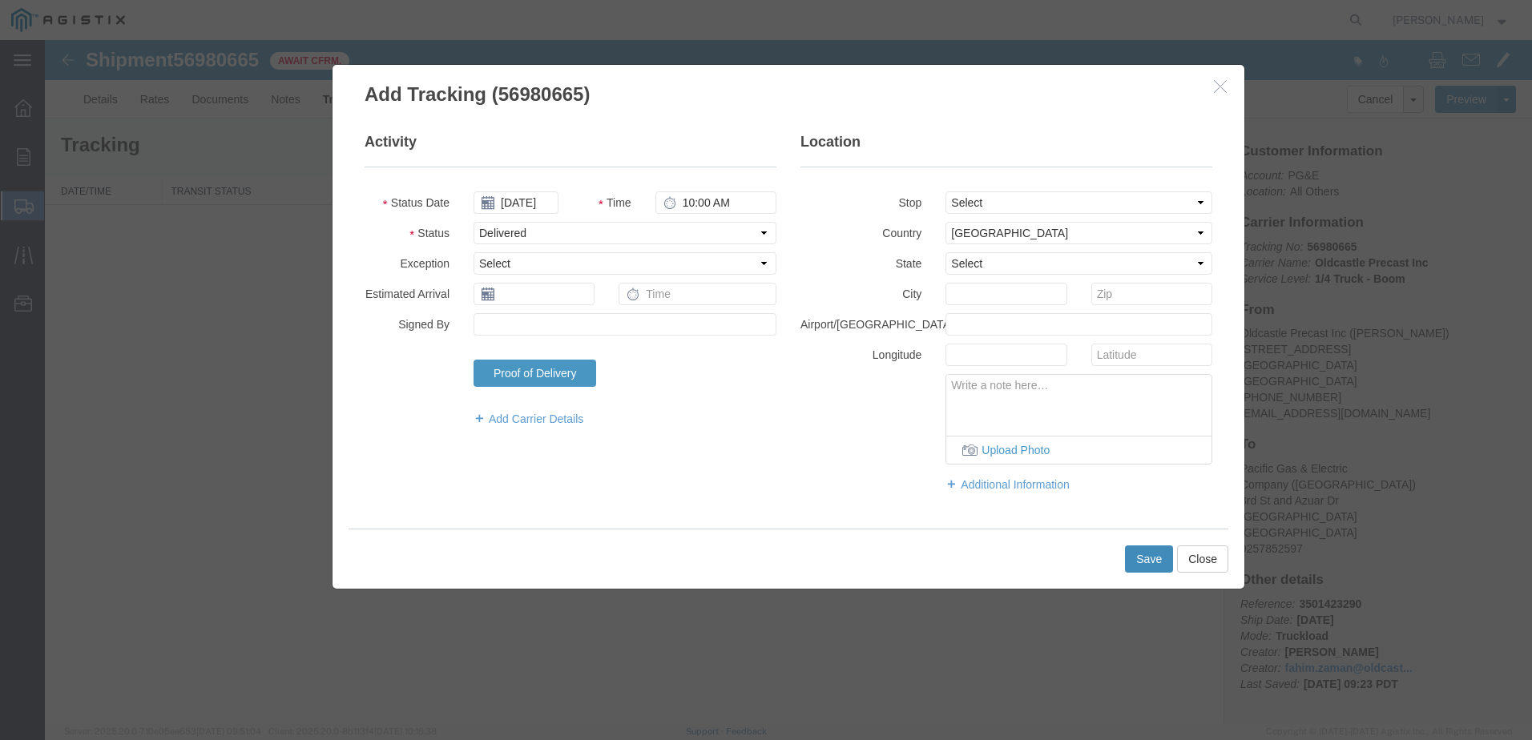
click at [1152, 569] on button "Save" at bounding box center [1149, 558] width 48 height 27
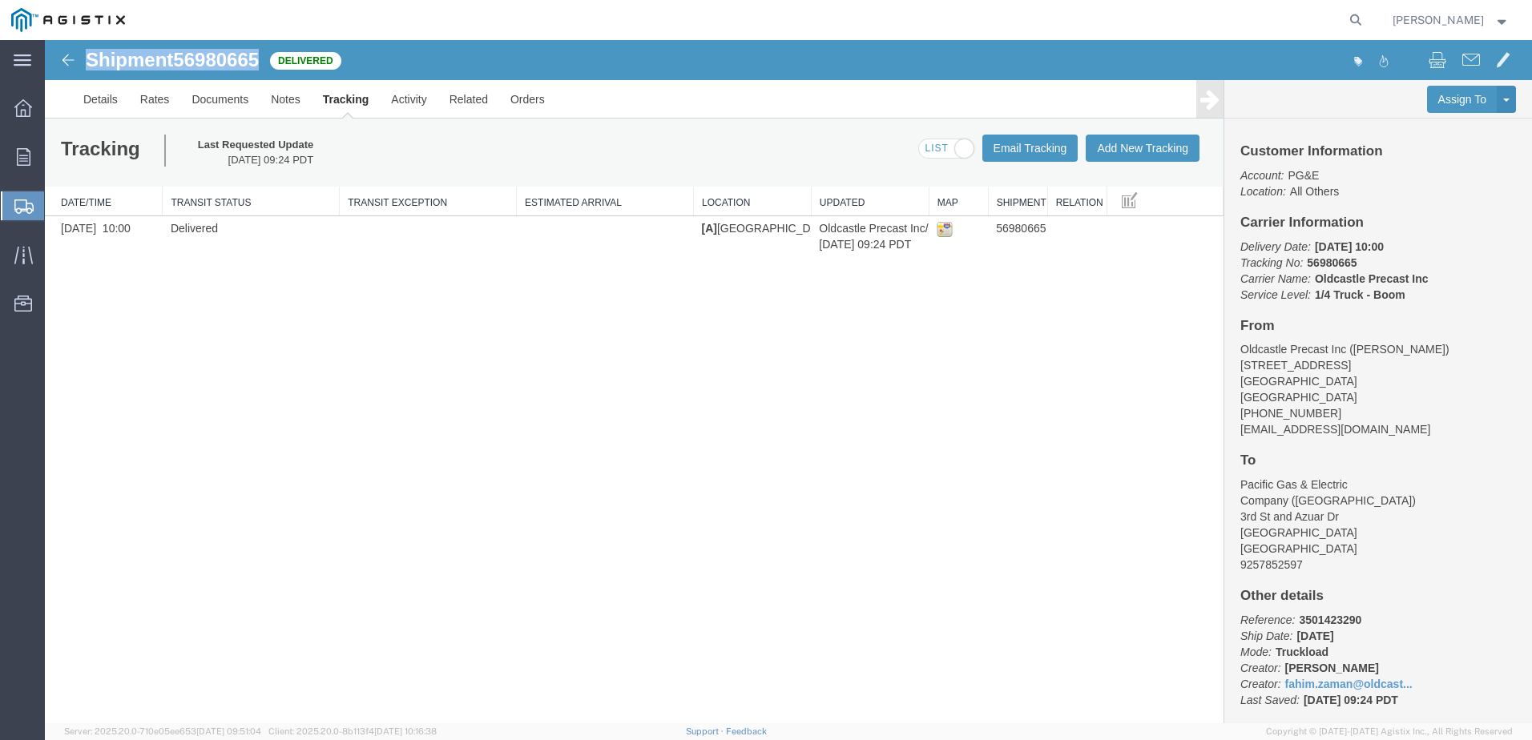
drag, startPoint x: 265, startPoint y: 57, endPoint x: 90, endPoint y: 58, distance: 175.4
click at [90, 58] on div "Shipment 56980665 1 of 1 Delivered" at bounding box center [417, 65] width 742 height 30
copy h1 "Shipment 56980665"
drag, startPoint x: 31, startPoint y: 143, endPoint x: 59, endPoint y: 147, distance: 28.2
click at [31, 143] on div at bounding box center [23, 157] width 45 height 32
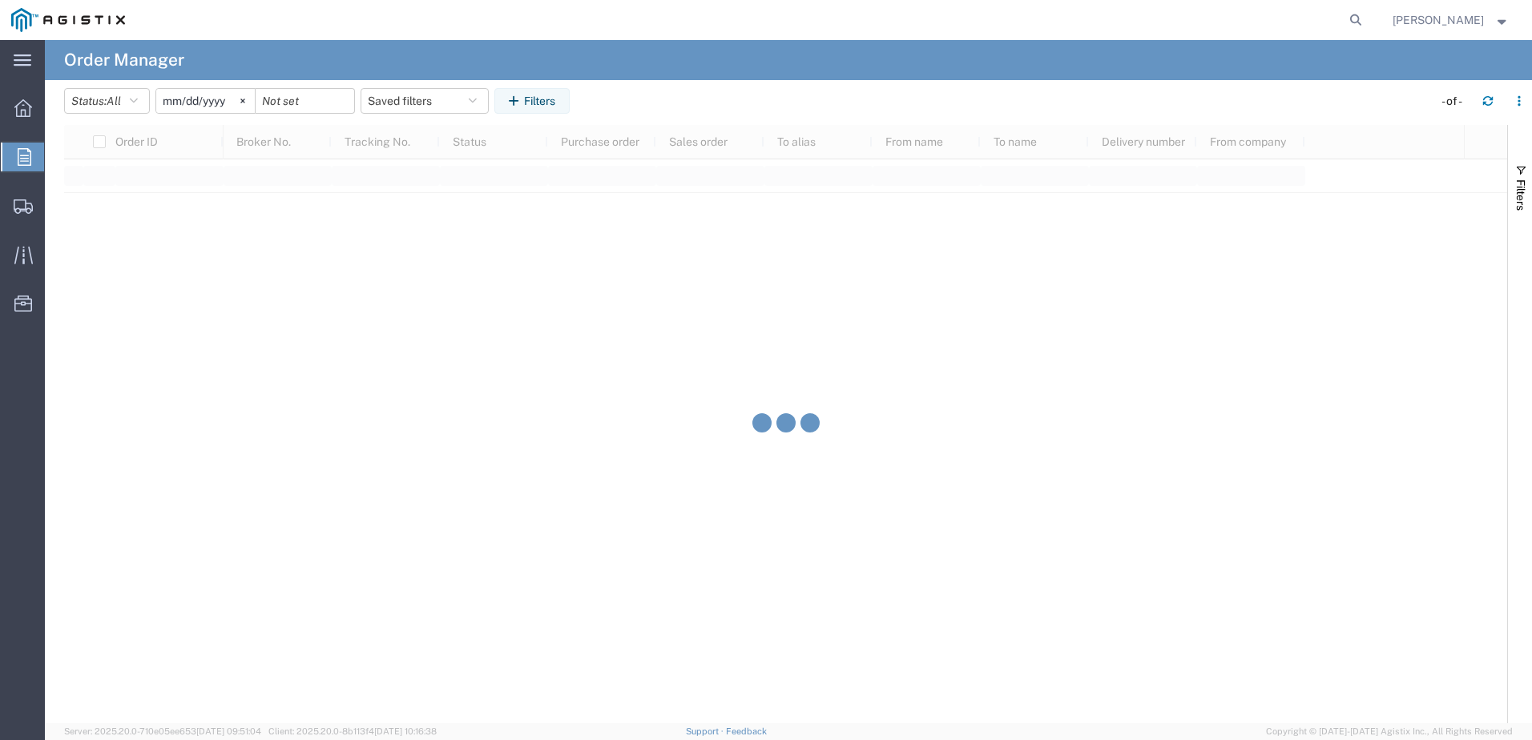
click at [57, 152] on span "Orders" at bounding box center [50, 157] width 13 height 32
click at [557, 99] on button "Filters" at bounding box center [531, 101] width 75 height 26
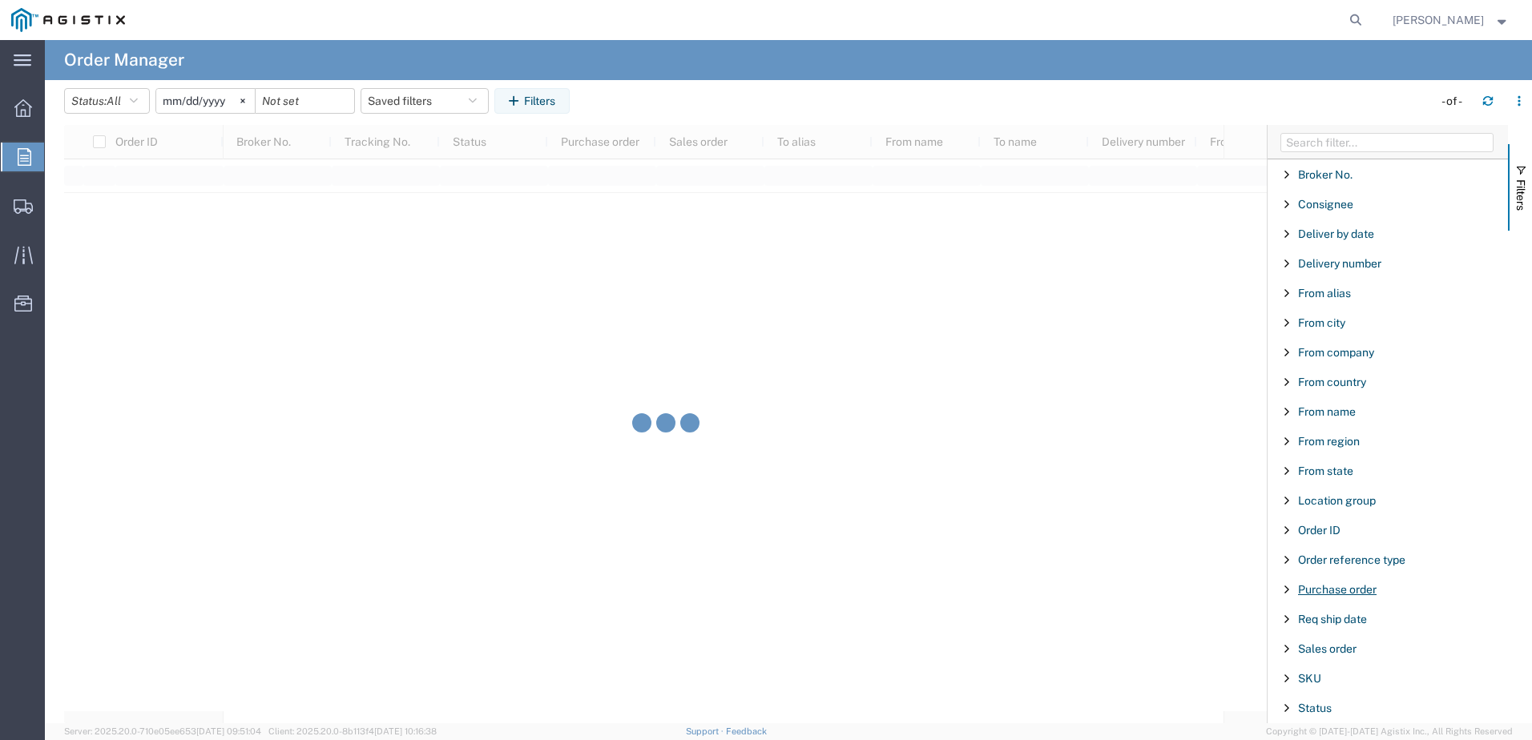
click at [1337, 586] on span "Purchase order" at bounding box center [1337, 589] width 78 height 13
type input "3501423488"
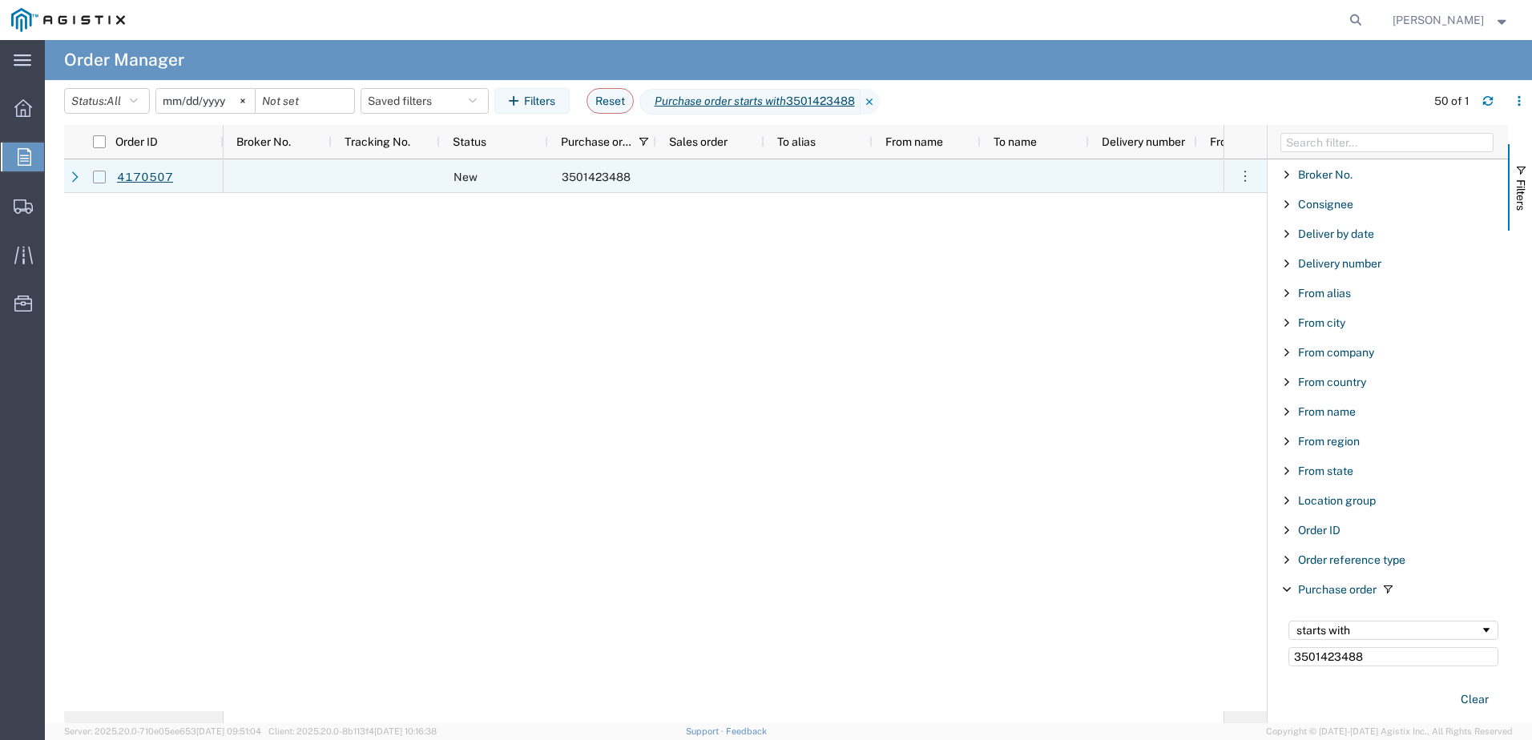
click at [98, 175] on input "Press Space to toggle row selection (unchecked)" at bounding box center [99, 177] width 13 height 13
checkbox input "true"
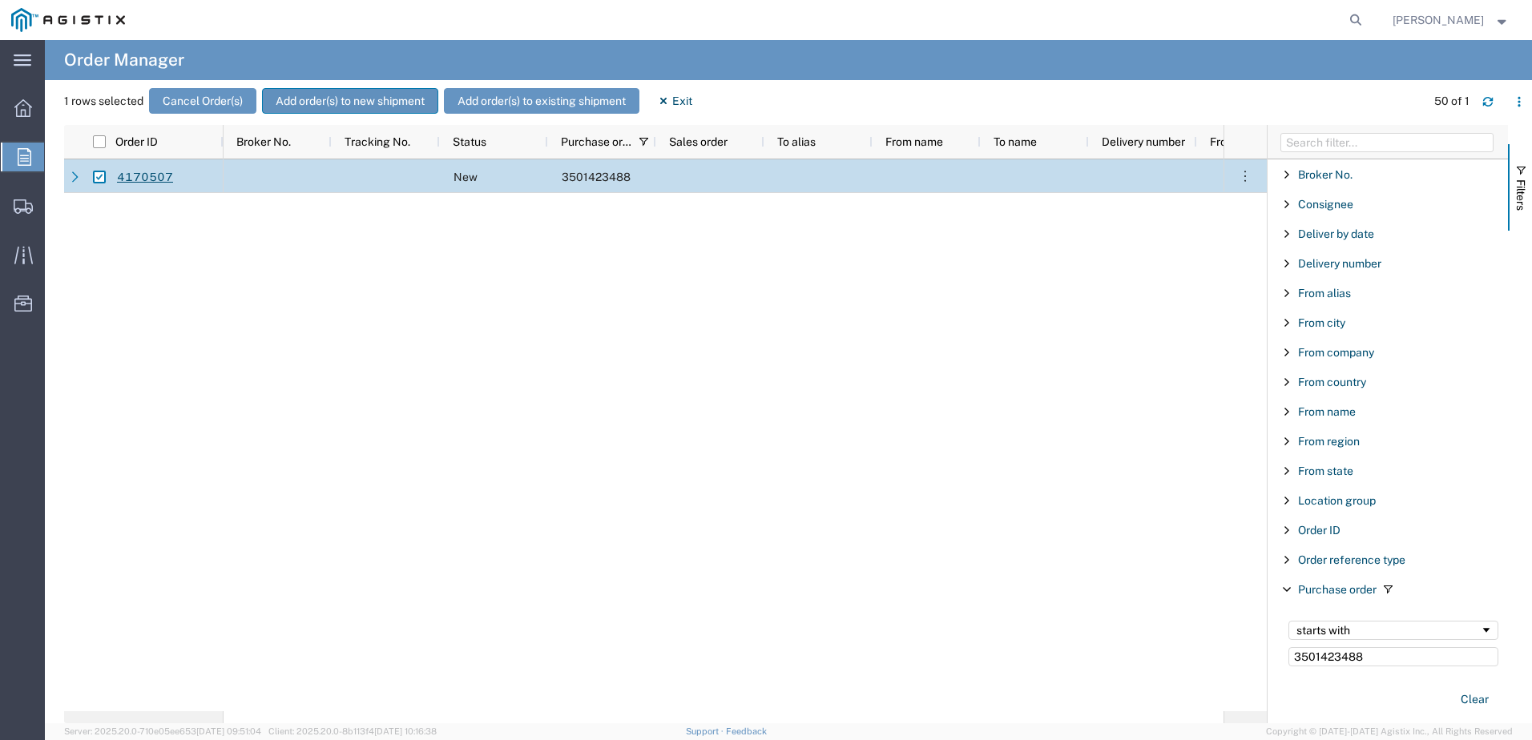
click at [329, 105] on button "Add order(s) to new shipment" at bounding box center [350, 101] width 176 height 26
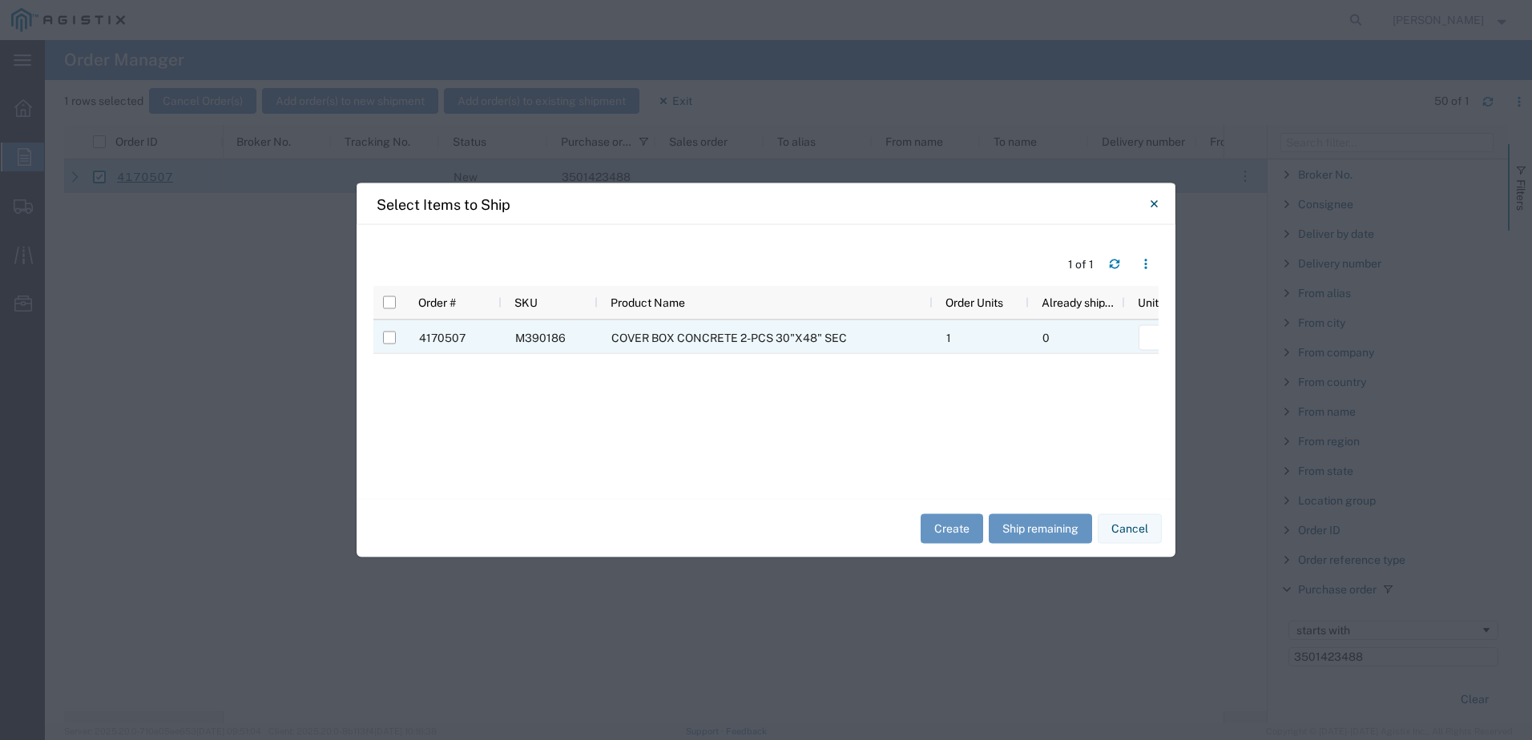
click at [376, 334] on div at bounding box center [389, 338] width 30 height 34
click at [396, 340] on div at bounding box center [389, 338] width 30 height 34
click at [384, 328] on div at bounding box center [389, 338] width 13 height 34
click at [392, 344] on div at bounding box center [389, 338] width 13 height 34
click at [392, 339] on input "Press Space to toggle row selection (unchecked)" at bounding box center [389, 338] width 13 height 13
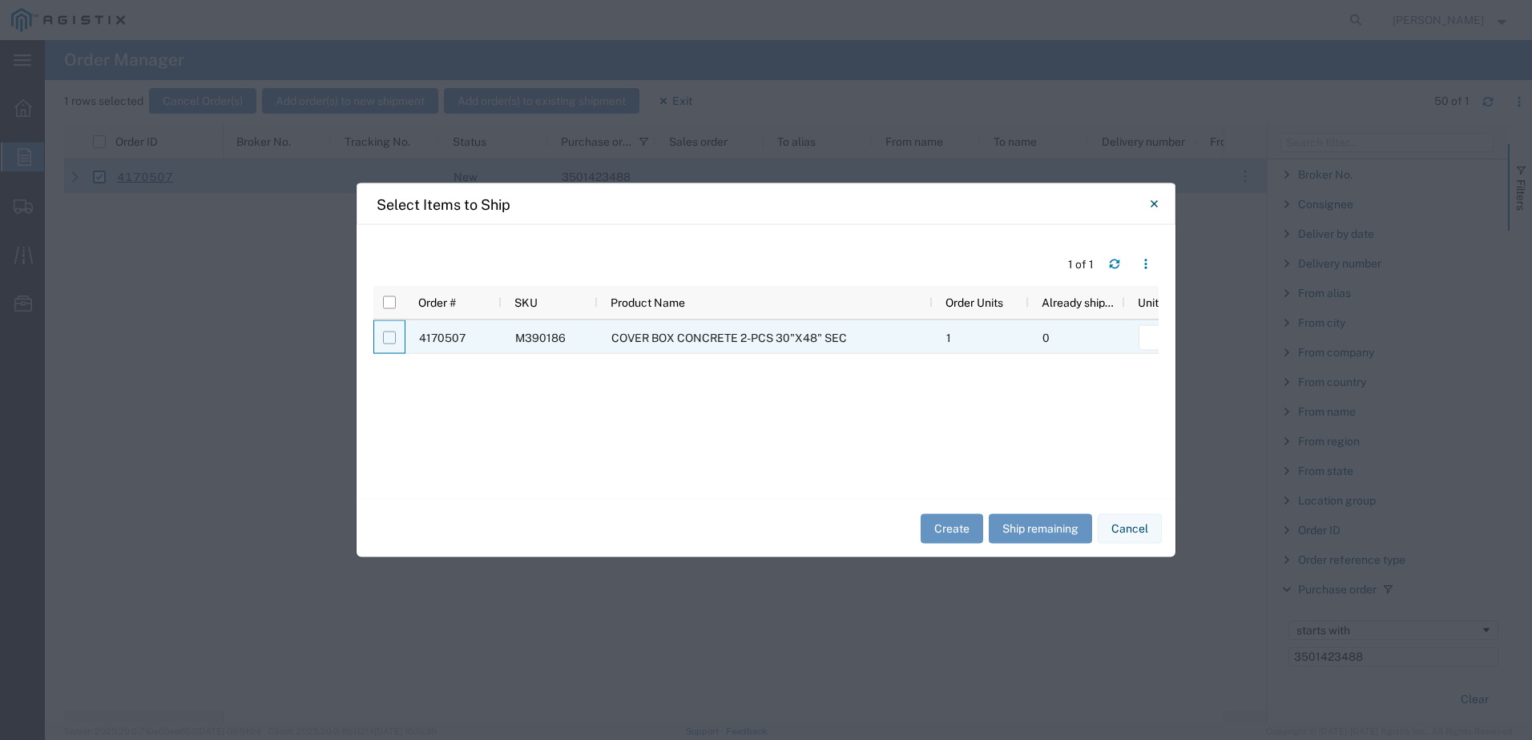
checkbox input "true"
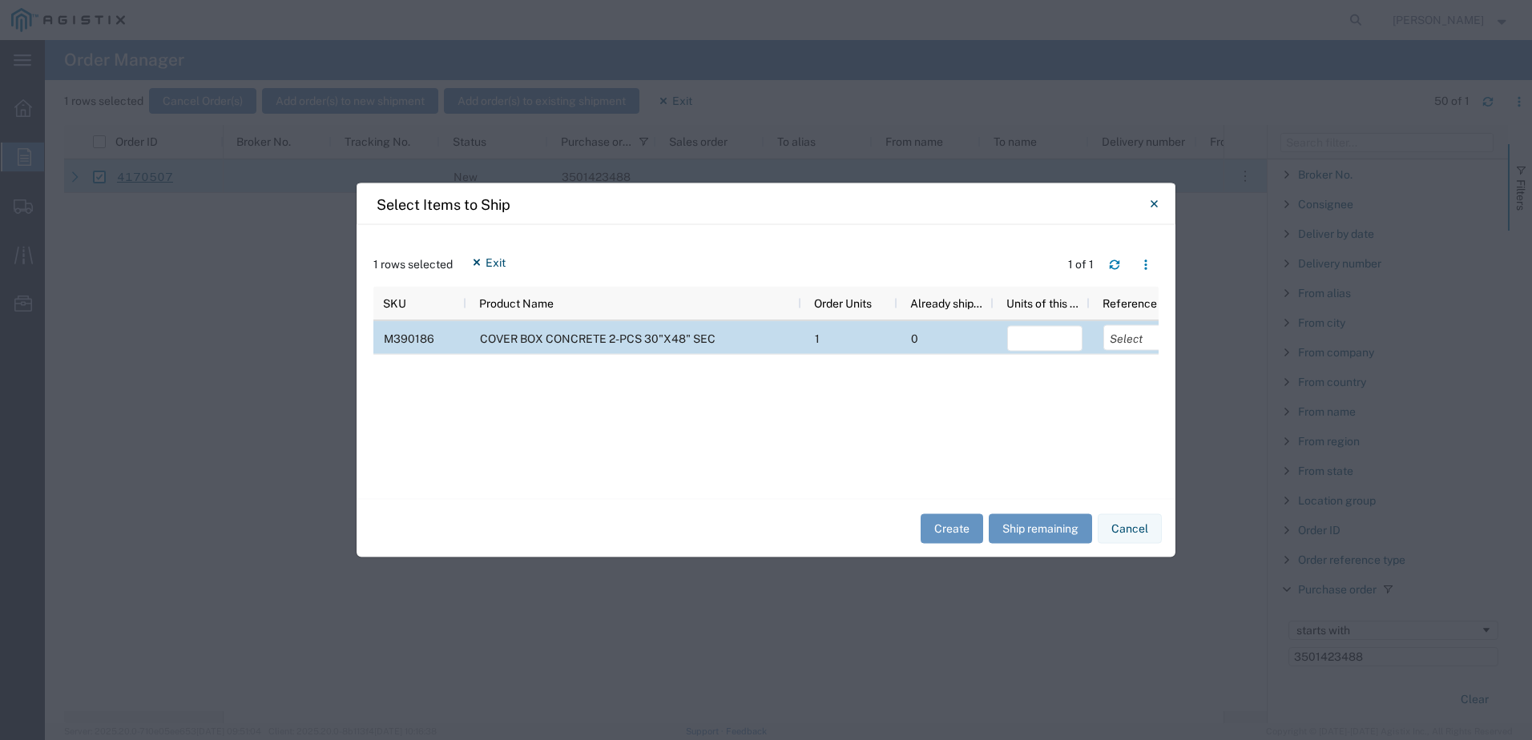
scroll to position [0, 255]
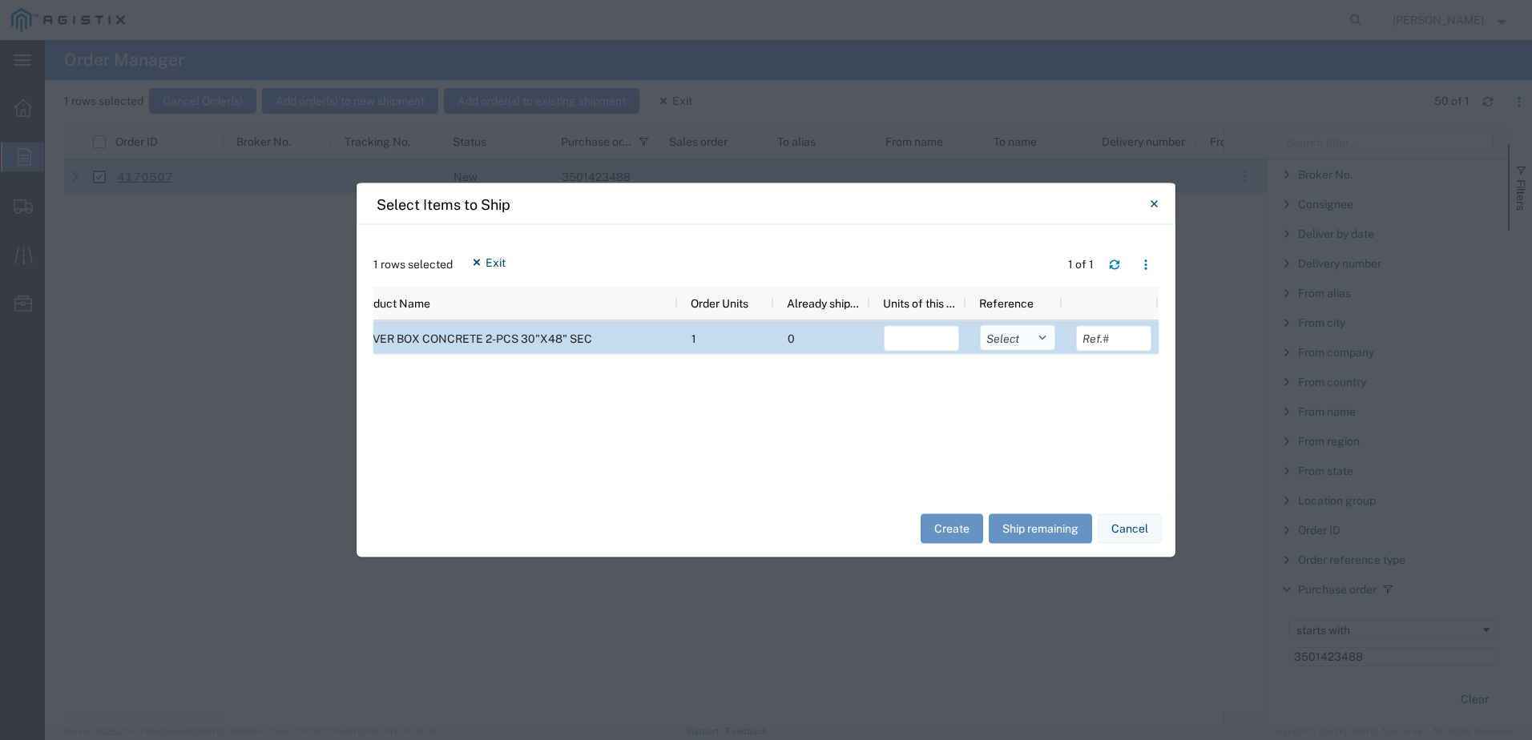
click at [1014, 343] on select "Select Purchase Order Delivery Number" at bounding box center [1017, 338] width 75 height 26
select select "PURCHORD"
click at [980, 325] on select "Select Purchase Order Delivery Number" at bounding box center [1017, 338] width 75 height 26
click at [1043, 541] on button "Ship remaining" at bounding box center [1039, 528] width 103 height 30
type input "1"
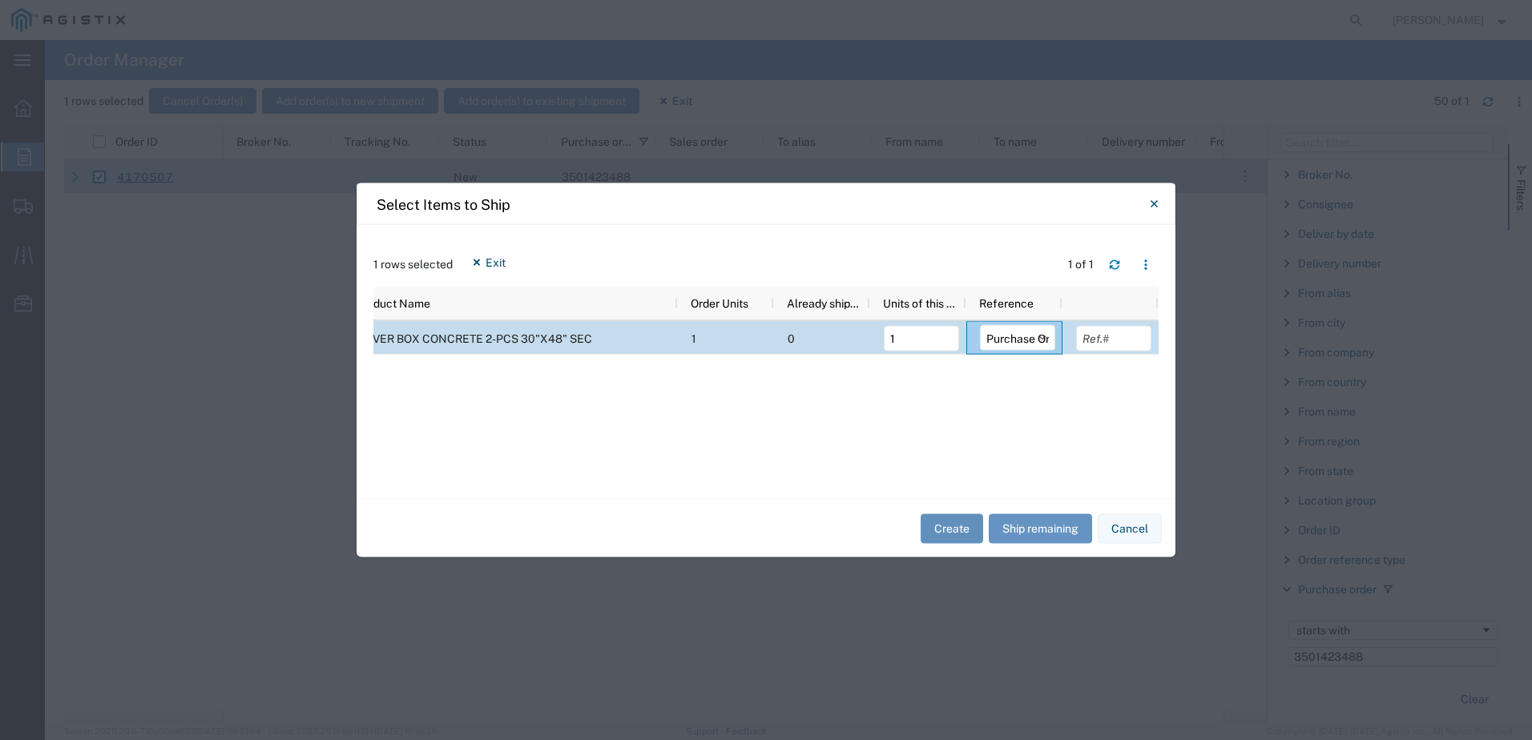
click at [967, 526] on button "Create" at bounding box center [951, 528] width 62 height 30
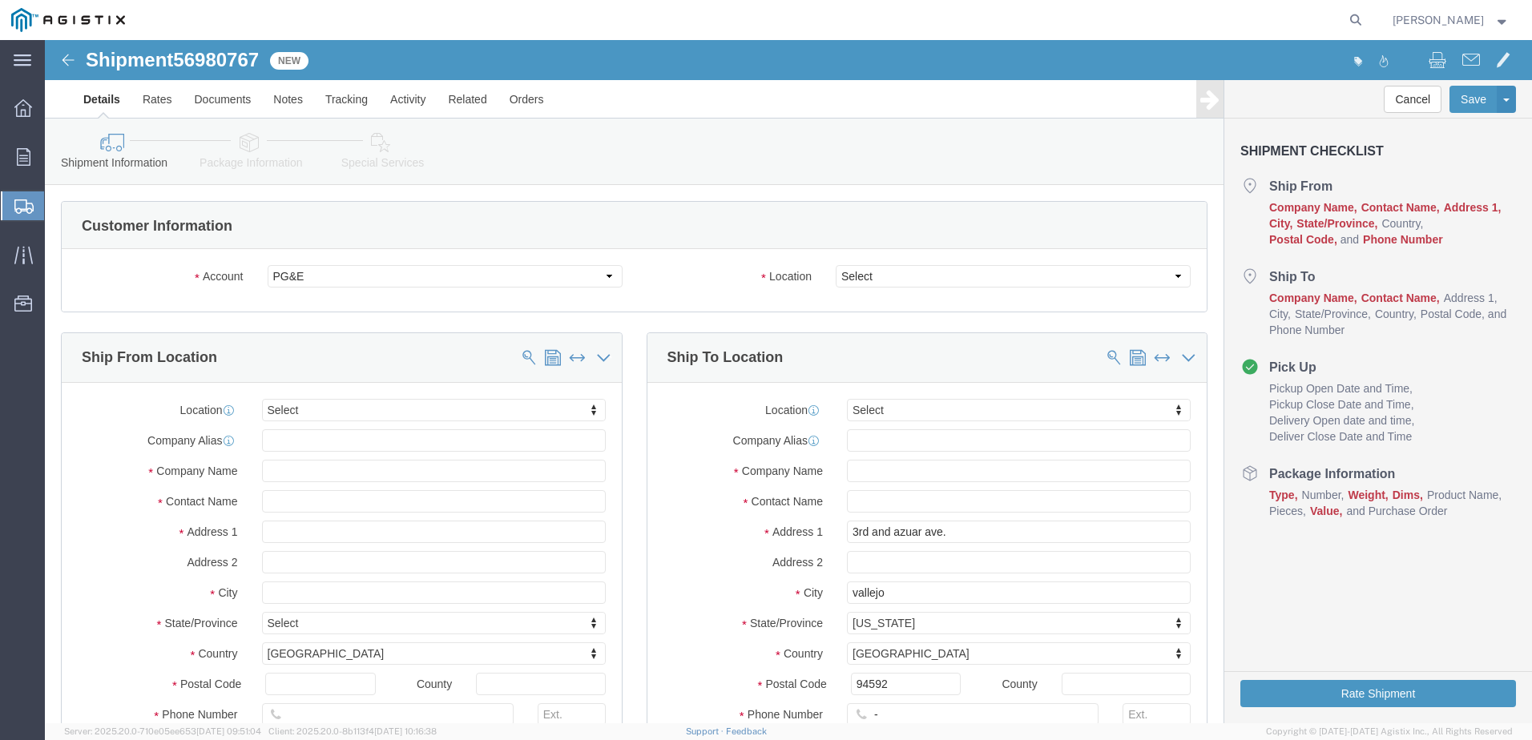
select select
drag, startPoint x: 1045, startPoint y: 276, endPoint x: 1000, endPoint y: 236, distance: 60.1
click select "Select All Others [GEOGRAPHIC_DATA] [GEOGRAPHIC_DATA] [GEOGRAPHIC_DATA] [GEOGRA…"
select select "23082"
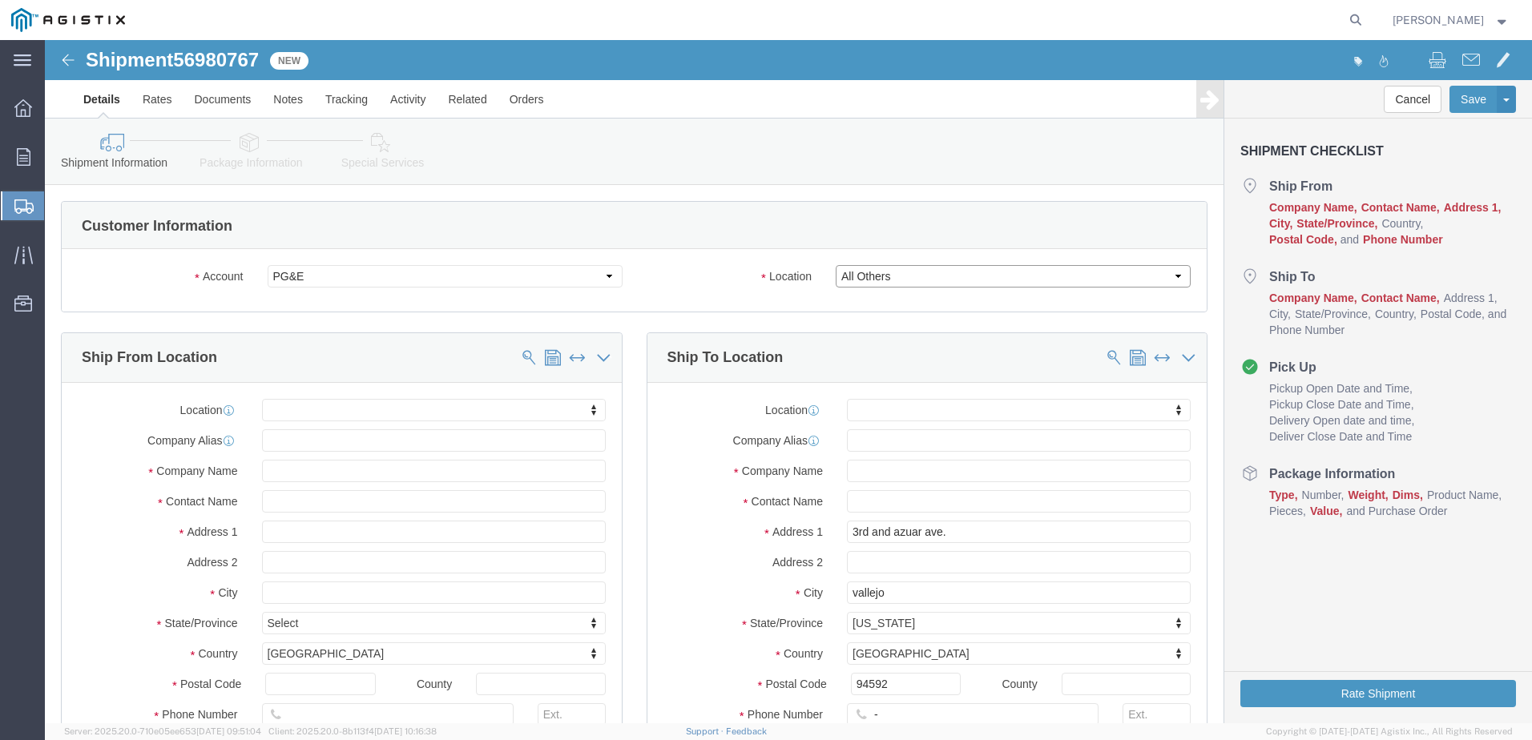
click select "Select All Others [GEOGRAPHIC_DATA] [GEOGRAPHIC_DATA] [GEOGRAPHIC_DATA] [GEOGRA…"
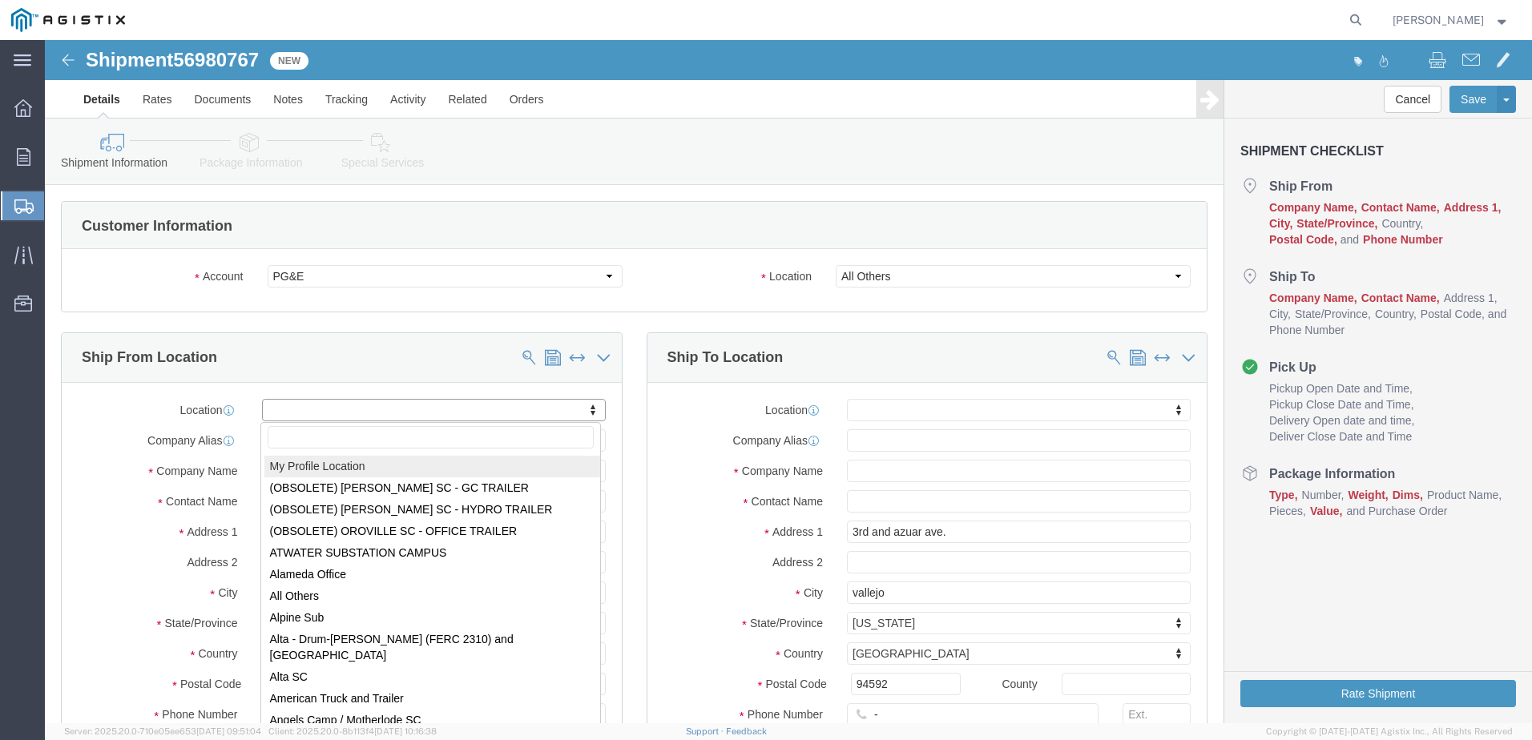
select select "MYPROFILE"
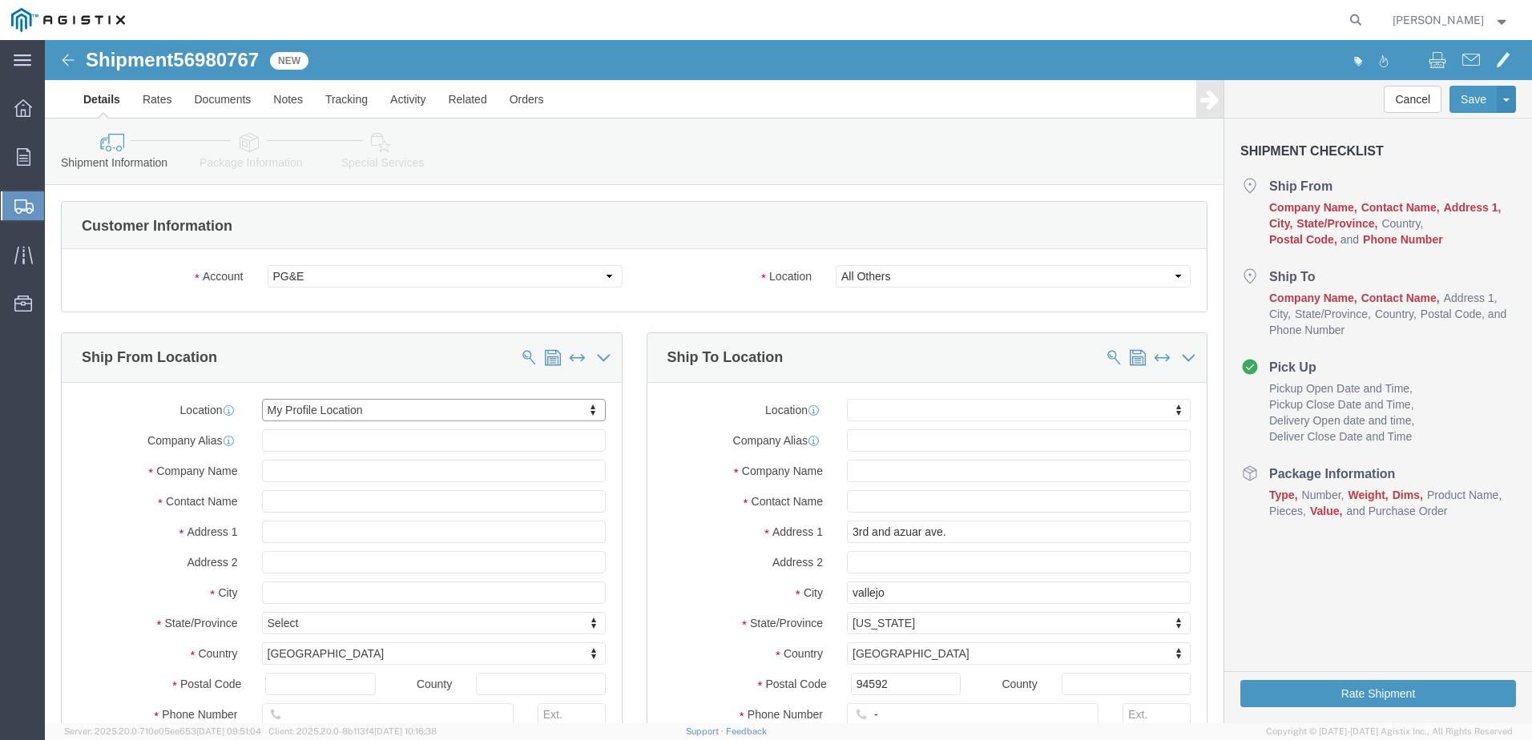
select select "CA"
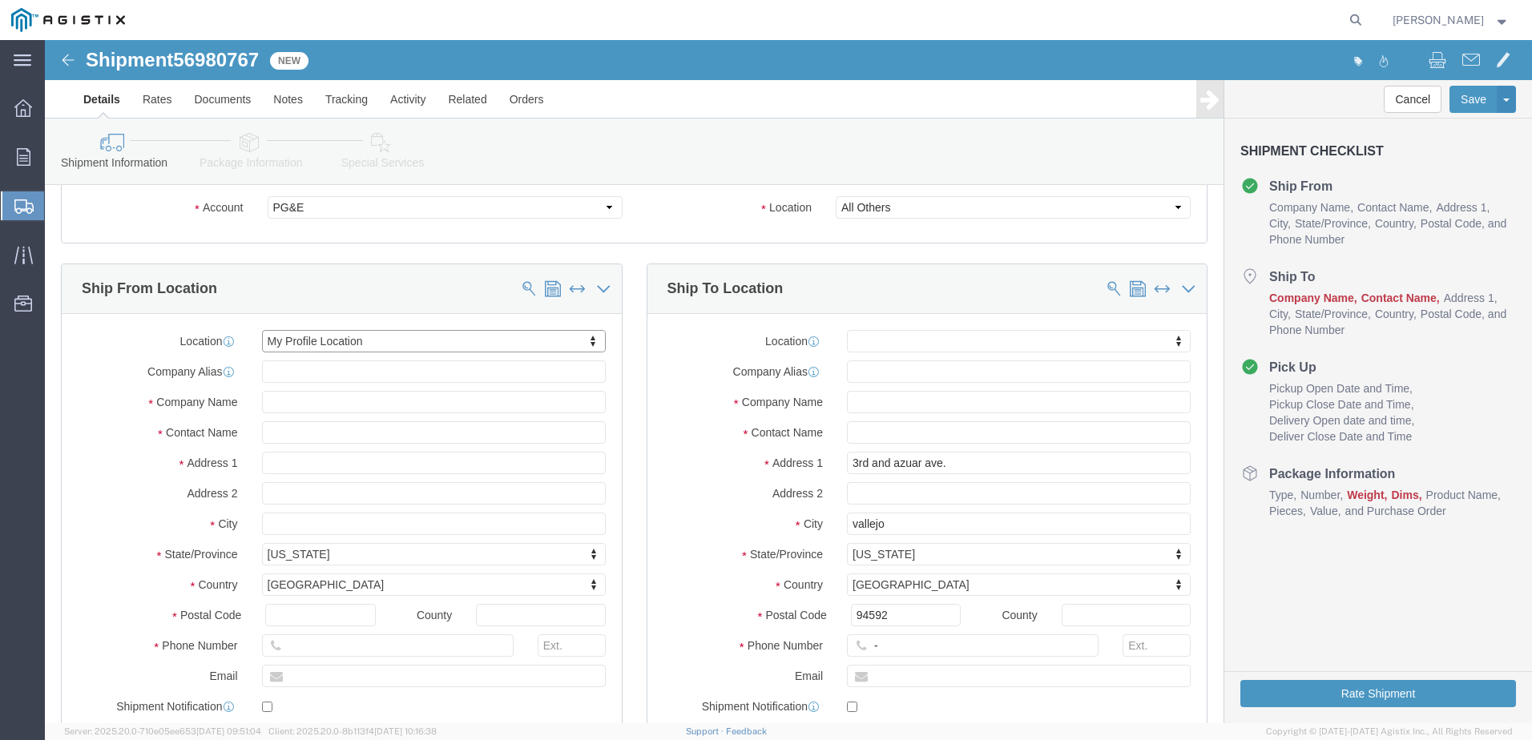
scroll to position [160, 0]
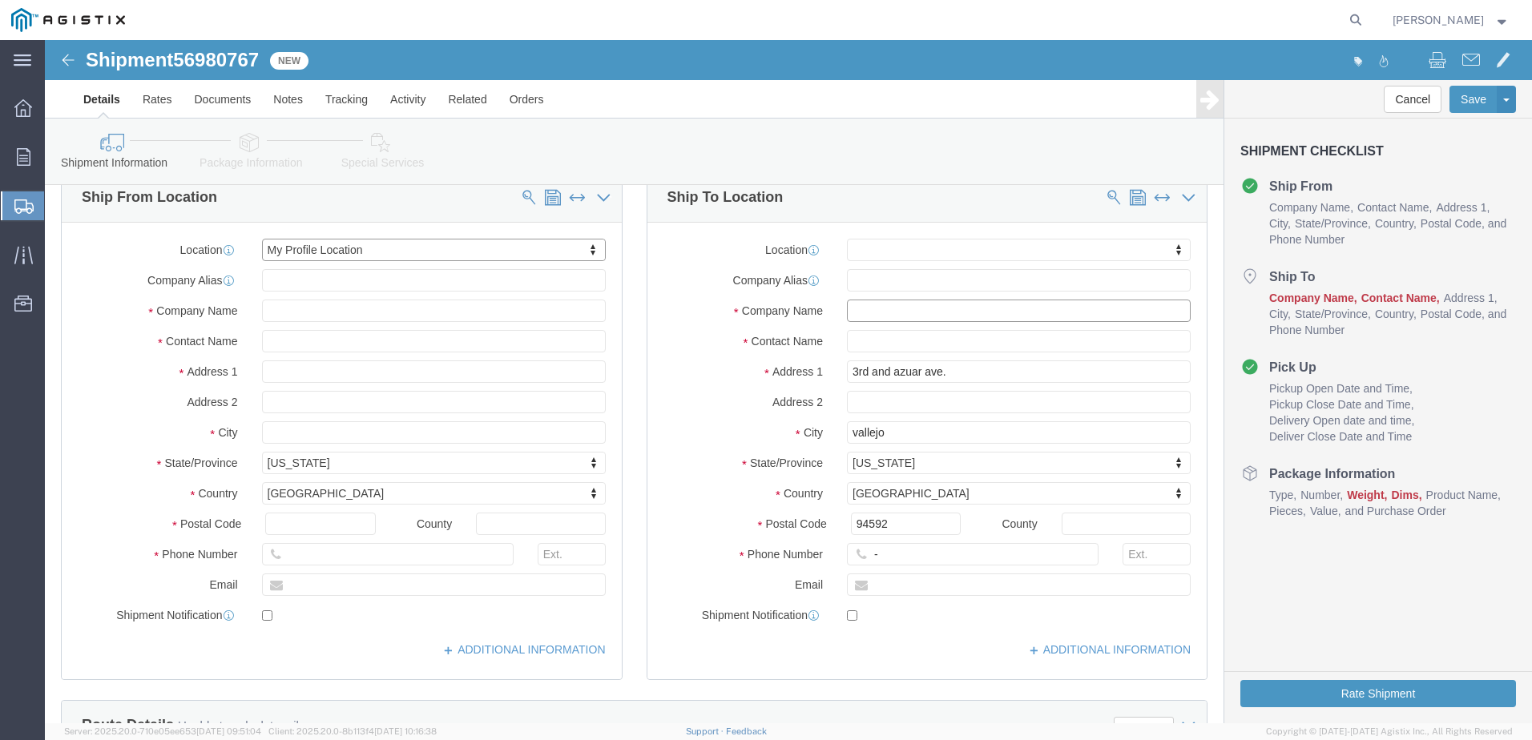
click input "text"
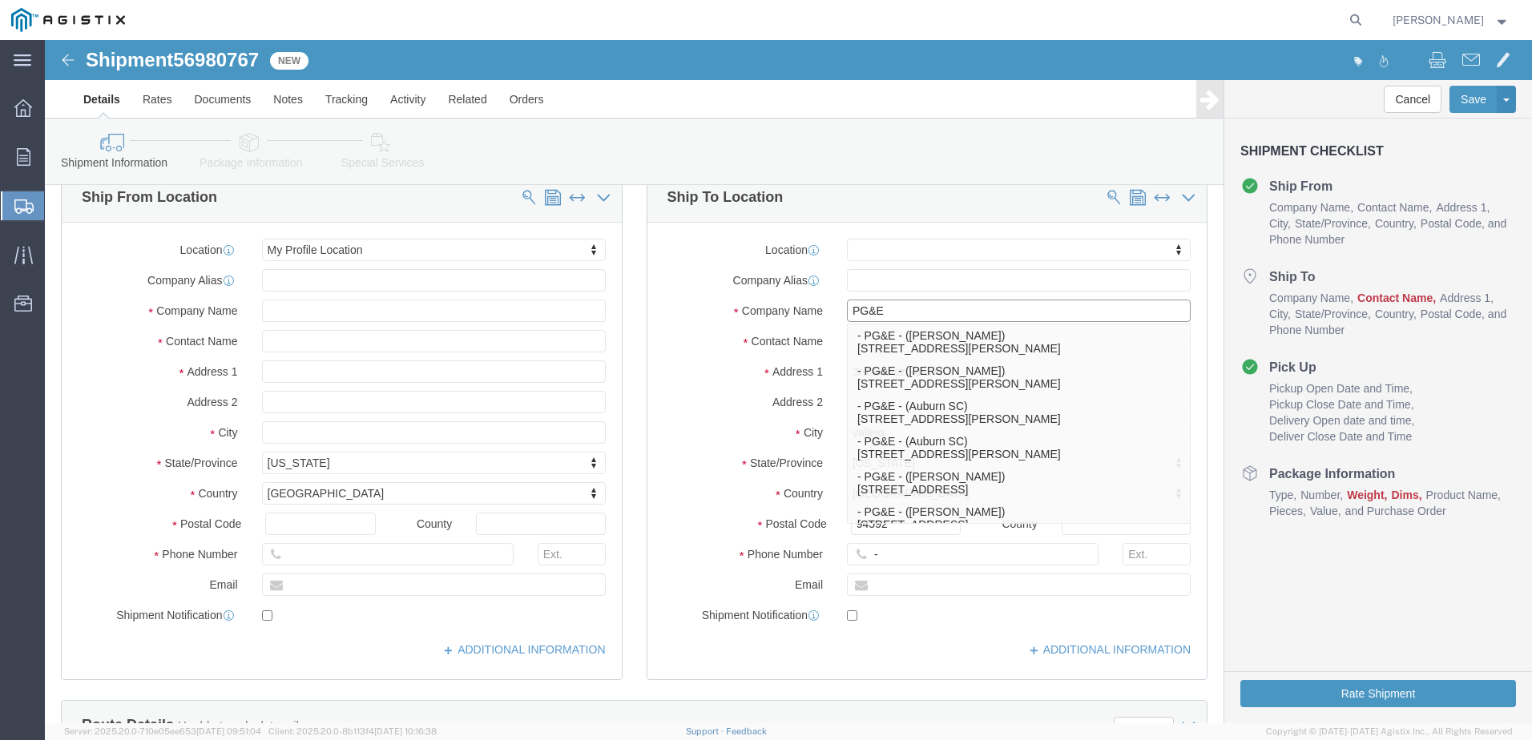
type input "PG&E"
click div "Shipment Information Package Information Special Services Loading Routing"
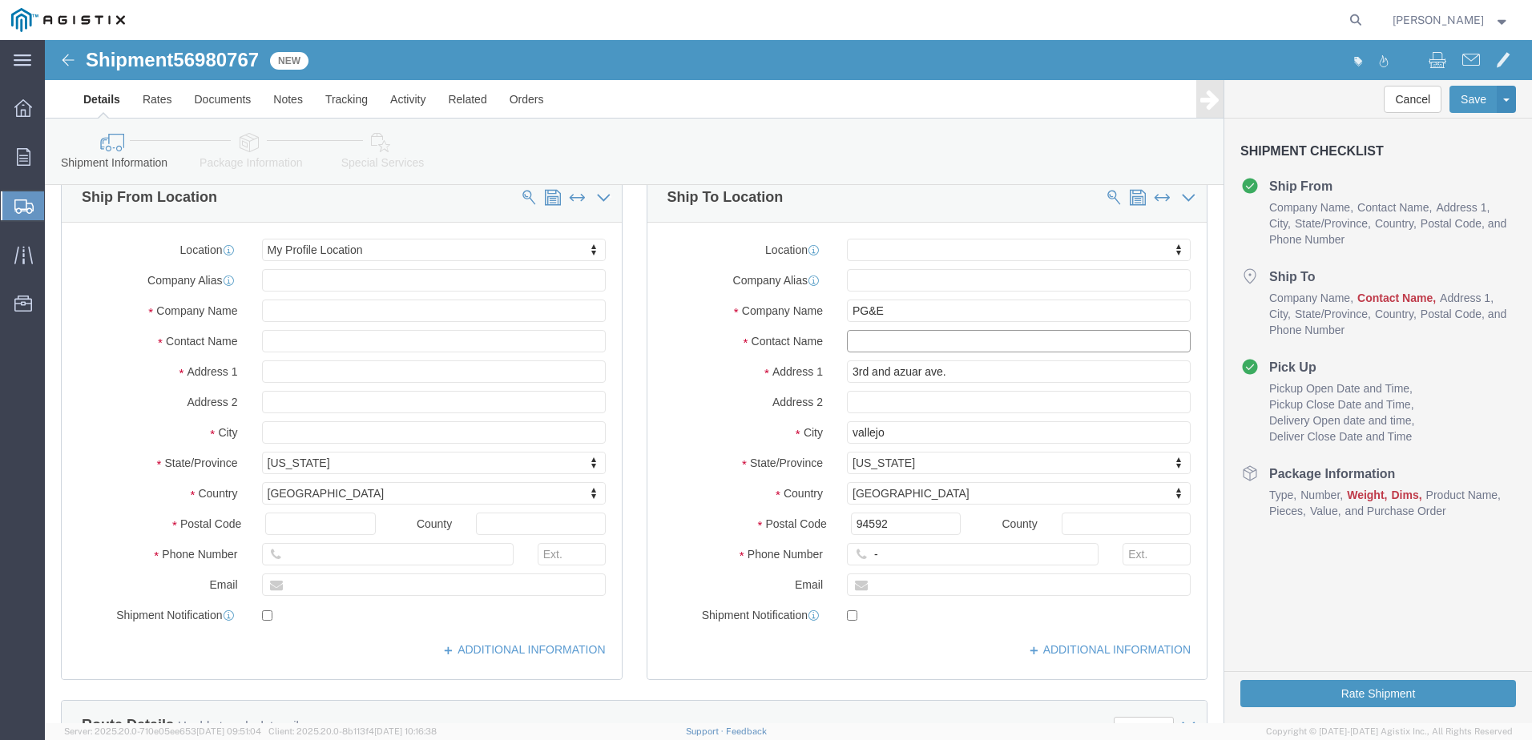
click input "text"
type input "[PERSON_NAME]"
click input "-"
type input "9257852597"
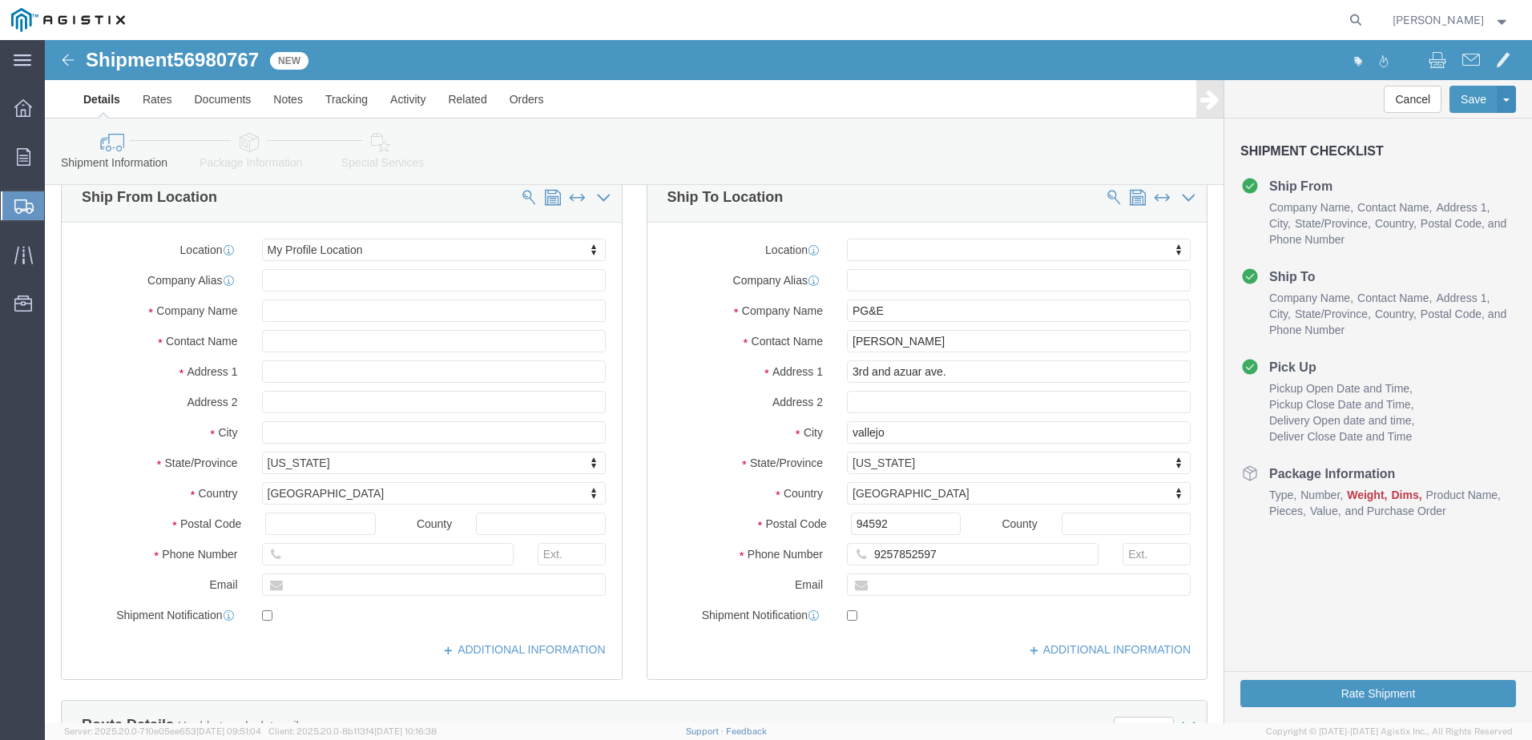
click div
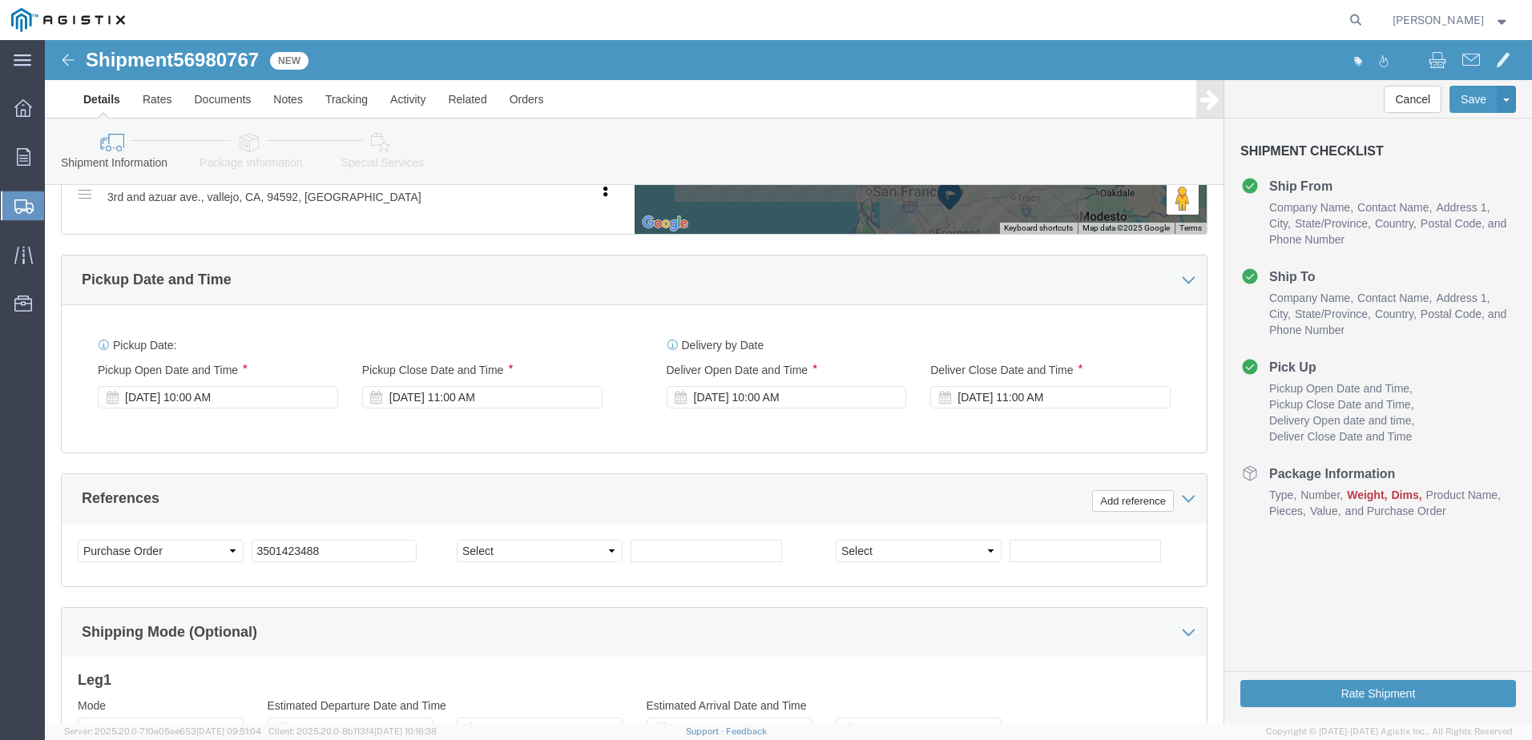
scroll to position [881, 0]
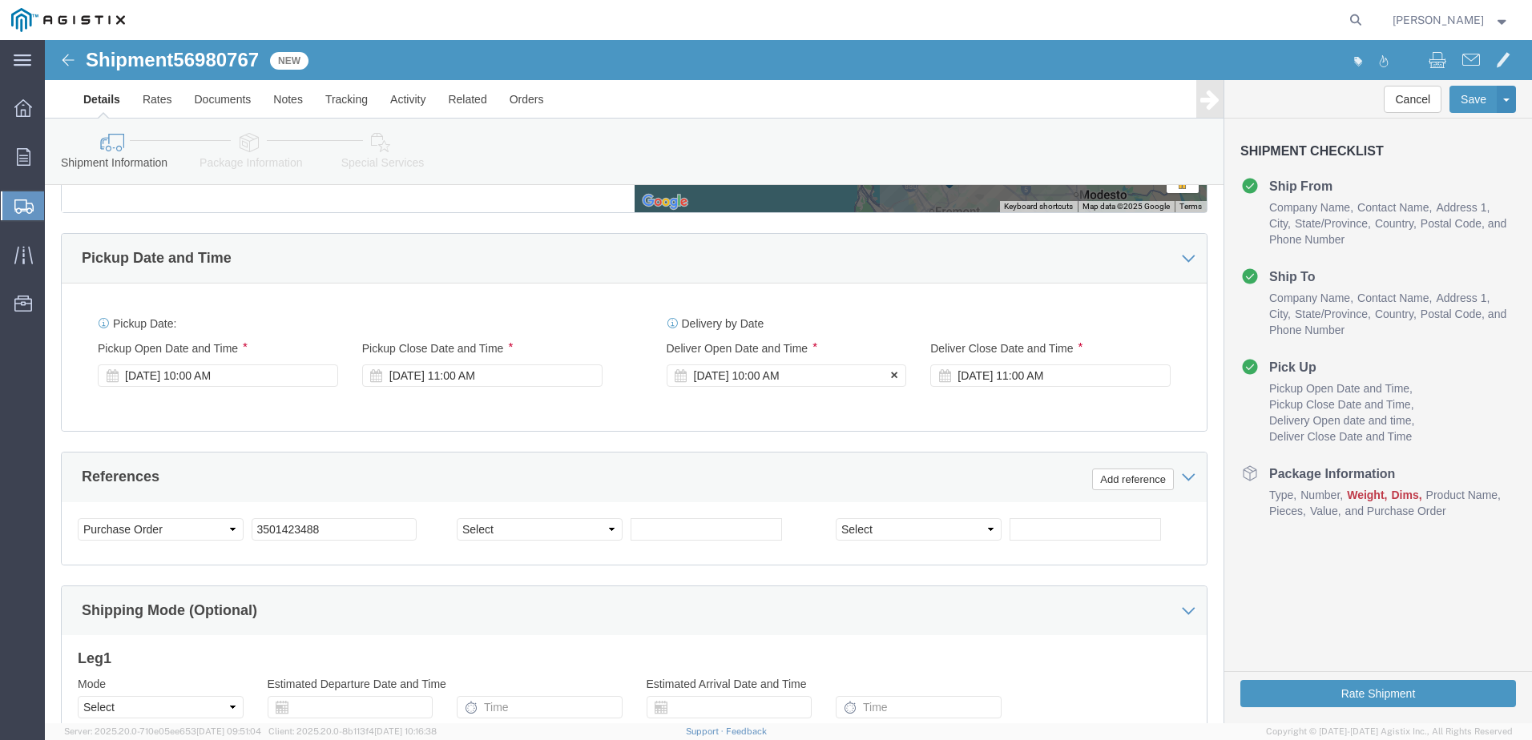
click div "[DATE] 10:00 AM"
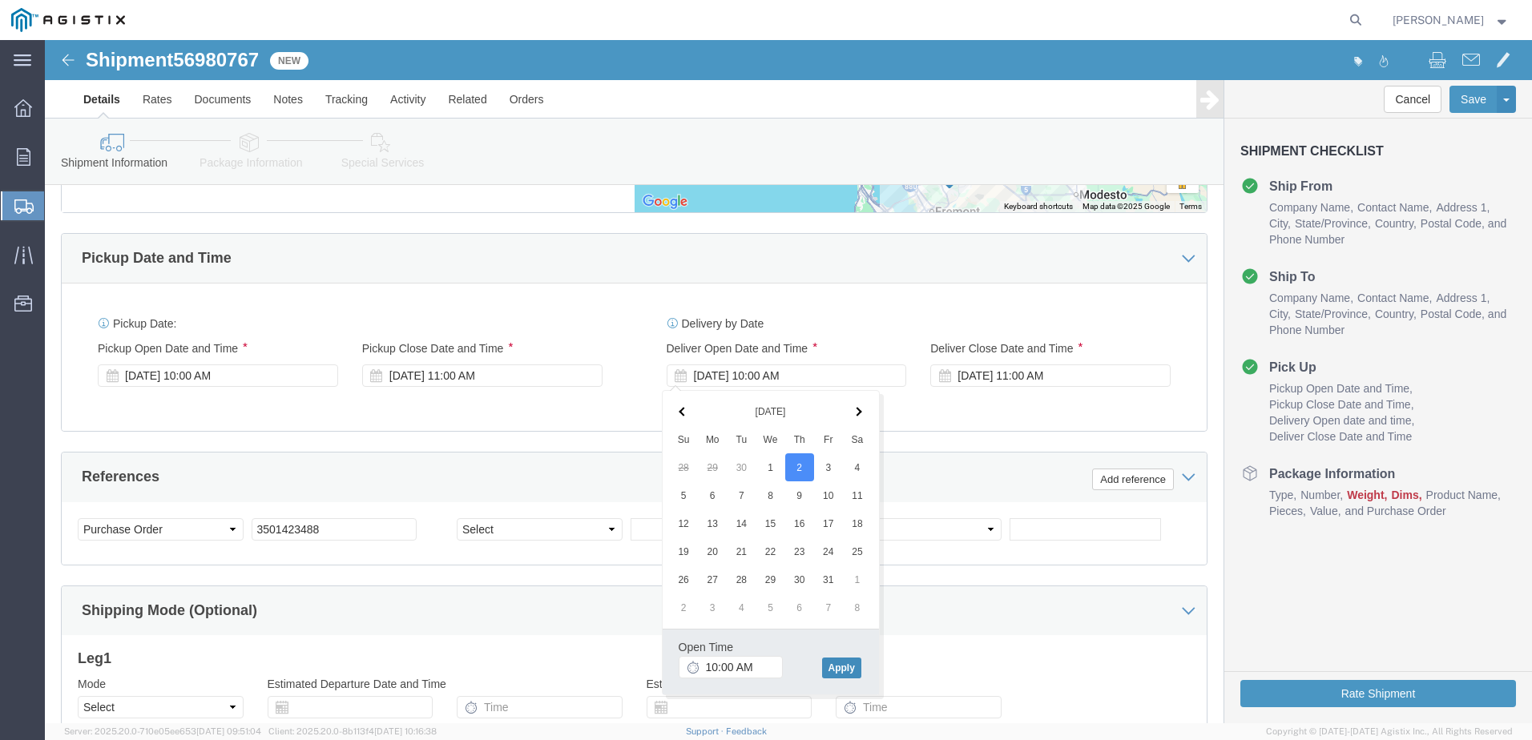
click button "Apply"
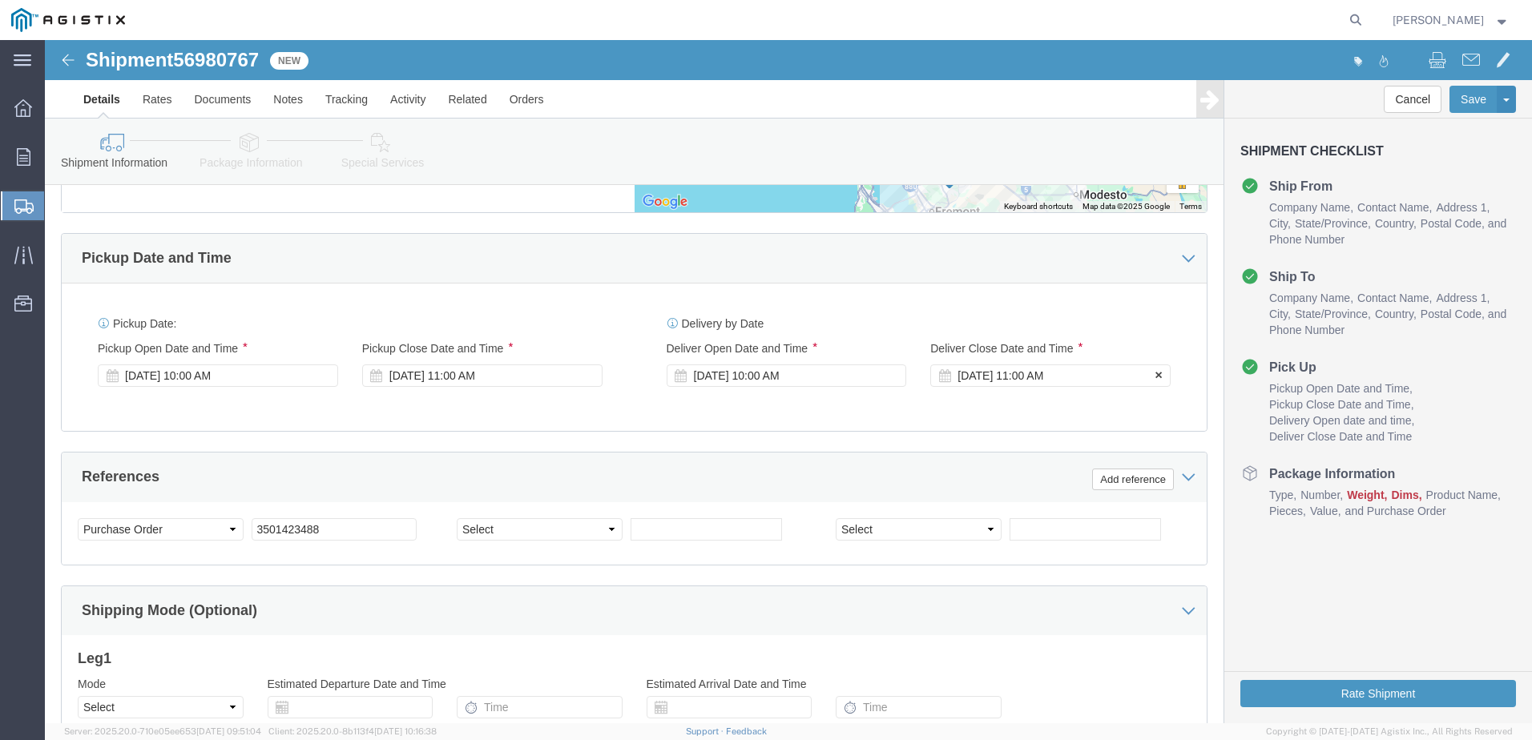
click div "[DATE] 11:00 AM"
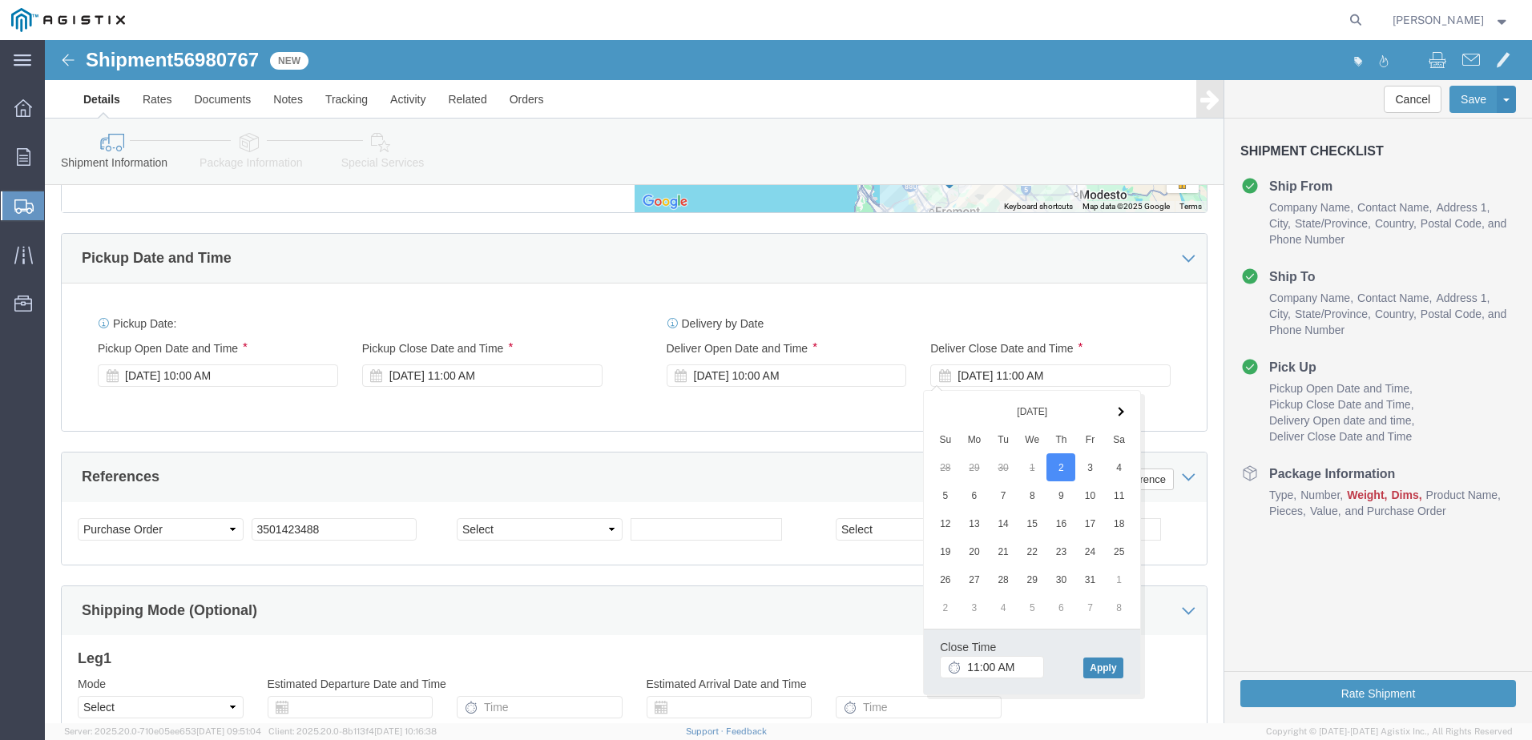
click button "Apply"
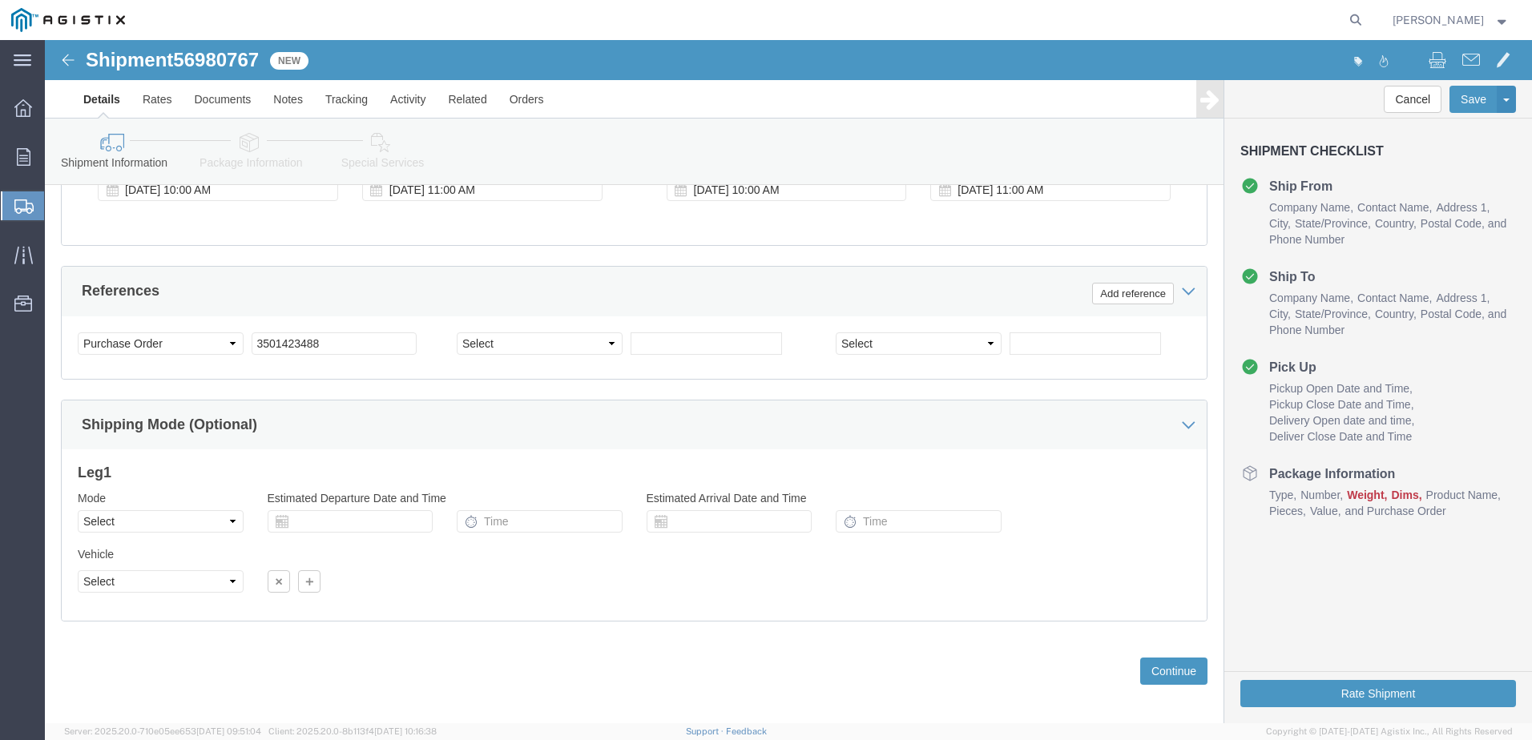
scroll to position [1077, 0]
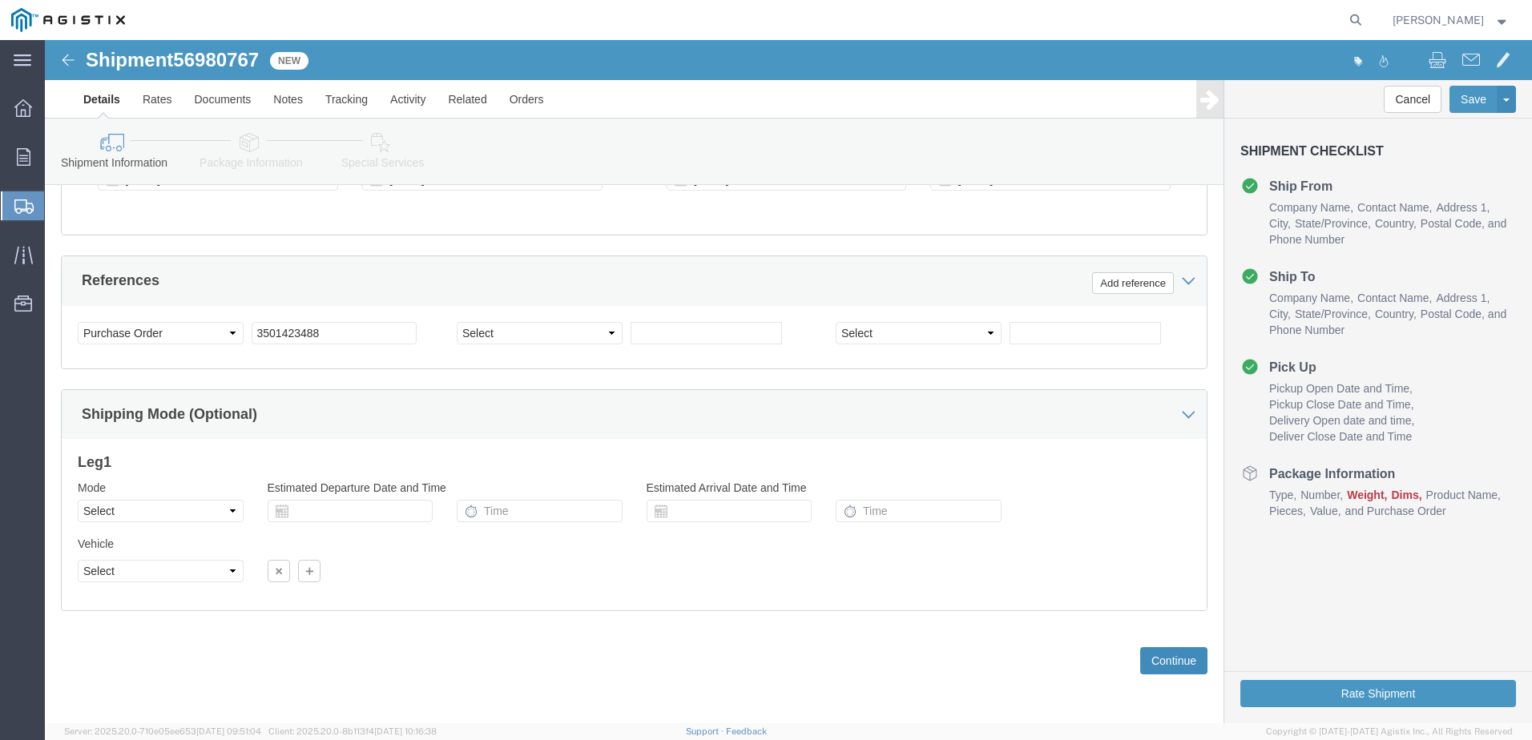
click button "Continue"
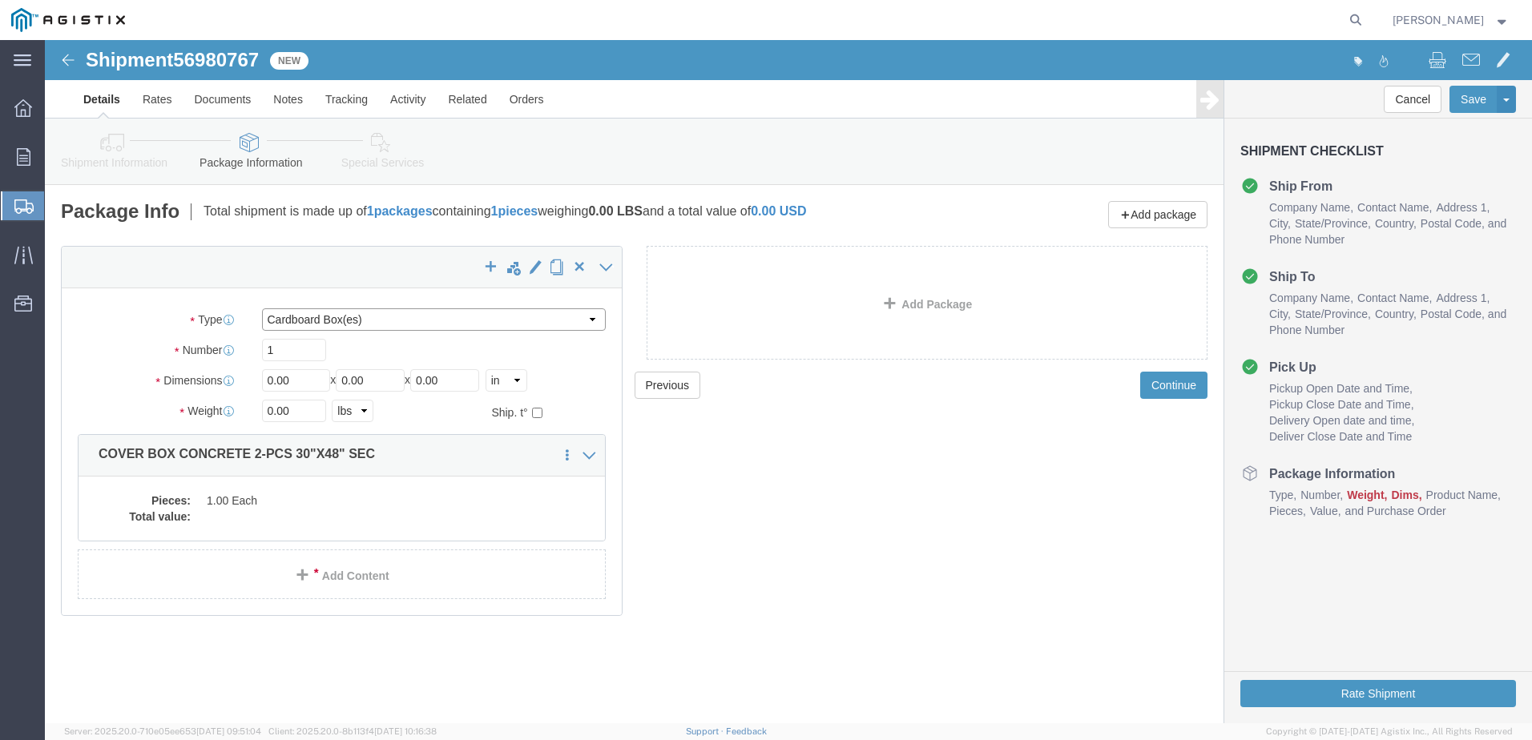
click select "Select Bulk Bundle(s) Cardboard Box(es) Carton(s) Crate(s) Drum(s) (Fiberboard)…"
select select "YRPK"
click select "Select Bulk Bundle(s) Cardboard Box(es) Carton(s) Crate(s) Drum(s) (Fiberboard)…"
click input "0.00"
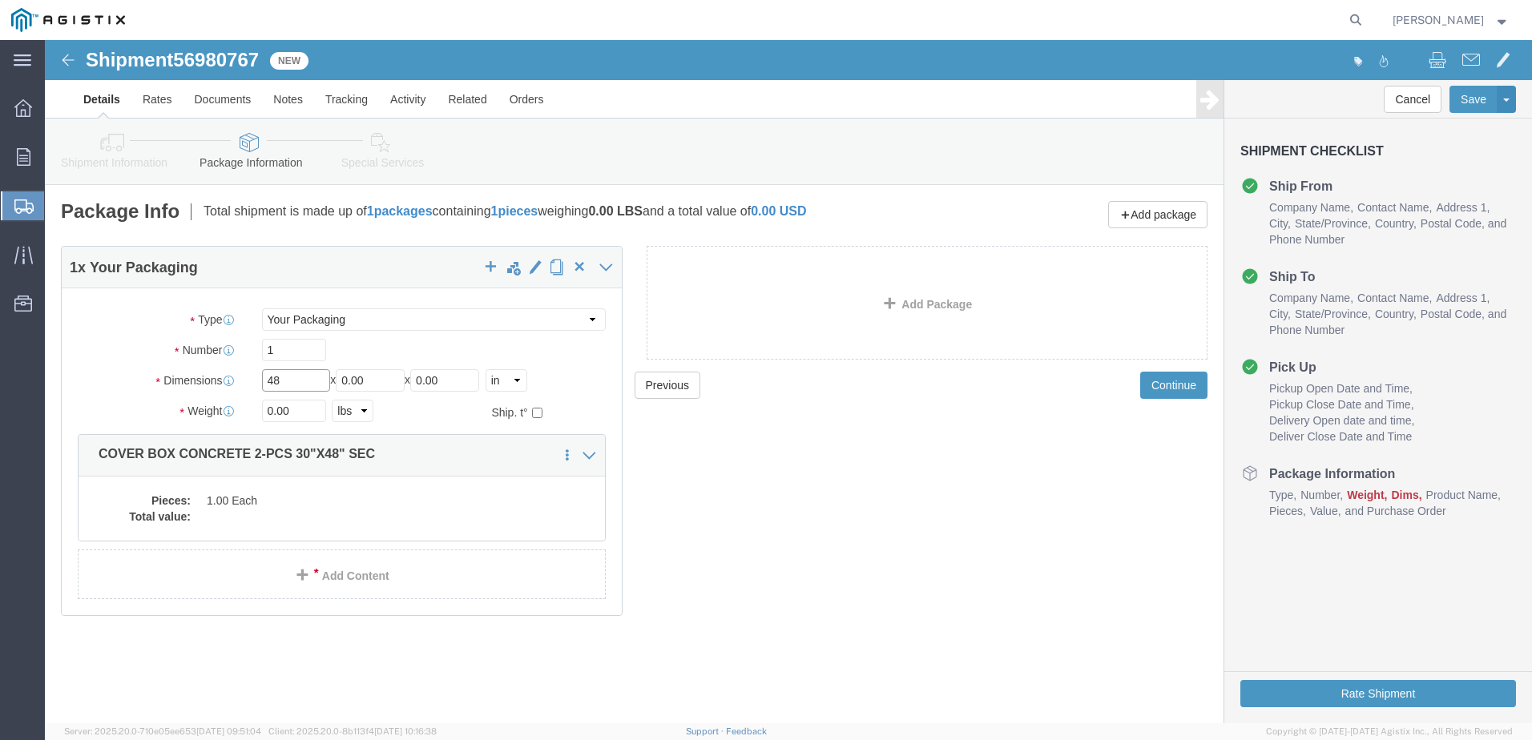
type input "48"
type input "30"
type input "6"
click input "0.00"
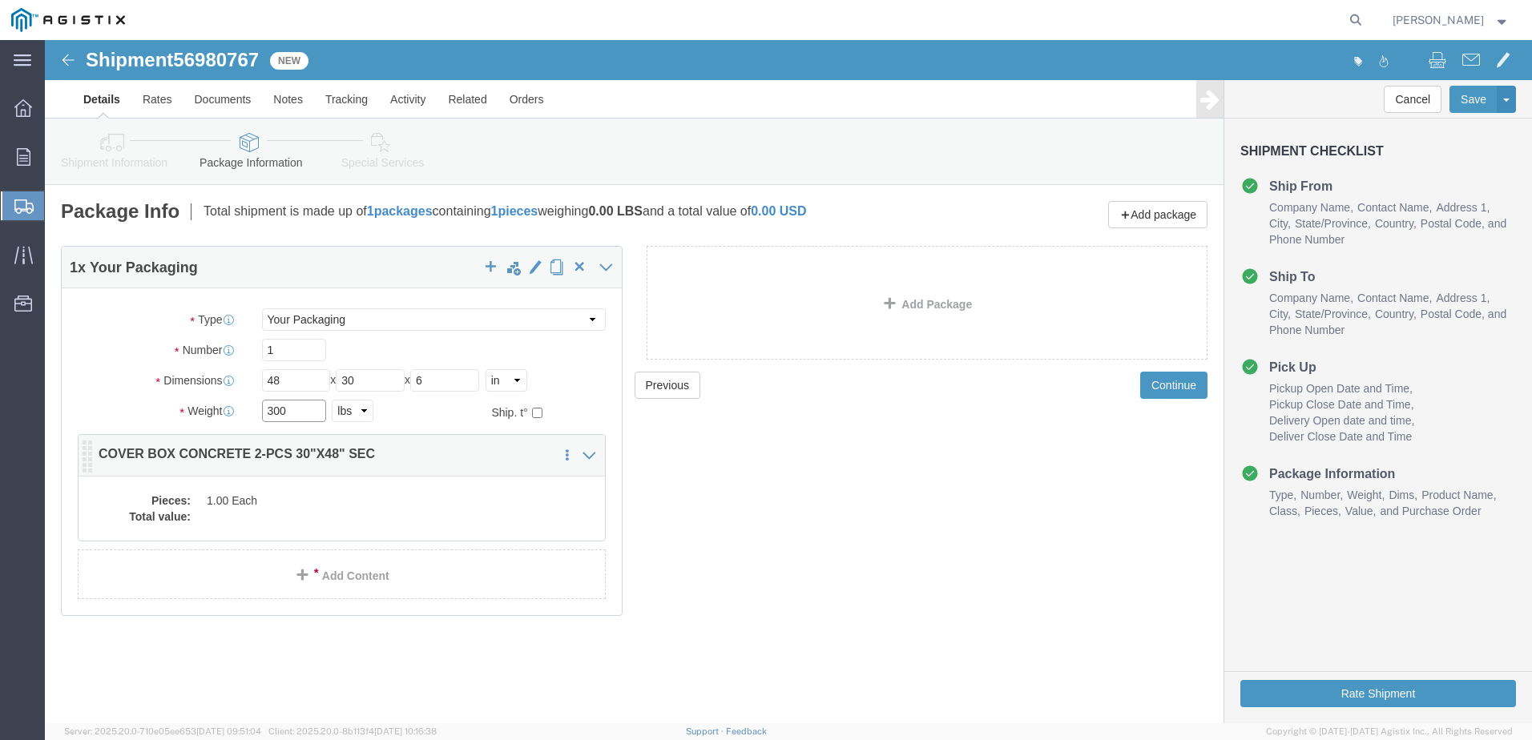
type input "300"
click dd
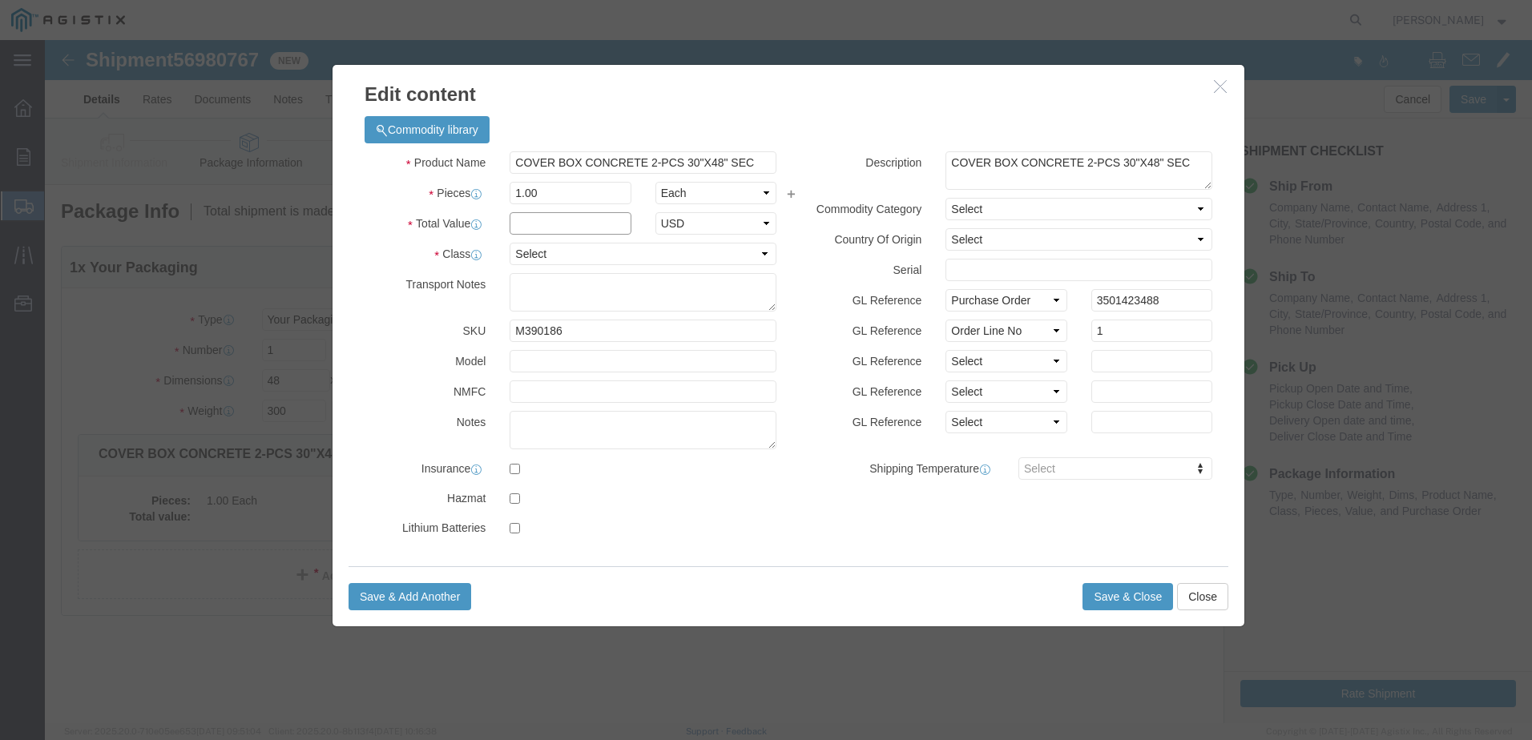
click input "text"
type input "1.00"
click select "Select 50 55 60 65 70 85 92.5 100 125 175 250 300 400"
select select "55"
click select "Select 50 55 60 65 70 85 92.5 100 125 175 250 300 400"
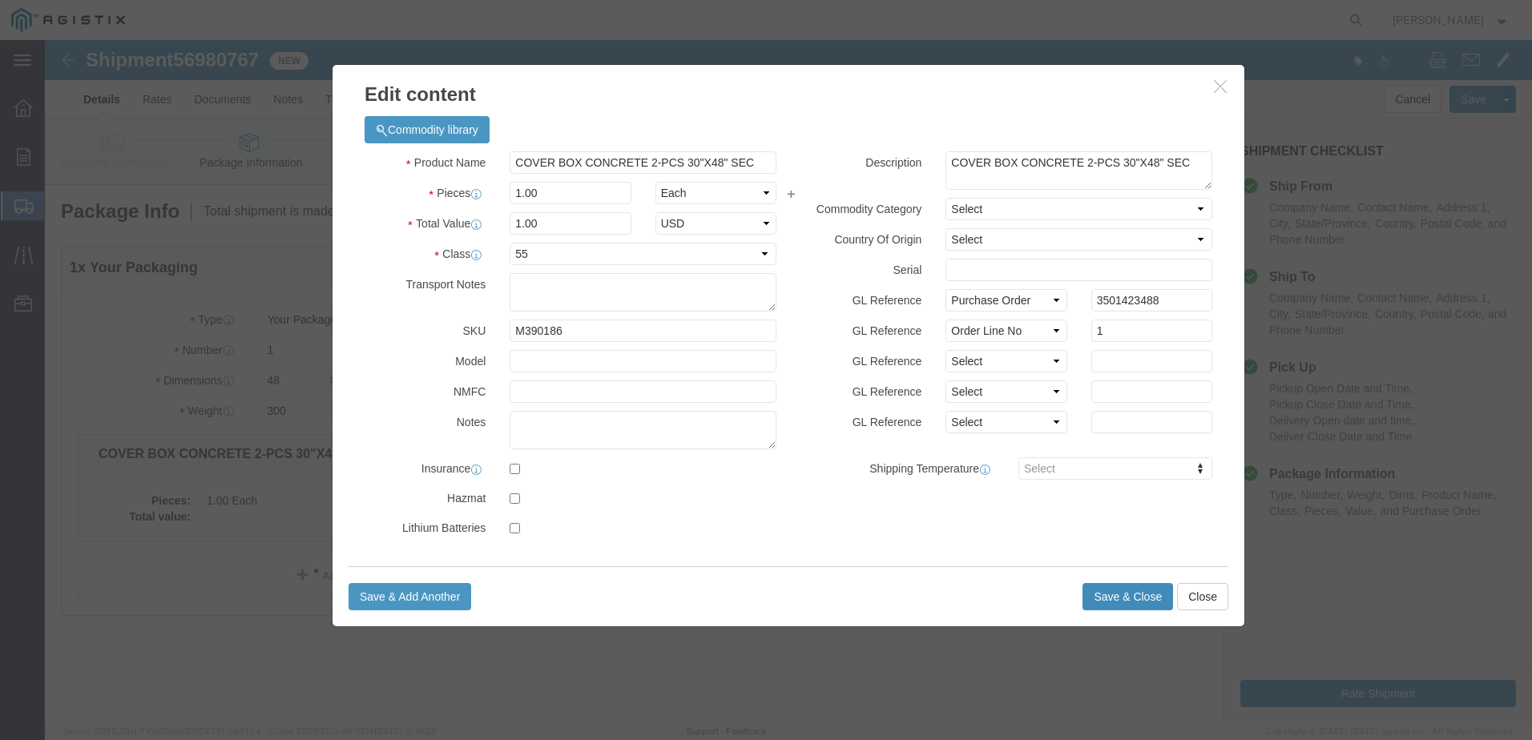
click button "Save & Close"
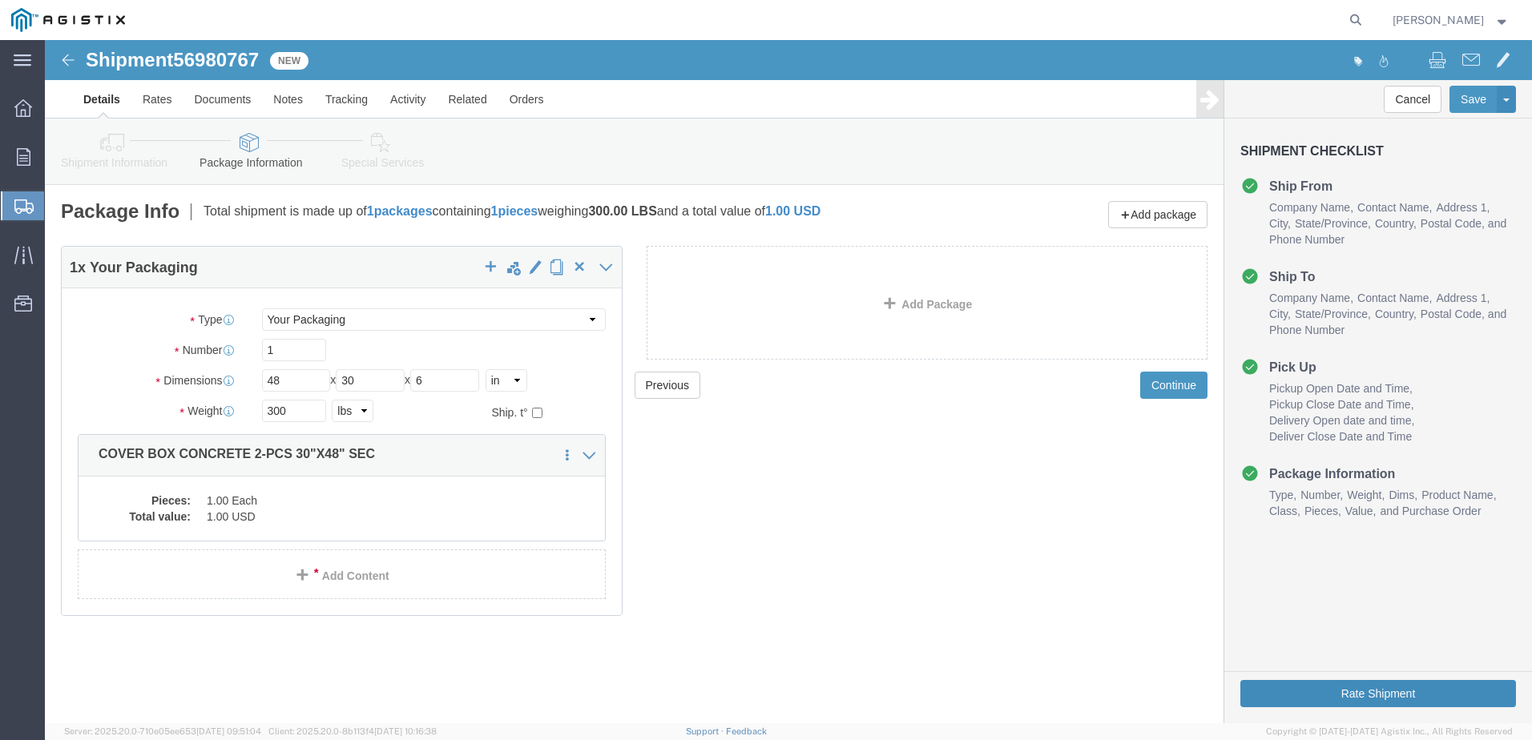
click button "Rate Shipment"
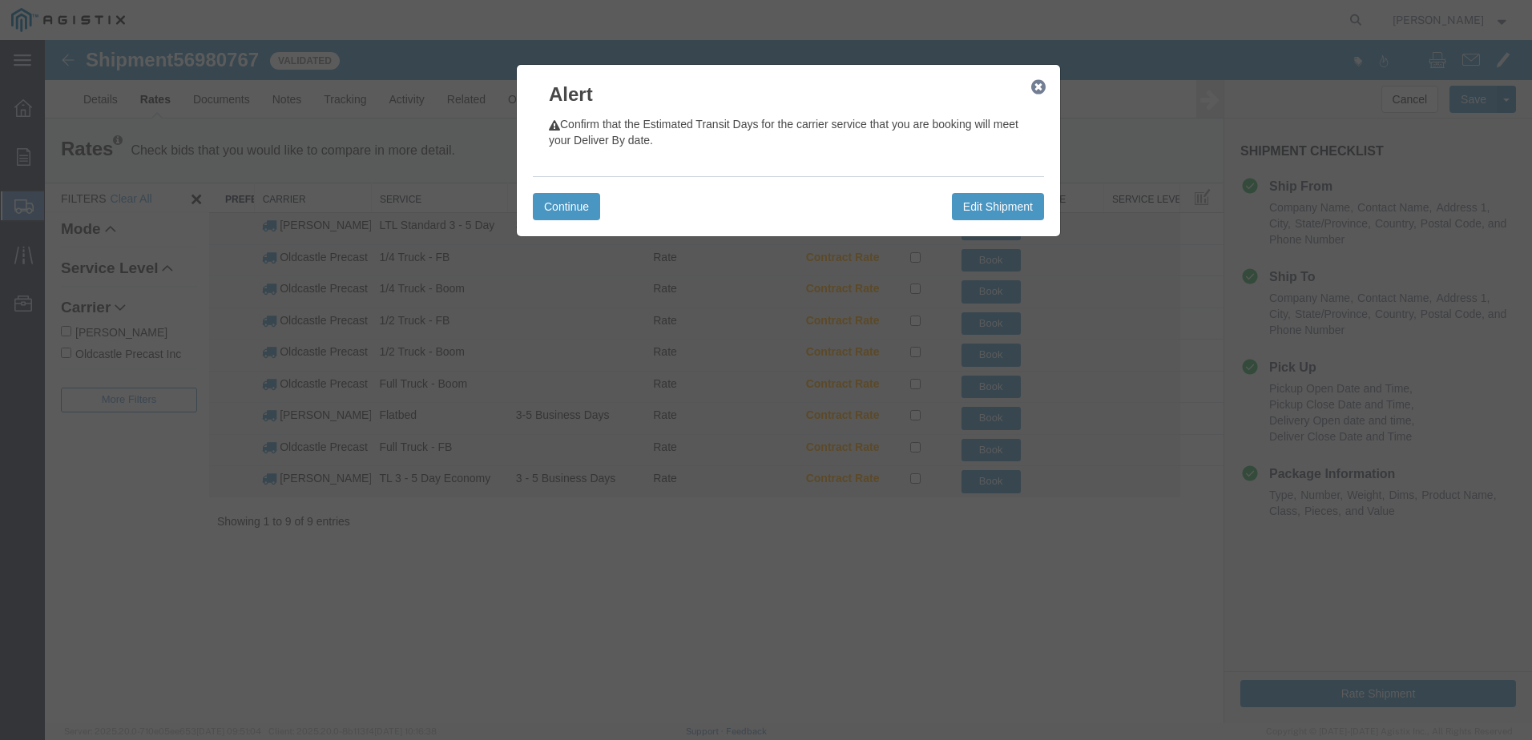
click at [1037, 96] on button "button" at bounding box center [1038, 87] width 20 height 20
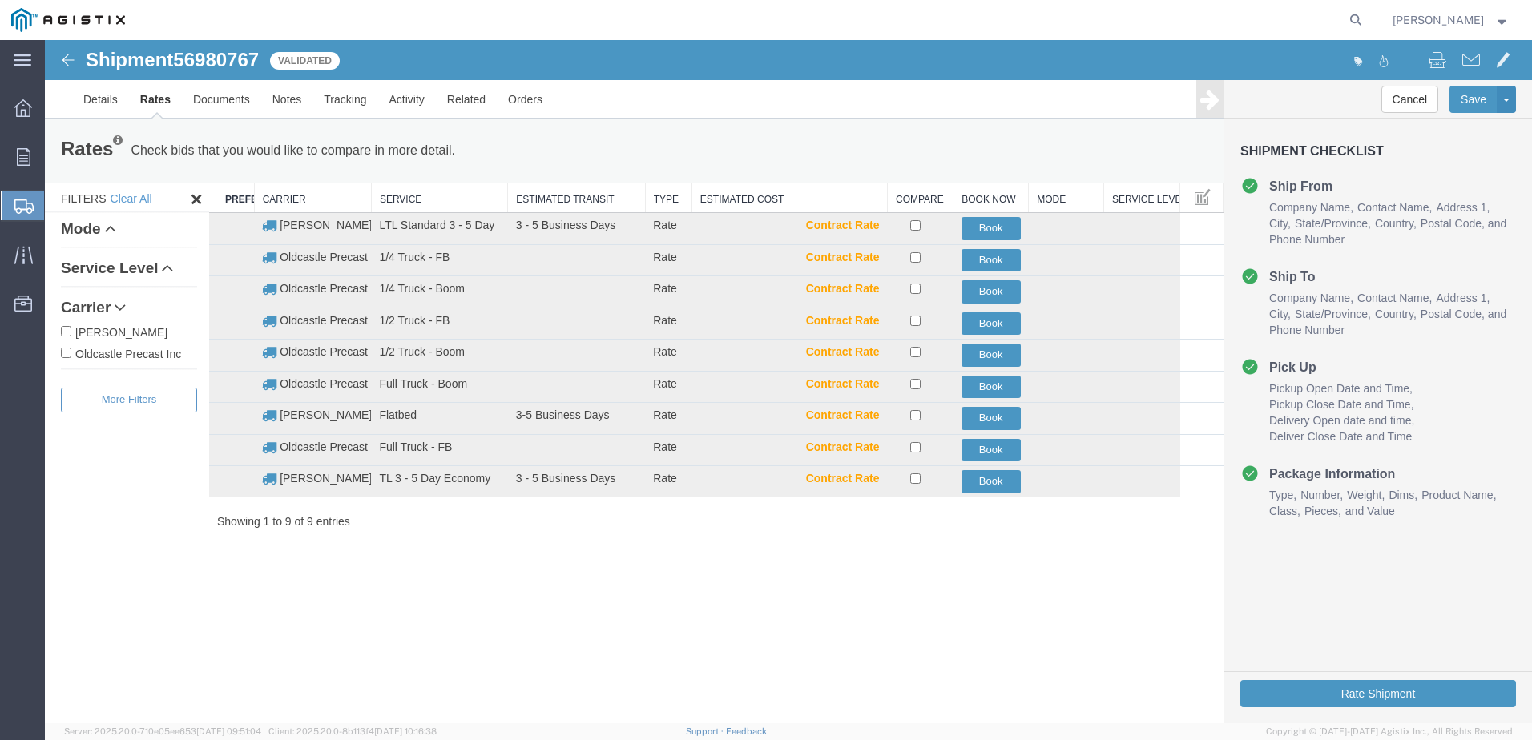
click at [135, 348] on label "Oldcastle Precast Inc" at bounding box center [129, 353] width 136 height 18
click at [71, 348] on input "Oldcastle Precast Inc" at bounding box center [66, 353] width 10 height 10
checkbox input "true"
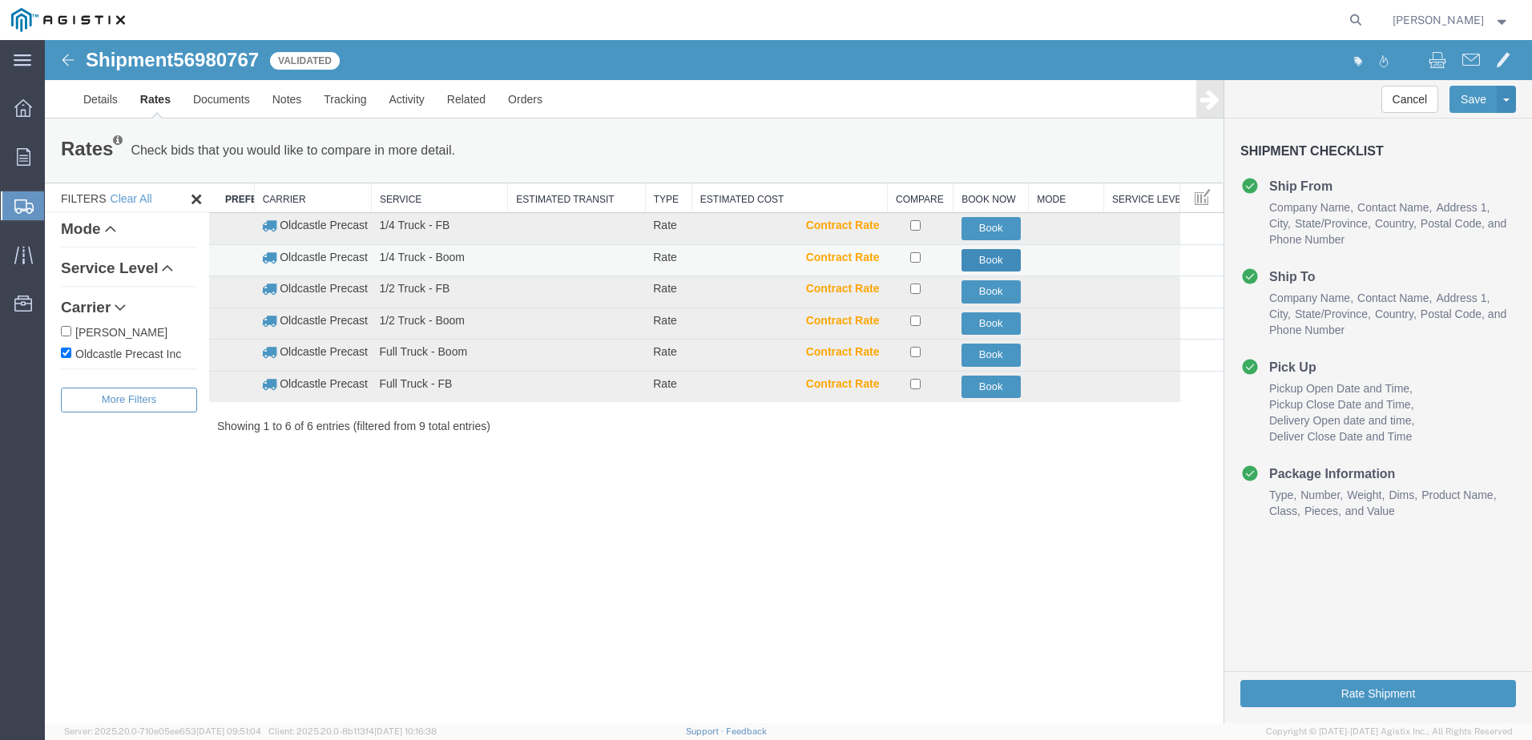
click at [978, 263] on button "Book" at bounding box center [990, 260] width 59 height 23
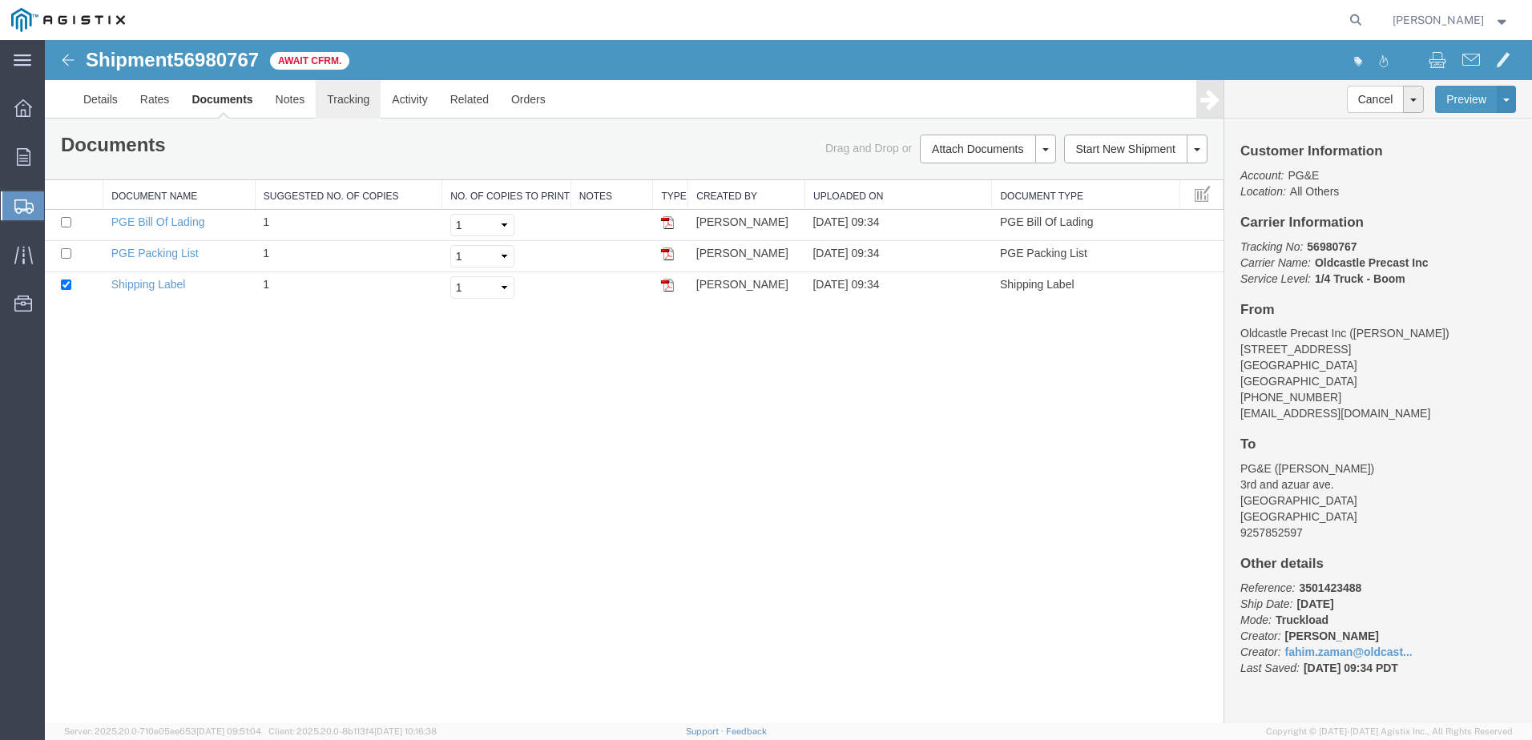
click at [368, 93] on link "Tracking" at bounding box center [348, 99] width 65 height 38
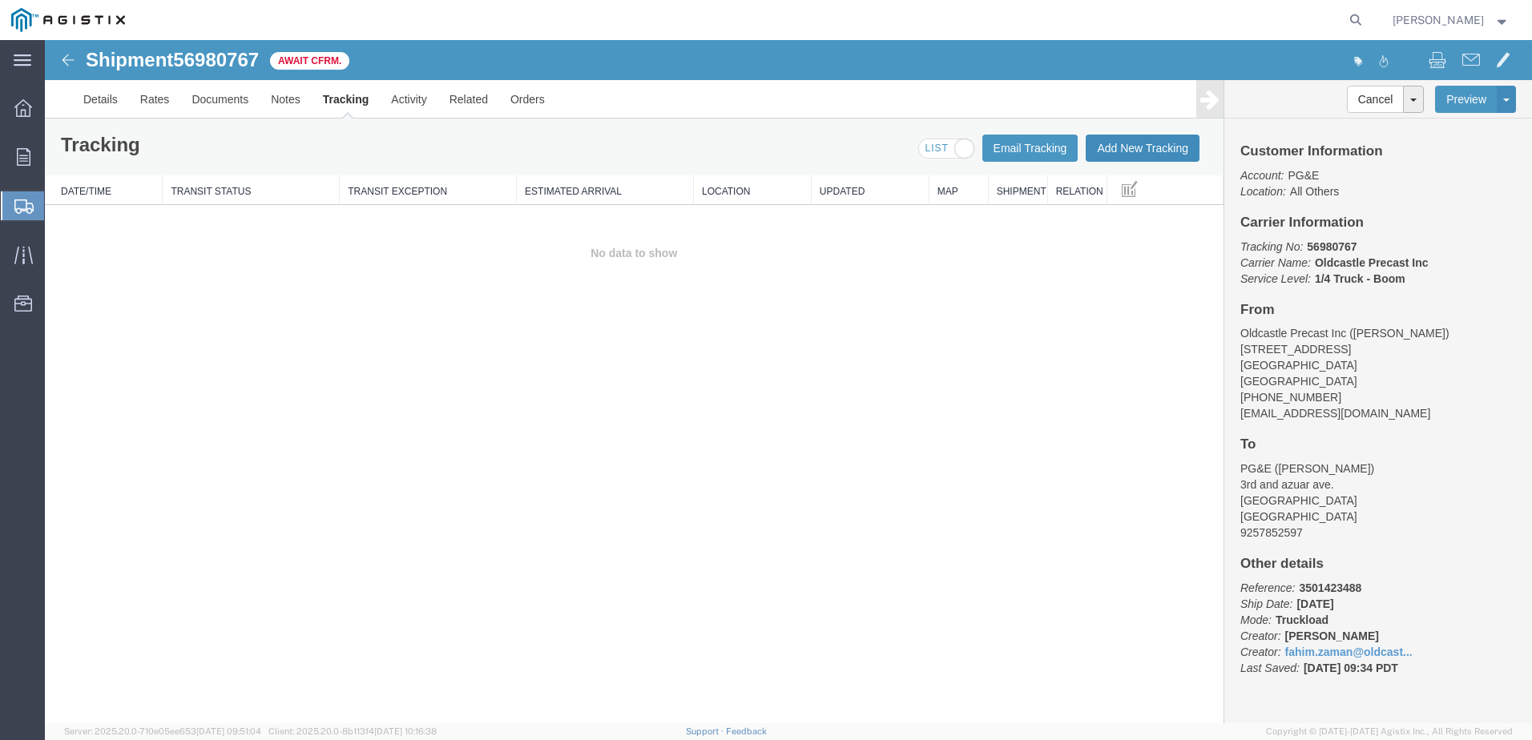
click at [1112, 144] on button "Add New Tracking" at bounding box center [1142, 148] width 114 height 27
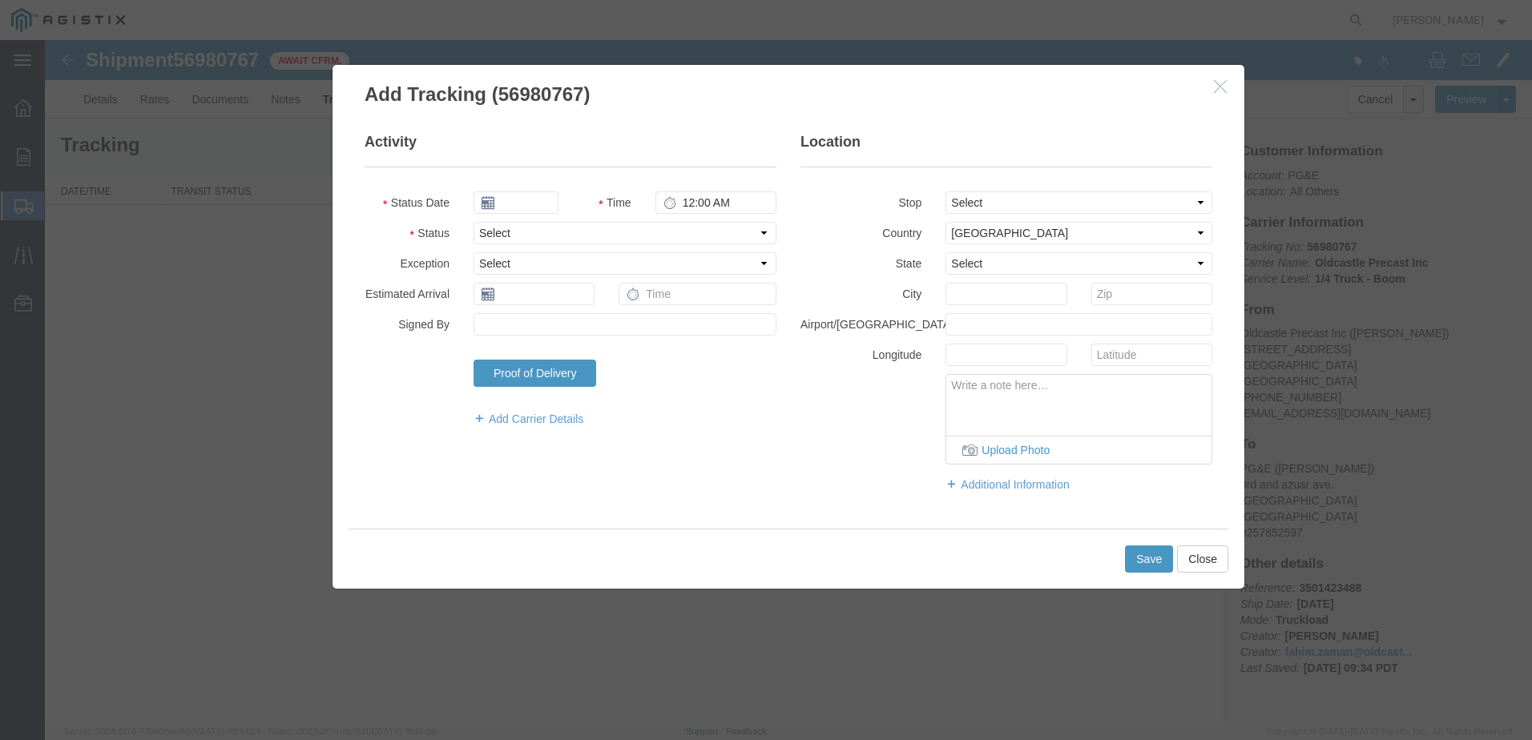
type input "[DATE]"
type input "10:00 AM"
click at [534, 244] on select "Select Arrival Notice Available Arrival Notice Imported Arrive at Delivery Loca…" at bounding box center [624, 233] width 303 height 22
select select "DELIVRED"
click at [473, 222] on select "Select Arrival Notice Available Arrival Notice Imported Arrive at Delivery Loca…" at bounding box center [624, 233] width 303 height 22
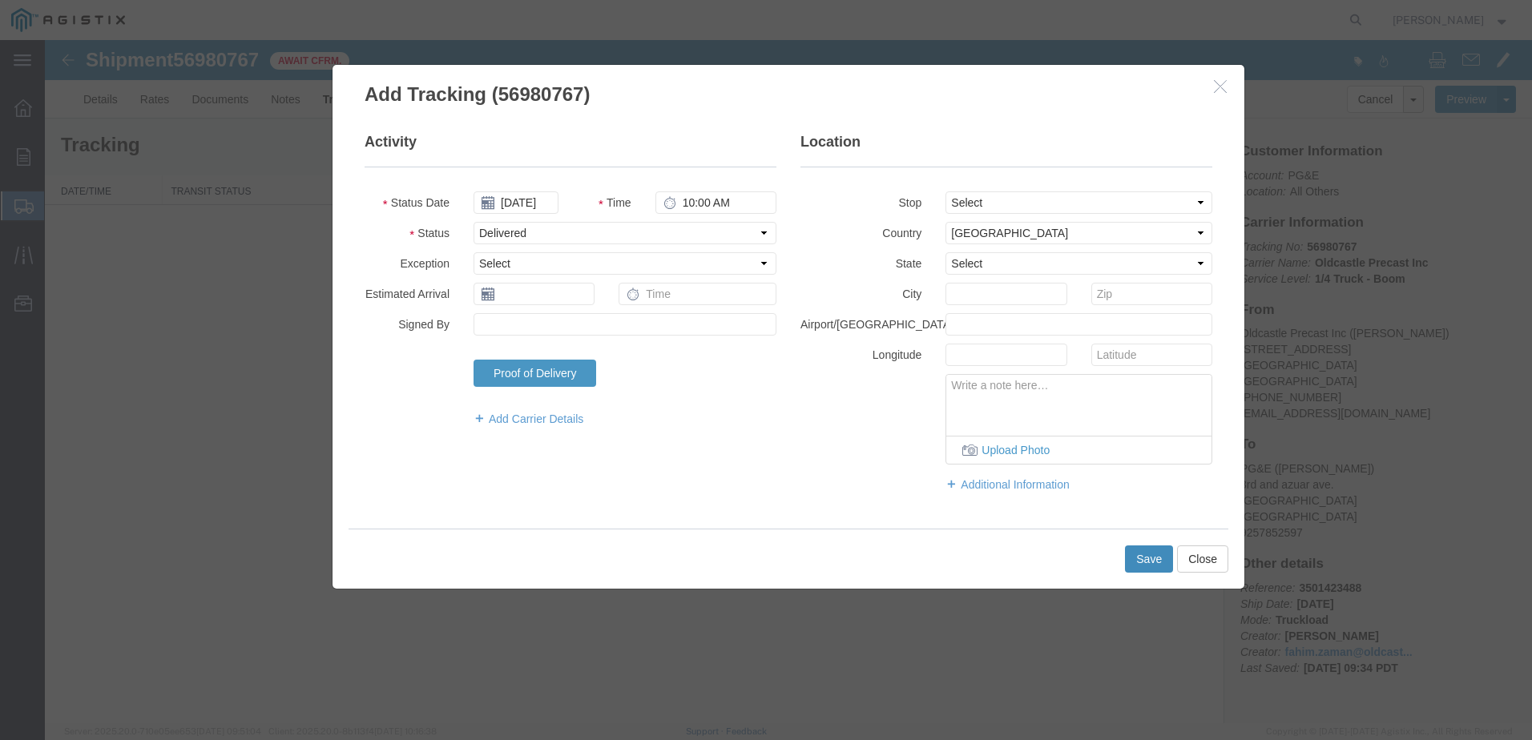
click at [1138, 558] on button "Save" at bounding box center [1149, 558] width 48 height 27
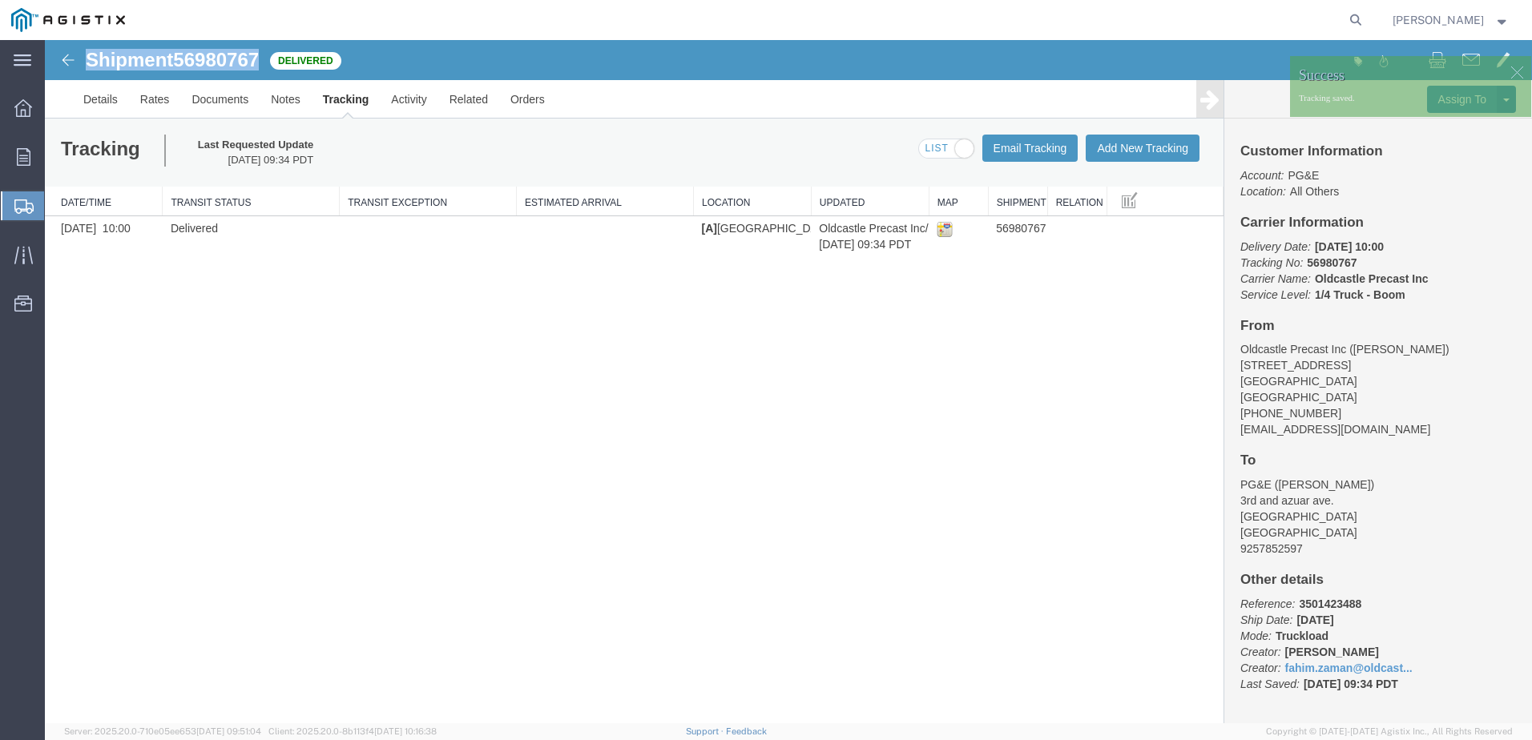
drag, startPoint x: 248, startPoint y: 59, endPoint x: 91, endPoint y: 61, distance: 157.8
click at [91, 61] on h1 "Shipment 56980767" at bounding box center [172, 60] width 173 height 21
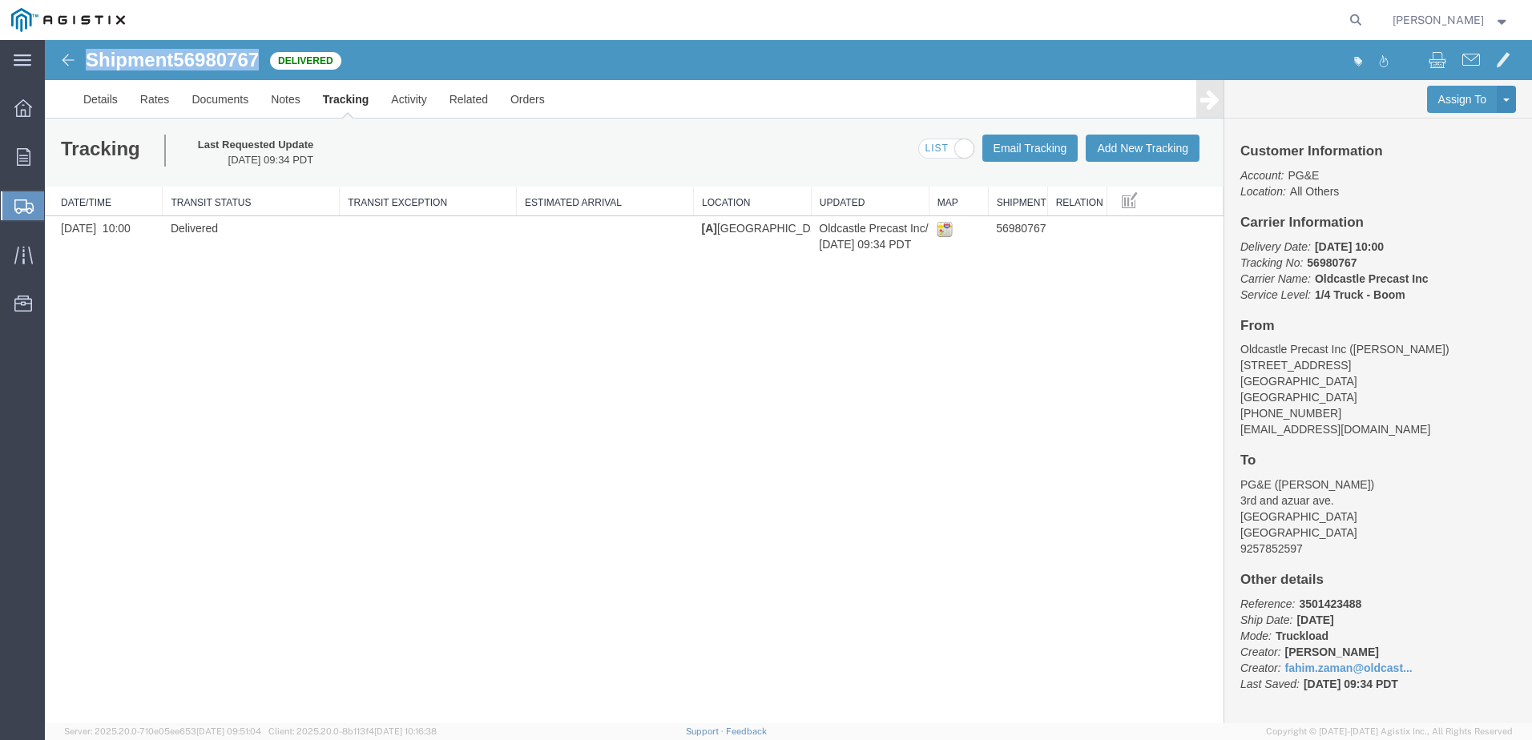
copy h1 "Shipment 56980767"
